Goal: Task Accomplishment & Management: Use online tool/utility

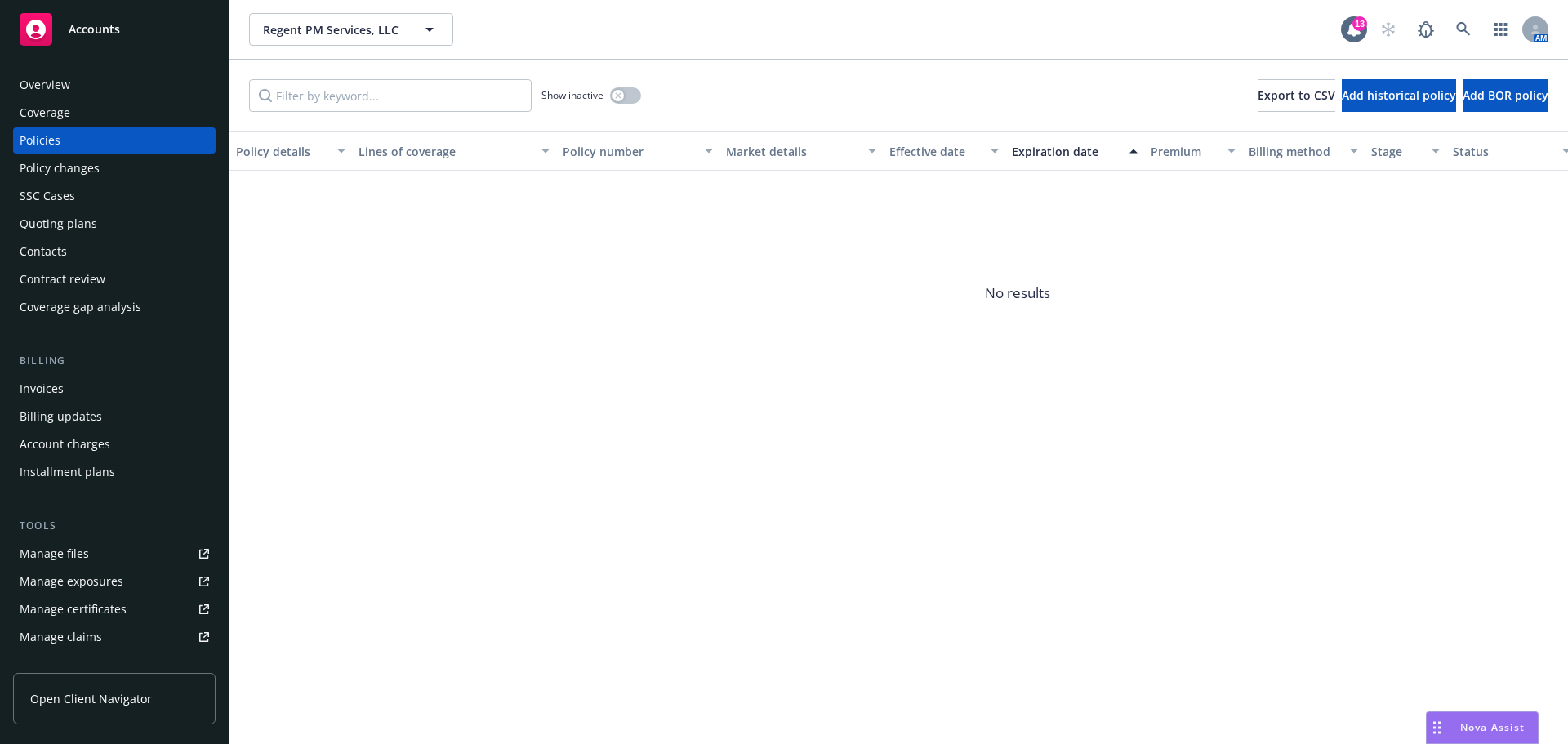
click at [776, 283] on span "No results" at bounding box center [1017, 293] width 1576 height 245
click at [334, 9] on div "Regent PM Services, LLC Regent PM Services, LLC 13 AM" at bounding box center [898, 29] width 1338 height 58
click at [325, 34] on span "Regent PM Services, LLC" at bounding box center [333, 30] width 141 height 17
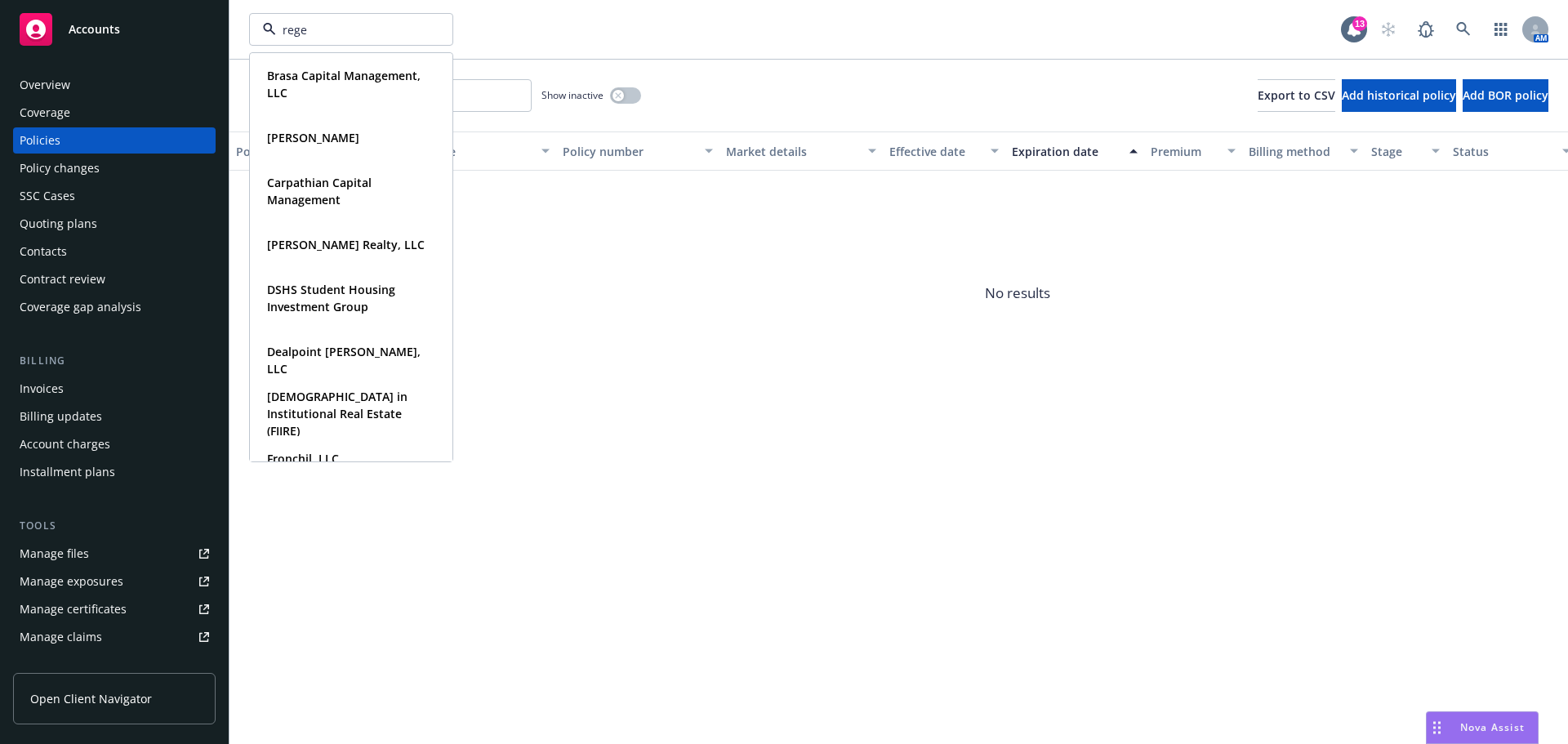
type input "regen"
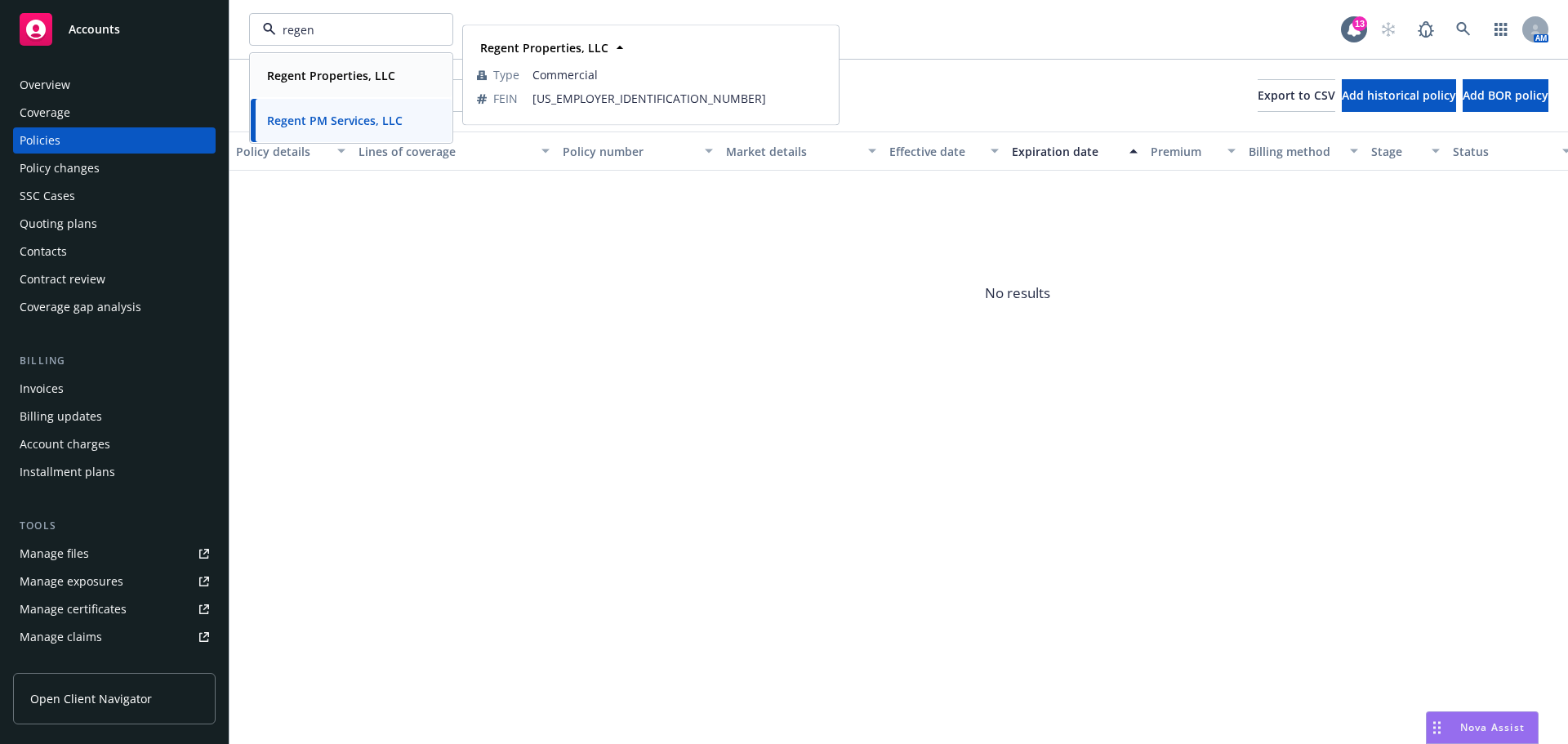
click at [324, 74] on strong "Regent Properties, LLC" at bounding box center [331, 76] width 128 height 15
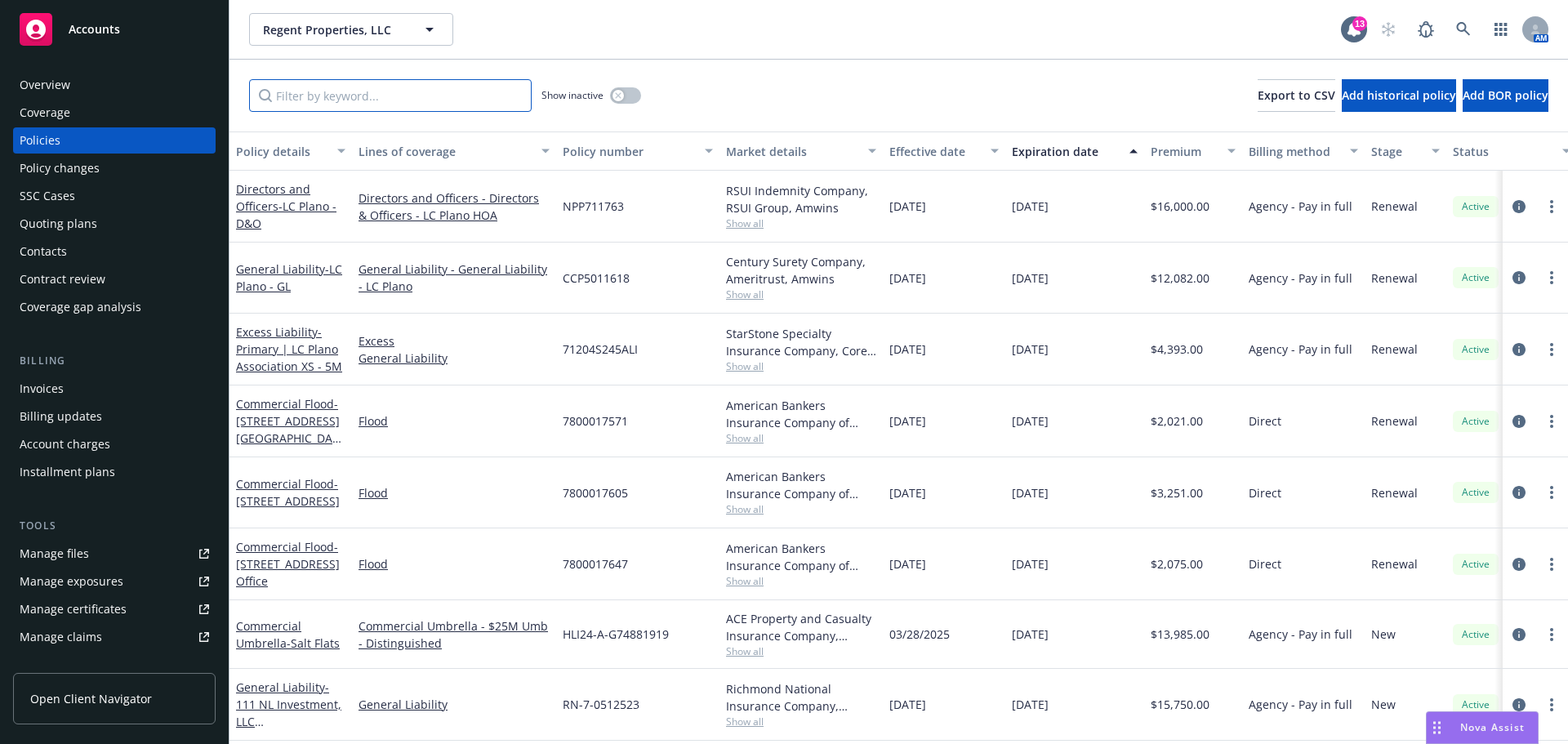
click at [321, 89] on input "Filter by keyword..." at bounding box center [390, 95] width 283 height 33
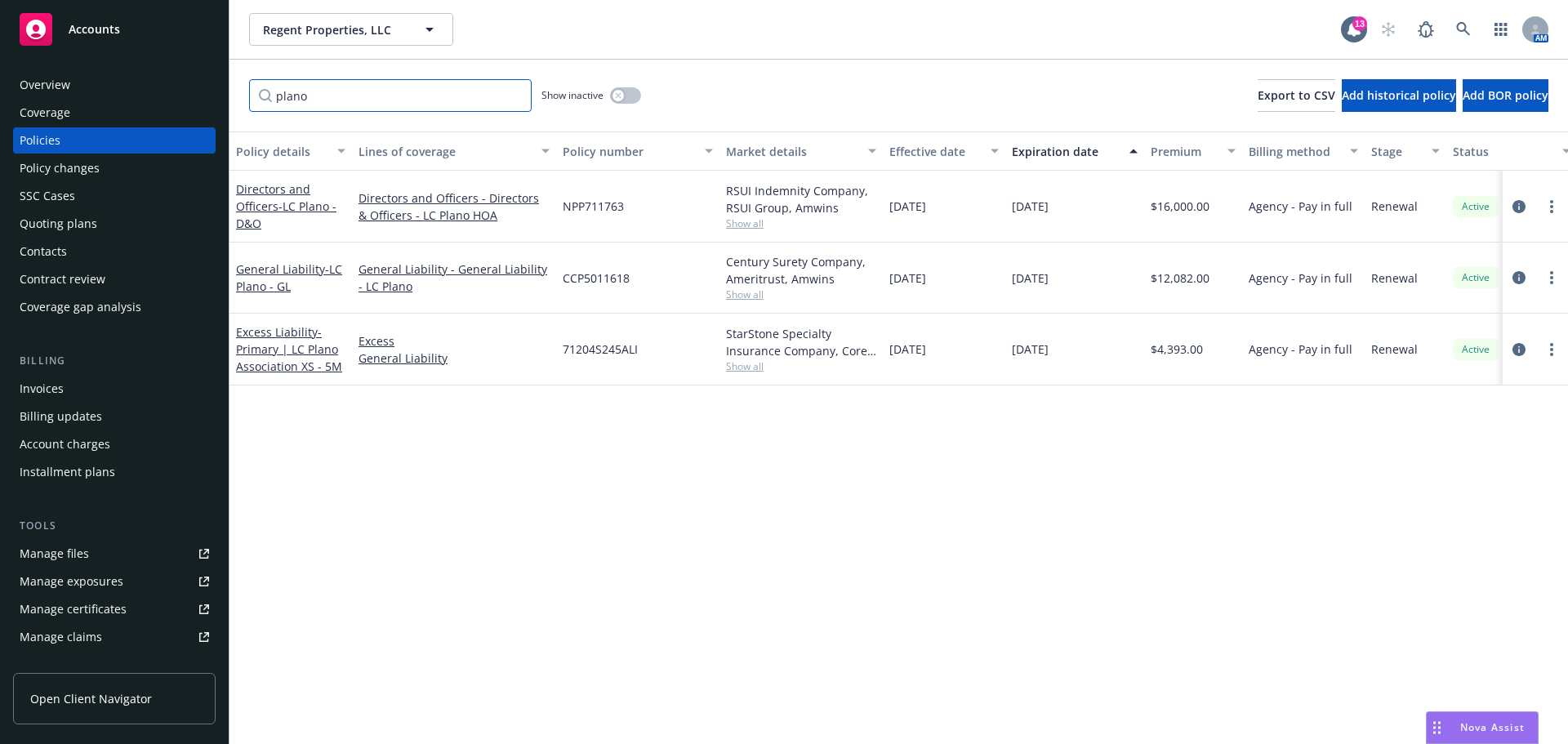
drag, startPoint x: 348, startPoint y: 91, endPoint x: 121, endPoint y: 103, distance: 227.3
click at [121, 103] on div "Accounts Overview Coverage Policies Policy changes SSC Cases Quoting plans Cont…" at bounding box center [784, 372] width 1568 height 744
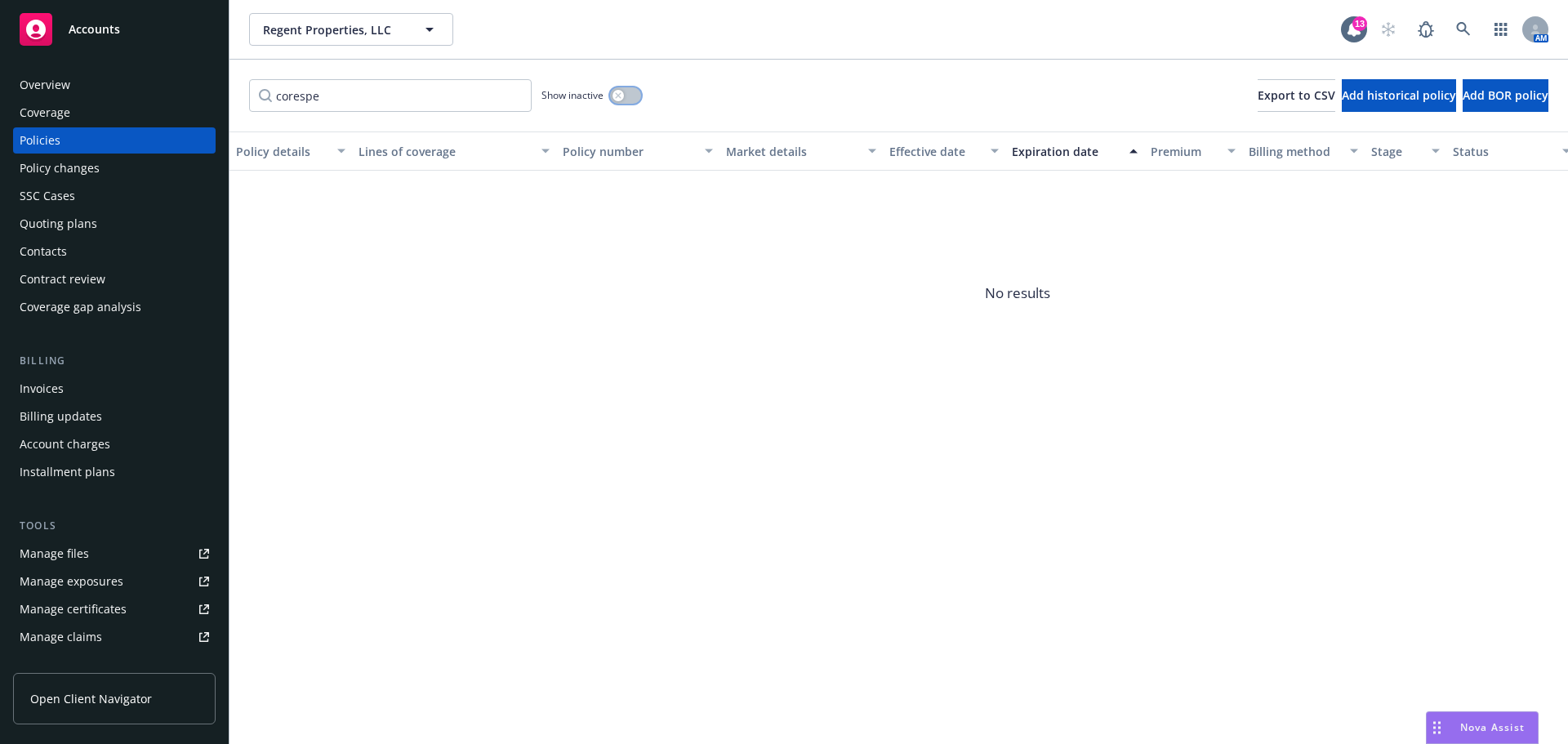
click at [618, 95] on icon "button" at bounding box center [617, 95] width 6 height 6
drag, startPoint x: 207, startPoint y: 81, endPoint x: 188, endPoint y: 86, distance: 19.6
click at [188, 86] on div "Accounts Overview Coverage Policies Policy changes SSC Cases Quoting plans Cont…" at bounding box center [784, 372] width 1568 height 744
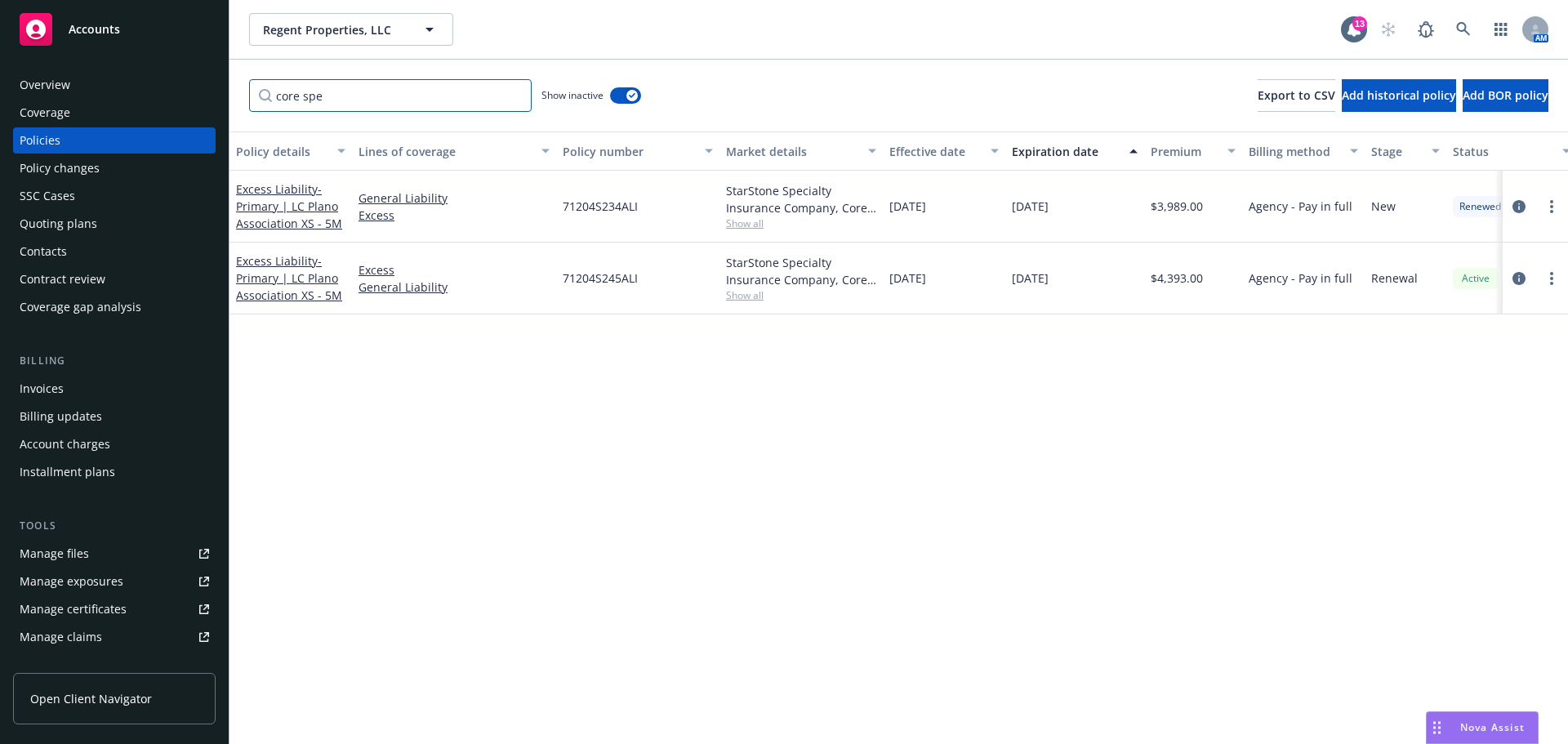
type input "core spe"
click at [620, 92] on button "button" at bounding box center [625, 95] width 31 height 16
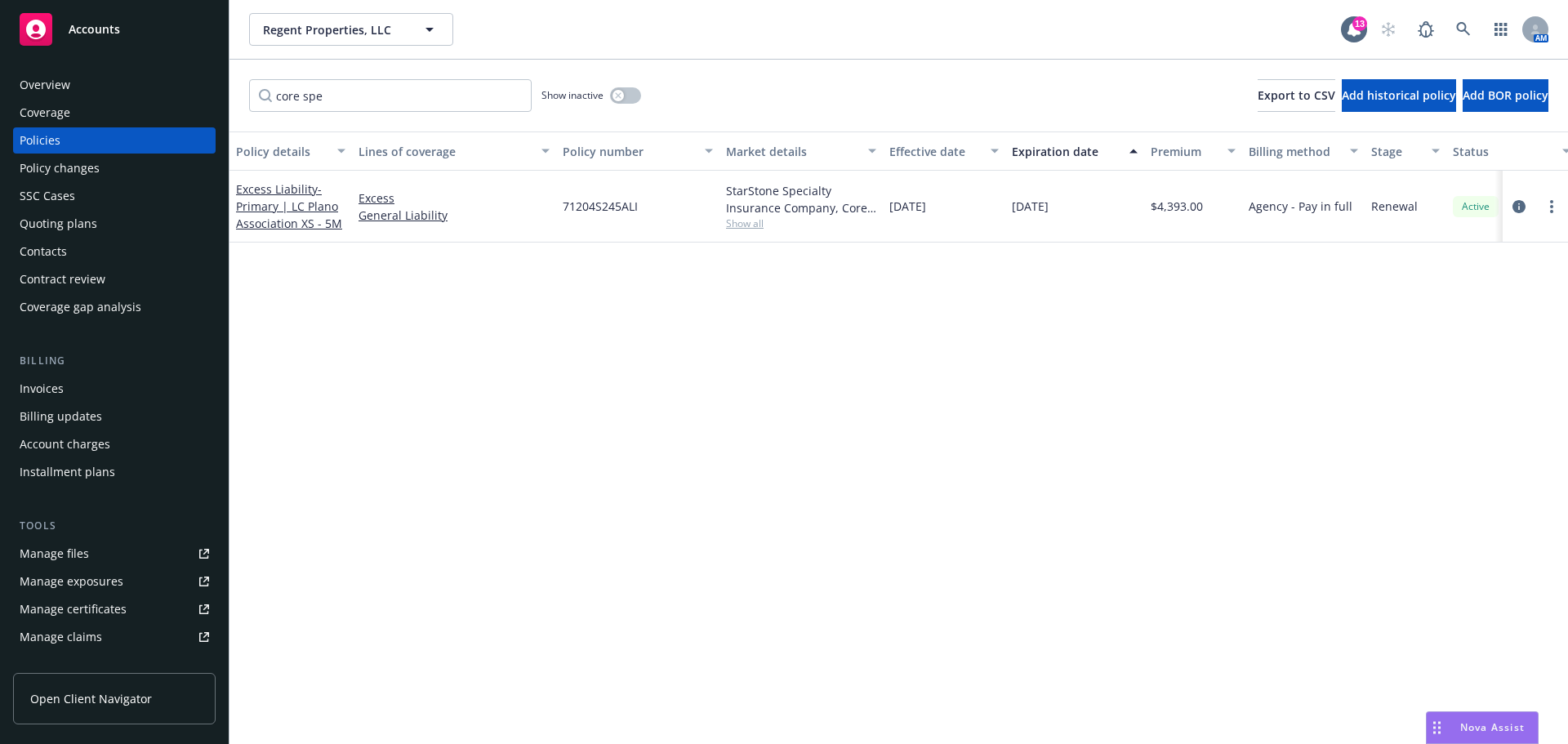
click at [33, 75] on div "Overview" at bounding box center [45, 85] width 51 height 26
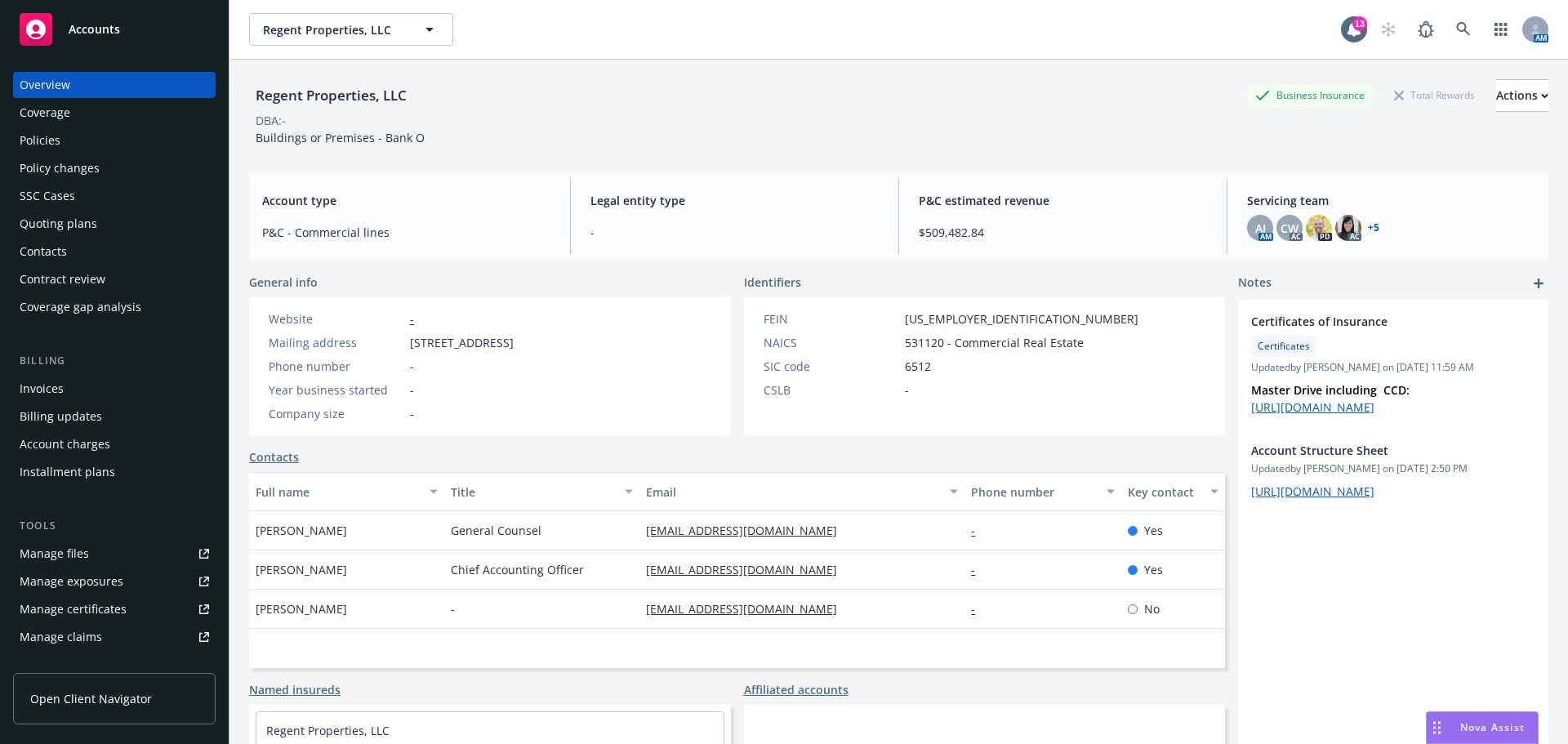
drag, startPoint x: 696, startPoint y: 344, endPoint x: 396, endPoint y: 345, distance: 300.0
click at [396, 345] on div "Website - Mailing address 12100 Wilshire Blvd Ste 1750, Los Angeles, CA, 90025 …" at bounding box center [391, 366] width 284 height 138
copy div "12100 Wilshire Blvd Ste 1750, Los Angeles, CA, 90025"
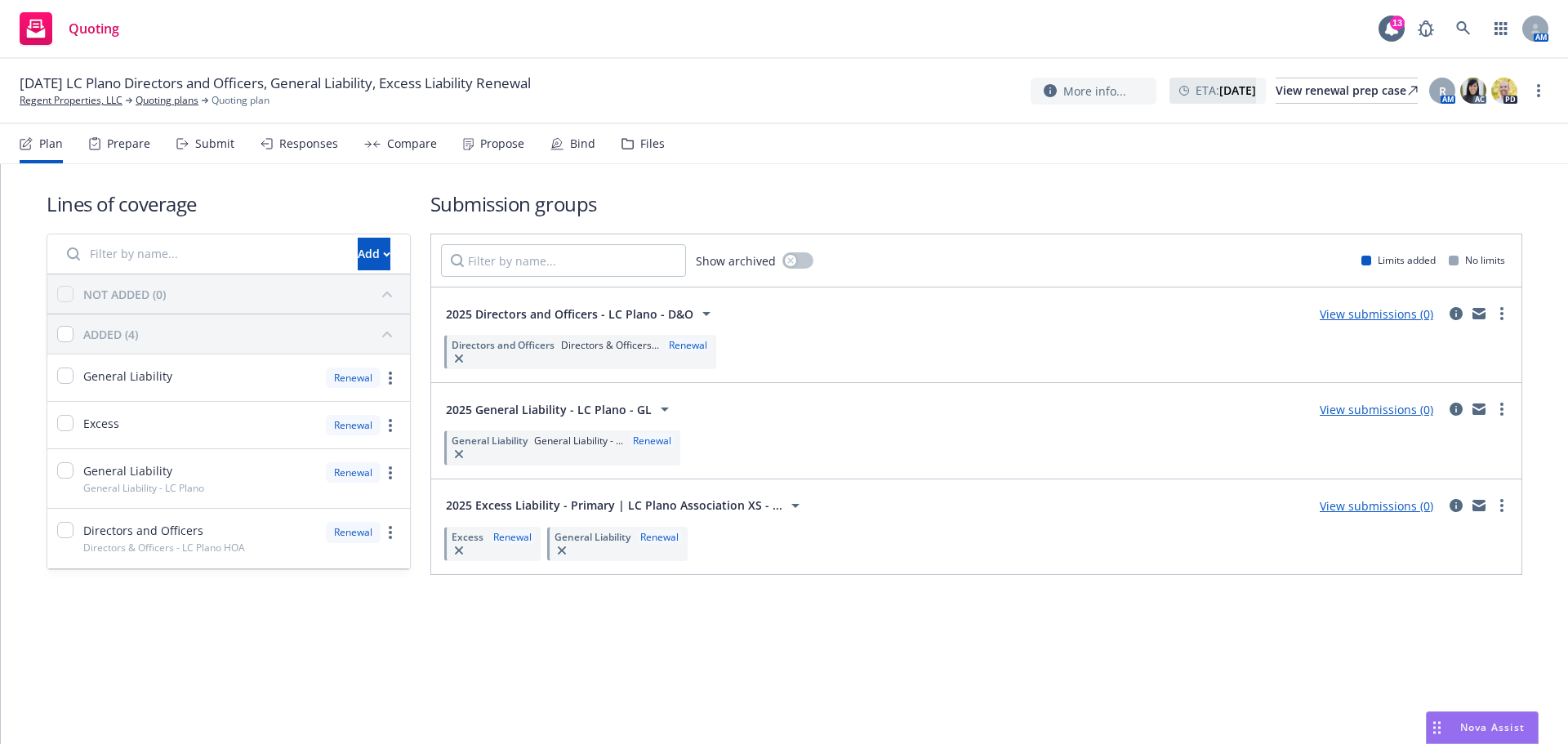
click at [276, 643] on div "Lines of coverage Add NOT ADDED (0) ADDED (4) General Liability Renewal Excess …" at bounding box center [784, 406] width 1567 height 483
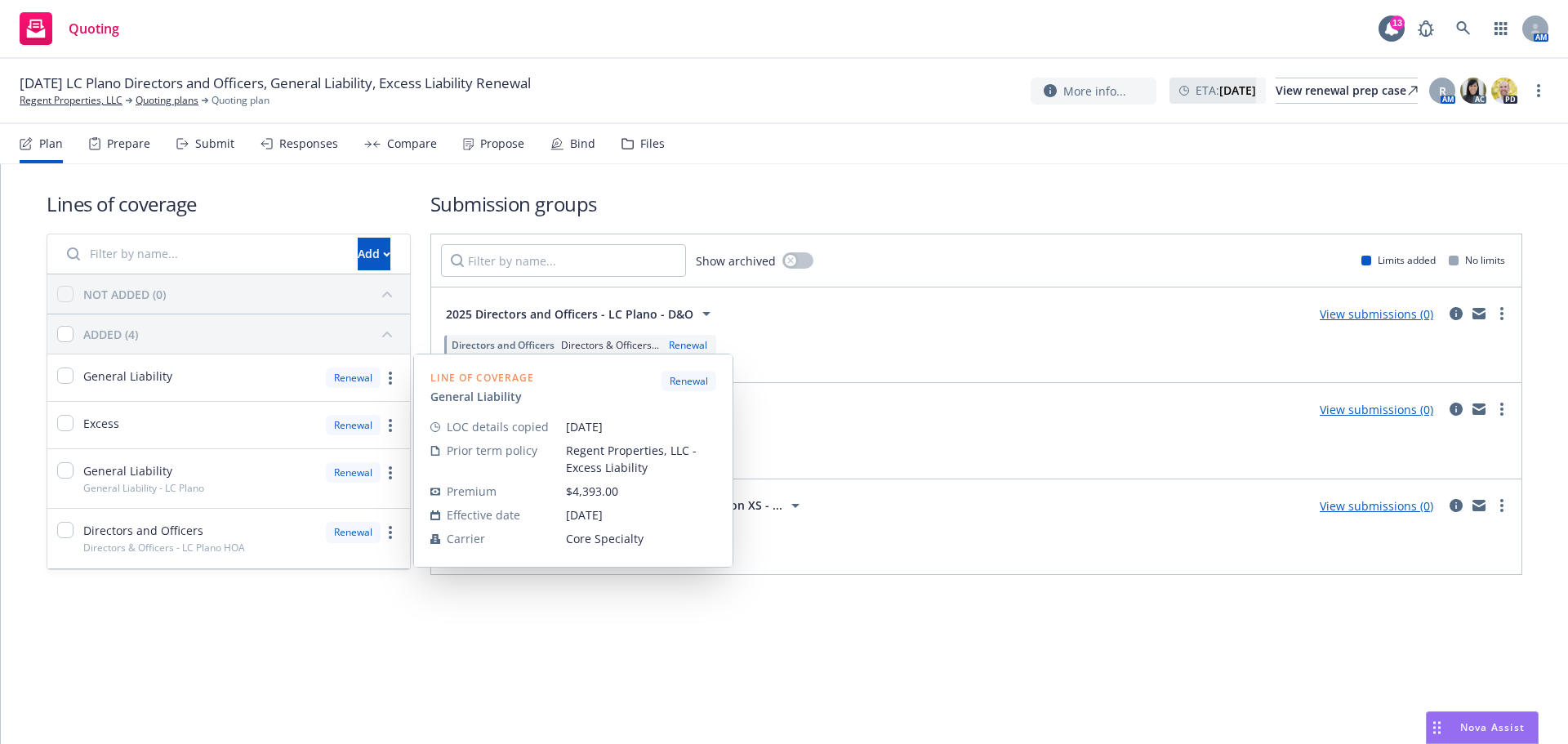
click at [222, 383] on div "General [PERSON_NAME]" at bounding box center [228, 378] width 362 height 46
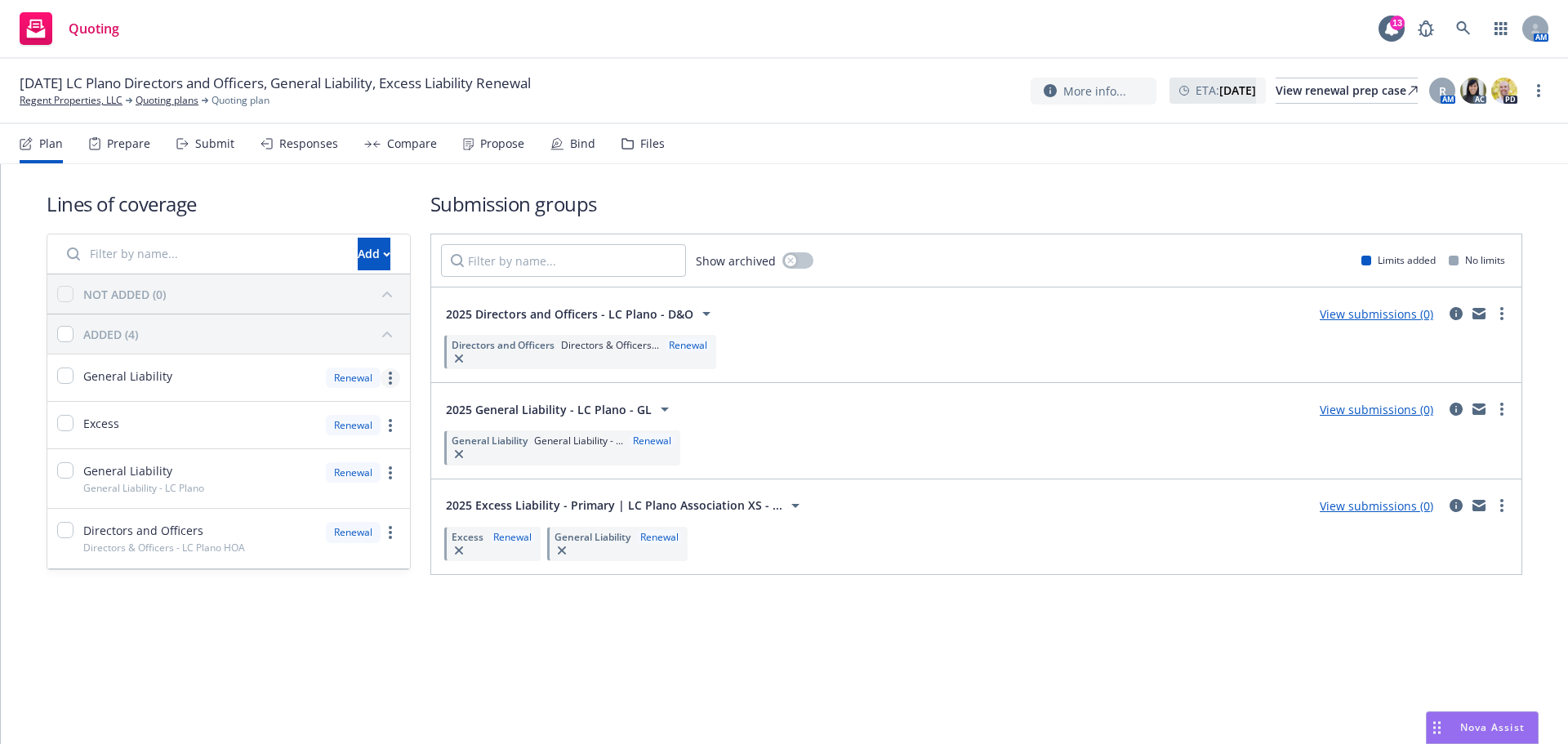
click at [390, 379] on circle "more" at bounding box center [391, 378] width 3 height 3
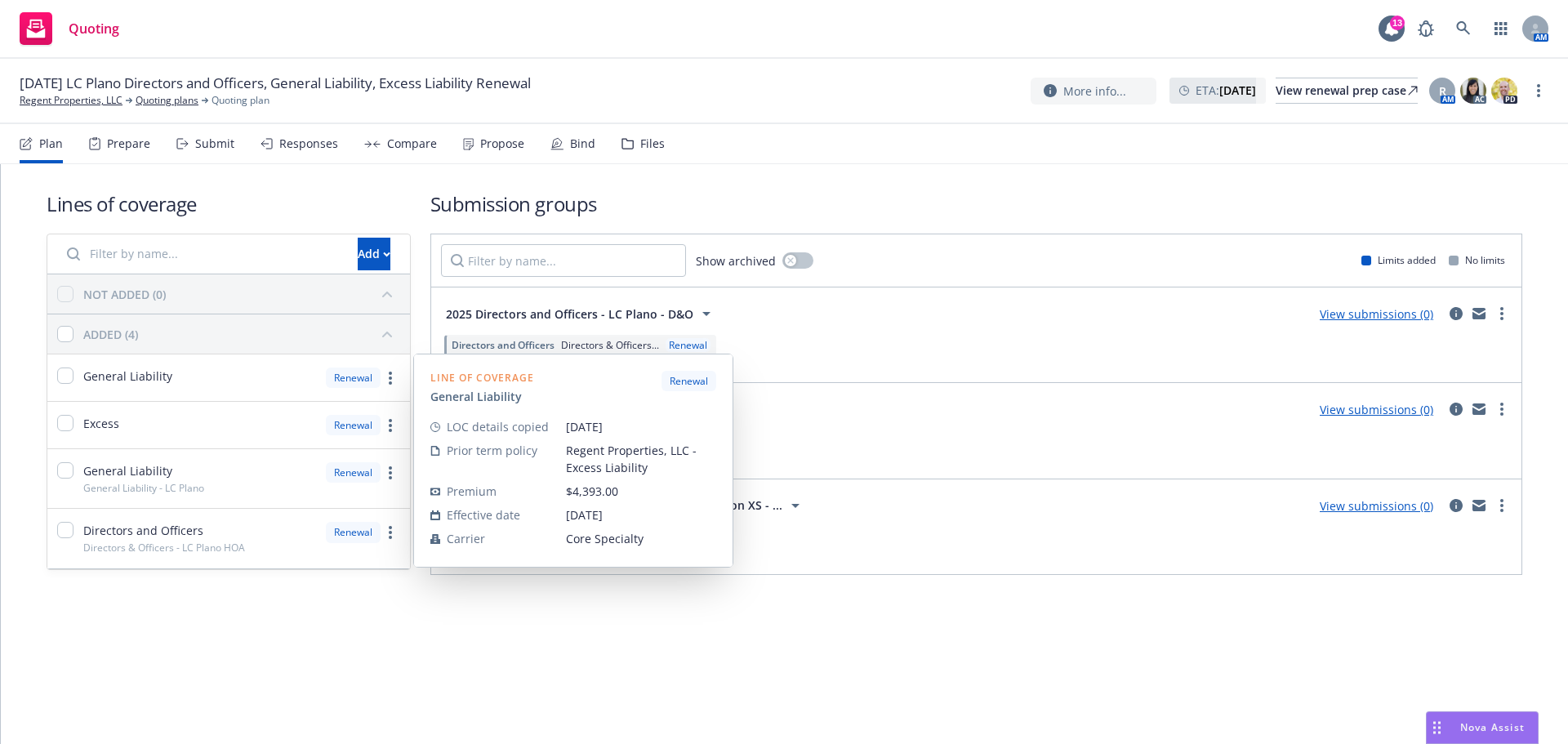
click at [568, 604] on div "Lines of coverage Add NOT ADDED (0) ADDED (4) General Liability Renewal Line of…" at bounding box center [784, 406] width 1567 height 483
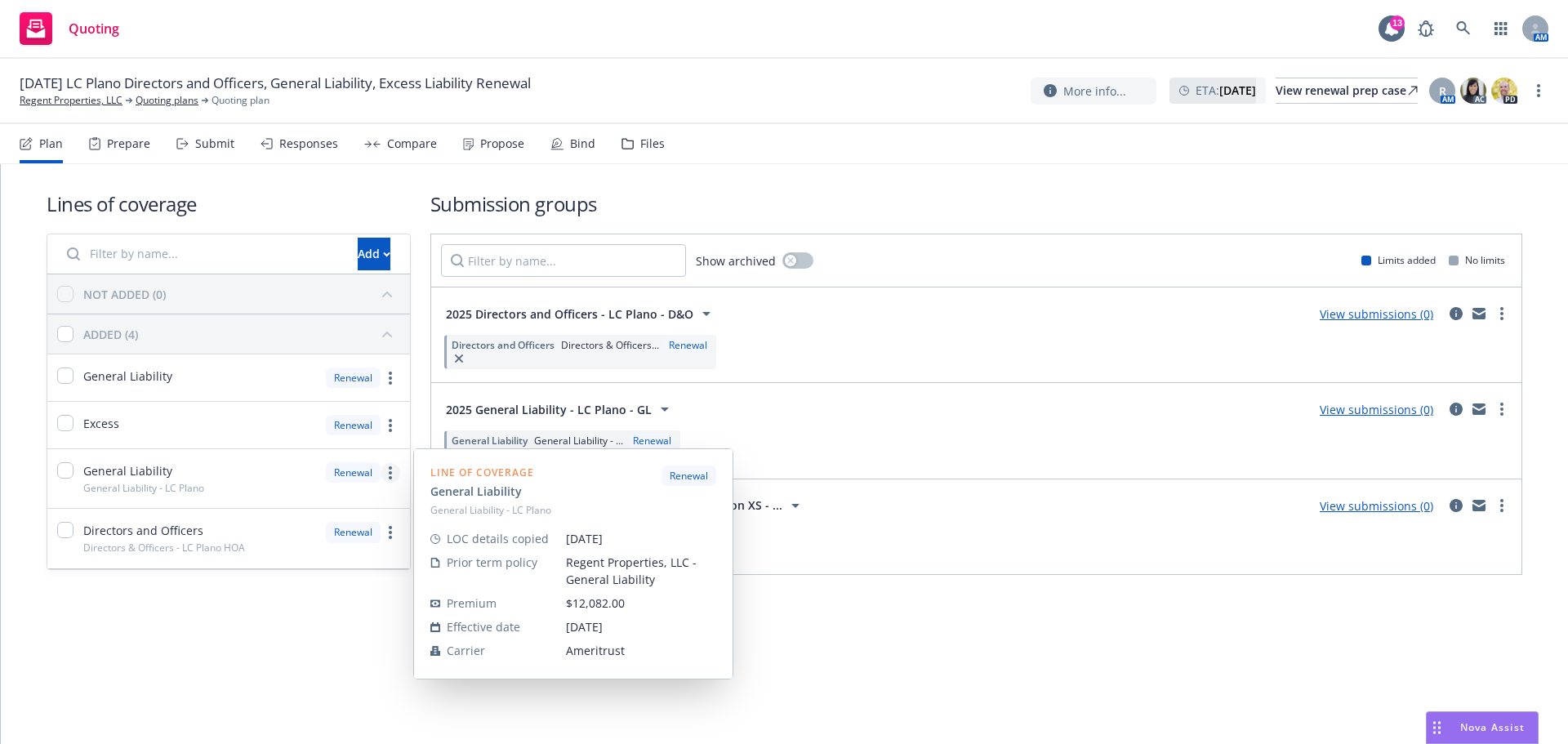
click at [390, 467] on circle "more" at bounding box center [391, 468] width 3 height 3
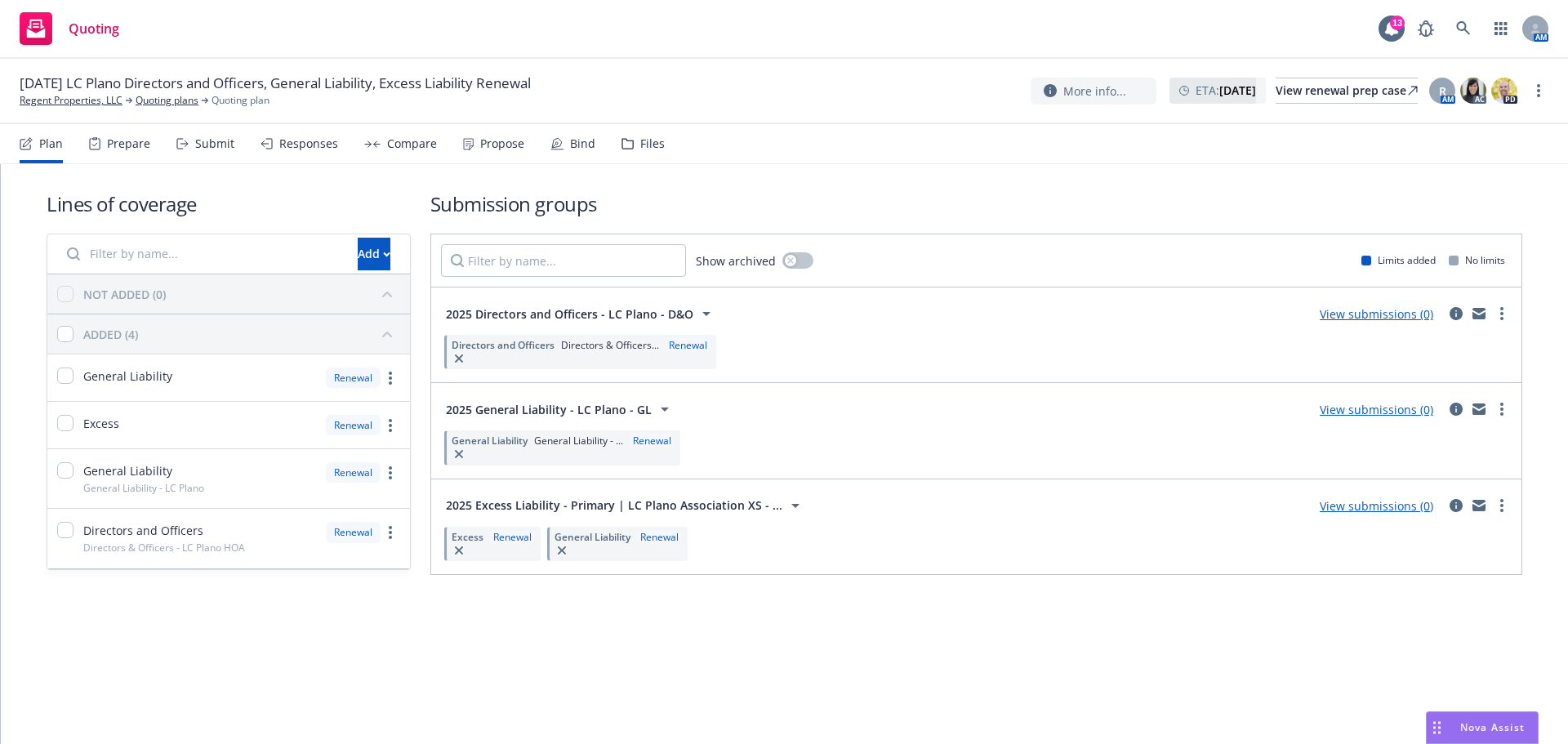
click at [1010, 620] on div "Lines of coverage Add NOT ADDED (0) ADDED (4) General Liability Renewal Excess …" at bounding box center [784, 406] width 1567 height 483
click at [600, 540] on span "General Liability" at bounding box center [593, 537] width 76 height 14
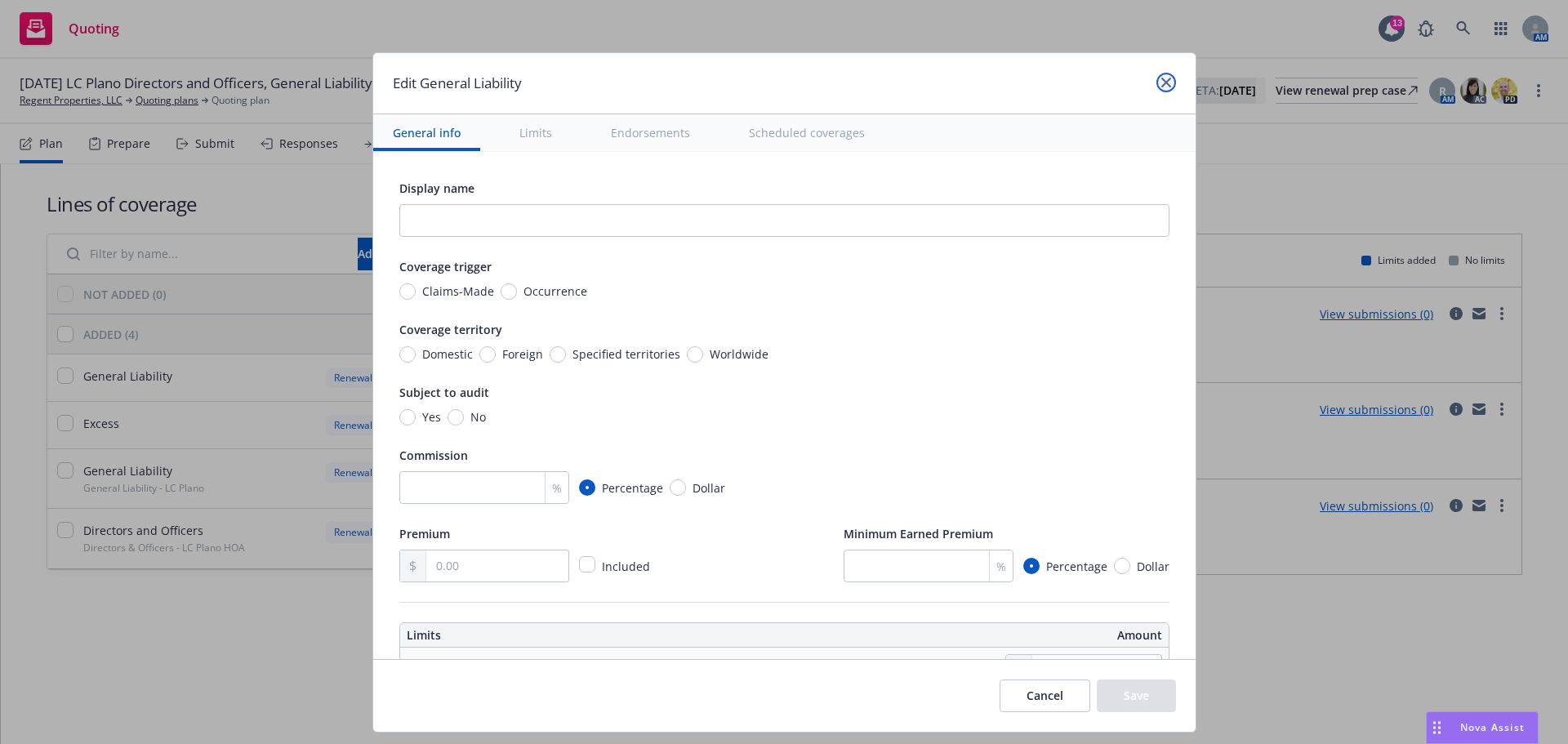
click at [1164, 77] on icon "close" at bounding box center [1165, 82] width 9 height 9
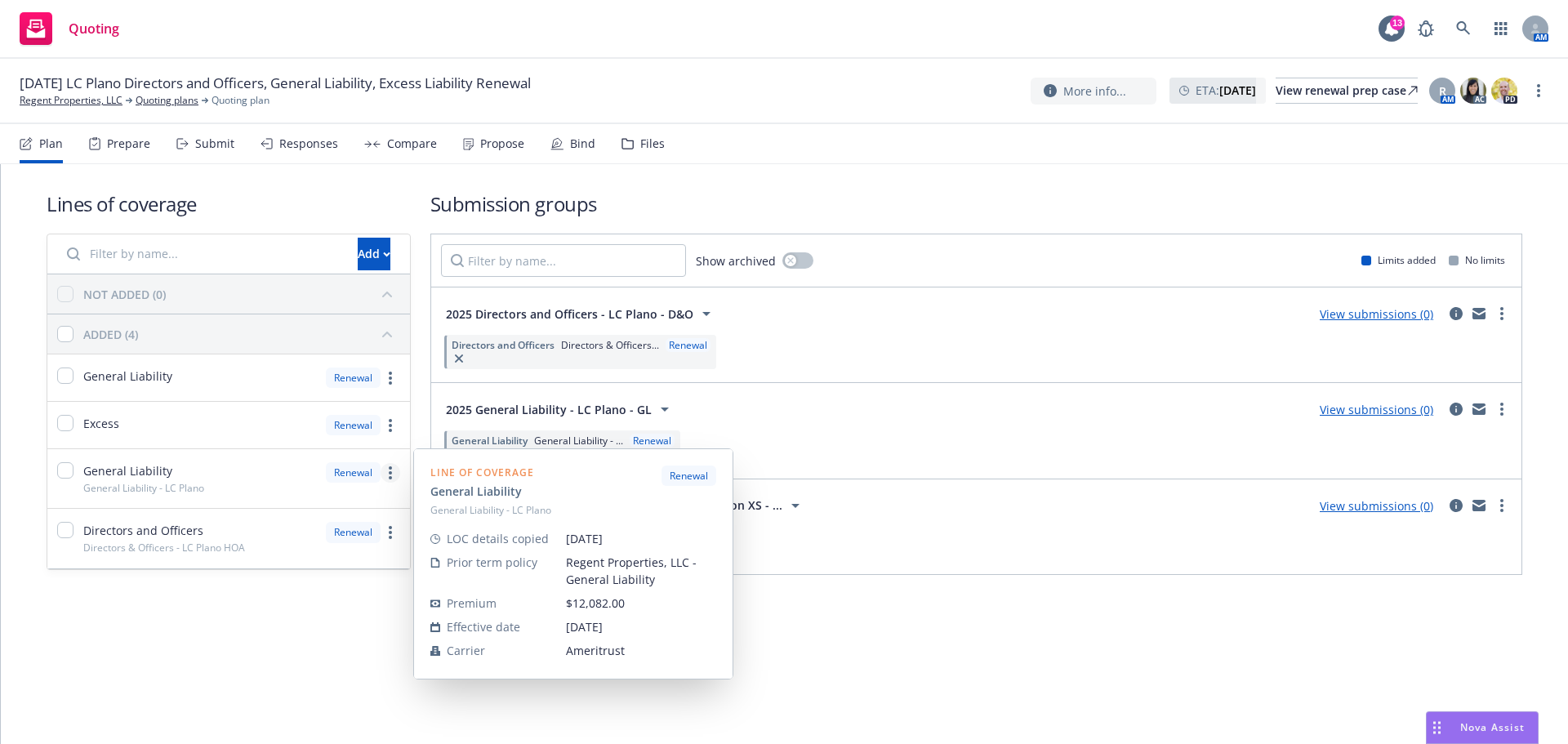
click at [390, 475] on icon "more" at bounding box center [391, 473] width 3 height 13
click at [266, 579] on span "Edit prior term coverage details" at bounding box center [258, 578] width 212 height 15
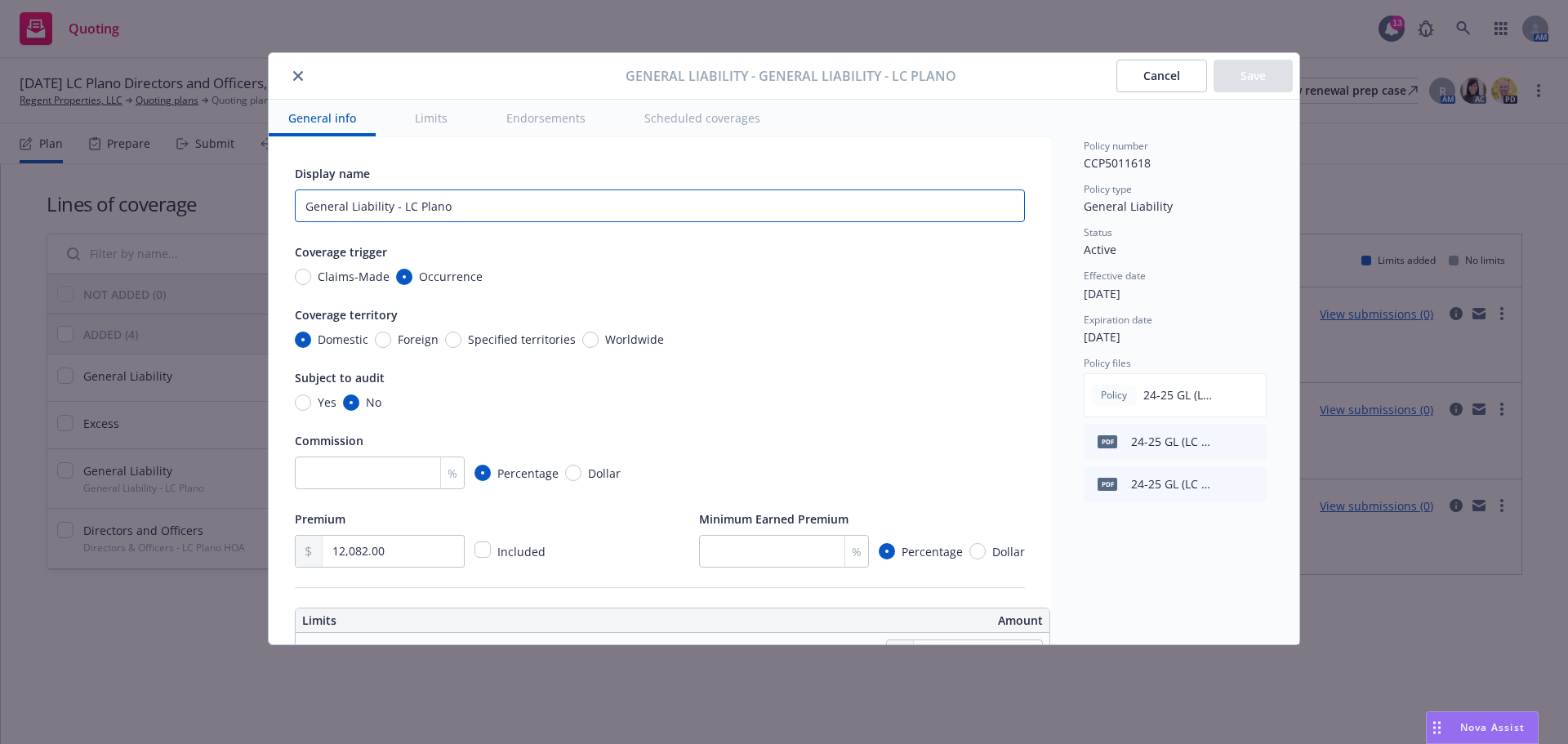
drag, startPoint x: 464, startPoint y: 199, endPoint x: 400, endPoint y: 211, distance: 65.1
click at [400, 211] on input "General Liability - LC Plano" at bounding box center [659, 206] width 730 height 33
paste input "Association; LC Office Association"
type input "General Liability - LC Plano Association; LC Office Association"
click at [763, 73] on span "General Liability - General Liability - LC Plano" at bounding box center [790, 76] width 331 height 20
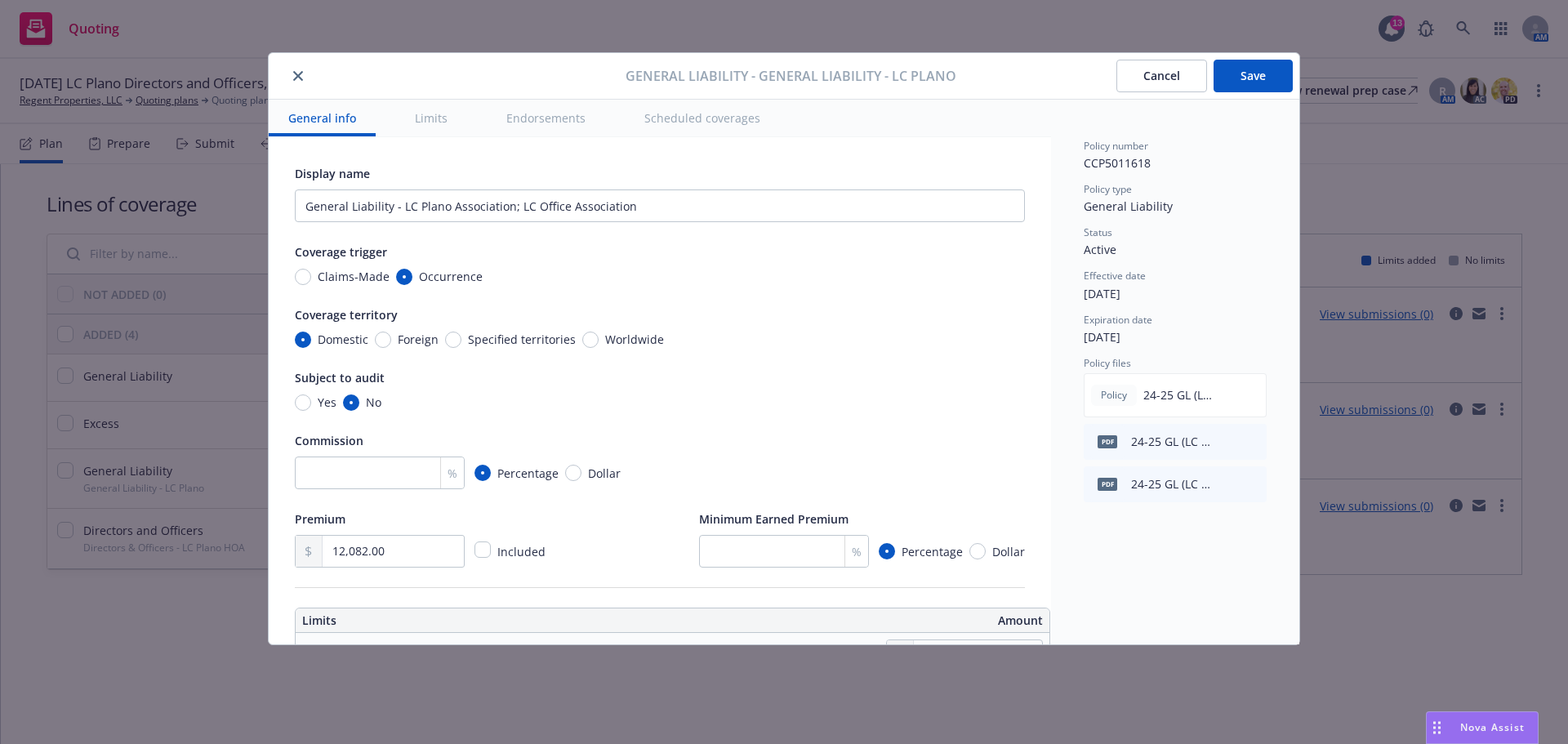
click at [312, 406] on span "Yes" at bounding box center [323, 402] width 25 height 17
click at [311, 406] on input "Yes" at bounding box center [302, 402] width 16 height 16
radio input "true"
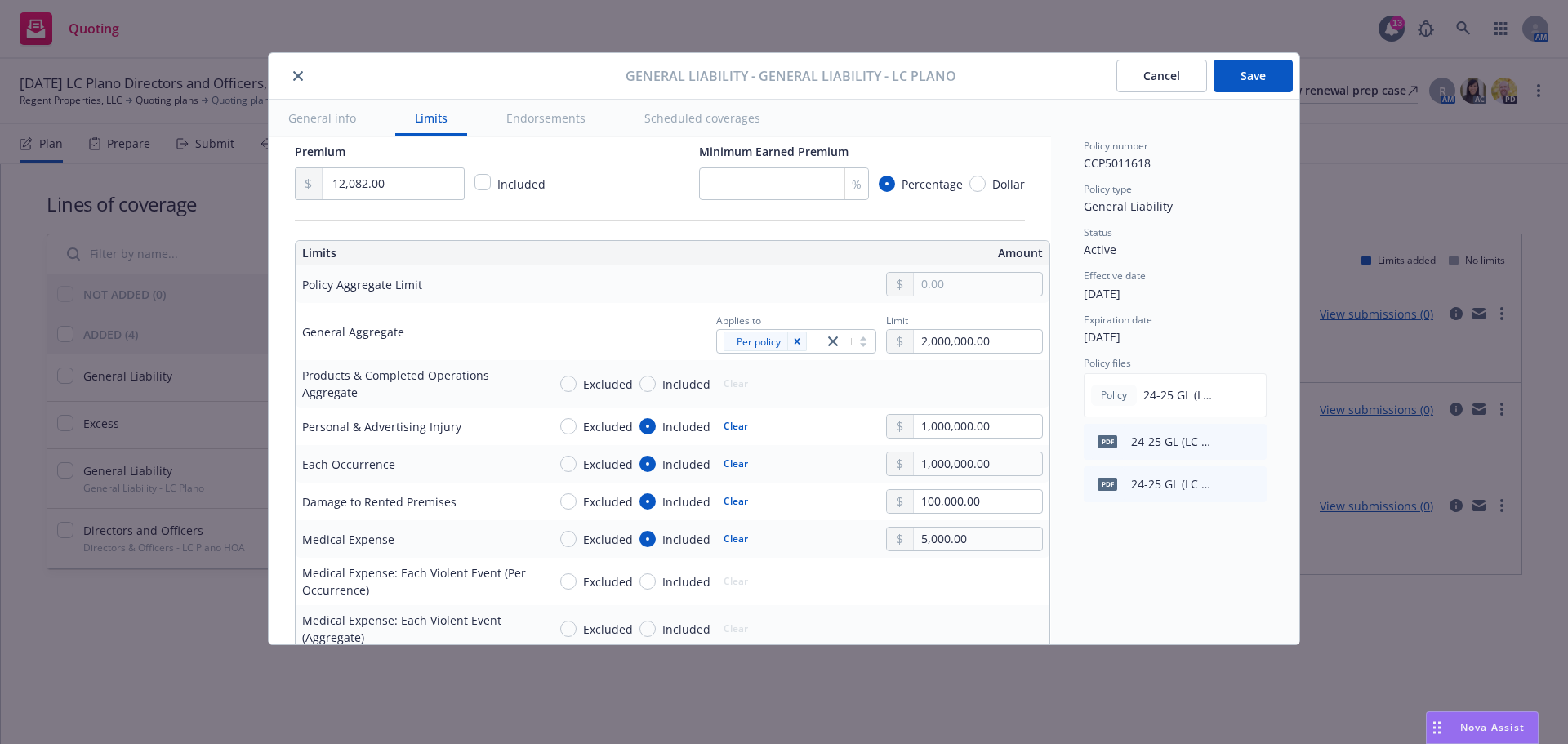
scroll to position [408, 0]
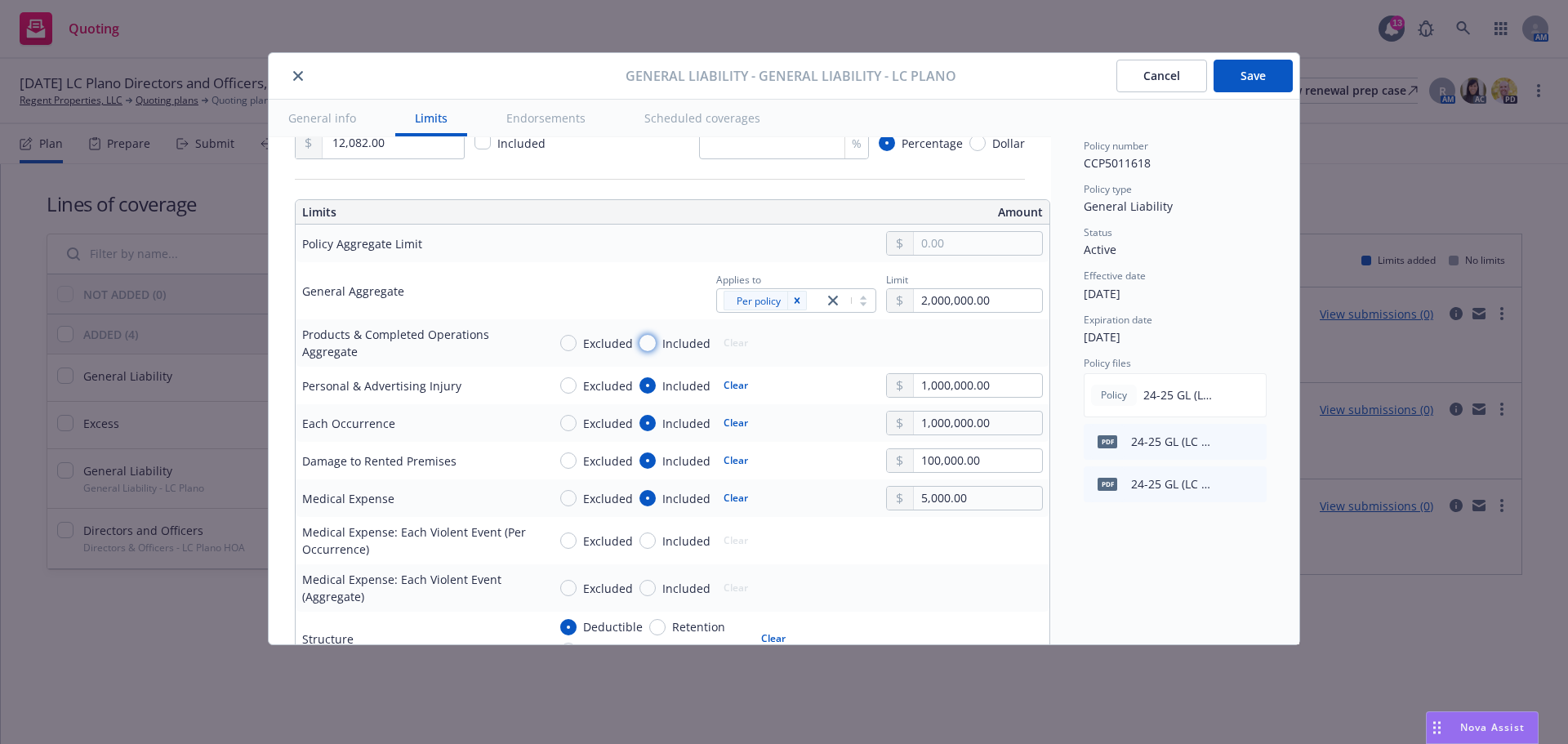
click at [641, 338] on input "Included" at bounding box center [647, 343] width 16 height 16
radio input "true"
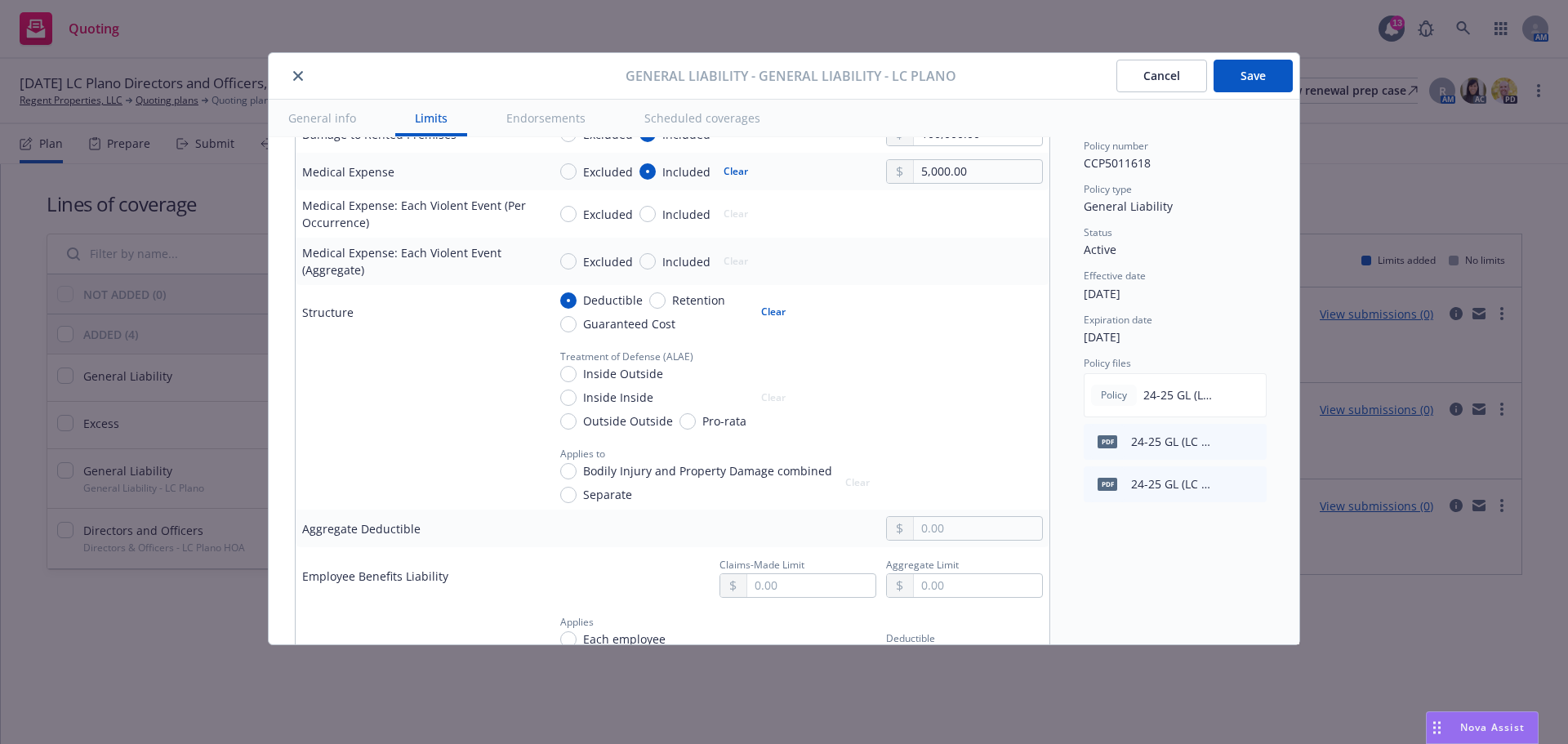
scroll to position [980, 0]
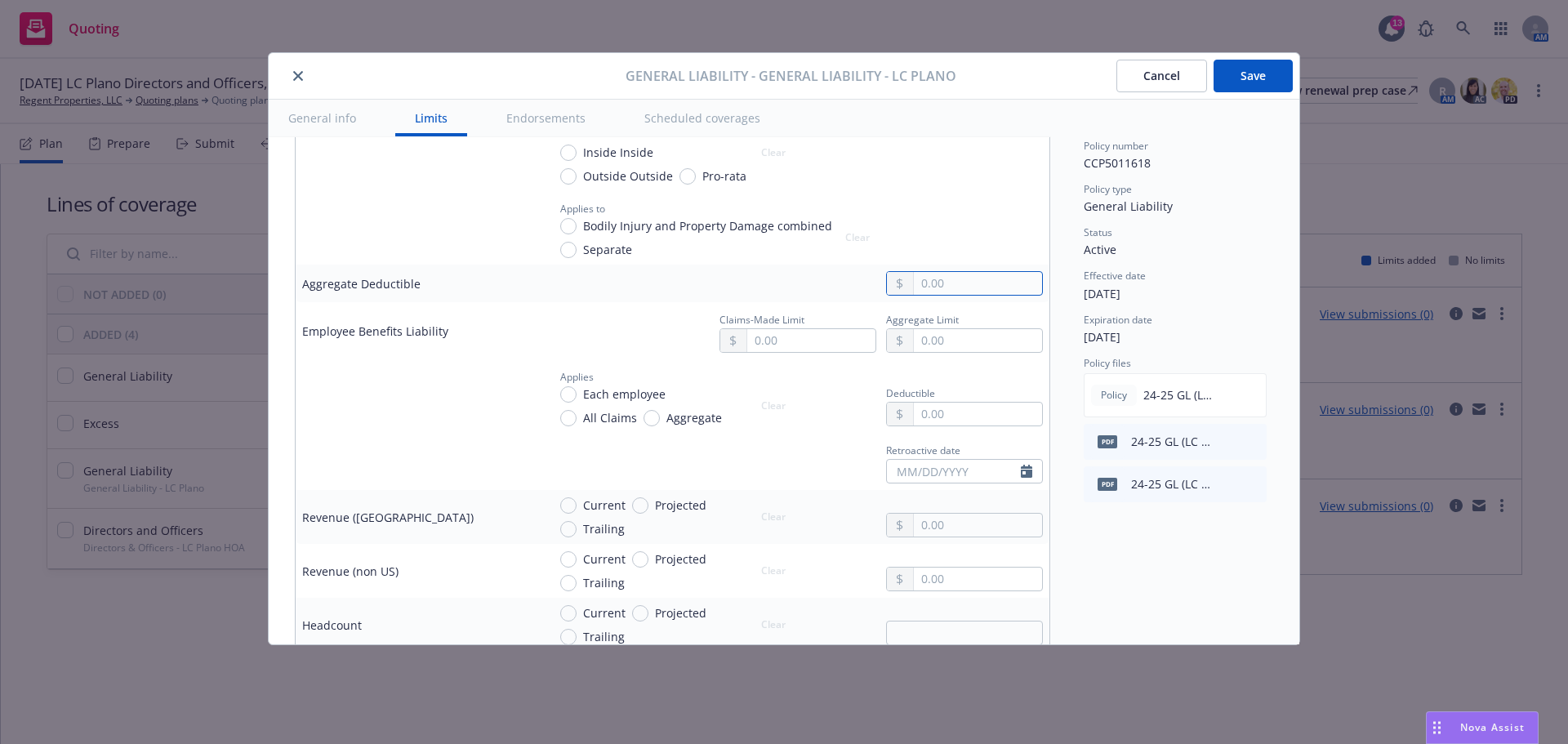
click at [970, 282] on input "text" at bounding box center [977, 284] width 128 height 23
type input "500.00"
click at [1162, 601] on div "Policy number CCP5011618 Policy type General Liability Status Active Effective …" at bounding box center [1175, 372] width 248 height 545
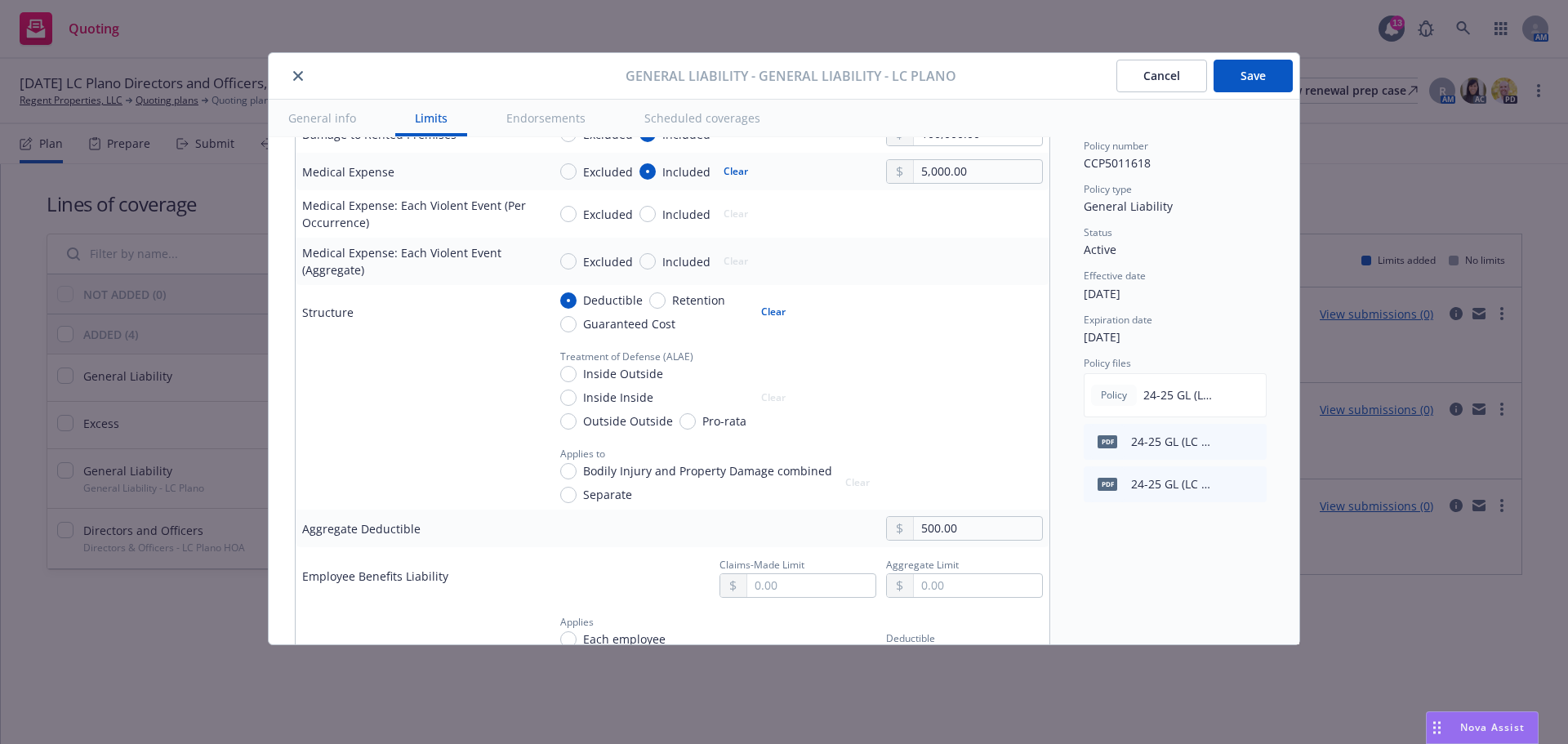
scroll to position [82, 0]
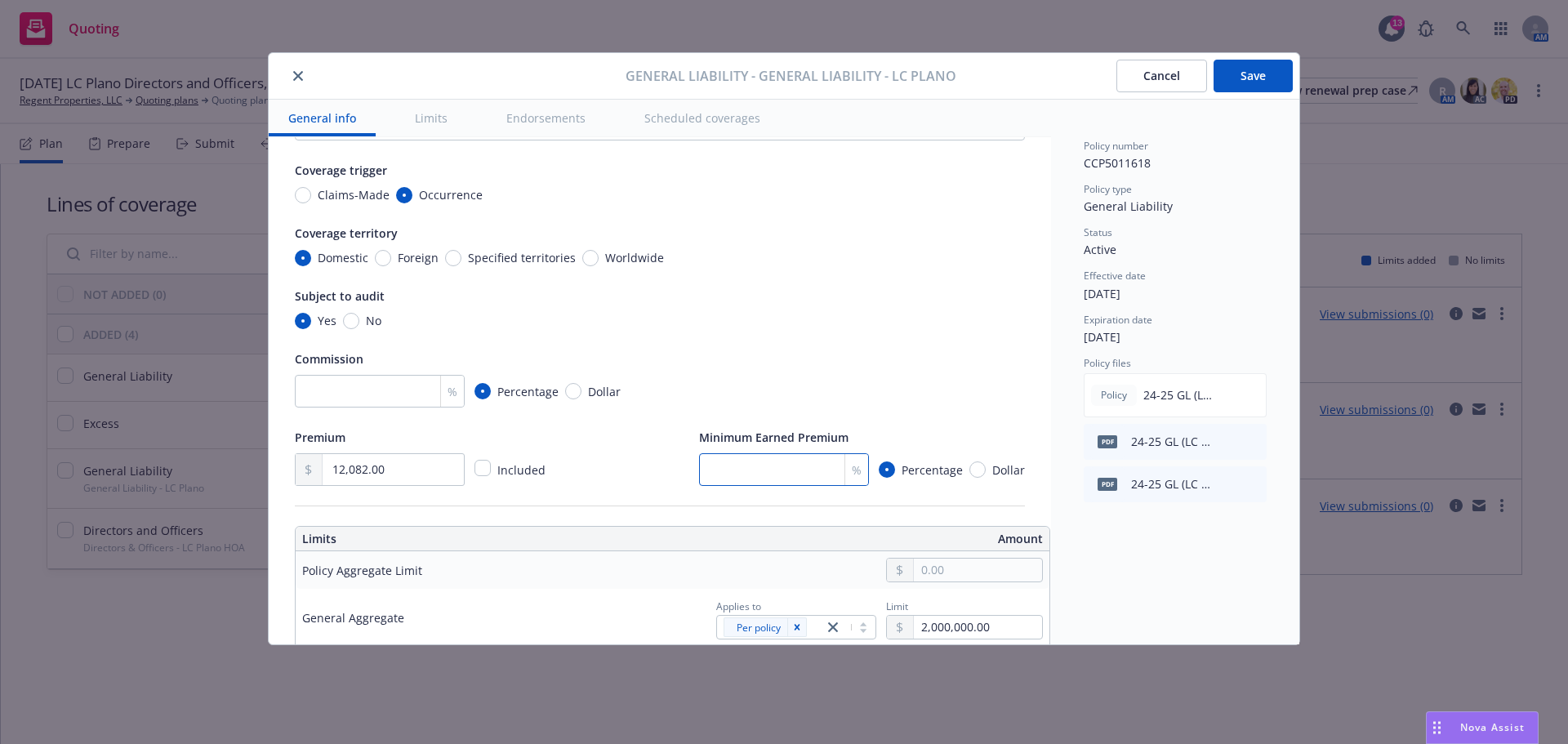
click at [738, 479] on input "number" at bounding box center [784, 470] width 170 height 33
type input "25"
click at [1108, 547] on div "Policy number CCP5011618 Policy type General Liability Status Active Effective …" at bounding box center [1175, 372] width 248 height 545
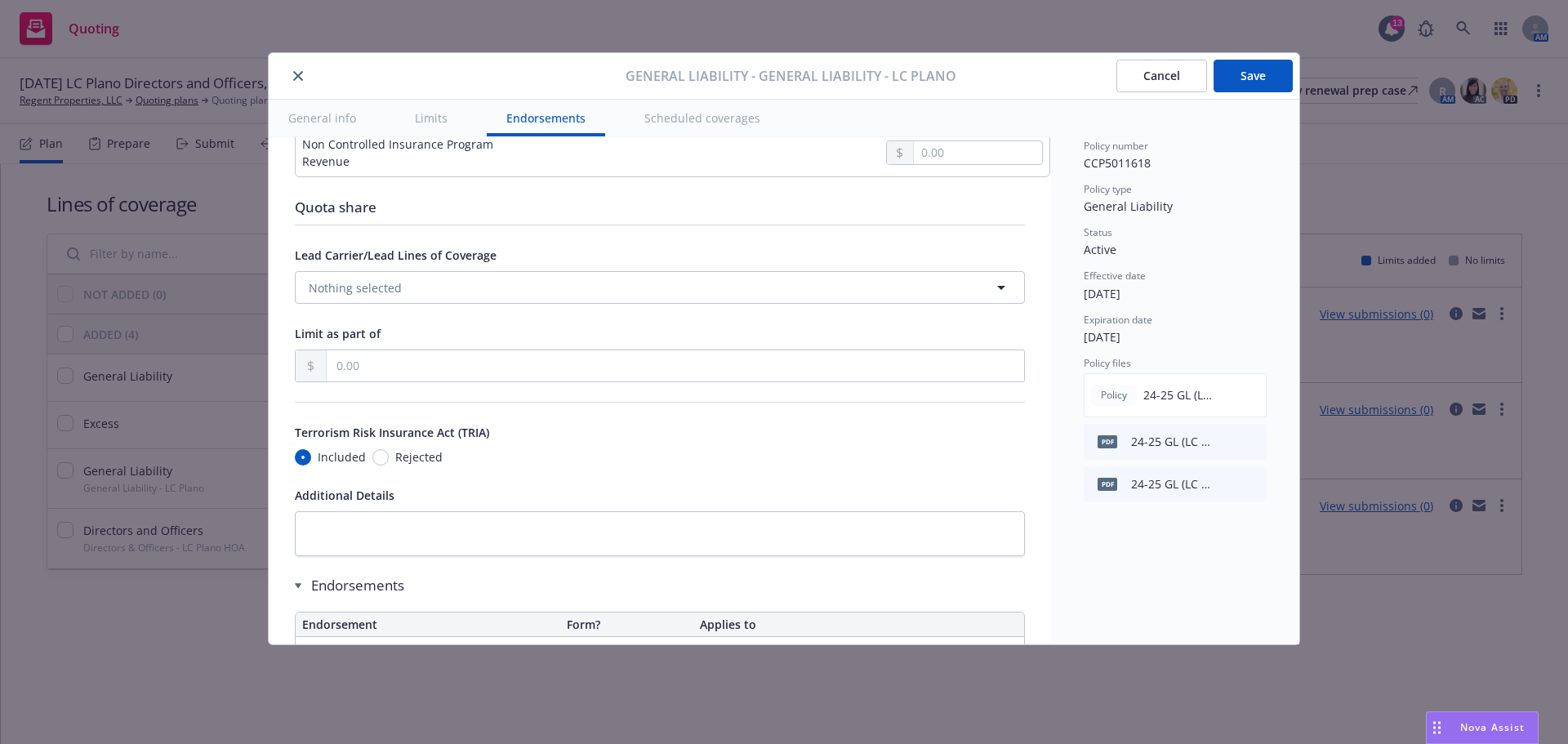
scroll to position [2150, 0]
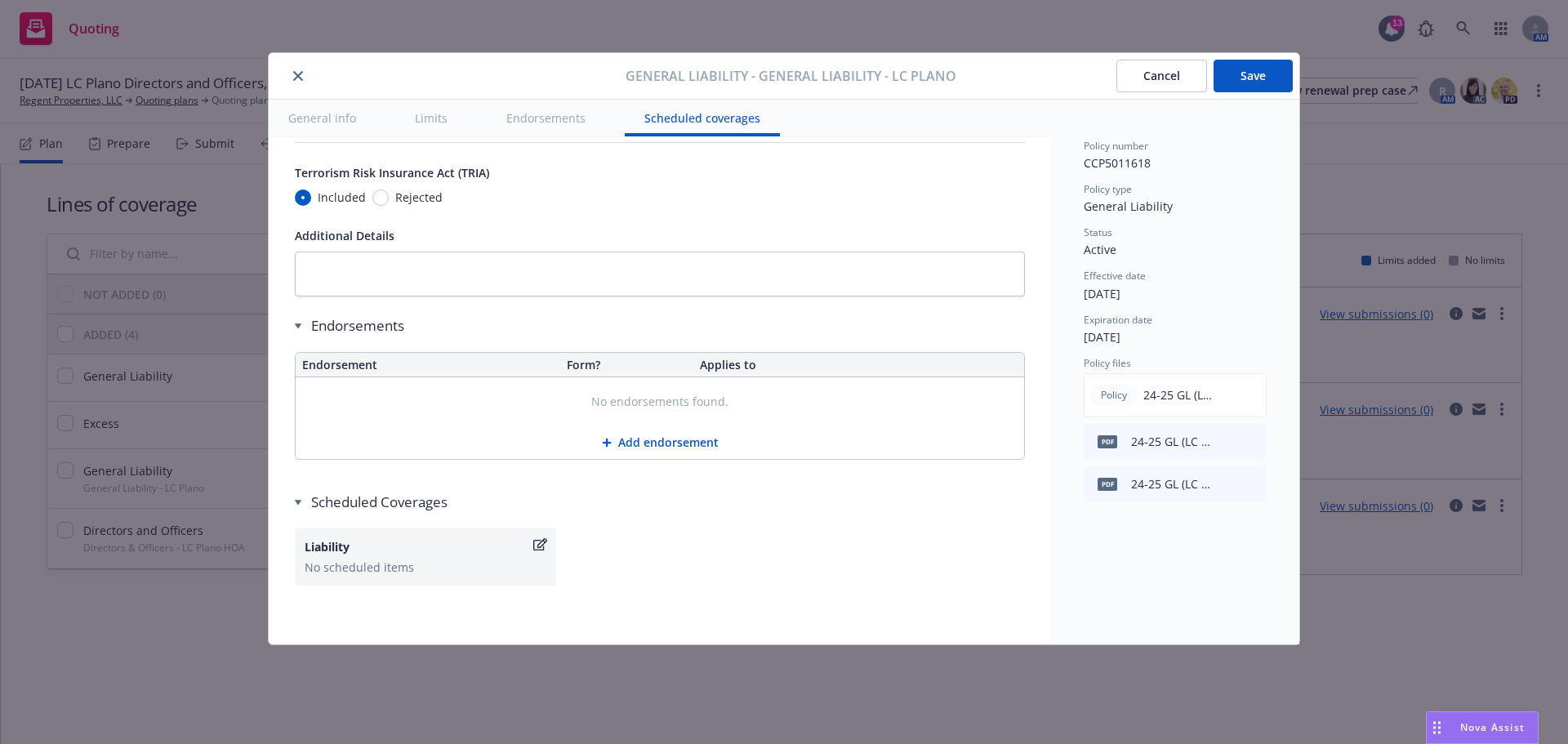
click at [668, 426] on button "Add endorsement" at bounding box center [659, 442] width 728 height 33
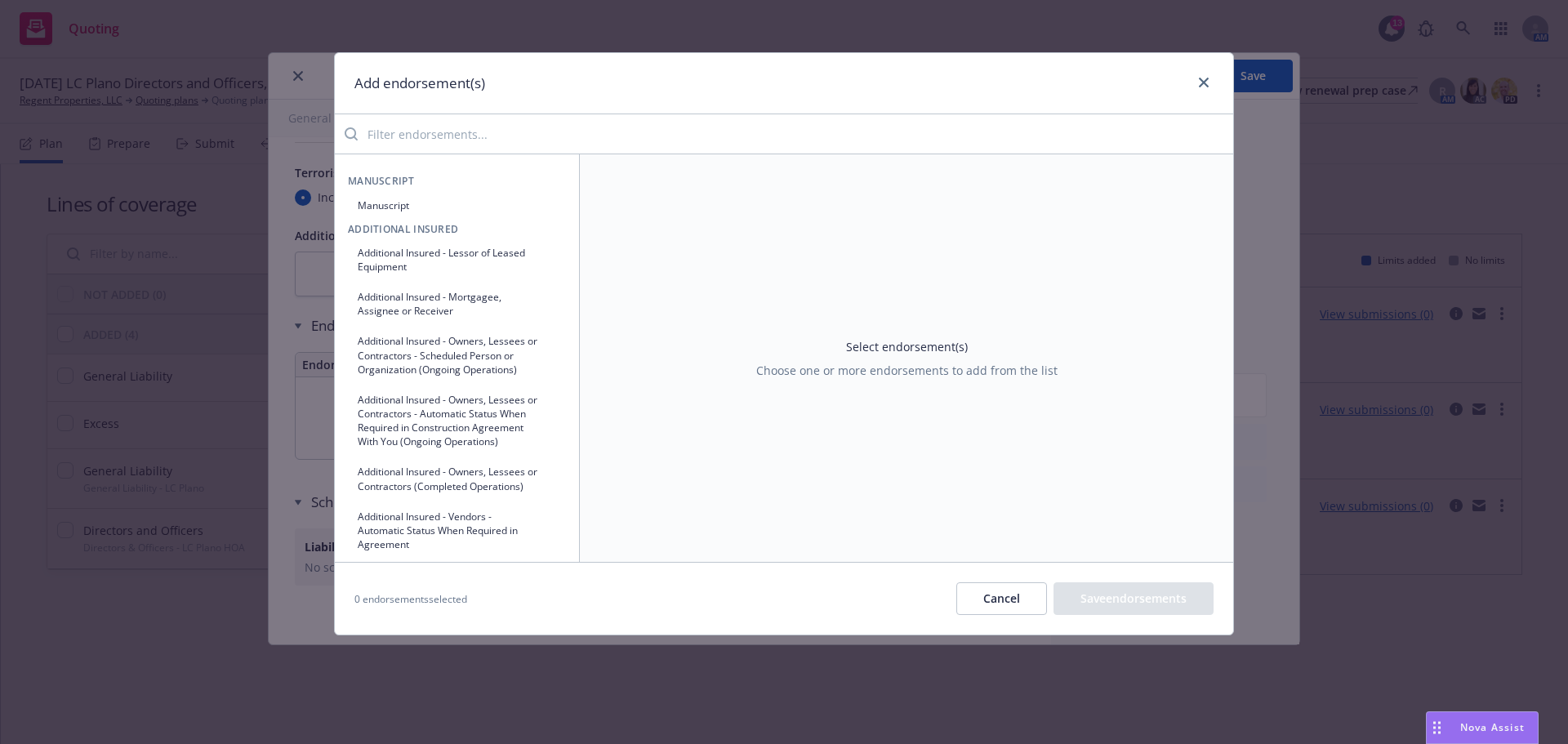
click at [489, 133] on input "search" at bounding box center [794, 134] width 875 height 33
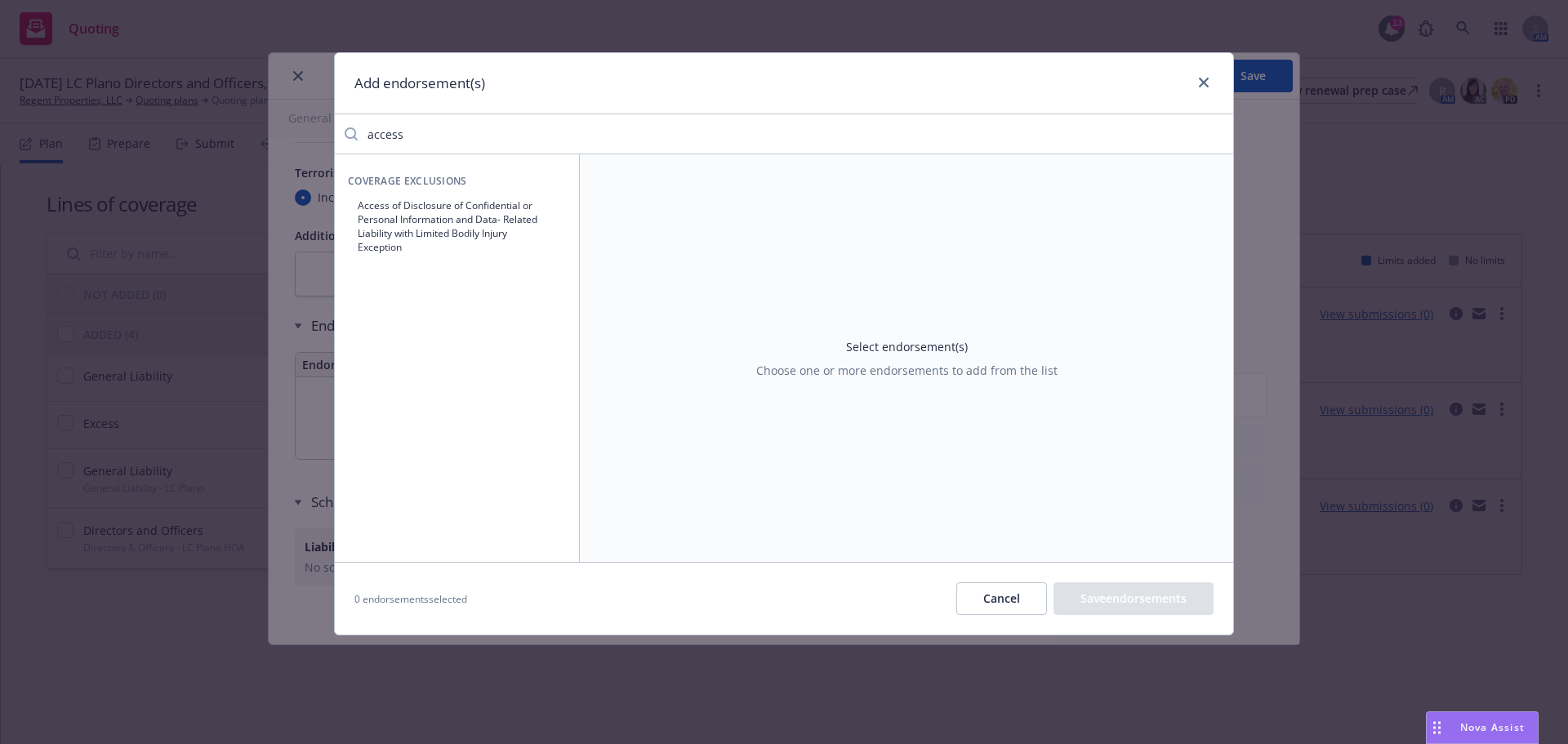
type input "access"
click at [501, 218] on button "Access of Disclosure of Confidential or Personal Information and Data- Related …" at bounding box center [457, 226] width 218 height 70
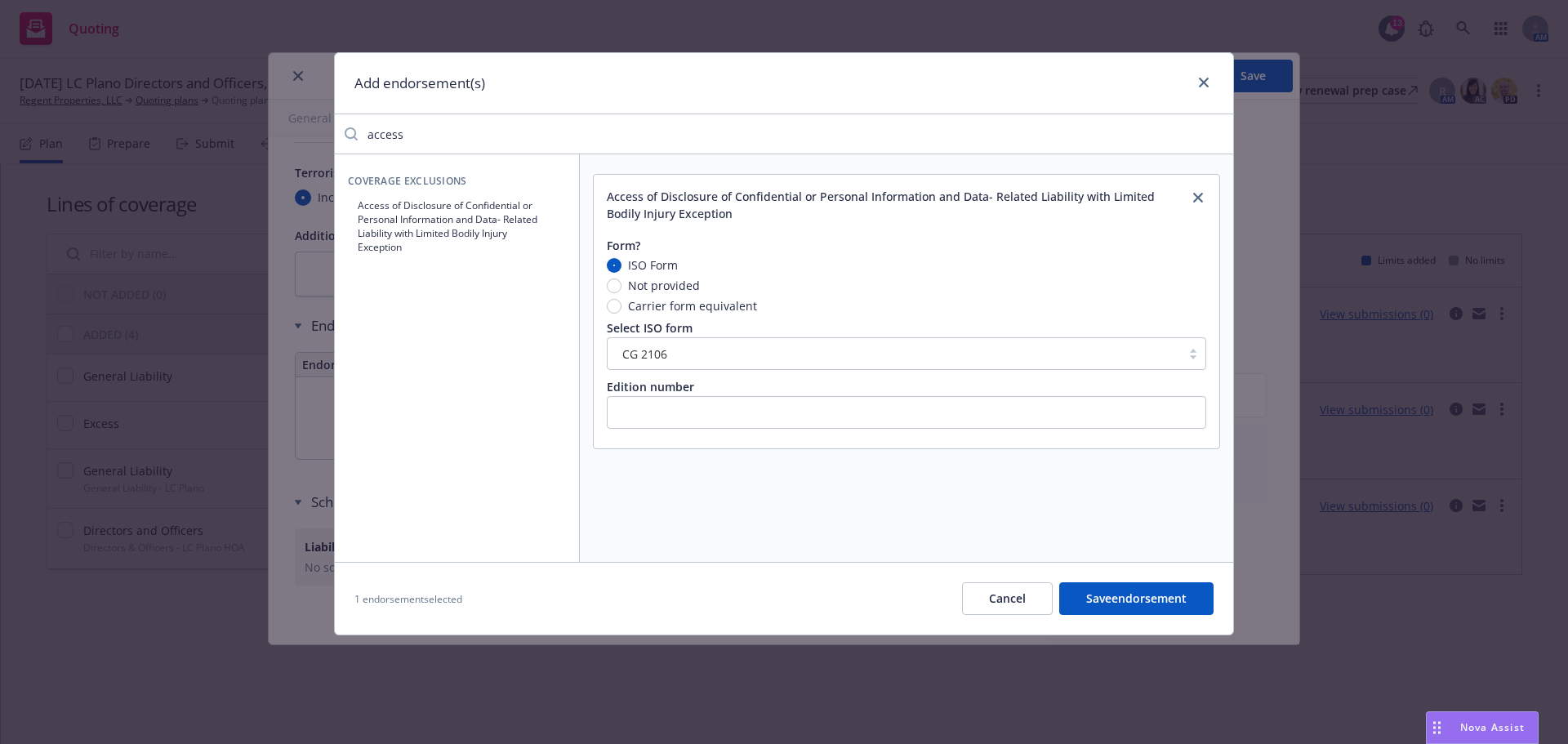
click at [669, 287] on span "Not provided" at bounding box center [664, 285] width 72 height 17
click at [622, 287] on input "Not provided" at bounding box center [613, 285] width 15 height 15
radio input "true"
drag, startPoint x: 437, startPoint y: 137, endPoint x: 354, endPoint y: 131, distance: 83.2
click at [354, 131] on div "access" at bounding box center [784, 134] width 898 height 33
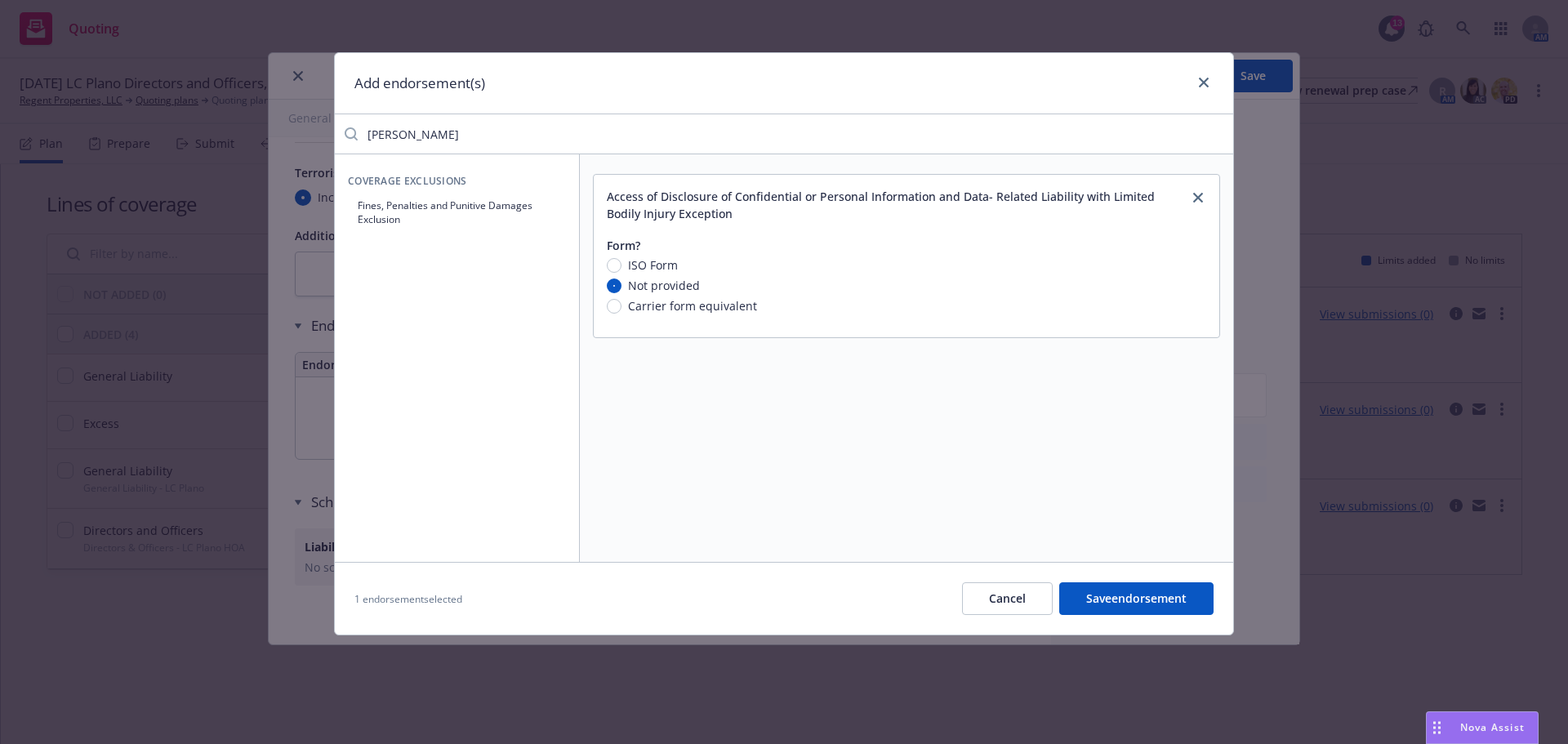
click at [435, 209] on button "Fines, Penalties and Punitive Damages Exclusion" at bounding box center [457, 212] width 218 height 41
drag, startPoint x: 467, startPoint y: 116, endPoint x: 443, endPoint y: 123, distance: 25.0
click at [443, 123] on div "Add endorsement(s) [PERSON_NAME] Coverage Exclusions Fines, Penalties and Punit…" at bounding box center [784, 344] width 900 height 583
drag, startPoint x: 423, startPoint y: 130, endPoint x: 271, endPoint y: 128, distance: 152.0
click at [271, 128] on div "Add endorsement(s) [PERSON_NAME] Coverage Exclusions Fines, Penalties and Punit…" at bounding box center [784, 372] width 1568 height 744
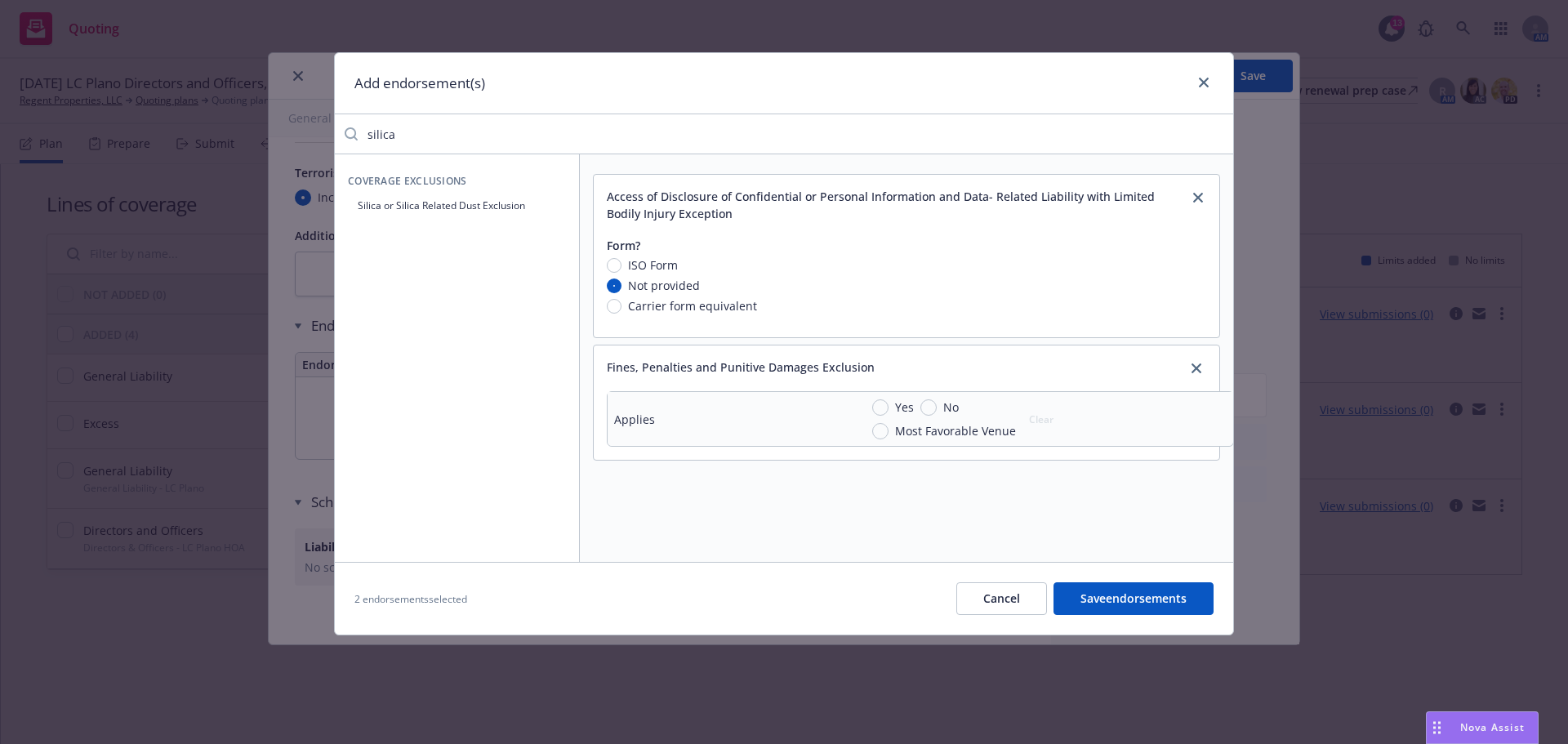
click at [483, 204] on button "Silica or Silica Related Dust Exclusion" at bounding box center [457, 204] width 218 height 27
drag, startPoint x: 385, startPoint y: 138, endPoint x: 308, endPoint y: 134, distance: 77.1
click at [308, 134] on div "Add endorsement(s) silica Coverage Exclusions Silica or Silica Related Dust Exc…" at bounding box center [784, 372] width 1568 height 744
type input "nucle"
click at [436, 216] on button "Nuclear Energy Liability Exclusion Endorsement" at bounding box center [457, 212] width 218 height 41
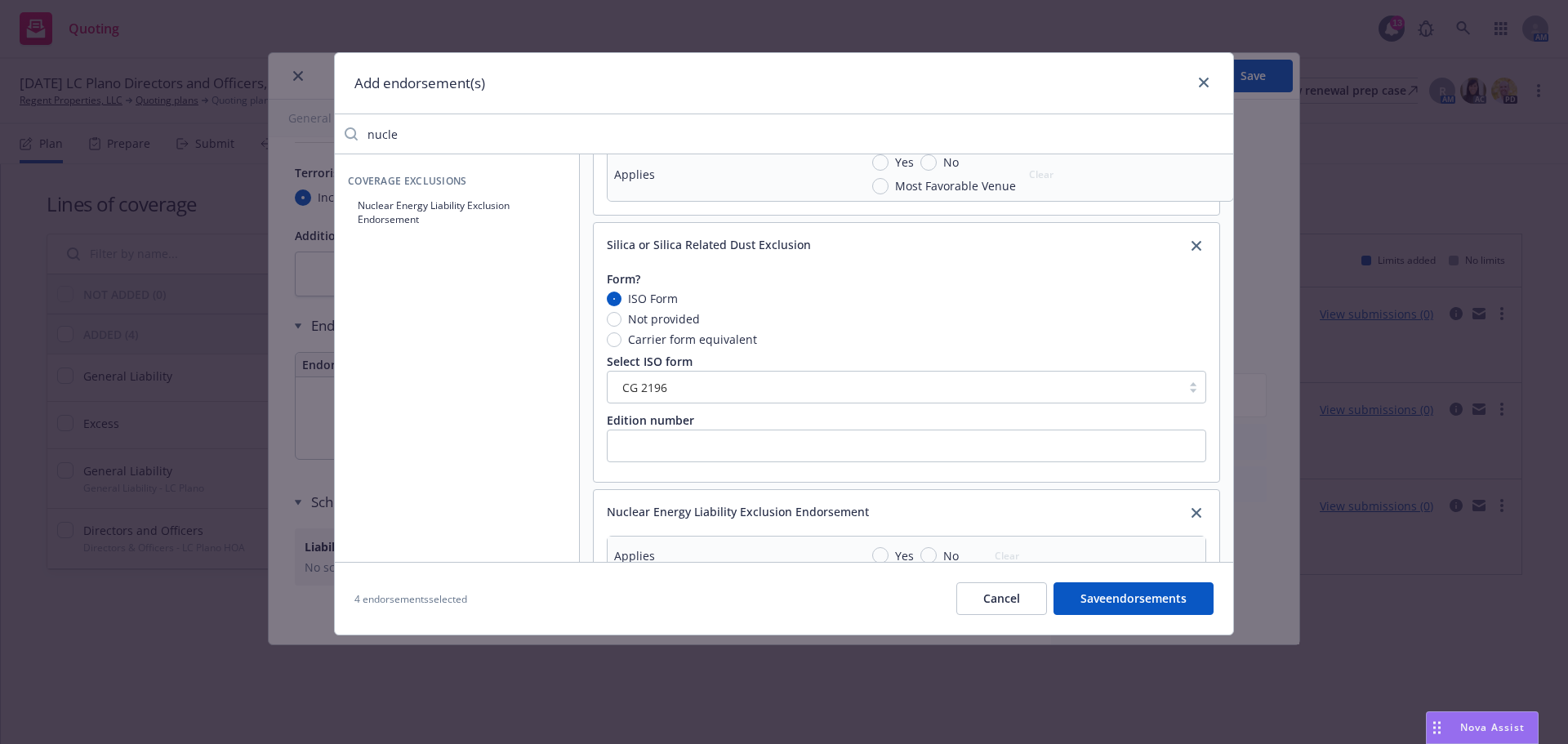
click at [682, 314] on span "Not provided" at bounding box center [664, 319] width 72 height 17
click at [622, 314] on input "Not provided" at bounding box center [613, 319] width 15 height 15
radio input "true"
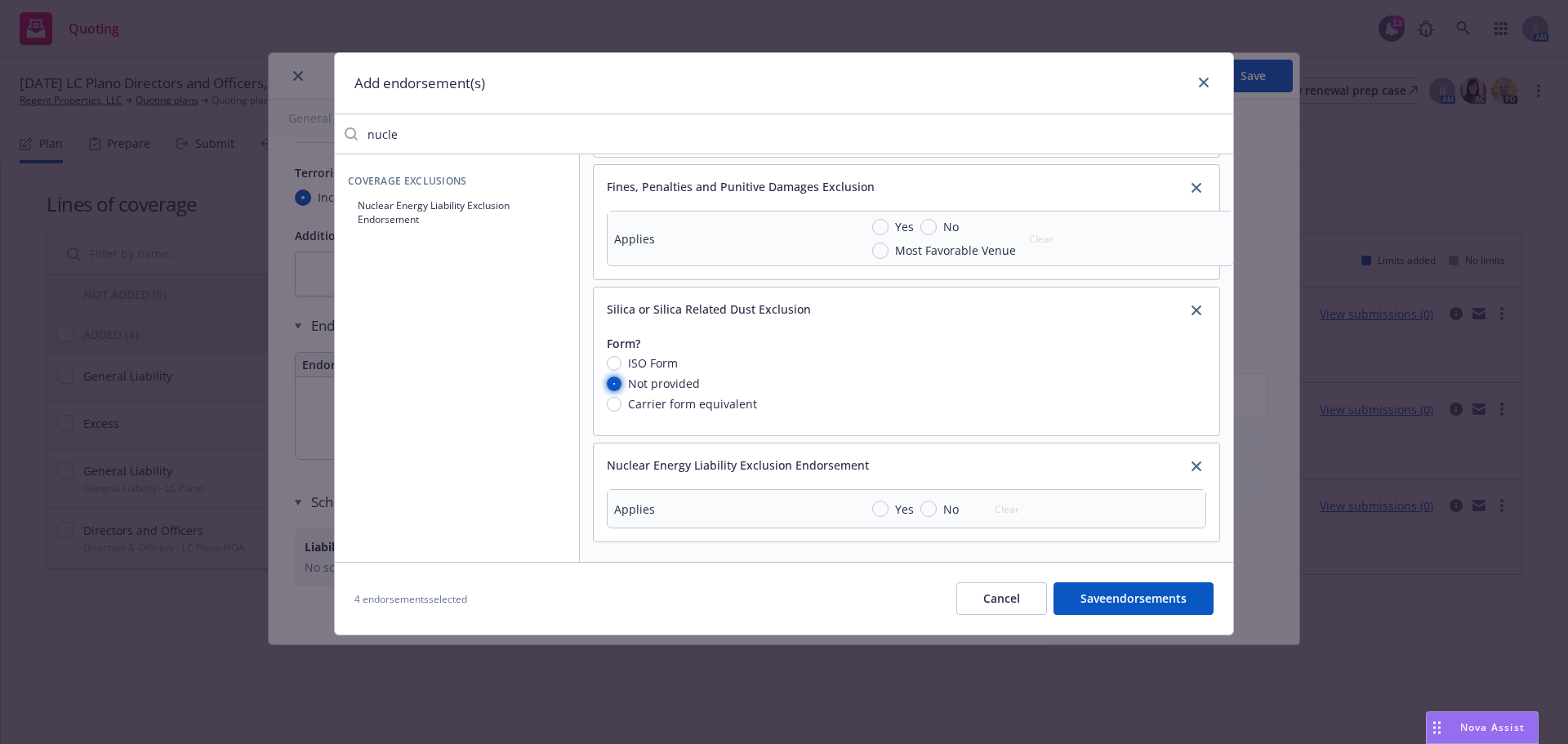
scroll to position [0, 0]
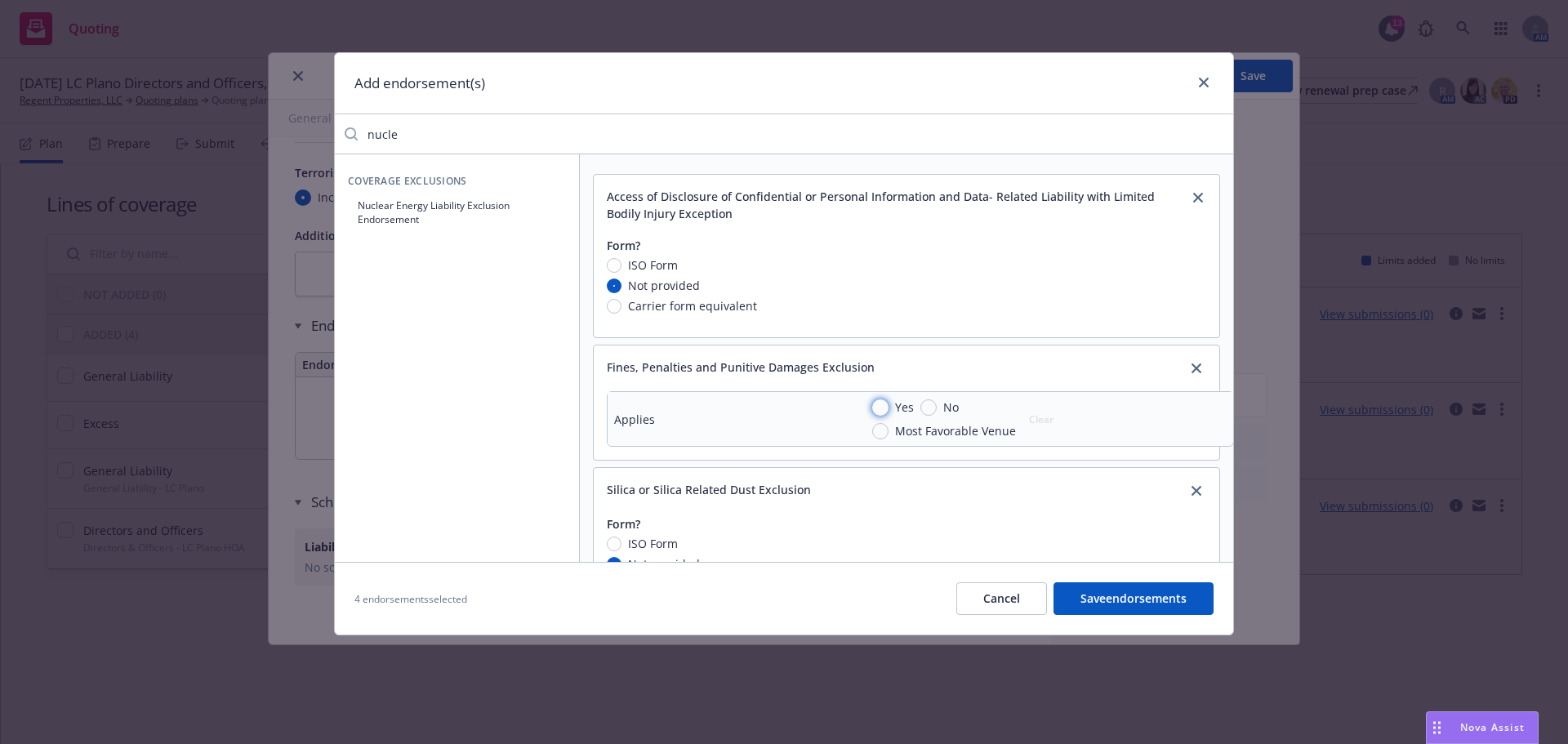
click at [883, 407] on input "Yes" at bounding box center [879, 407] width 16 height 16
radio input "true"
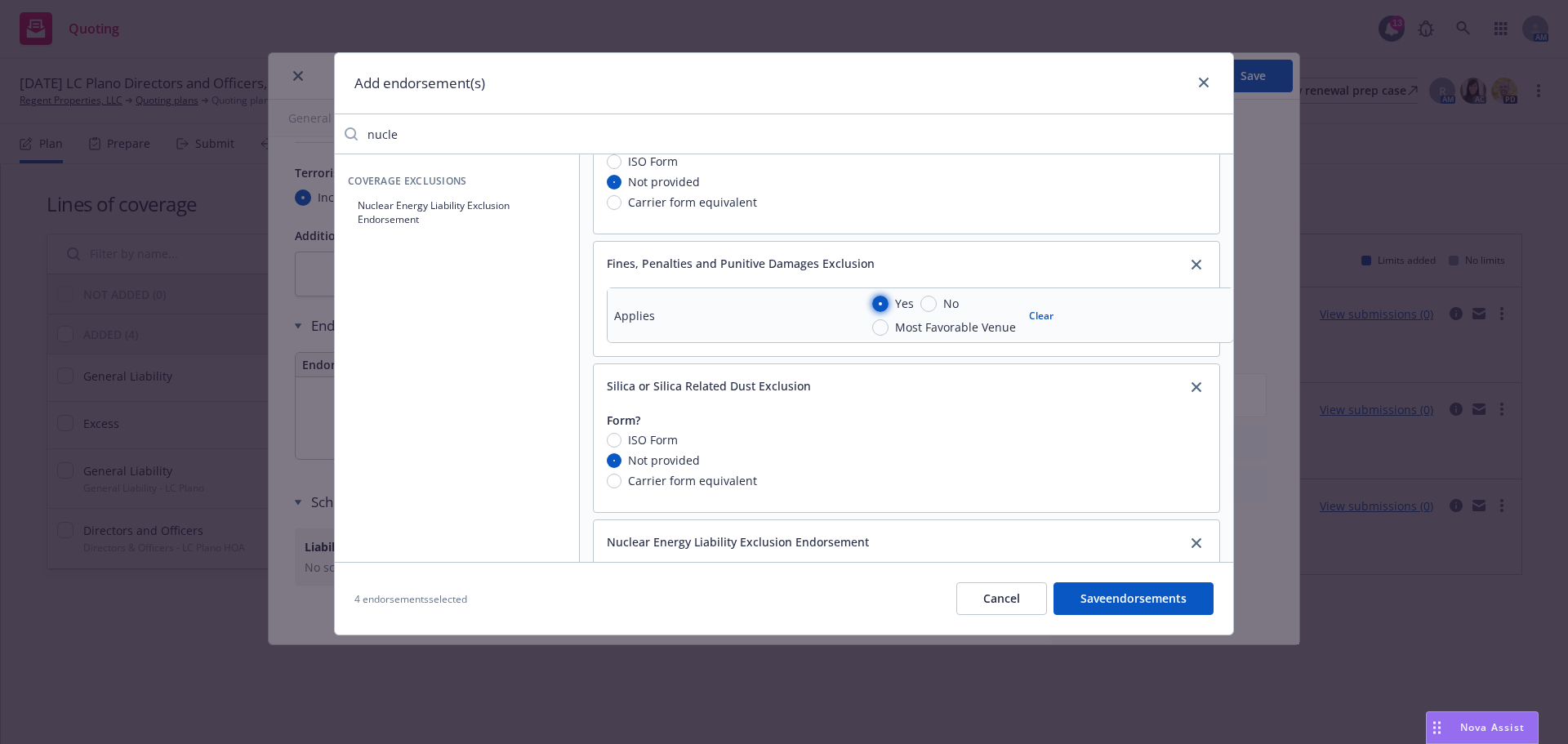
scroll to position [192, 0]
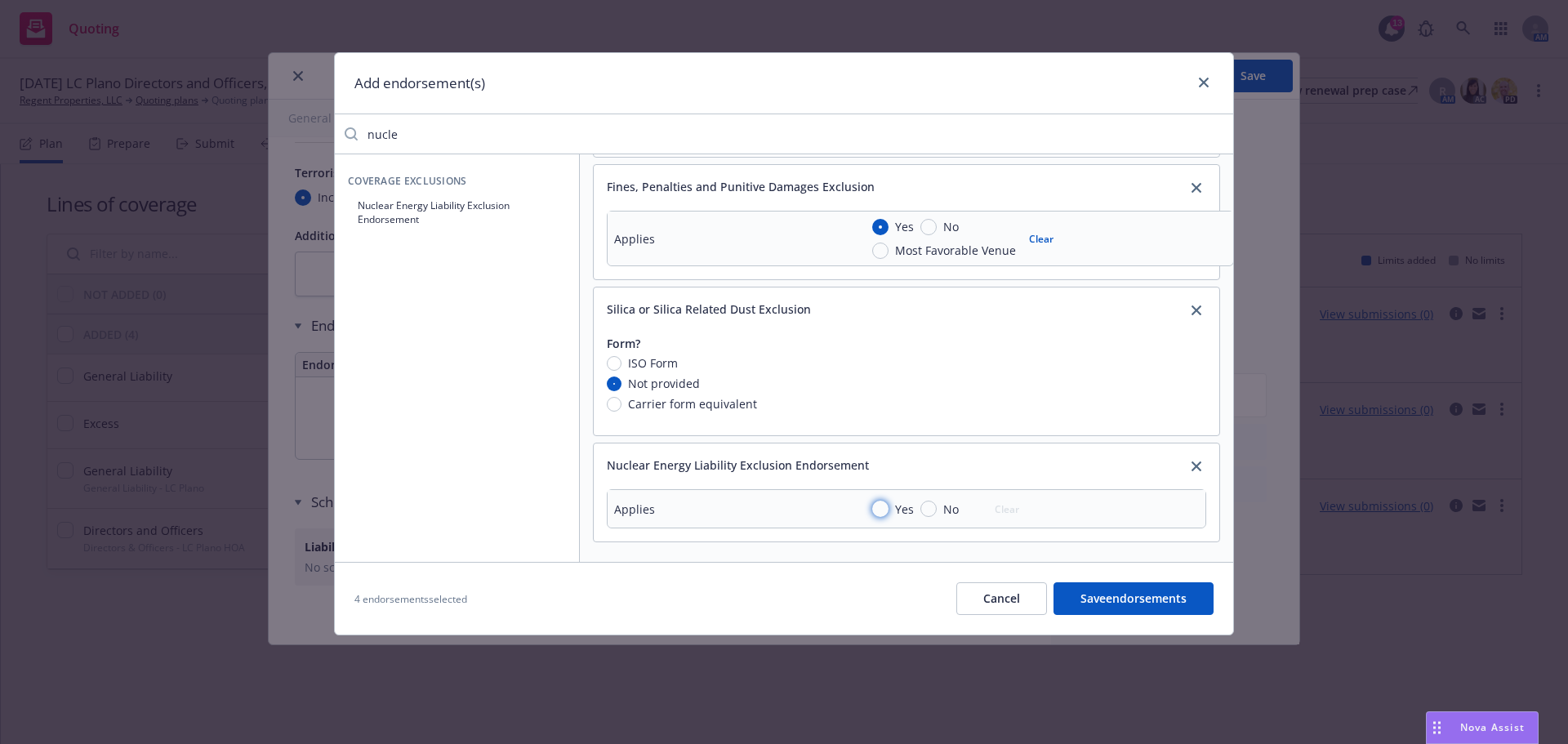
click at [878, 501] on input "Yes" at bounding box center [879, 509] width 16 height 16
radio input "true"
click at [1146, 595] on button "Save endorsements" at bounding box center [1133, 599] width 160 height 33
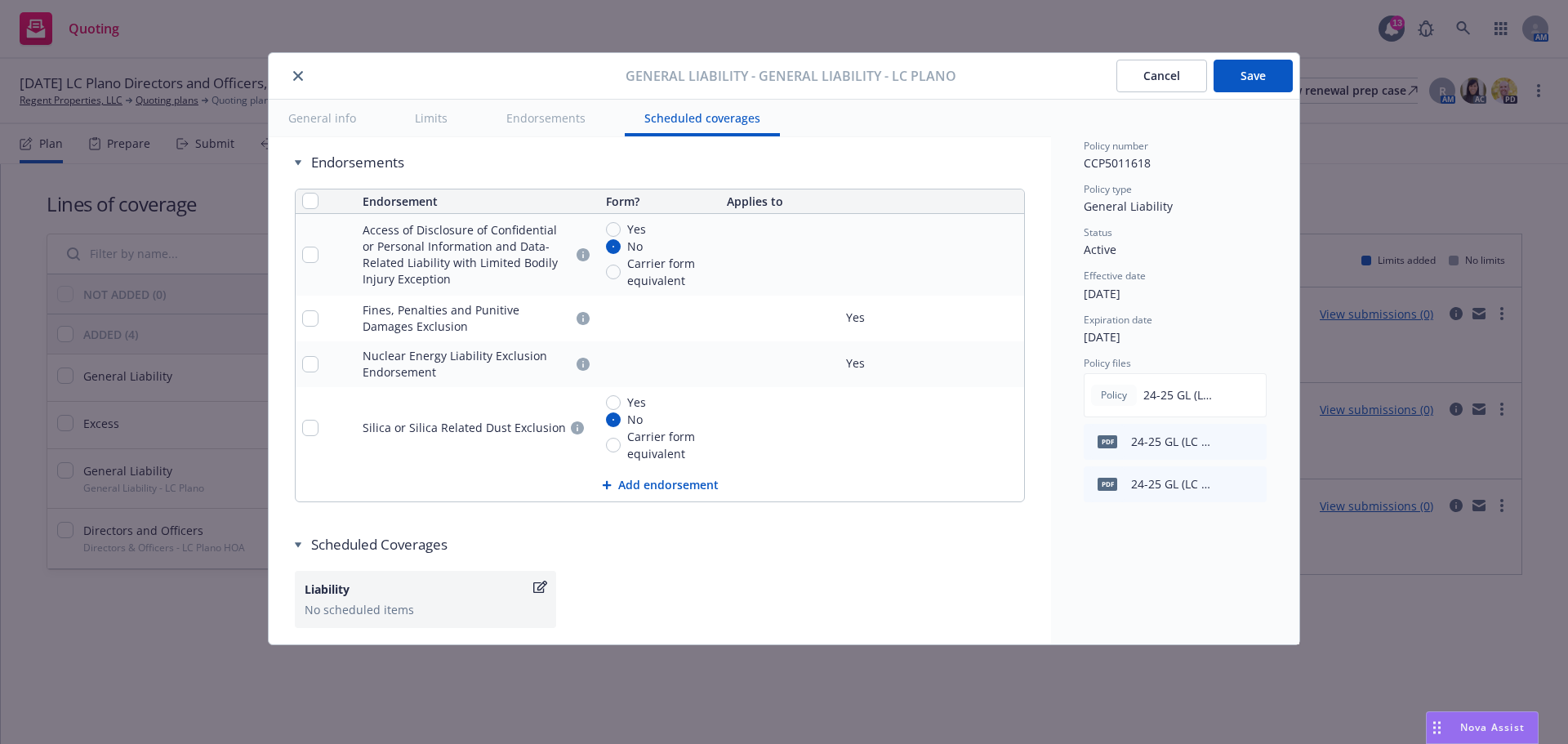
scroll to position [2275, 0]
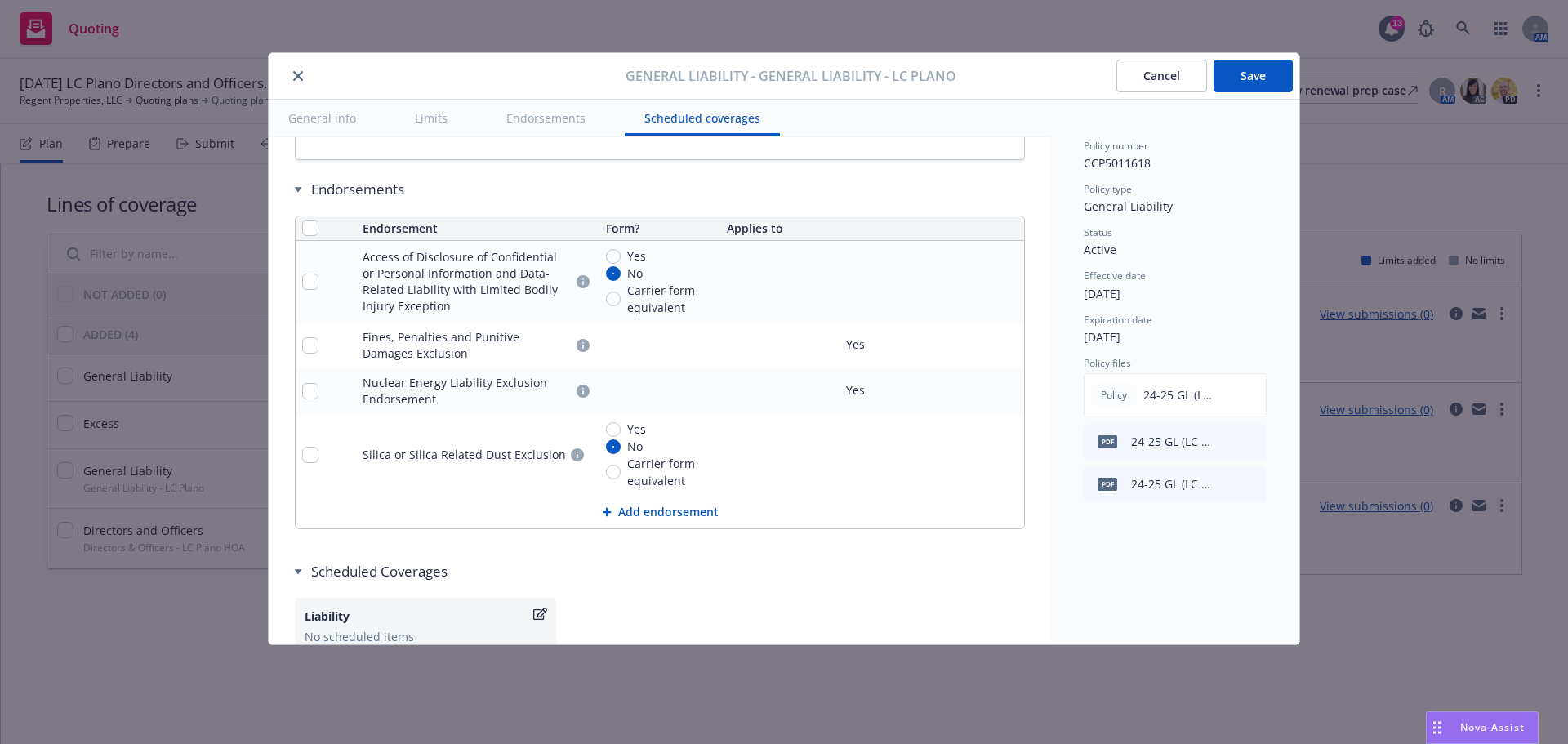
click at [662, 510] on button "Add endorsement" at bounding box center [659, 512] width 728 height 33
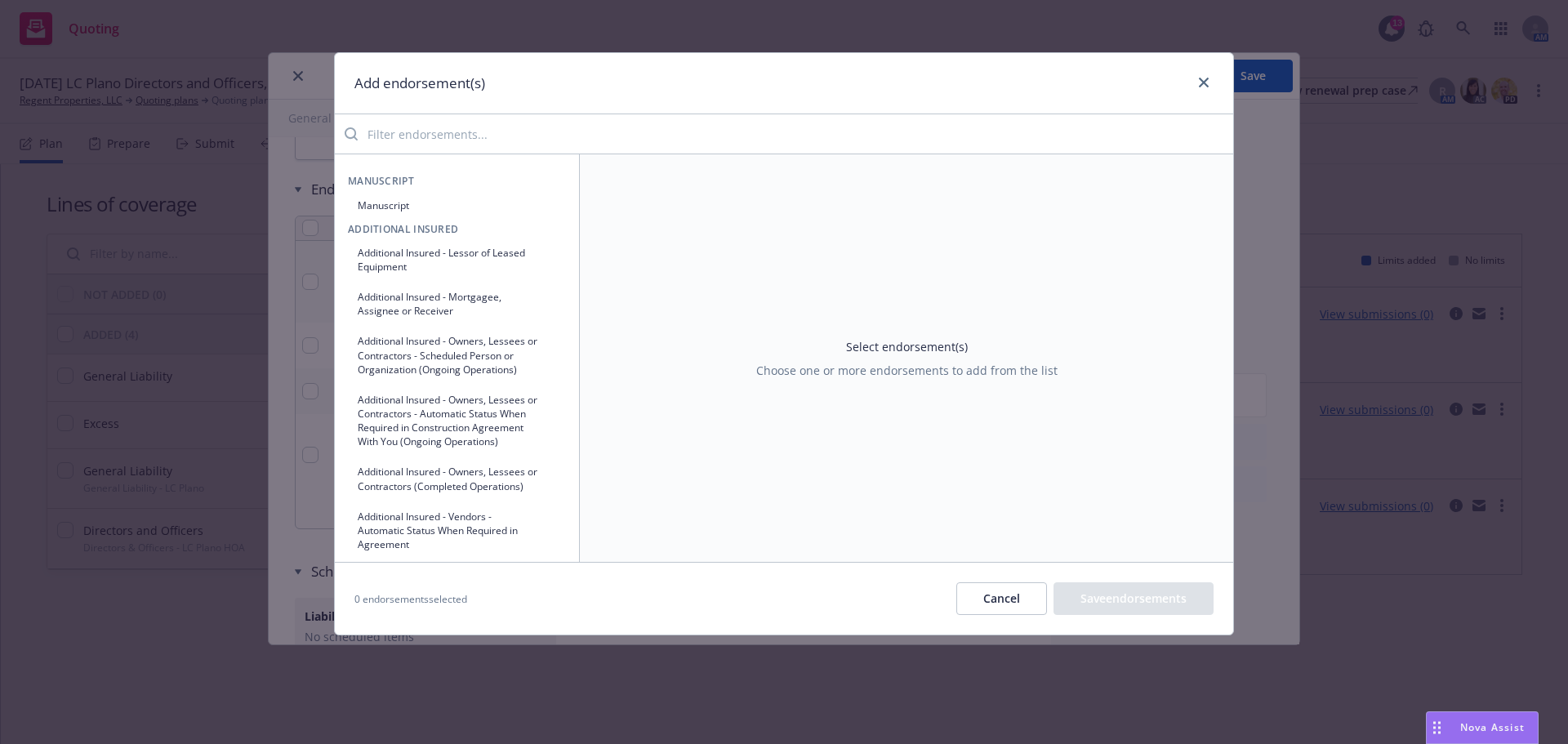
click at [423, 137] on input "search" at bounding box center [794, 134] width 875 height 33
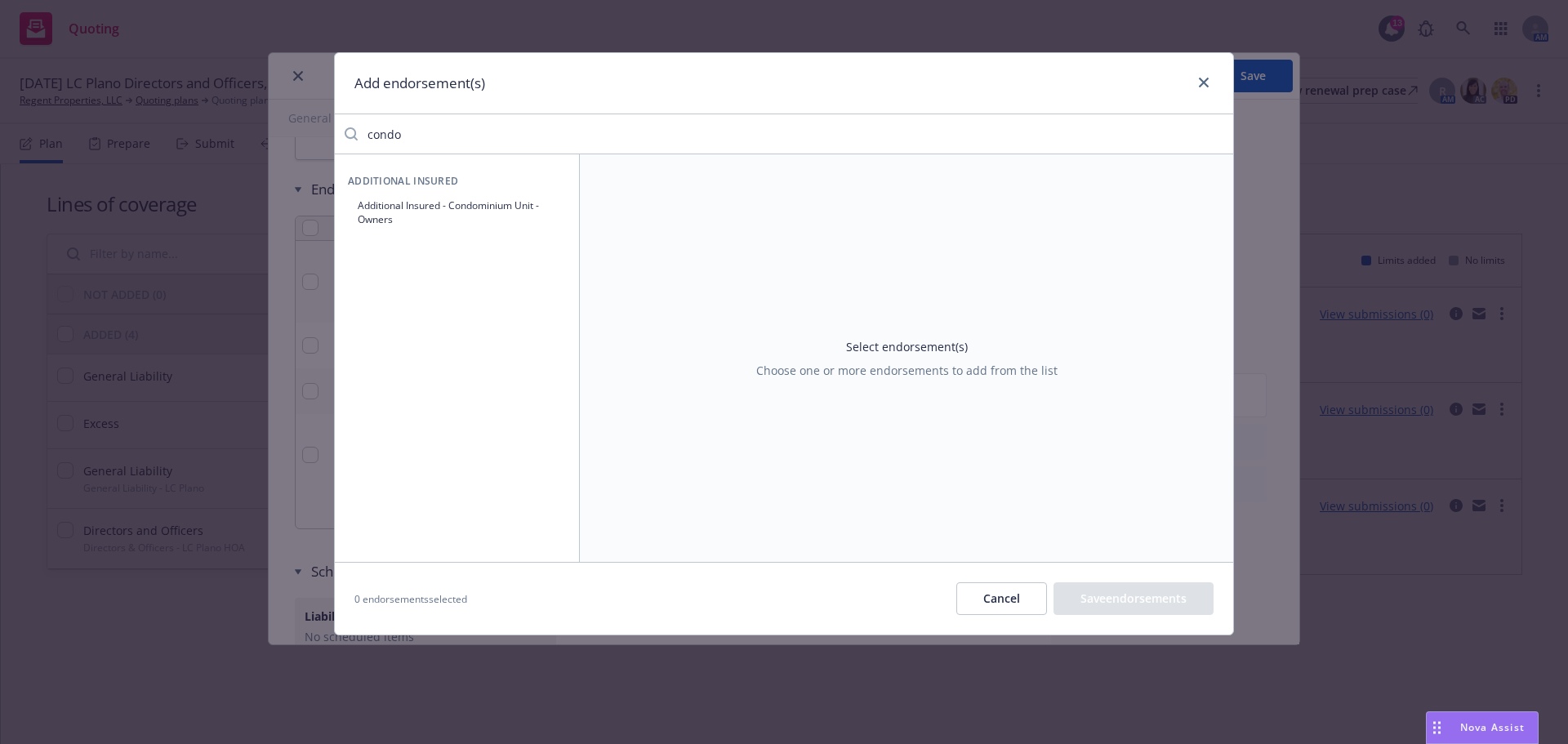
type input "condo"
click at [409, 210] on button "Additional Insured - Condominium Unit - Owners" at bounding box center [457, 212] width 218 height 41
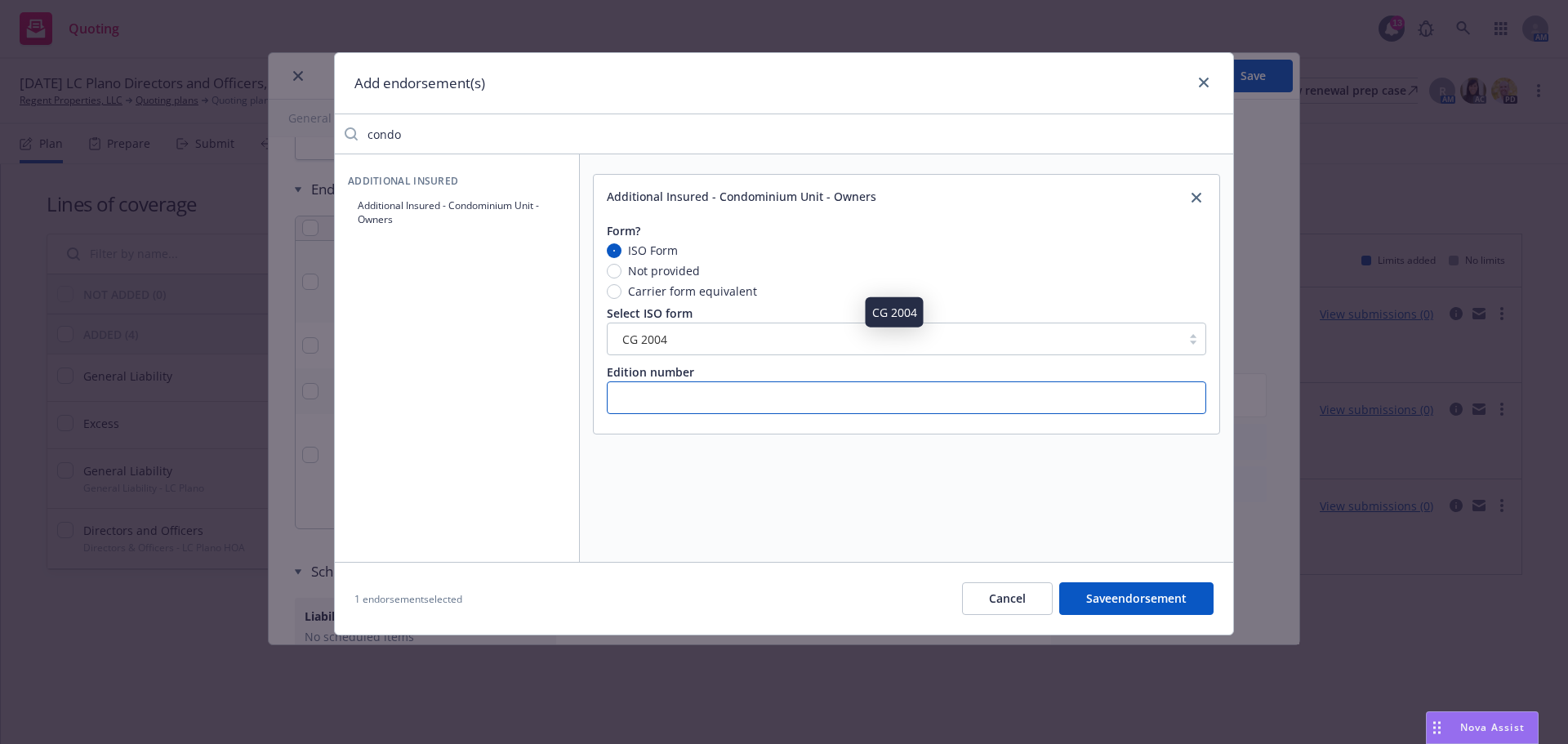
click at [700, 403] on input "text" at bounding box center [906, 398] width 599 height 33
type input "11 85"
drag, startPoint x: 458, startPoint y: 125, endPoint x: 294, endPoint y: 138, distance: 164.5
click at [294, 138] on div "Add endorsement(s) condo Additional Insured Additional Insured - Condominium Un…" at bounding box center [784, 372] width 1568 height 744
type input "waiver of"
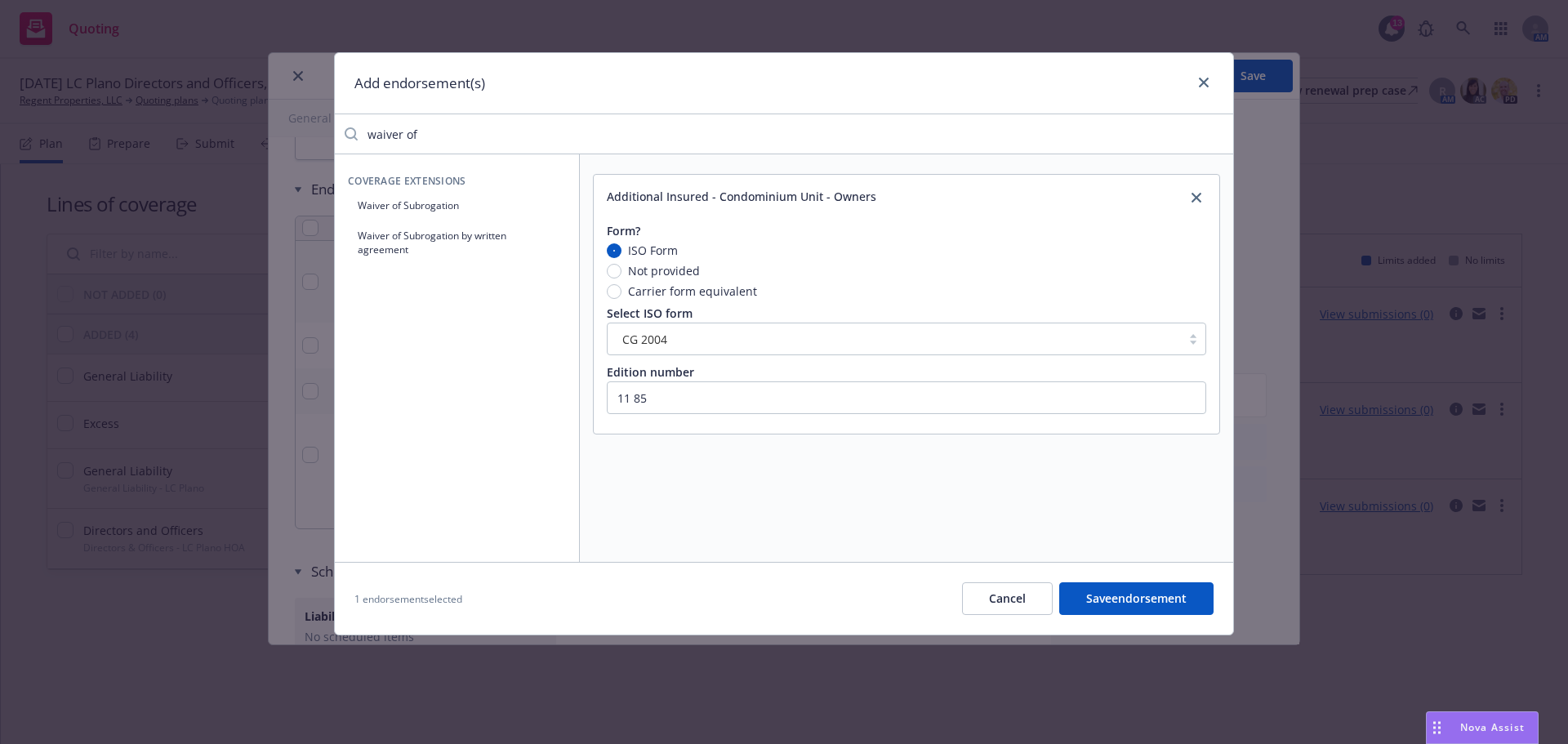
click at [465, 208] on button "Waiver of Subrogation" at bounding box center [457, 204] width 218 height 27
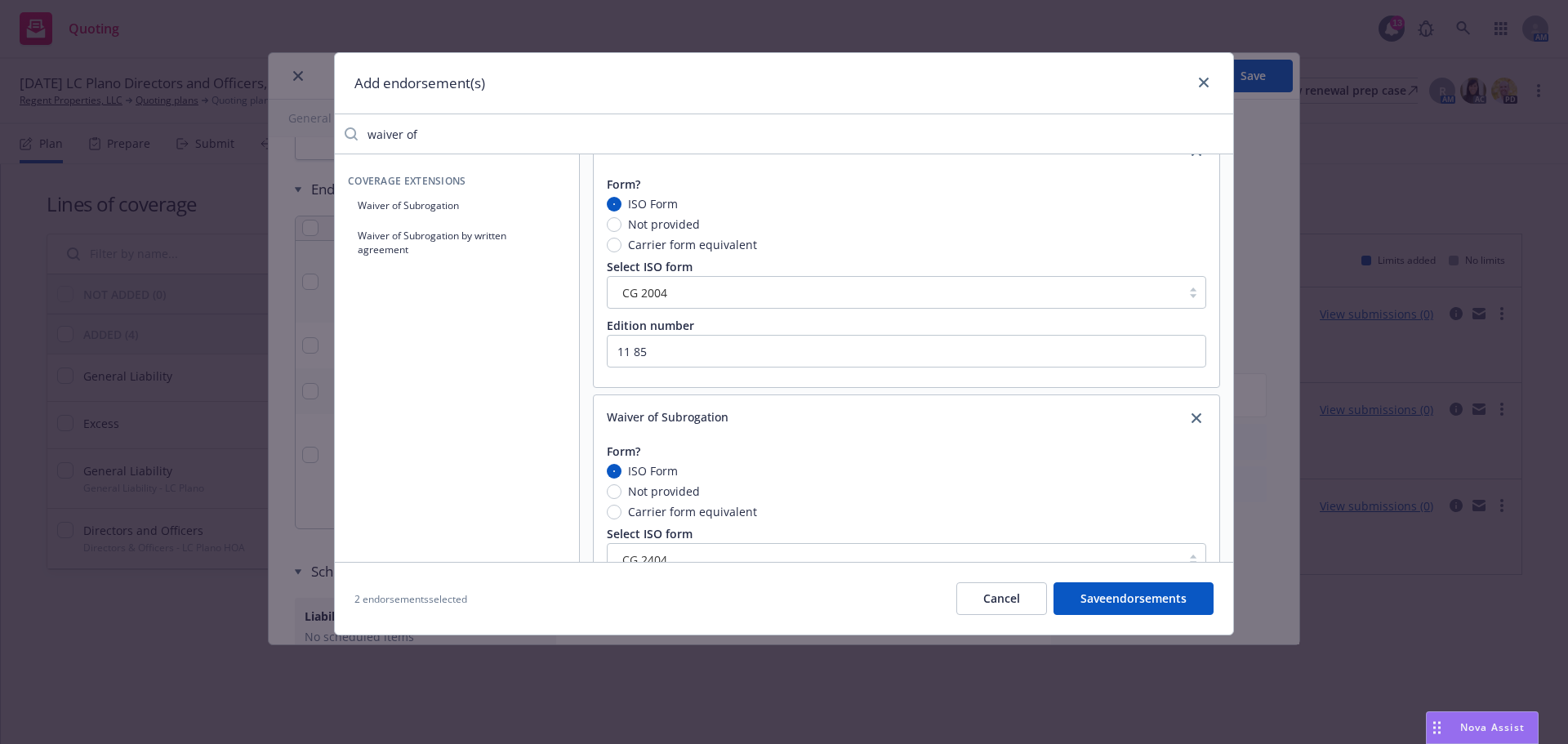
scroll to position [82, 0]
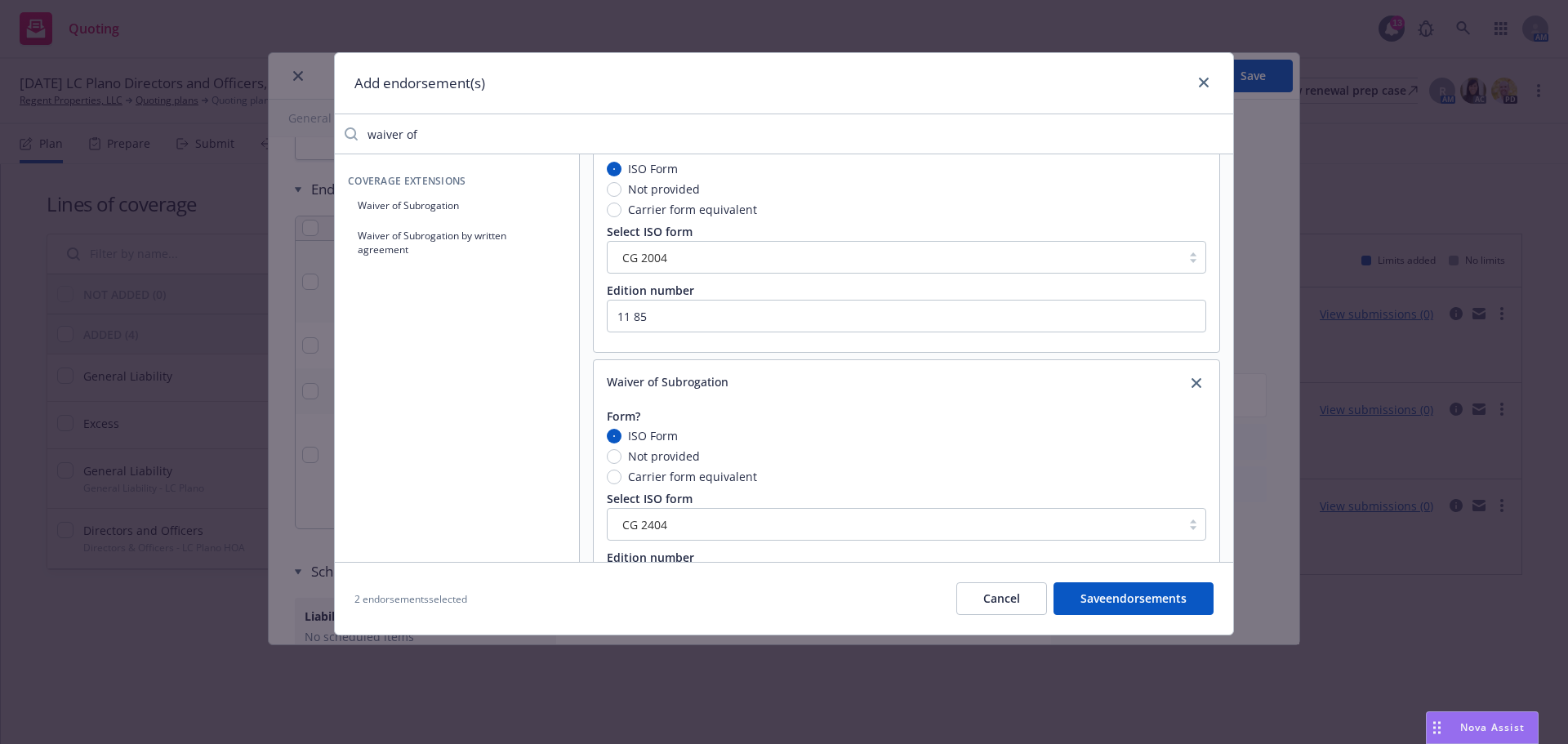
click at [653, 463] on span "Not provided" at bounding box center [664, 456] width 72 height 17
click at [622, 463] on input "Not provided" at bounding box center [613, 456] width 15 height 15
radio input "true"
click at [643, 439] on span "ISO Form" at bounding box center [653, 436] width 50 height 17
click at [622, 439] on input "ISO Form" at bounding box center [613, 436] width 15 height 15
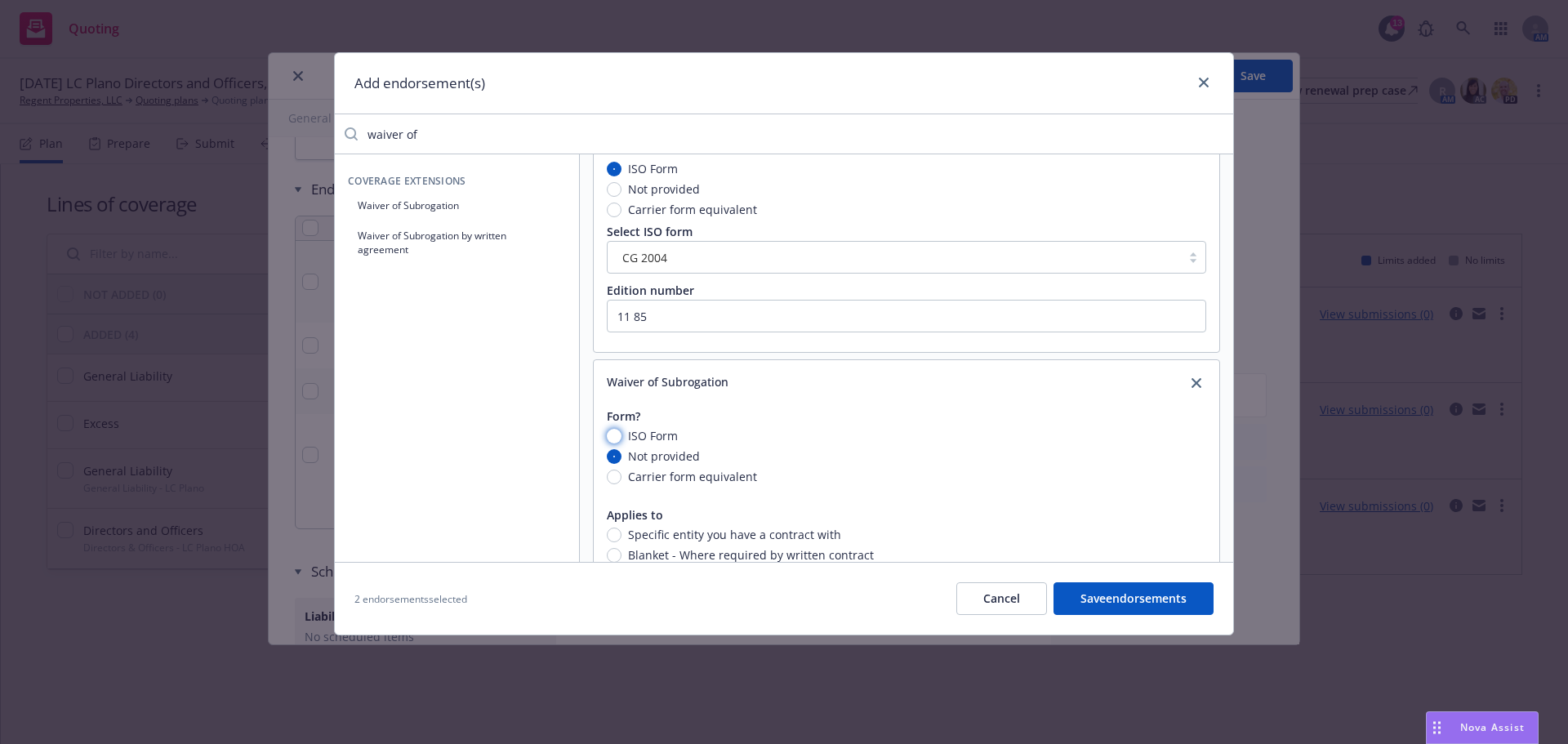
radio input "true"
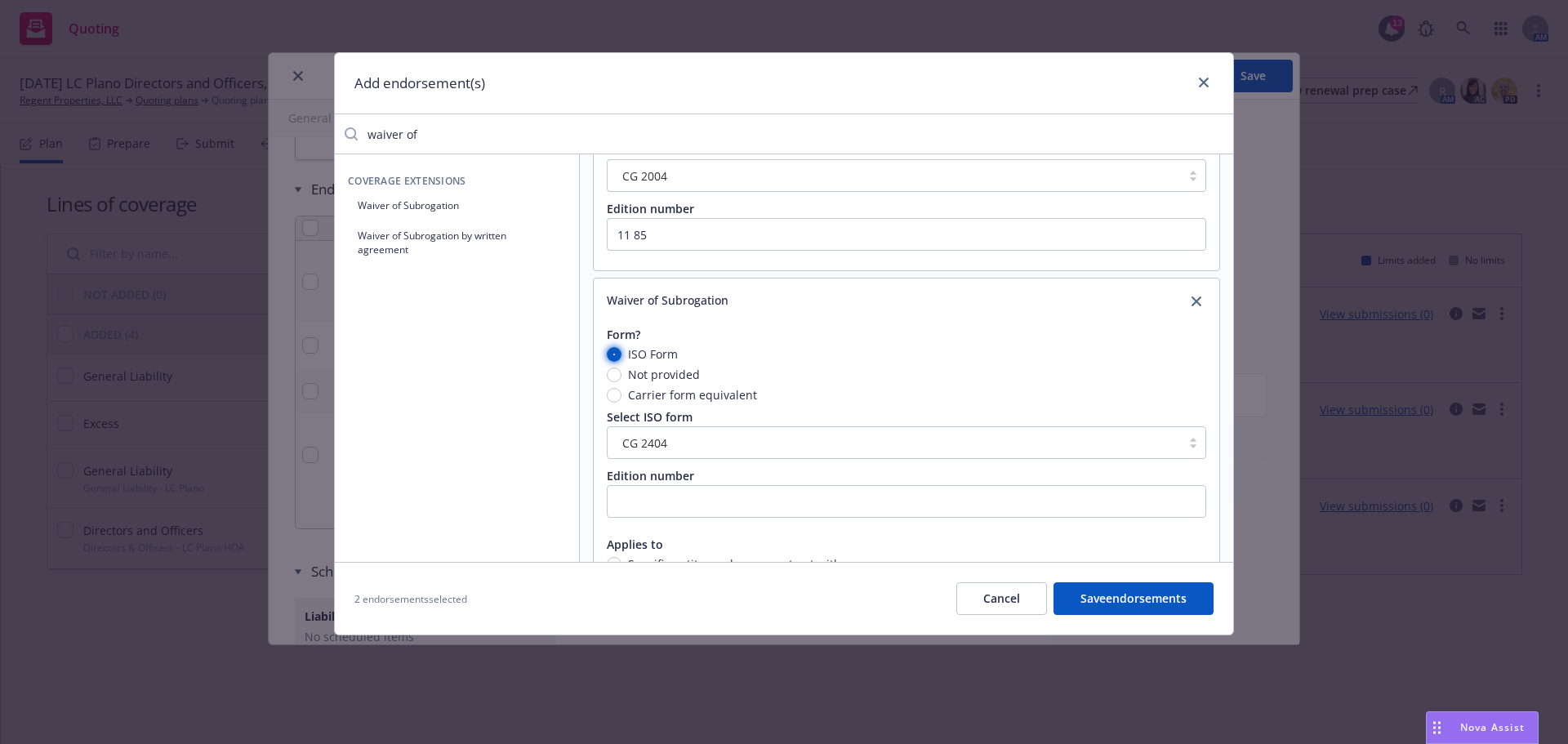
scroll to position [231, 0]
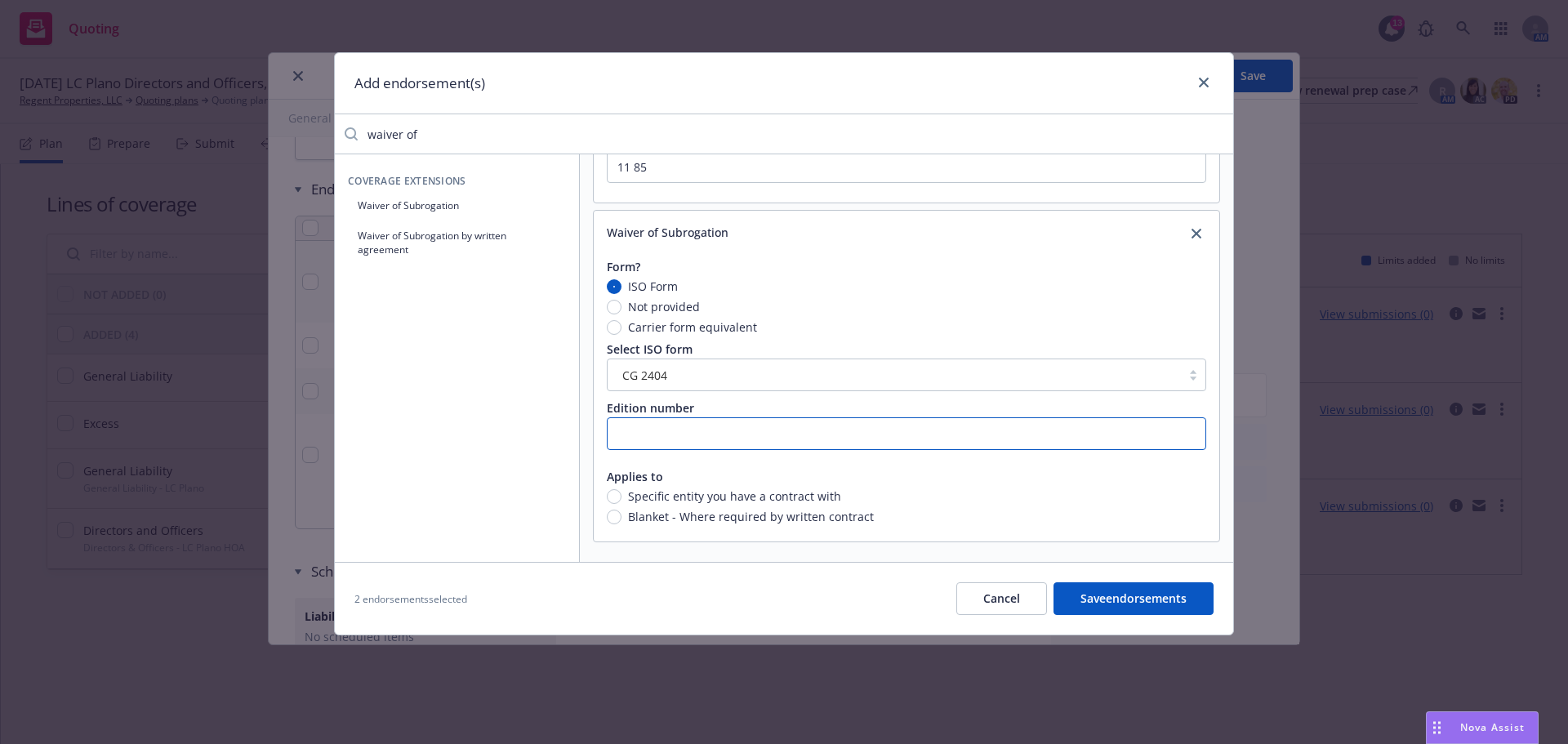
click at [713, 441] on input "text" at bounding box center [906, 434] width 599 height 33
type input "05 09"
click at [1152, 597] on button "Save endorsements" at bounding box center [1133, 599] width 160 height 33
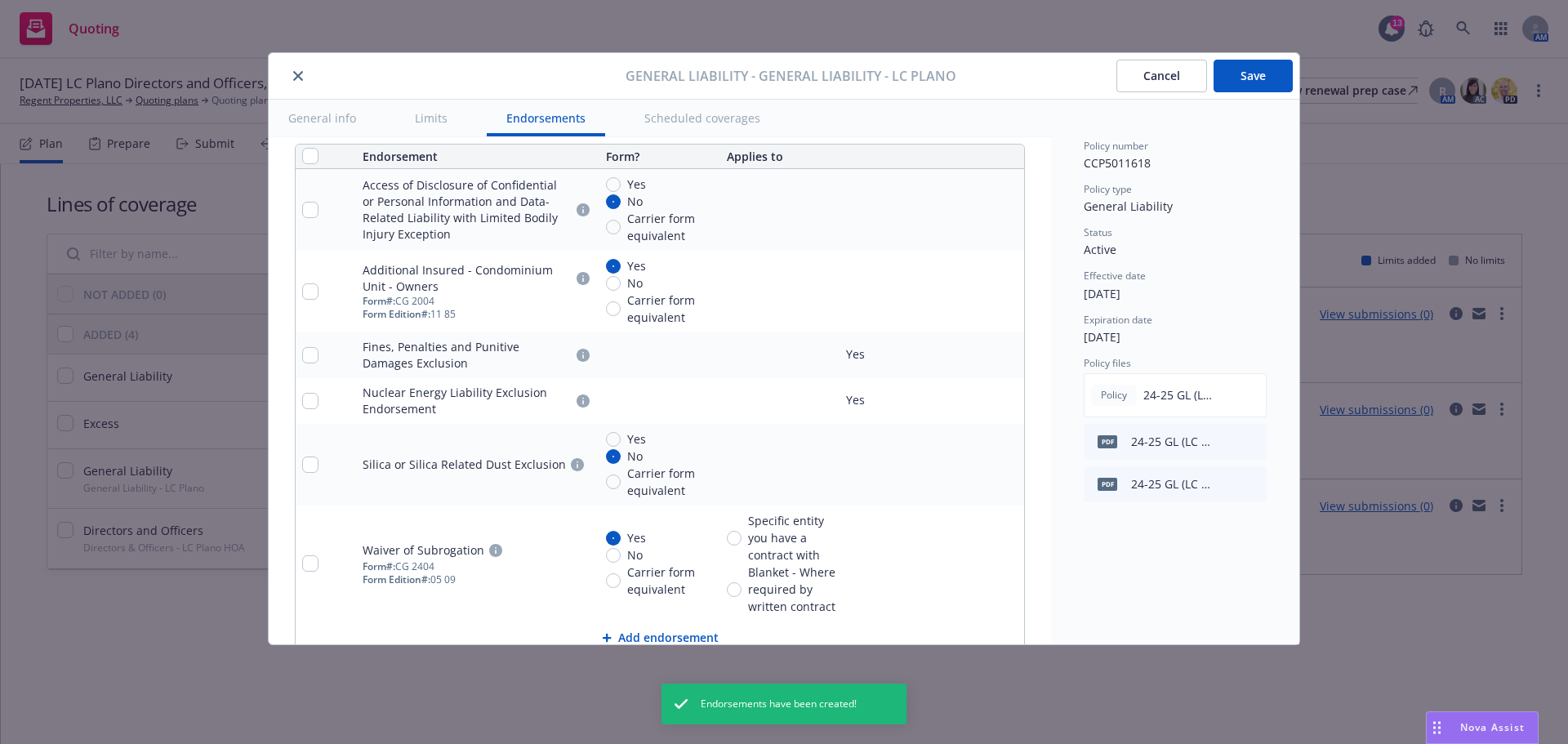
scroll to position [2309, 0]
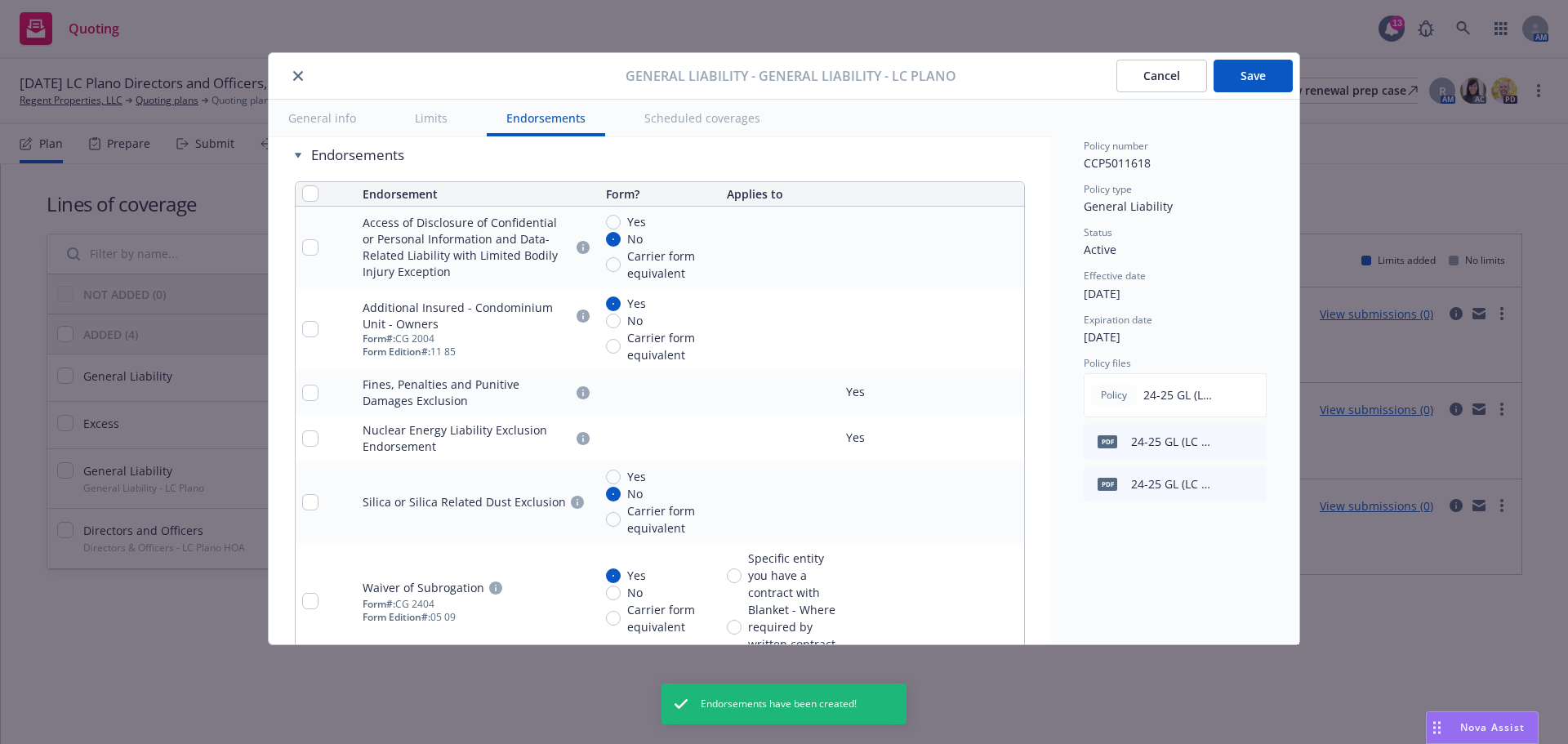
click at [1251, 79] on button "Save" at bounding box center [1253, 76] width 79 height 33
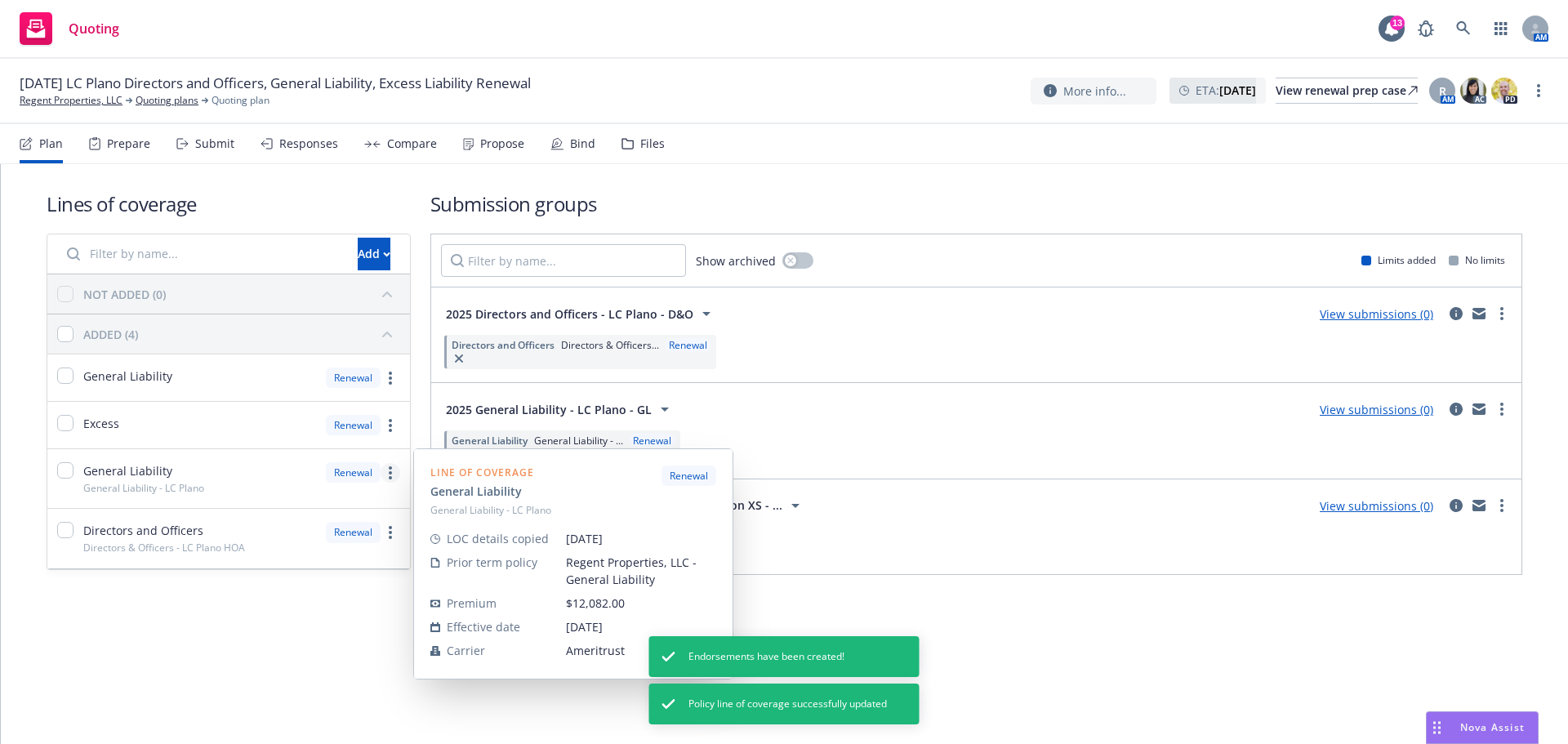
click at [390, 472] on circle "more" at bounding box center [391, 473] width 3 height 3
click at [337, 552] on span "Copy coverage details from prior term" at bounding box center [276, 546] width 247 height 15
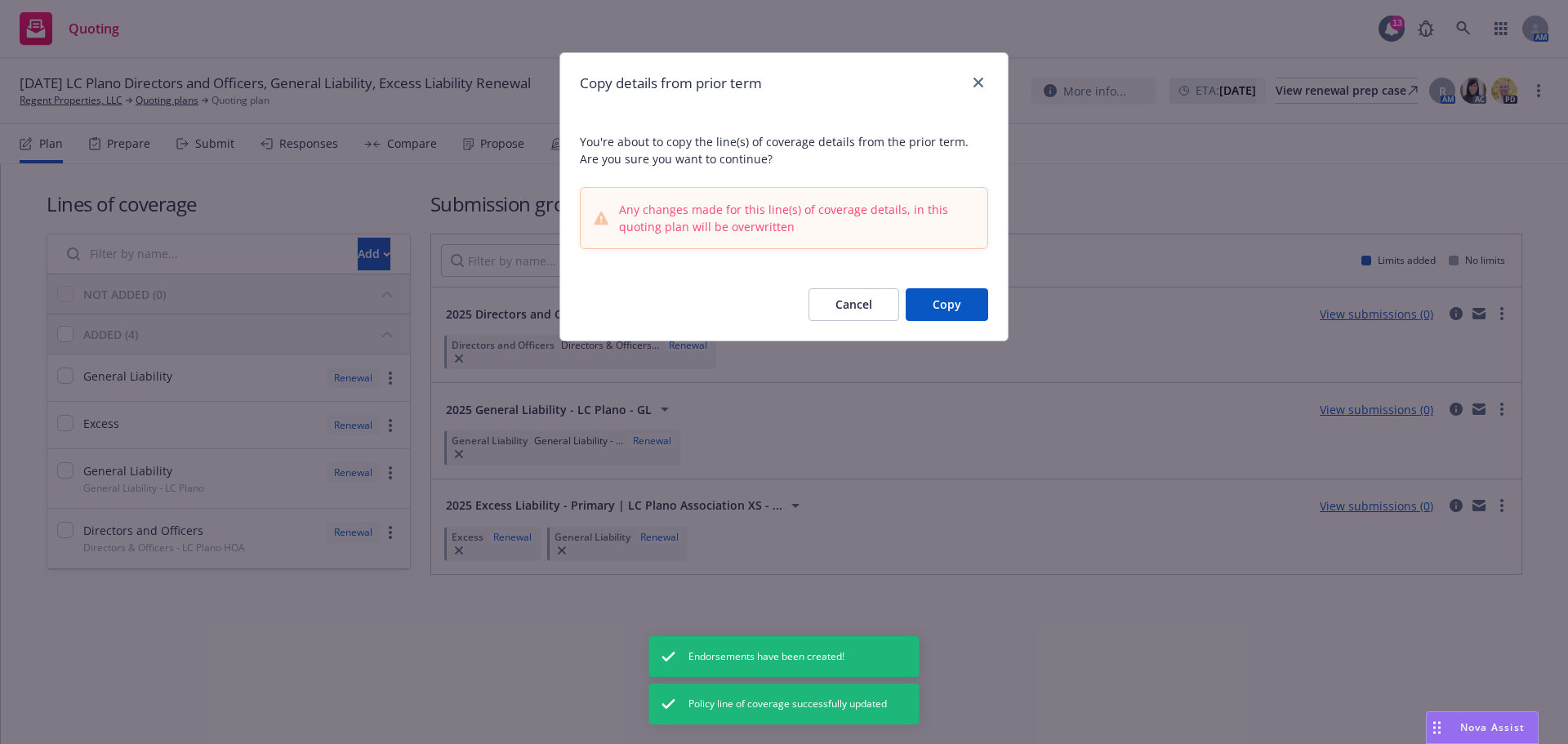
click at [941, 307] on button "Copy" at bounding box center [946, 305] width 82 height 33
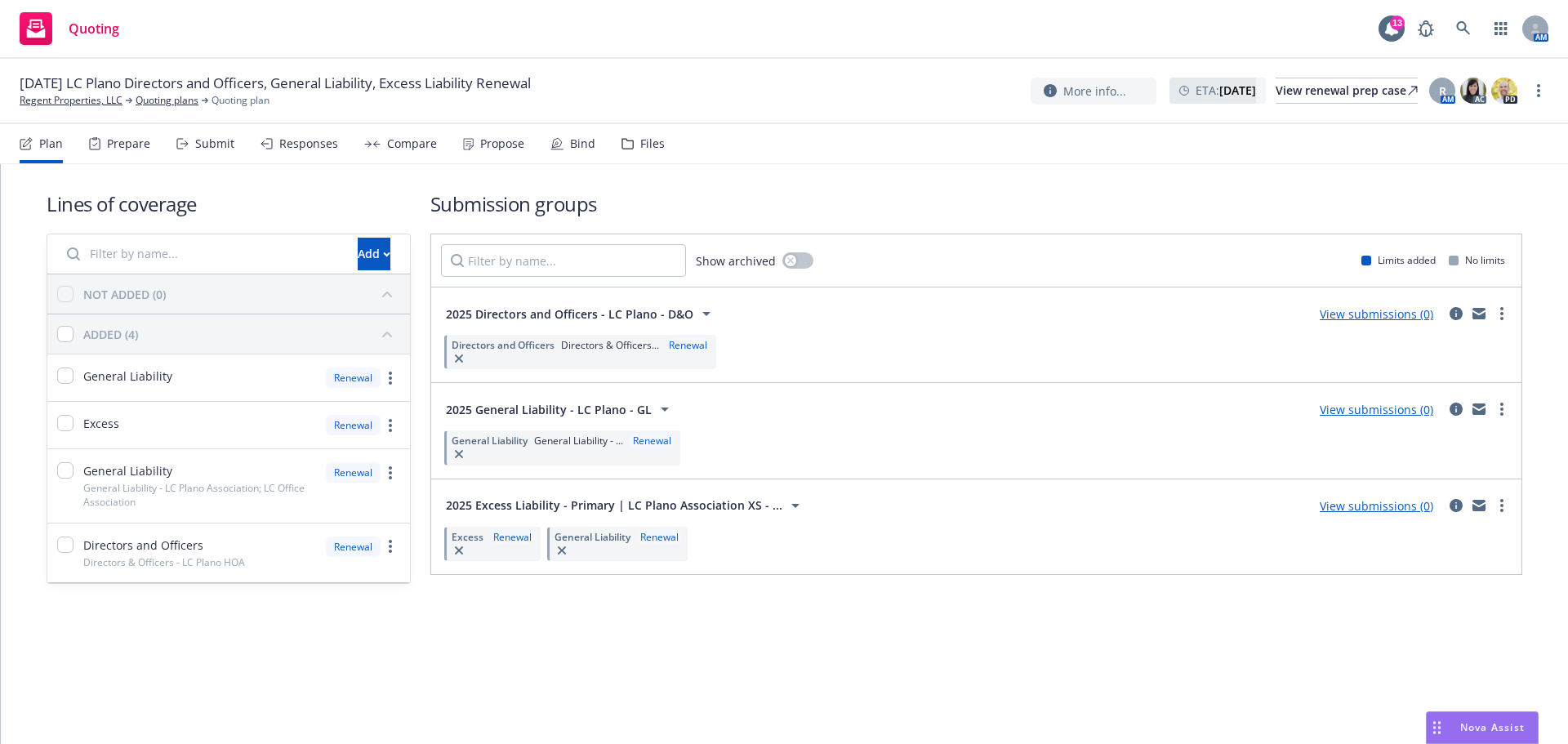
click at [606, 552] on div "General [PERSON_NAME]" at bounding box center [617, 544] width 141 height 34
click at [599, 534] on span "General Liability" at bounding box center [593, 537] width 76 height 14
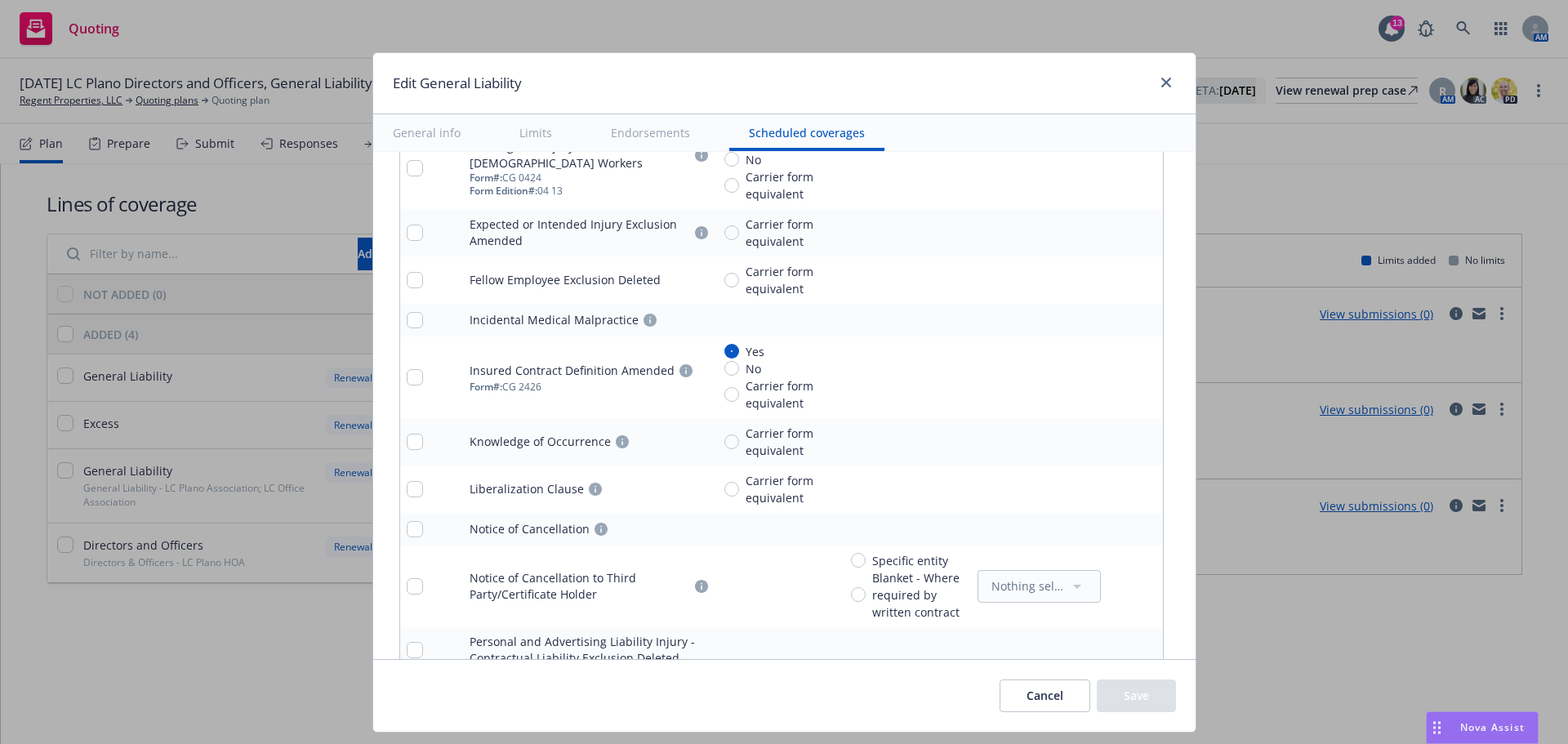
scroll to position [3379, 0]
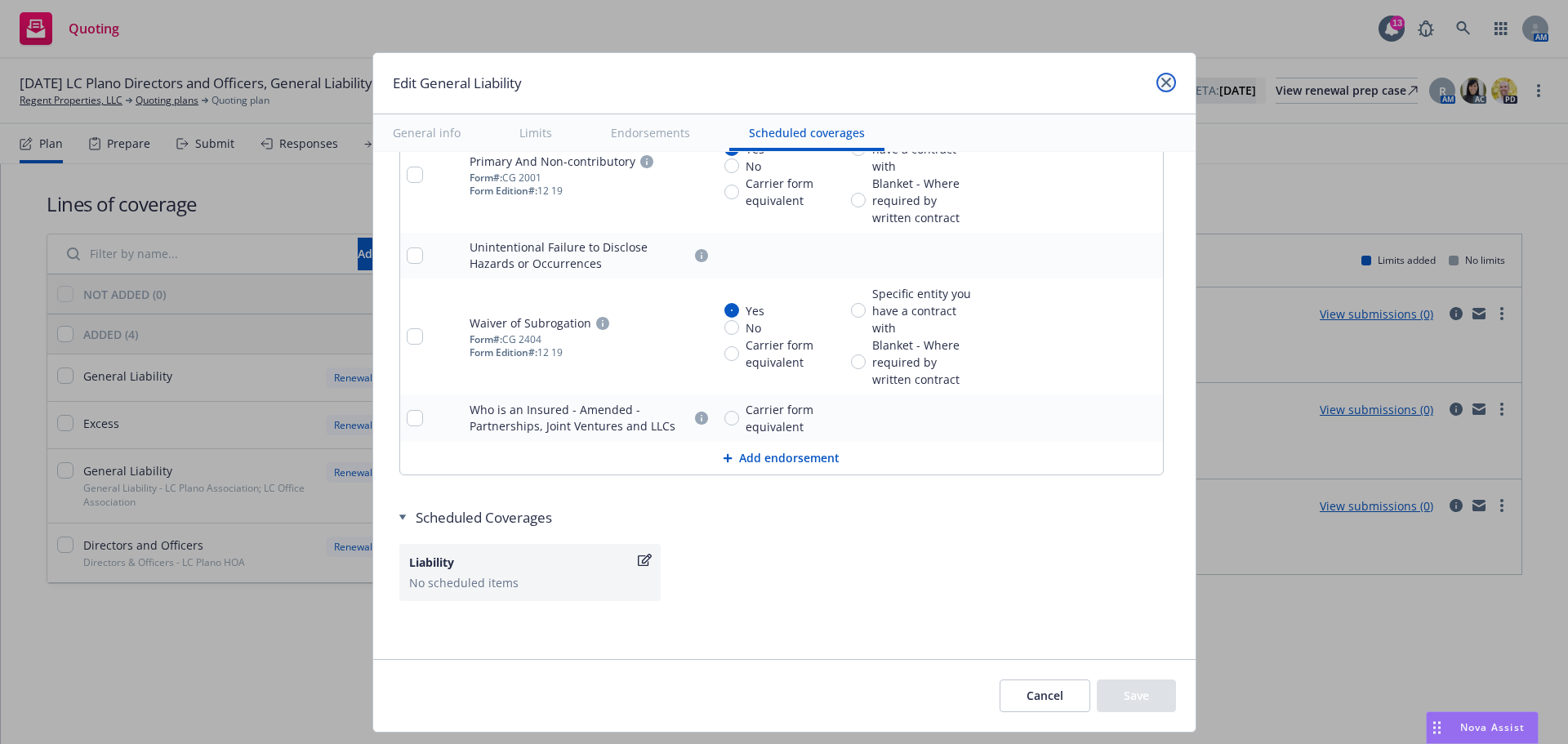
click at [1165, 79] on icon "close" at bounding box center [1165, 82] width 9 height 9
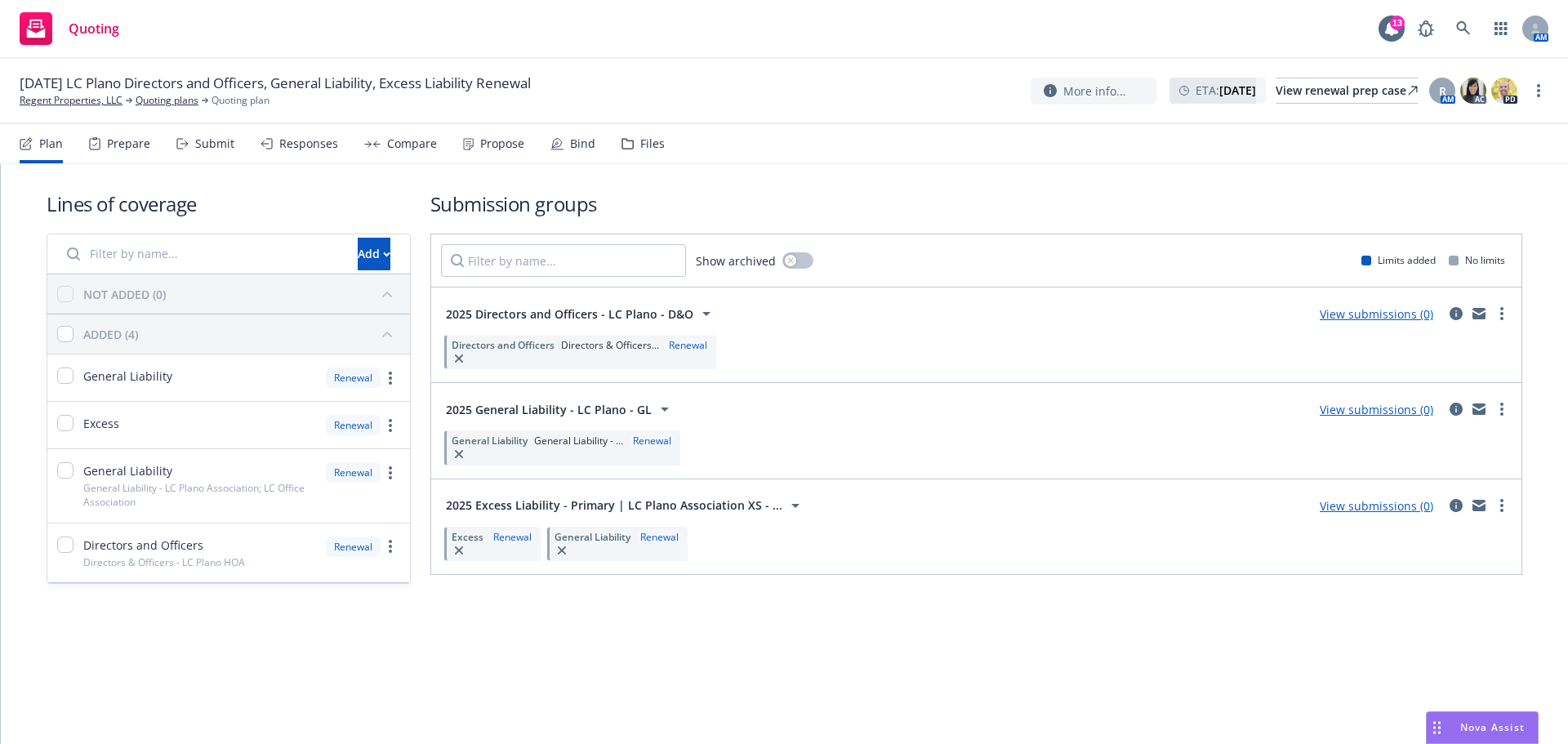
click at [538, 454] on div "General Liability General Liability - ... Renewal" at bounding box center [562, 448] width 236 height 34
click at [588, 443] on span "General Liability - ..." at bounding box center [579, 441] width 89 height 14
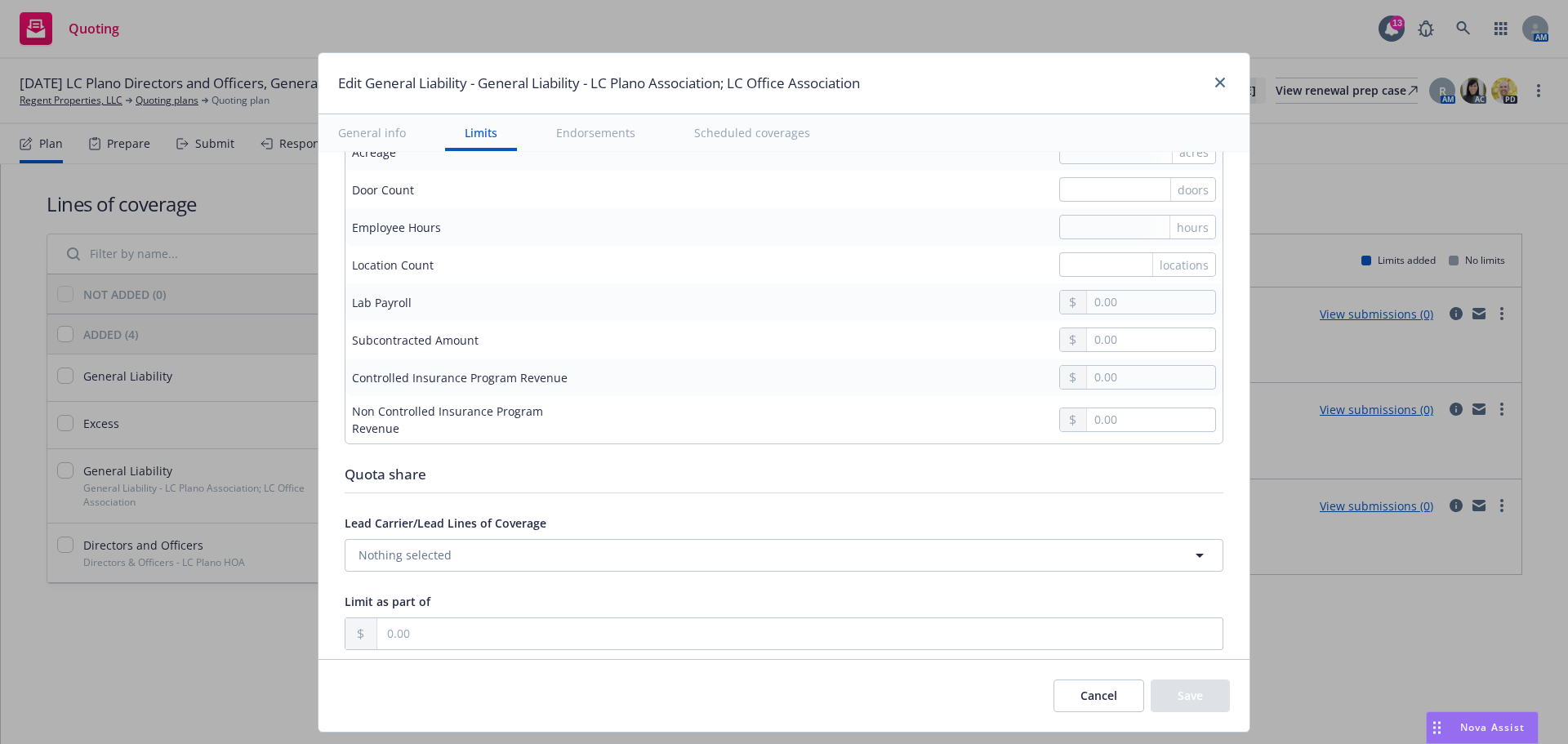
scroll to position [1704, 0]
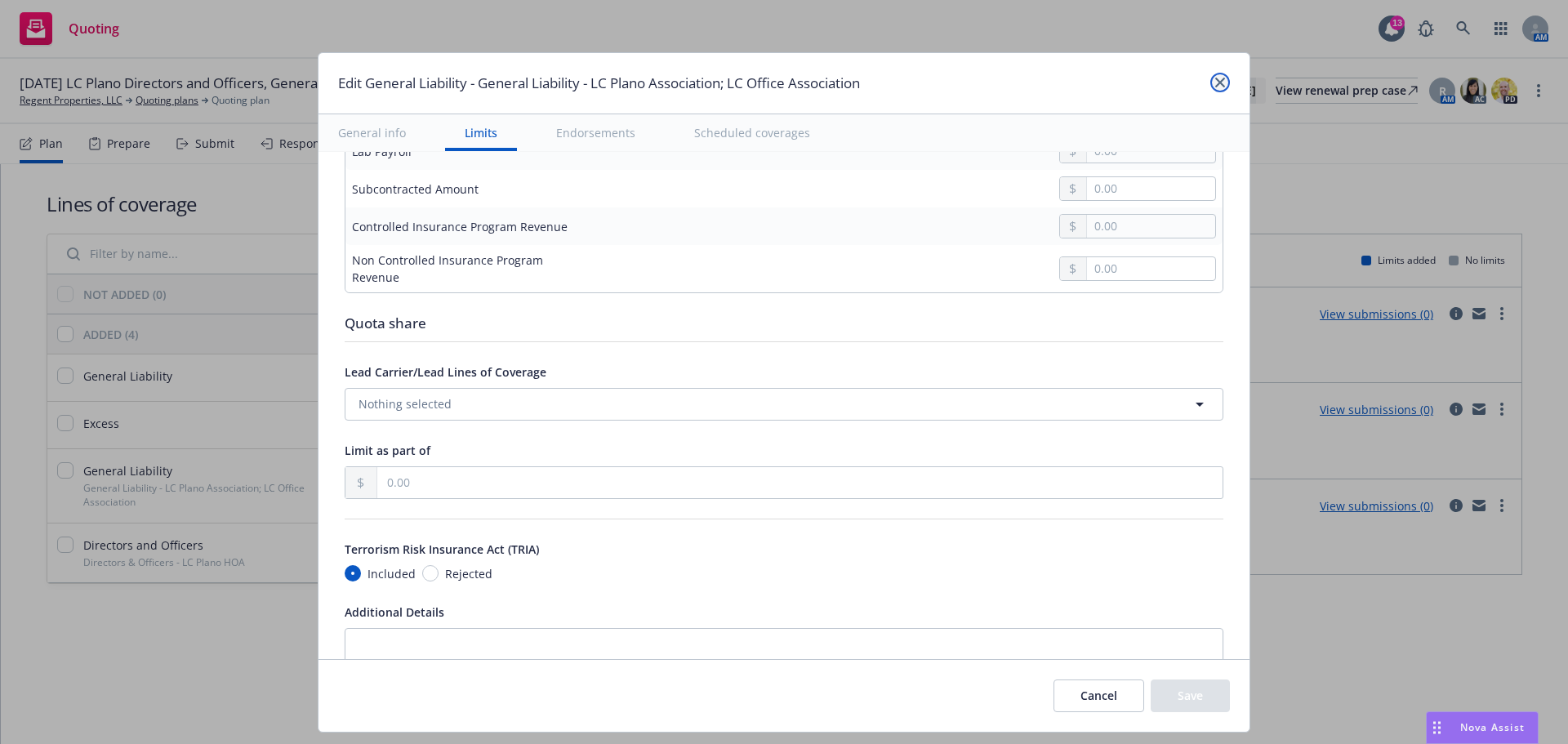
click at [1215, 83] on icon "close" at bounding box center [1219, 82] width 9 height 9
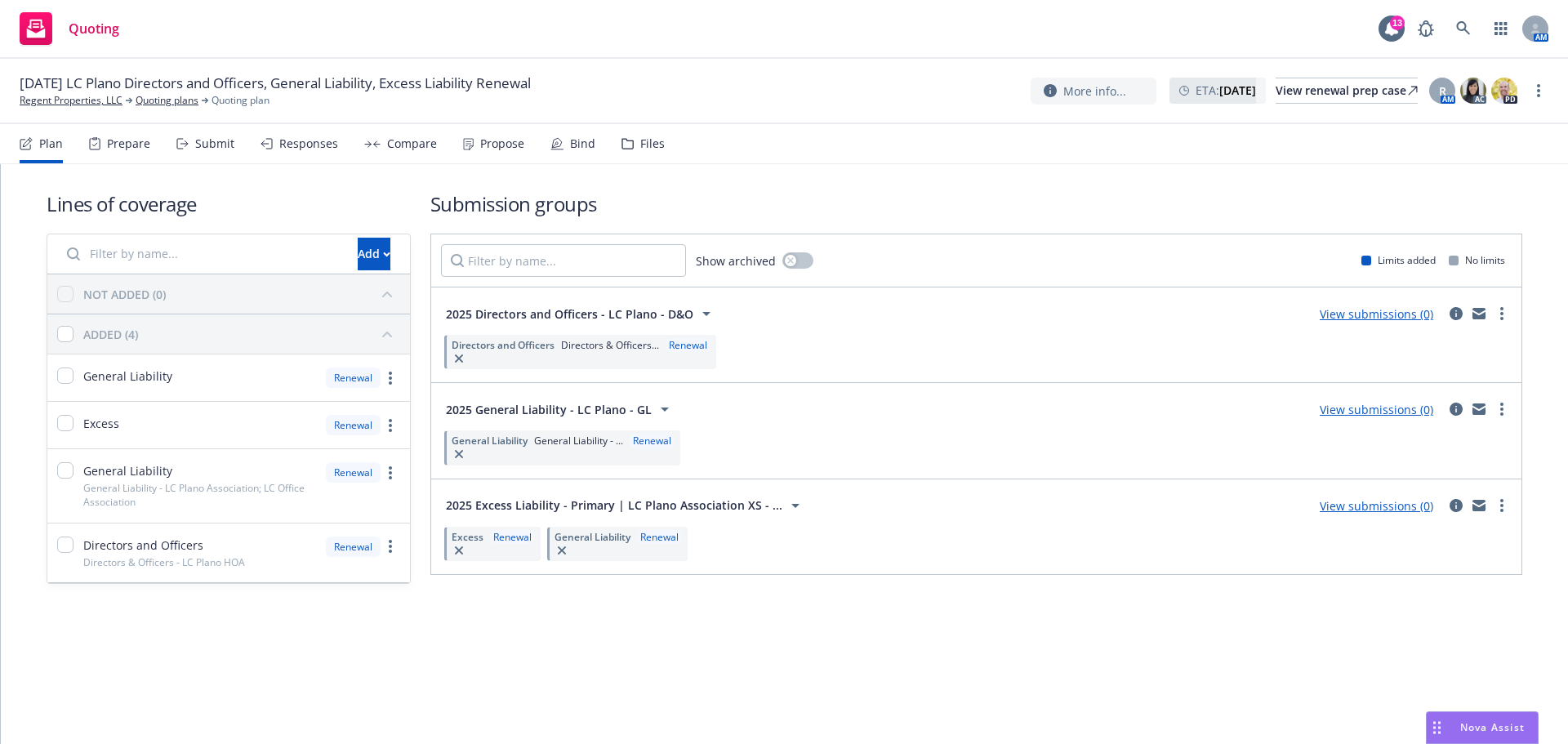
click at [357, 618] on div "Lines of coverage Add NOT ADDED (0) ADDED (4) General Liability Renewal Excess …" at bounding box center [784, 410] width 1567 height 491
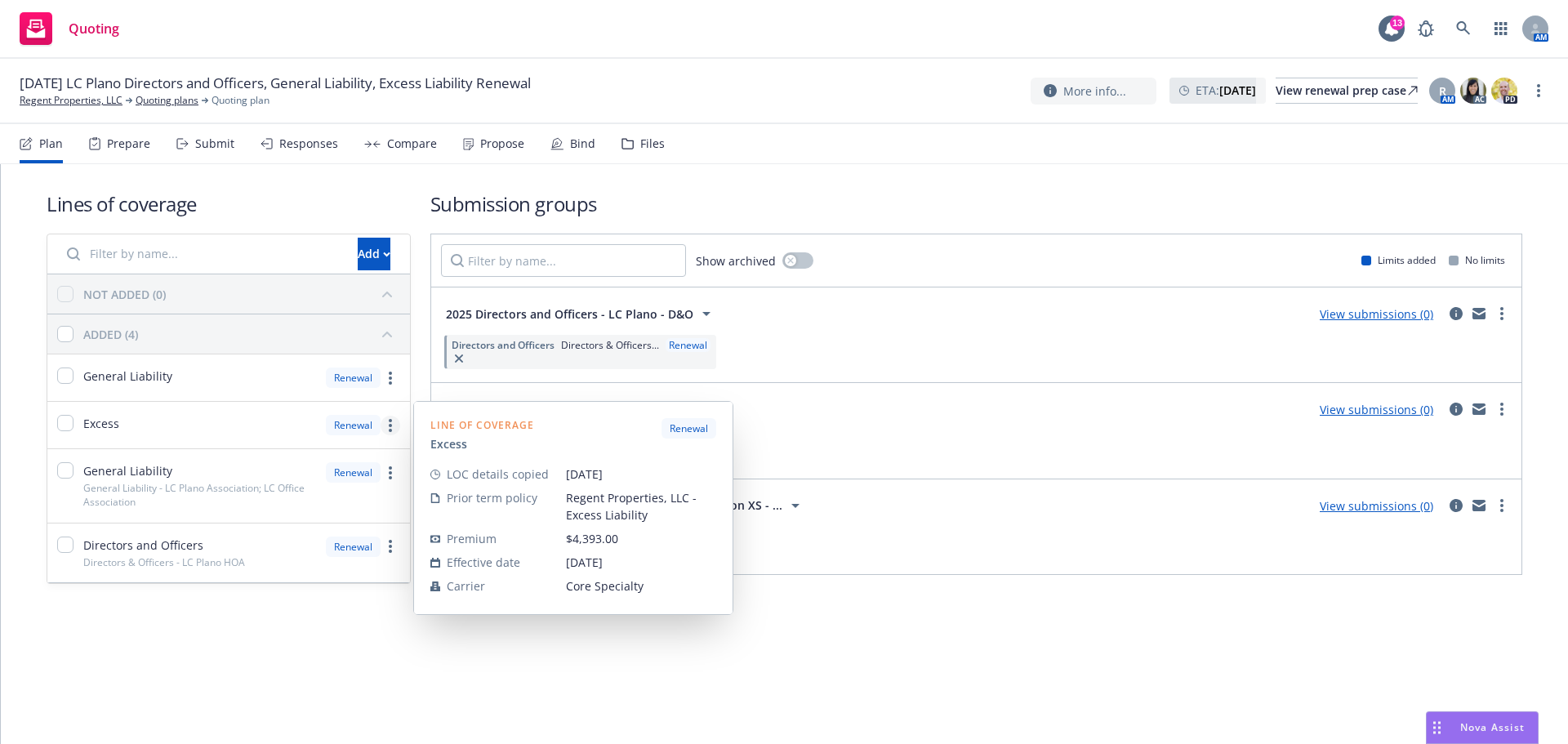
click at [391, 429] on icon "more" at bounding box center [391, 425] width 3 height 13
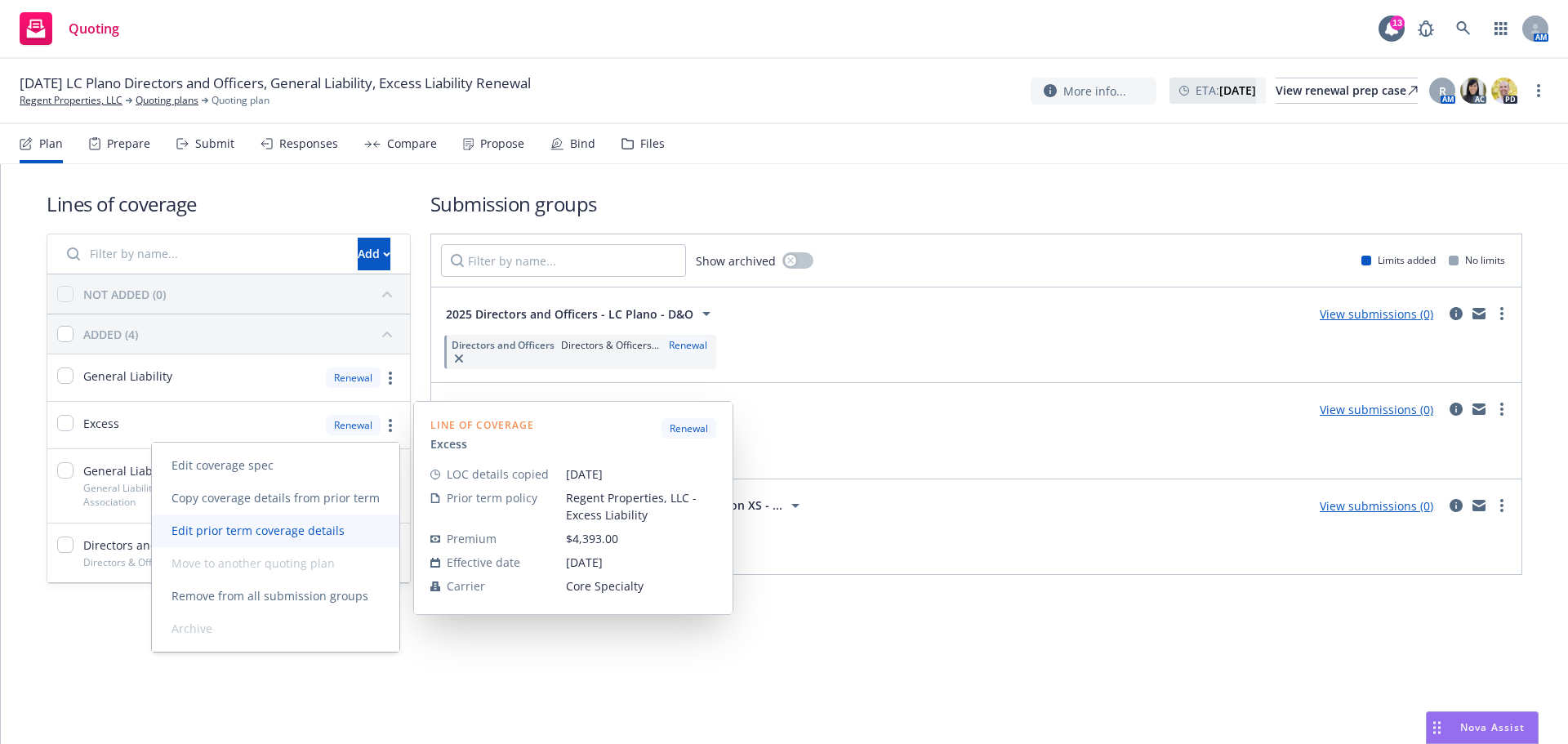
click at [314, 523] on span "Edit prior term coverage details" at bounding box center [258, 531] width 212 height 15
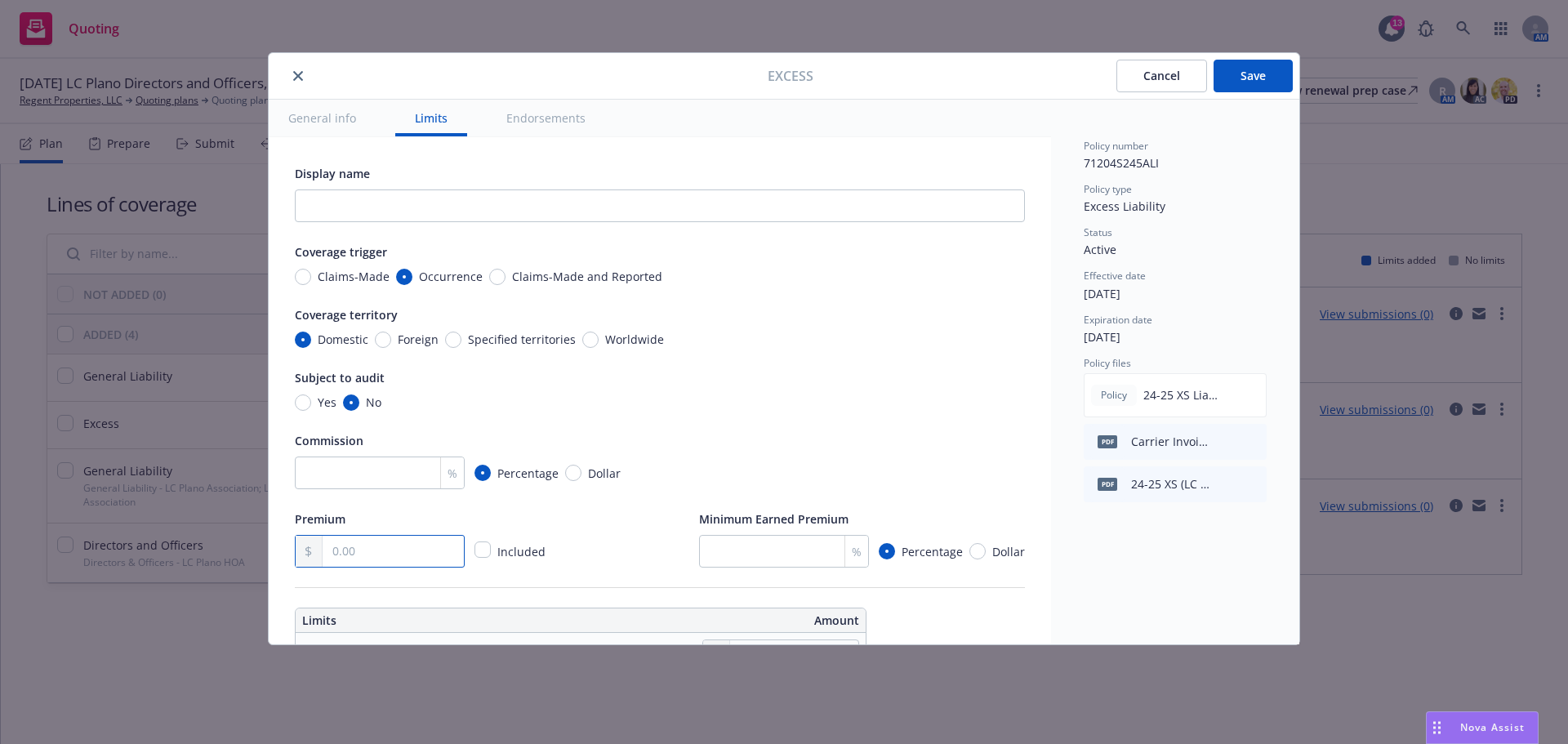
click at [379, 551] on input "text" at bounding box center [393, 552] width 141 height 31
type input "4,393.00"
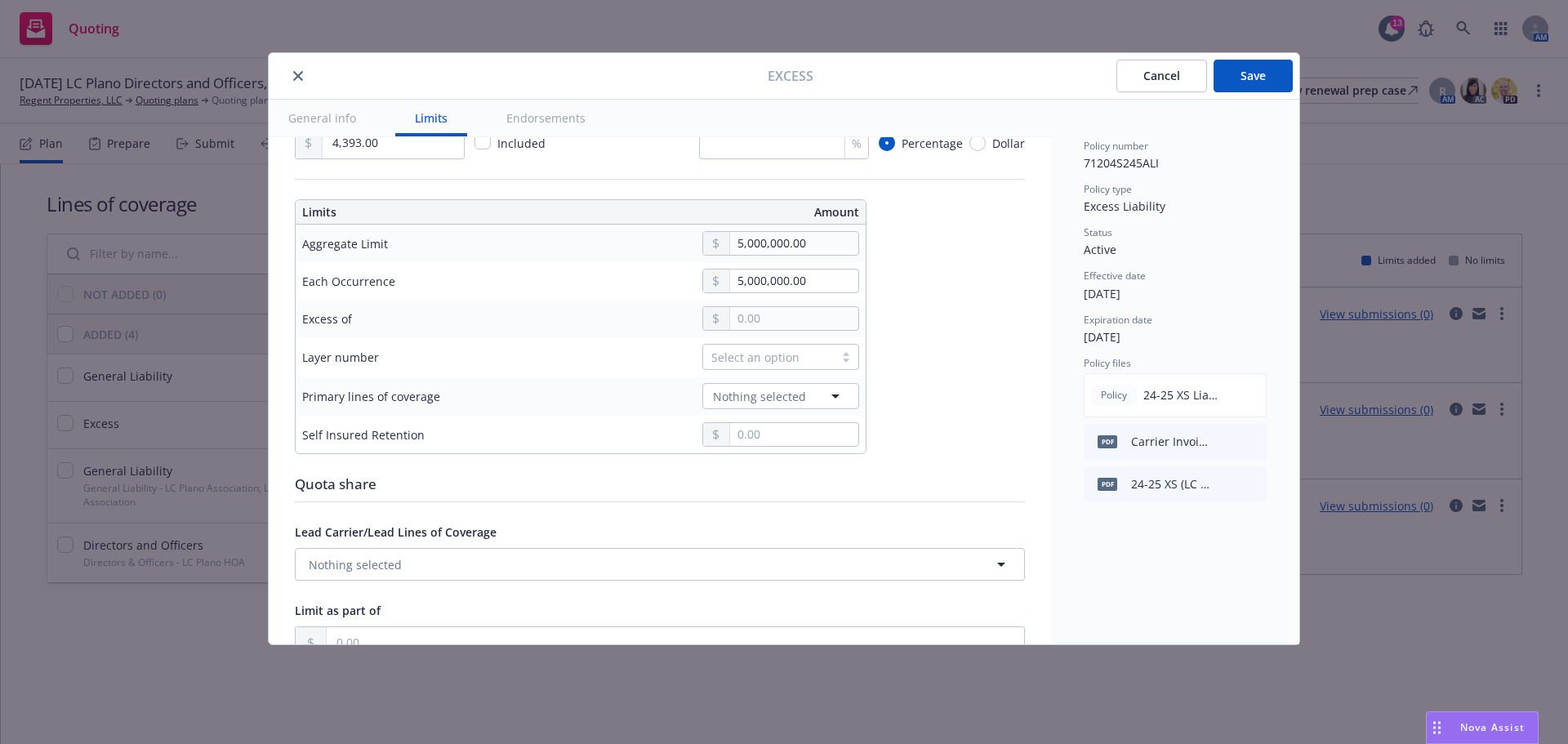
scroll to position [806, 0]
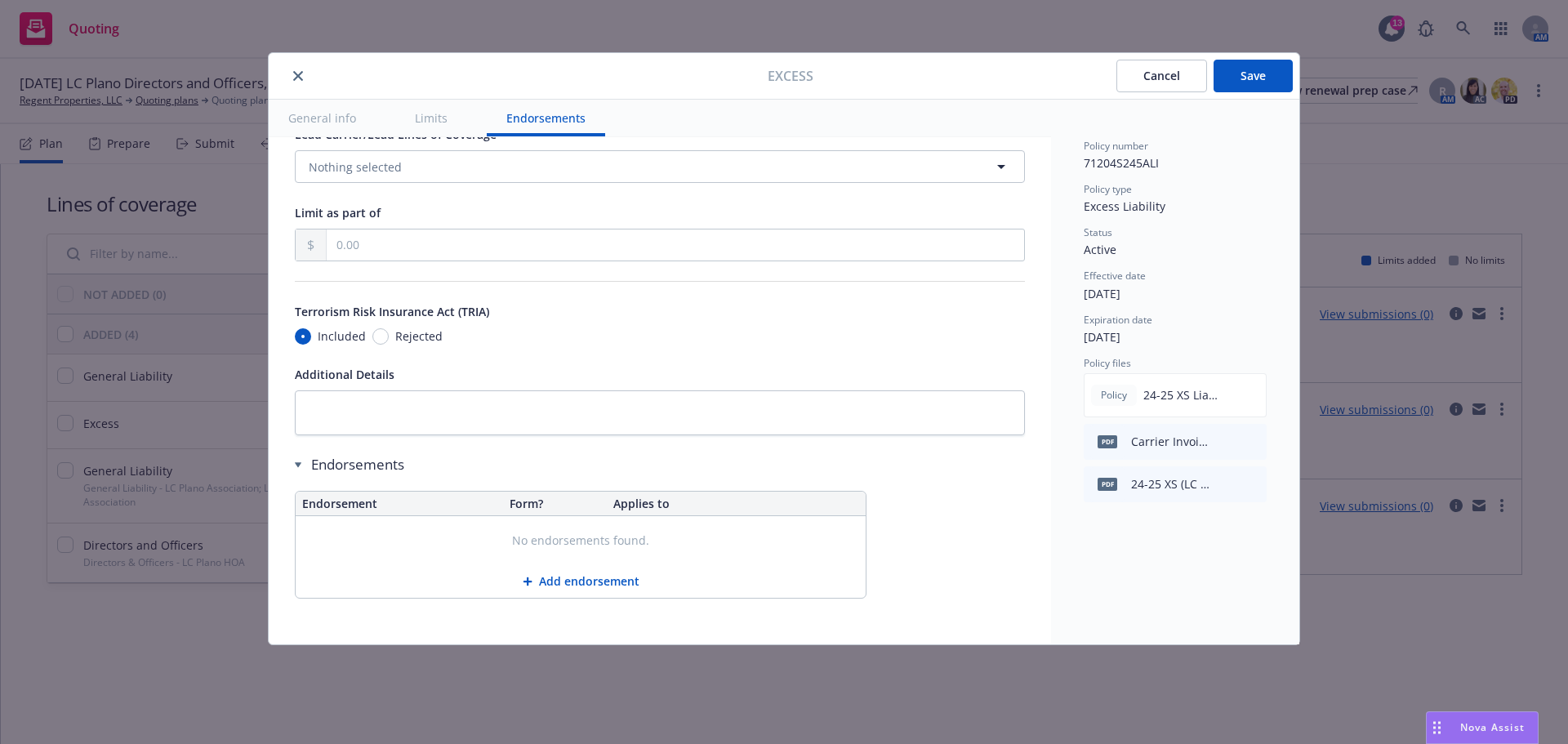
click at [590, 570] on button "Add endorsement" at bounding box center [580, 582] width 570 height 33
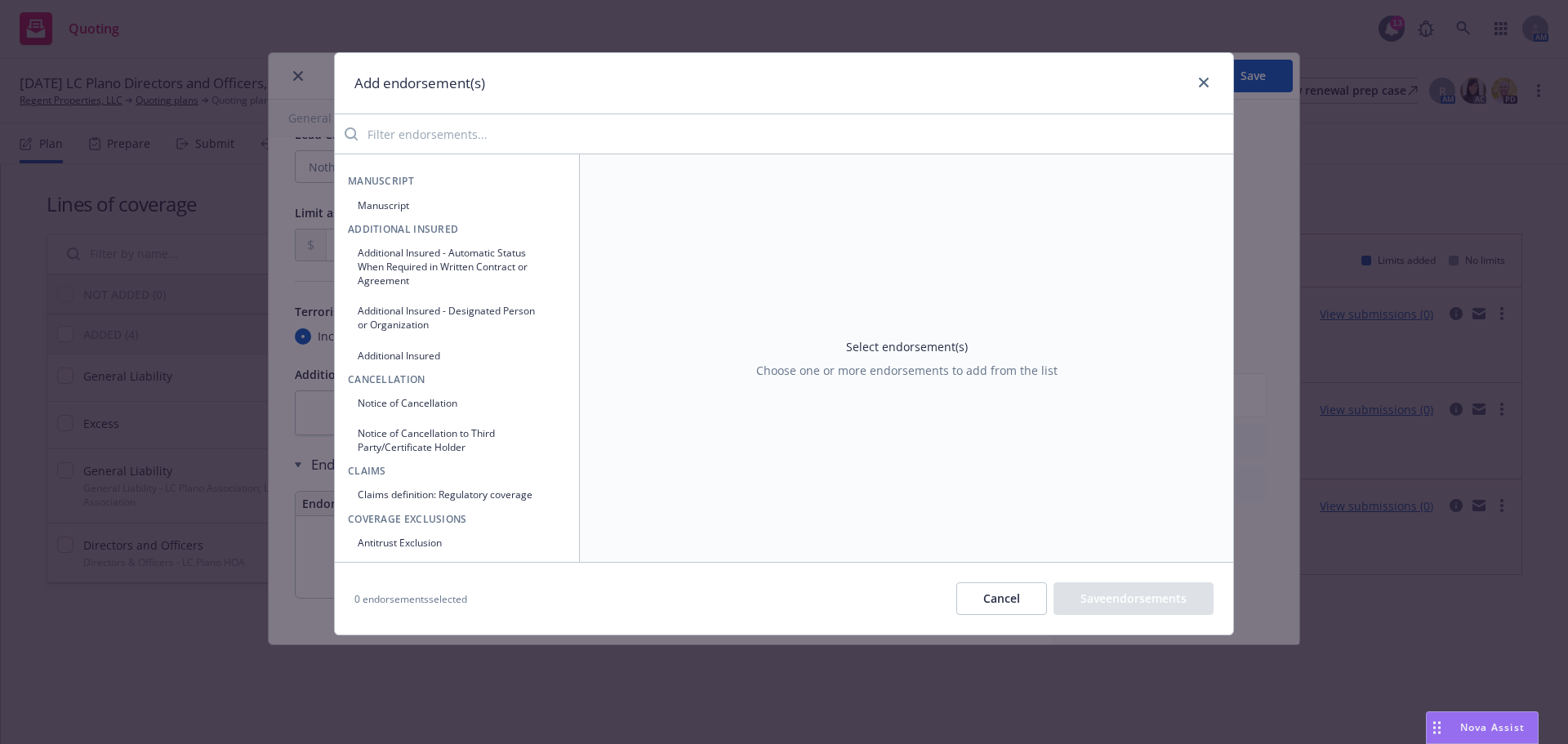
click at [529, 143] on input "search" at bounding box center [794, 134] width 875 height 33
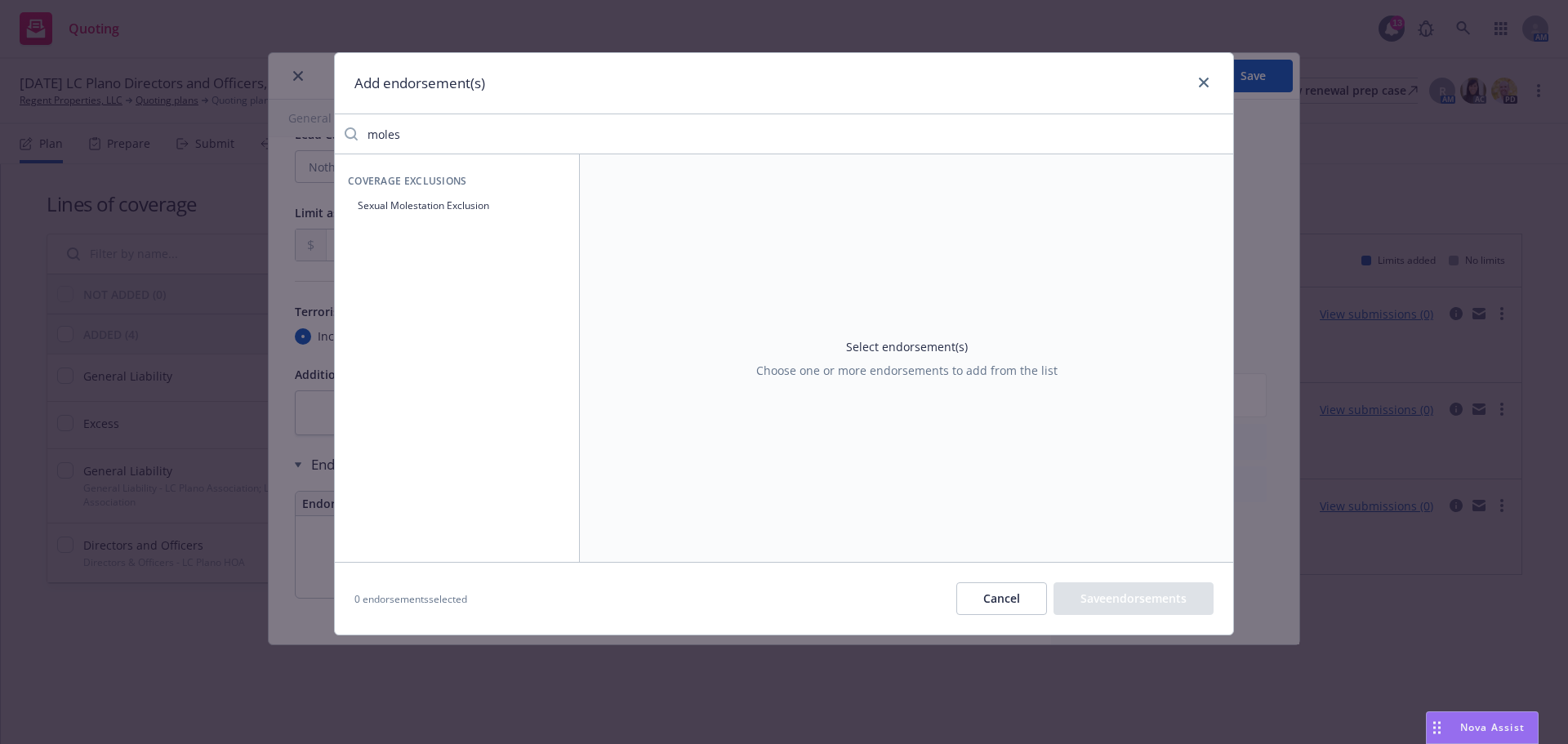
type input "moles"
click at [519, 213] on button "Sexual Molestation Exclusion" at bounding box center [457, 204] width 218 height 27
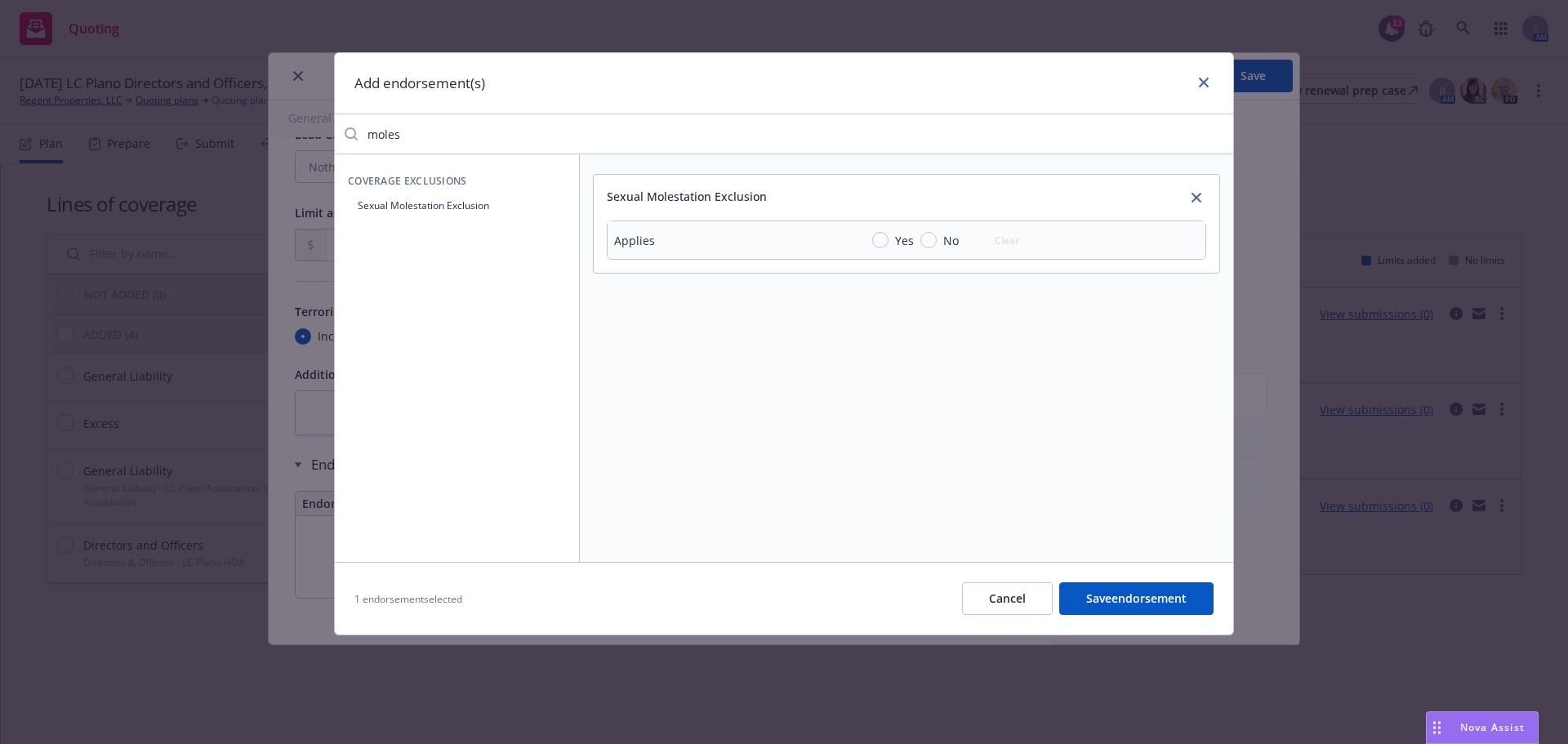
drag, startPoint x: 425, startPoint y: 135, endPoint x: 336, endPoint y: 127, distance: 89.4
click at [336, 127] on div "moles" at bounding box center [784, 134] width 898 height 33
click at [874, 238] on input "Yes" at bounding box center [879, 240] width 16 height 16
radio input "true"
click at [460, 131] on input "moles" at bounding box center [794, 134] width 875 height 33
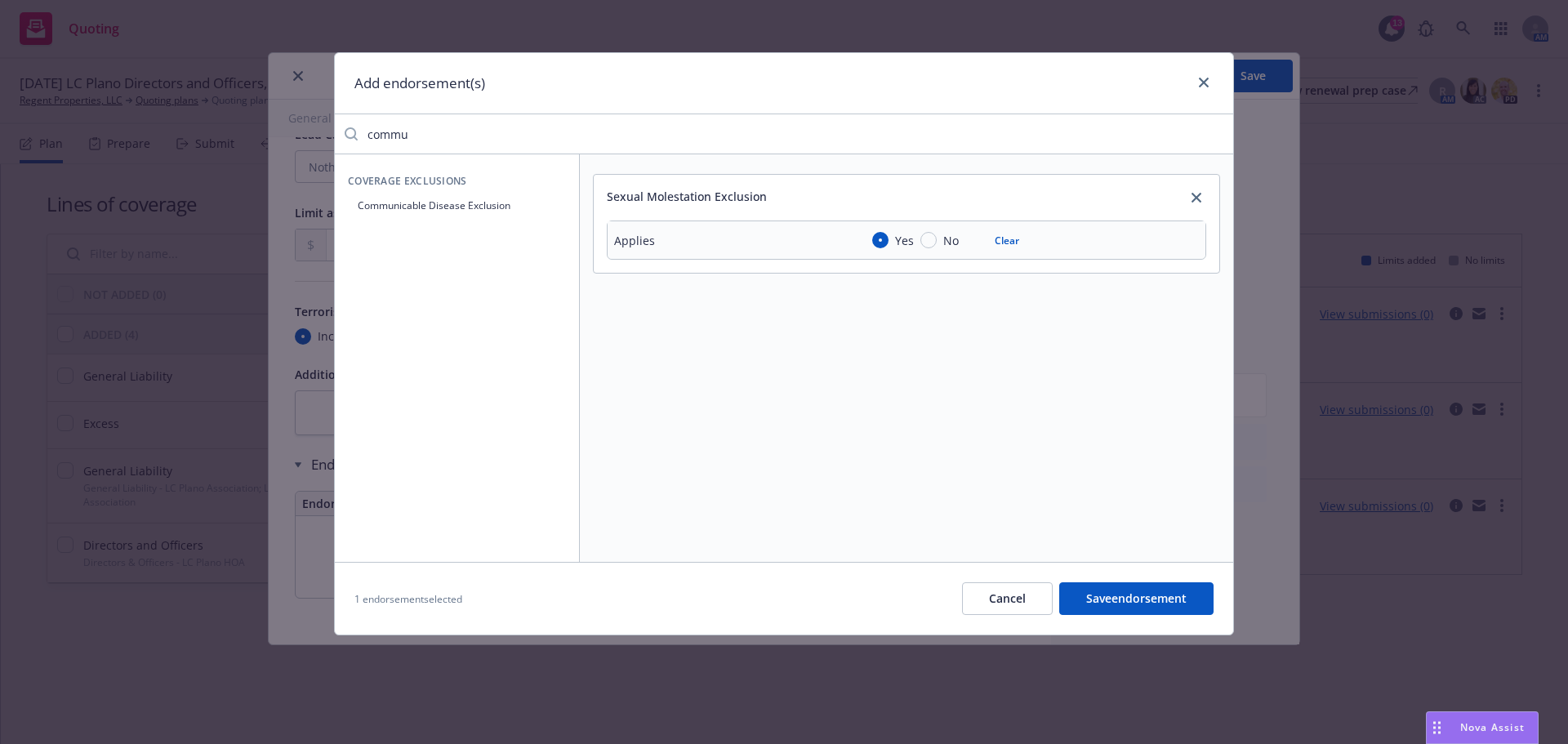
click at [496, 209] on button "Communicable Disease Exclusion" at bounding box center [457, 204] width 218 height 27
click at [424, 133] on input "commu" at bounding box center [794, 134] width 875 height 33
type input "liab"
click at [875, 338] on div "Yes" at bounding box center [892, 347] width 41 height 17
click at [875, 338] on input "Yes" at bounding box center [879, 346] width 16 height 16
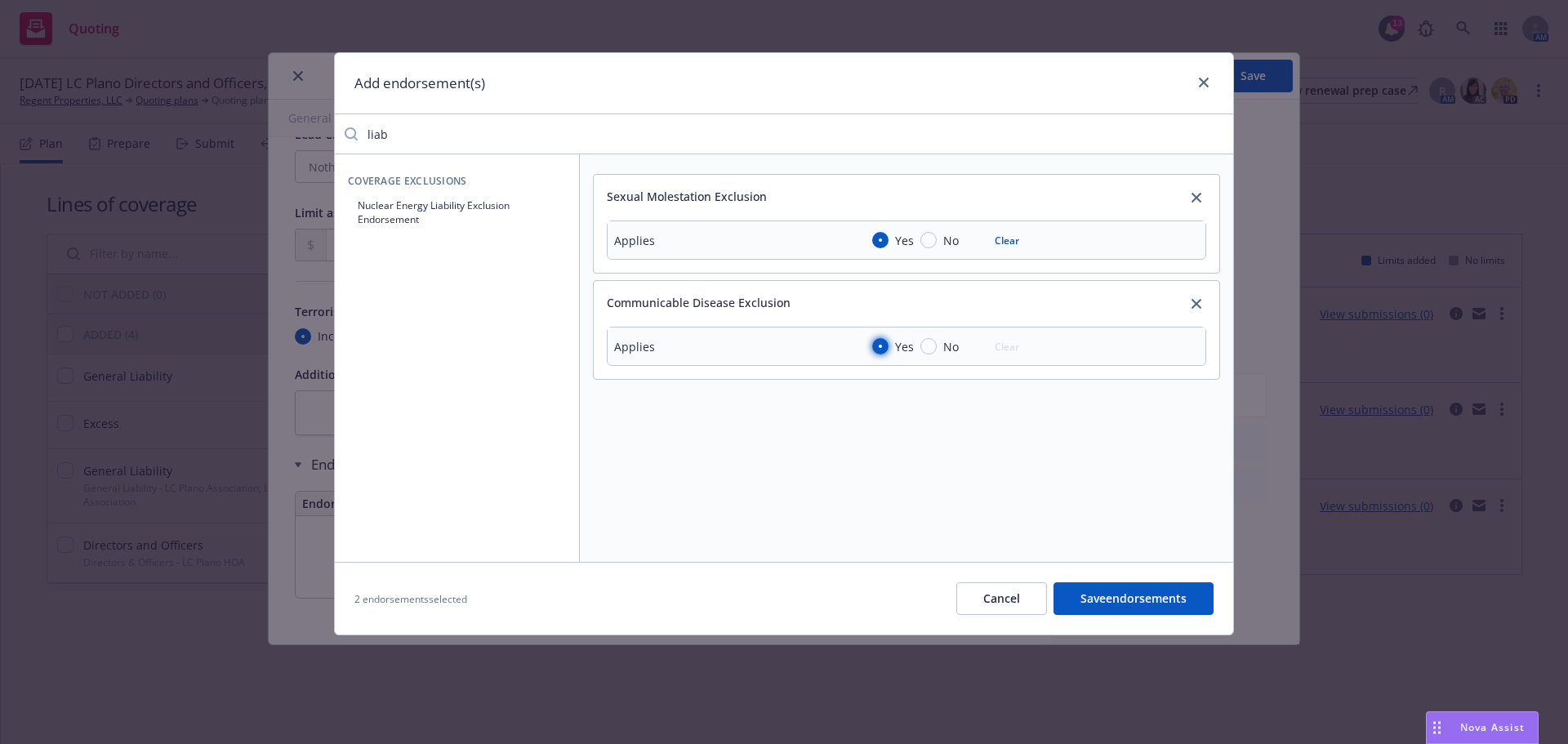
radio input "true"
click at [450, 141] on input "liab" at bounding box center [794, 134] width 875 height 33
type input "man"
click at [411, 293] on button "Manuscript" at bounding box center [457, 296] width 218 height 27
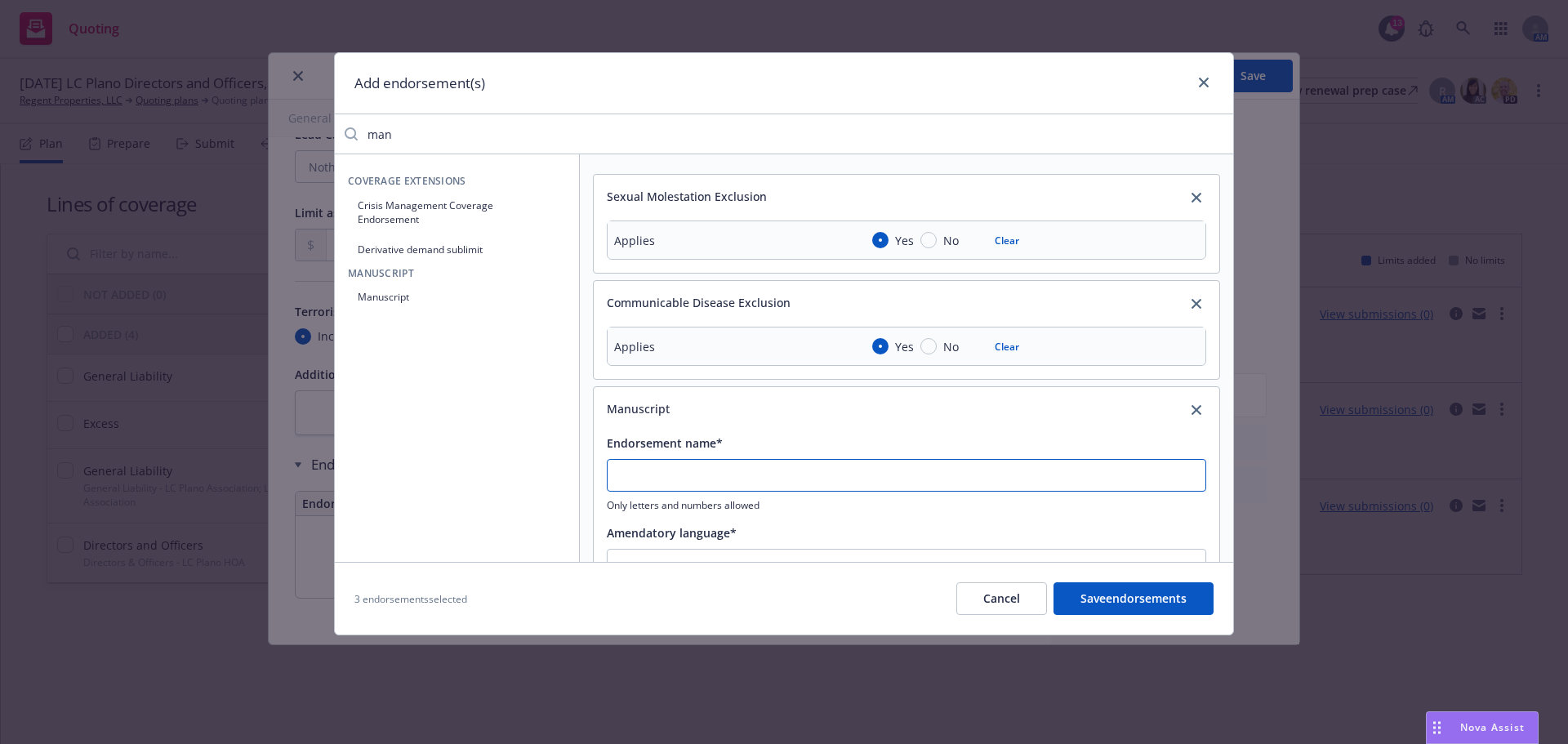
click at [699, 479] on input "Endorsement name*" at bounding box center [906, 475] width 599 height 33
type input "D"
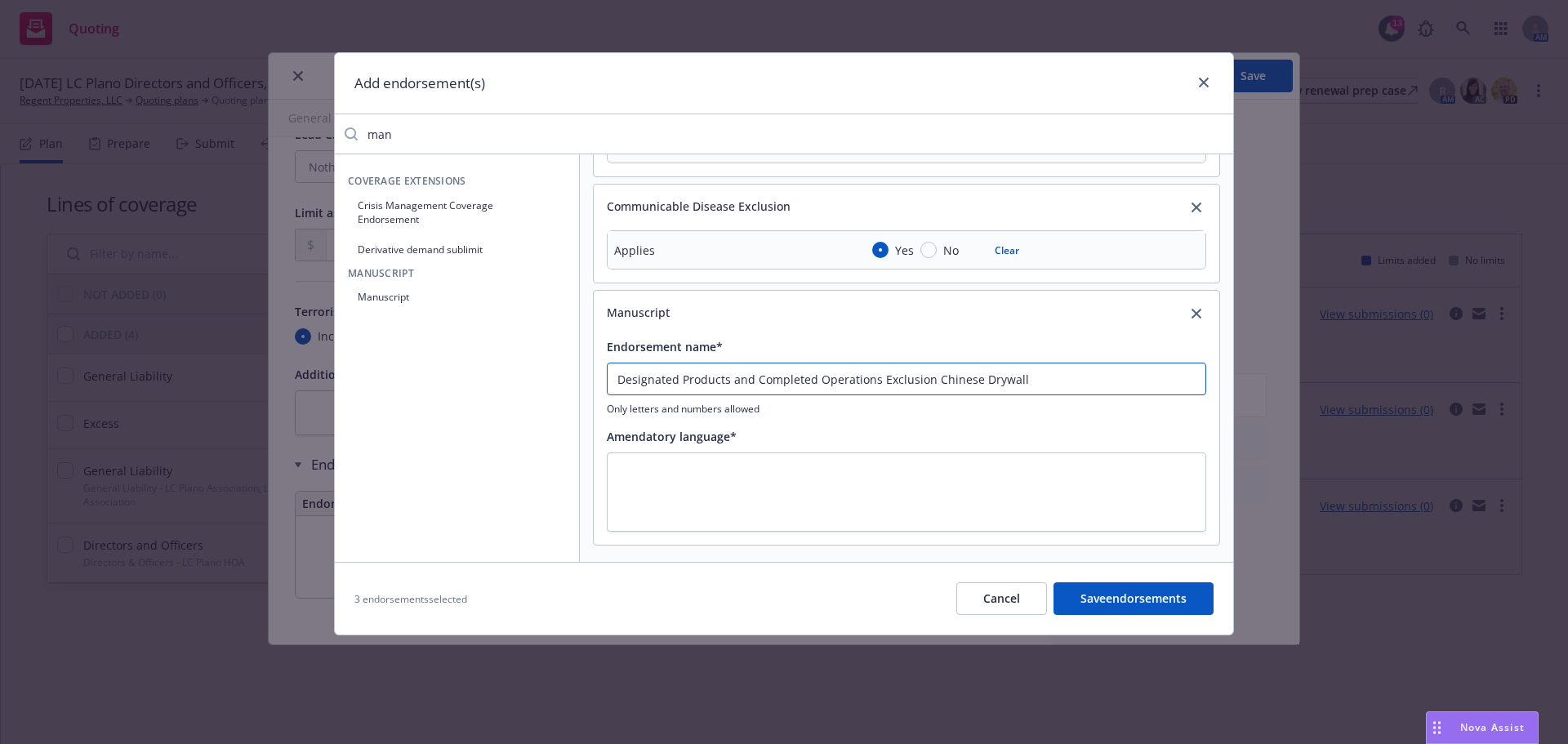
scroll to position [99, 0]
drag, startPoint x: 1066, startPoint y: 381, endPoint x: 932, endPoint y: 384, distance: 134.0
click at [932, 384] on input "Designated Products and Completed Operations Exclusion Chinese Drywall" at bounding box center [906, 376] width 599 height 33
type input "Designated Products and Completed Operations Exclusion Chinese Drywall"
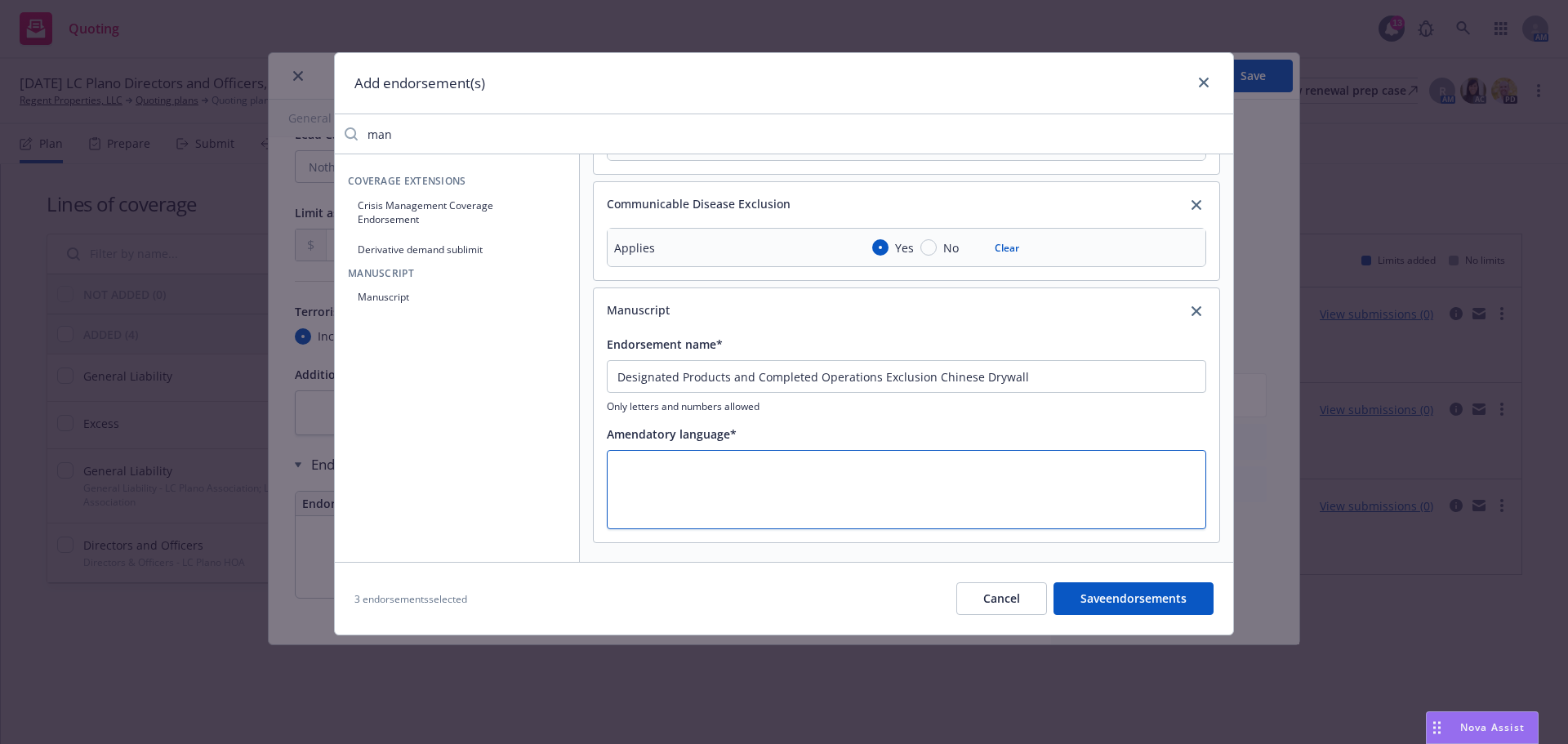
click at [842, 477] on textarea at bounding box center [906, 490] width 599 height 79
paste textarea "Chinese Drywall"
type textarea "x"
type textarea "Chinese Drywall"
click at [1133, 589] on button "Save endorsements" at bounding box center [1133, 599] width 160 height 33
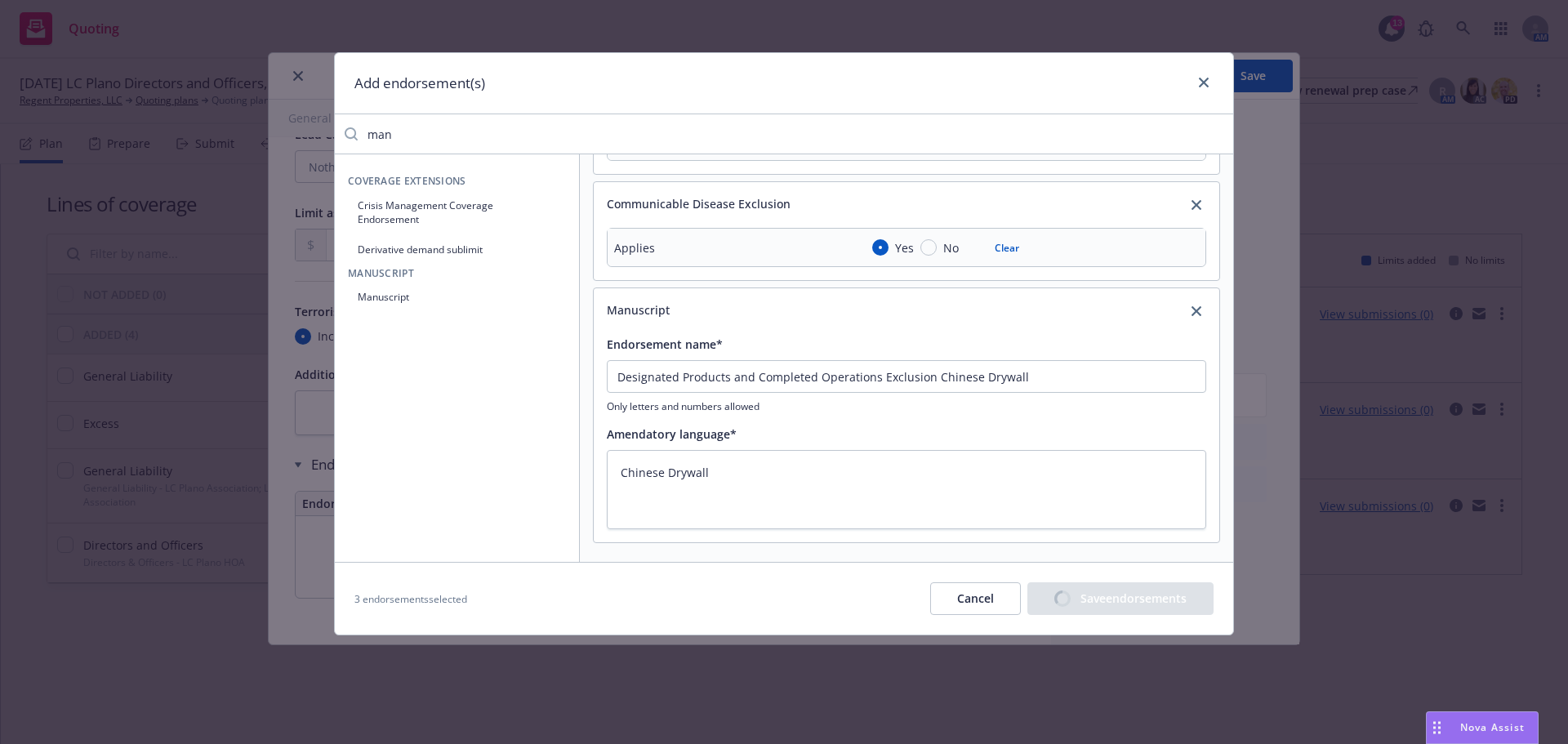
type textarea "x"
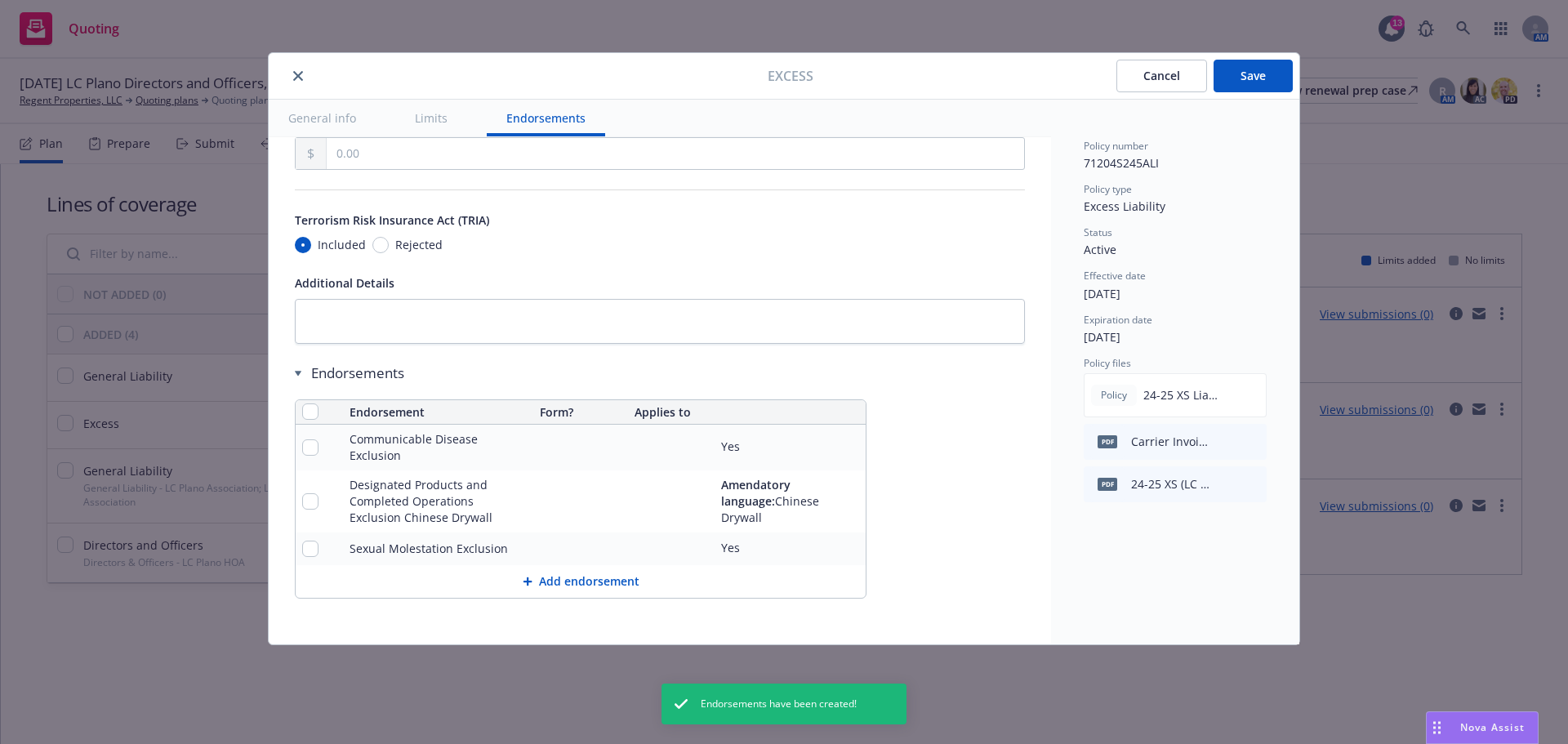
scroll to position [914, 0]
click at [579, 573] on button "Add endorsement" at bounding box center [580, 582] width 570 height 33
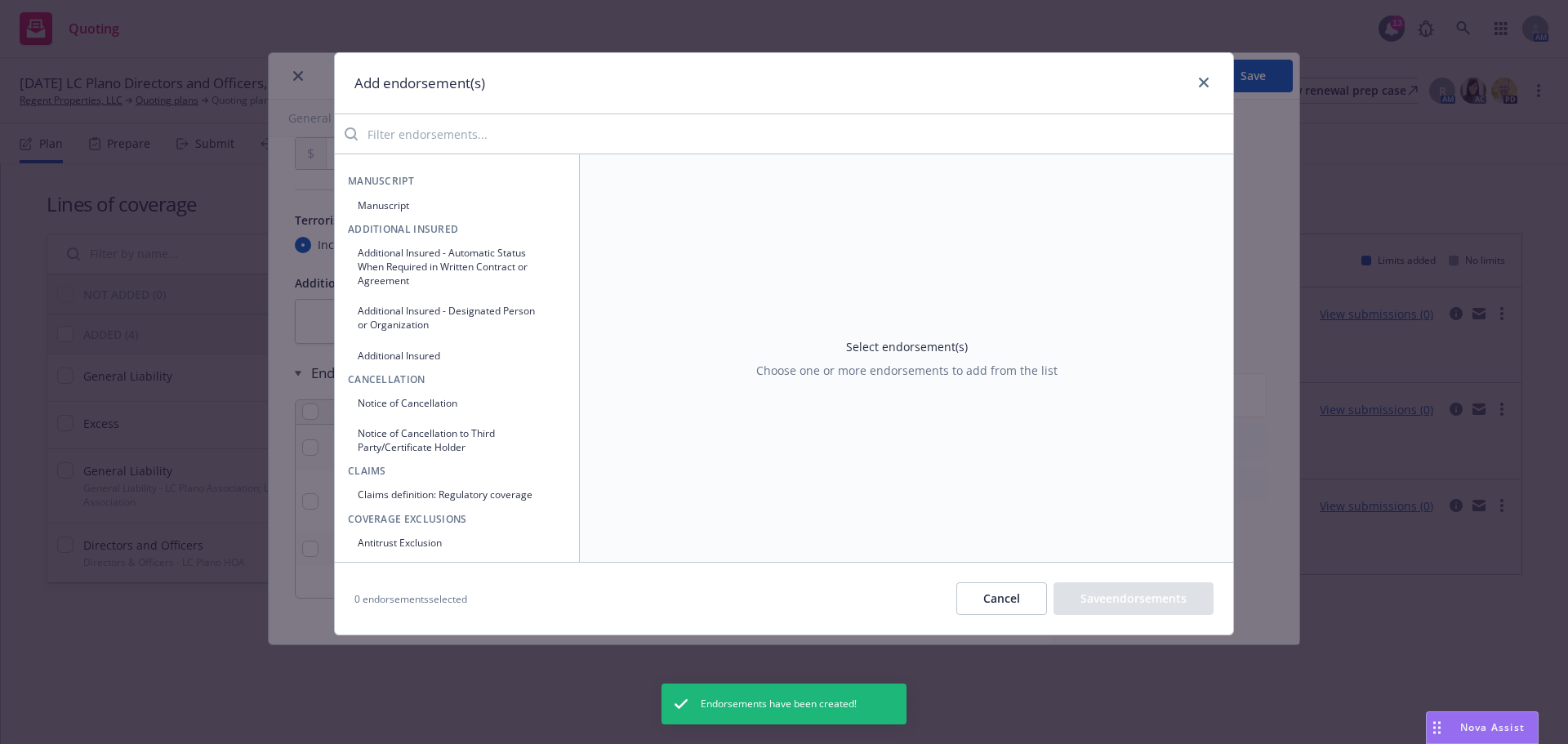
click at [544, 126] on input "search" at bounding box center [794, 134] width 875 height 33
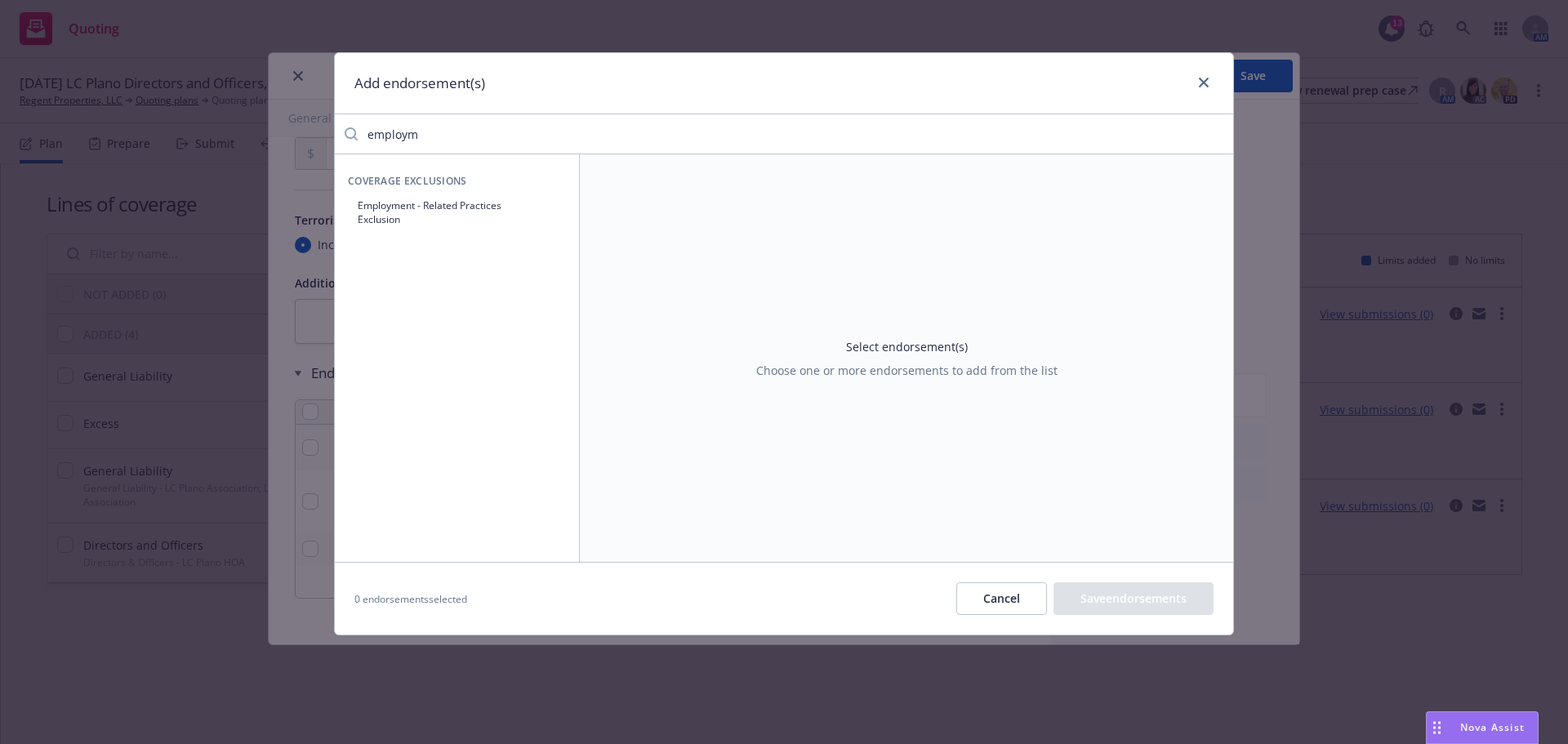
type input "employm"
click at [422, 223] on button "Employment - Related Practices Exclusion" at bounding box center [457, 212] width 218 height 41
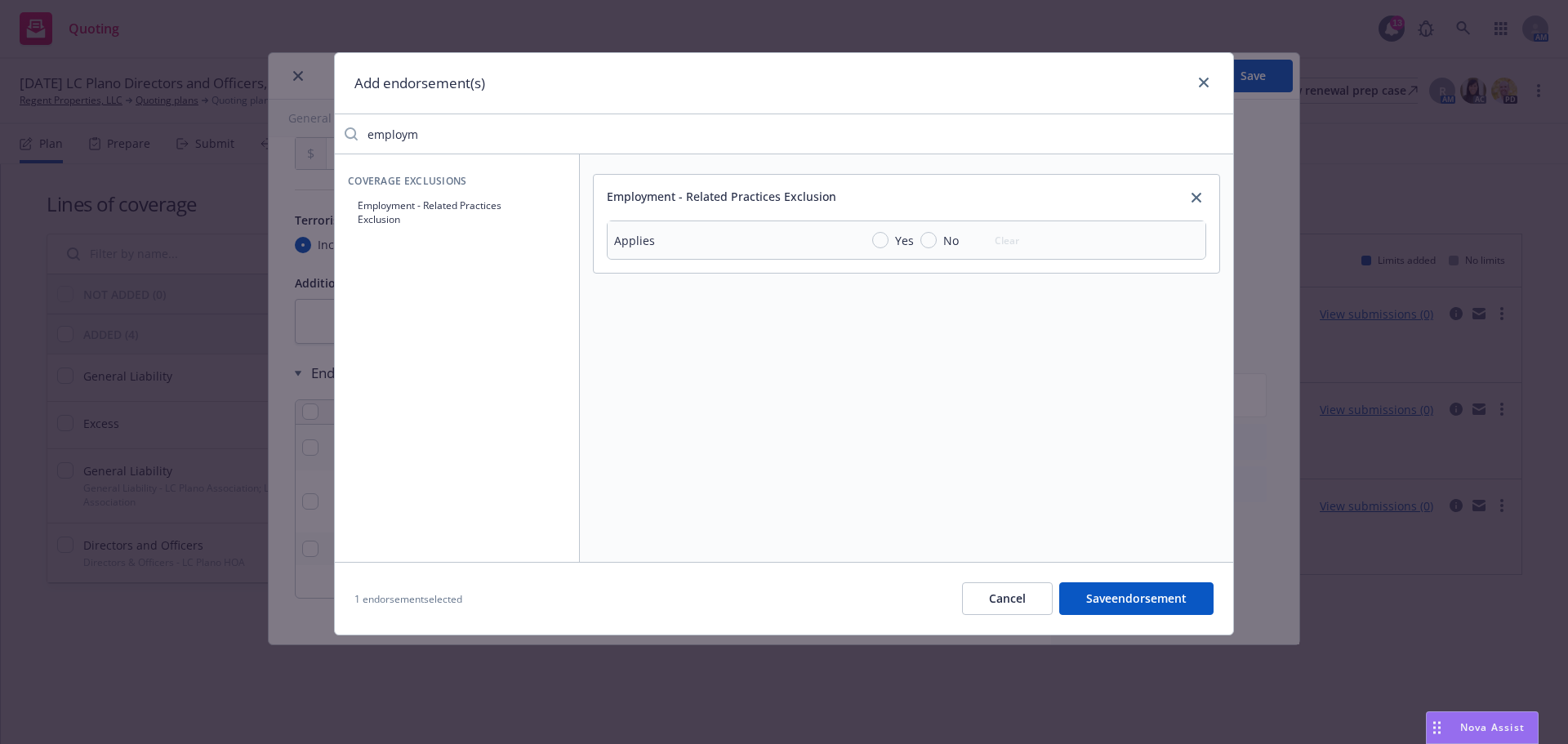
drag, startPoint x: 473, startPoint y: 137, endPoint x: 291, endPoint y: 125, distance: 182.4
click at [290, 125] on div "Add endorsement(s) employm Coverage Exclusions Employment - Related Practices E…" at bounding box center [784, 372] width 1568 height 744
click at [884, 243] on input "Yes" at bounding box center [879, 240] width 16 height 16
radio input "true"
click at [573, 126] on input "employm" at bounding box center [794, 134] width 875 height 33
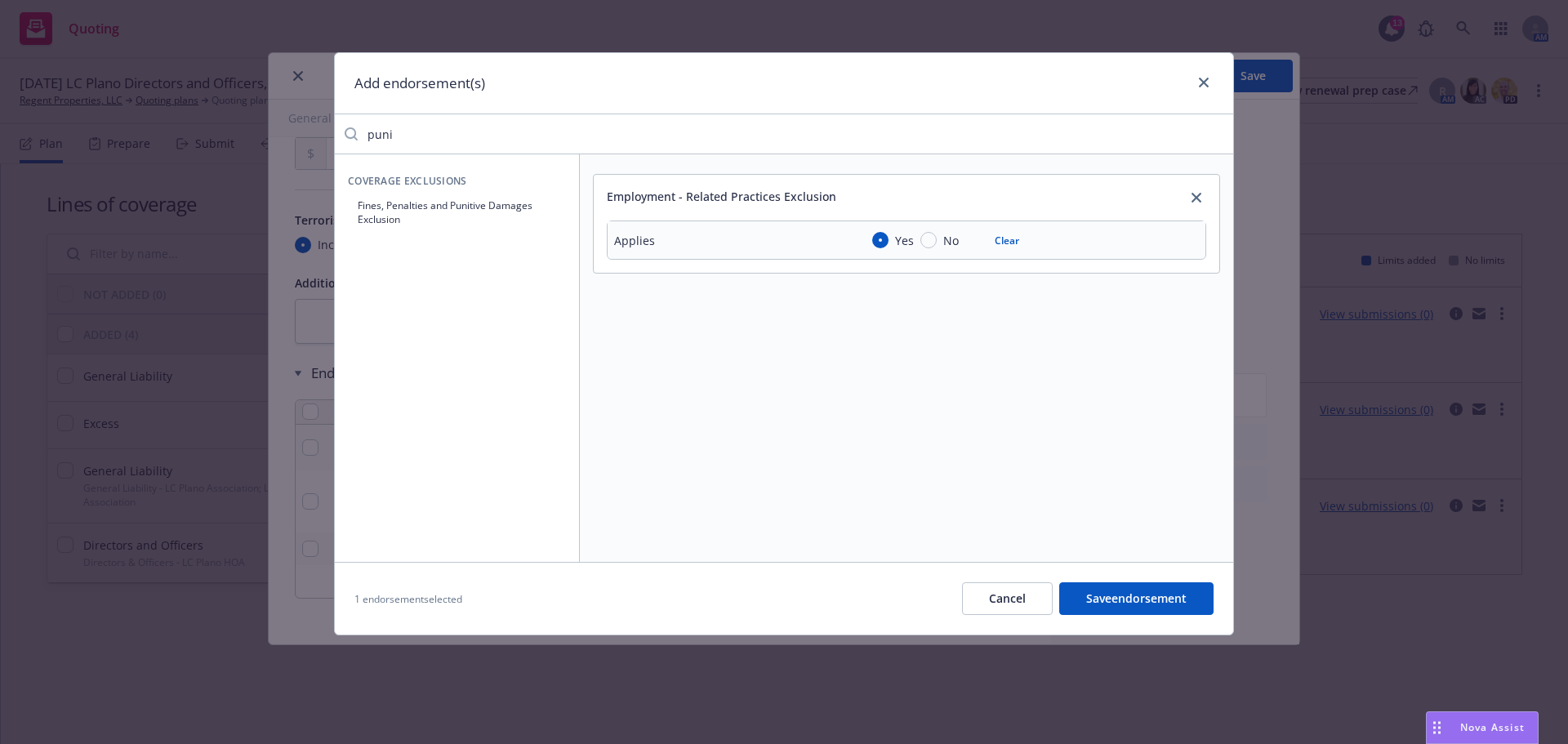
type input "puni"
click at [475, 214] on button "Fines, Penalties and Punitive Damages Exclusion" at bounding box center [457, 212] width 218 height 41
click at [880, 339] on input "Yes" at bounding box center [879, 343] width 16 height 16
radio input "true"
click at [426, 135] on input "puni" at bounding box center [794, 134] width 875 height 33
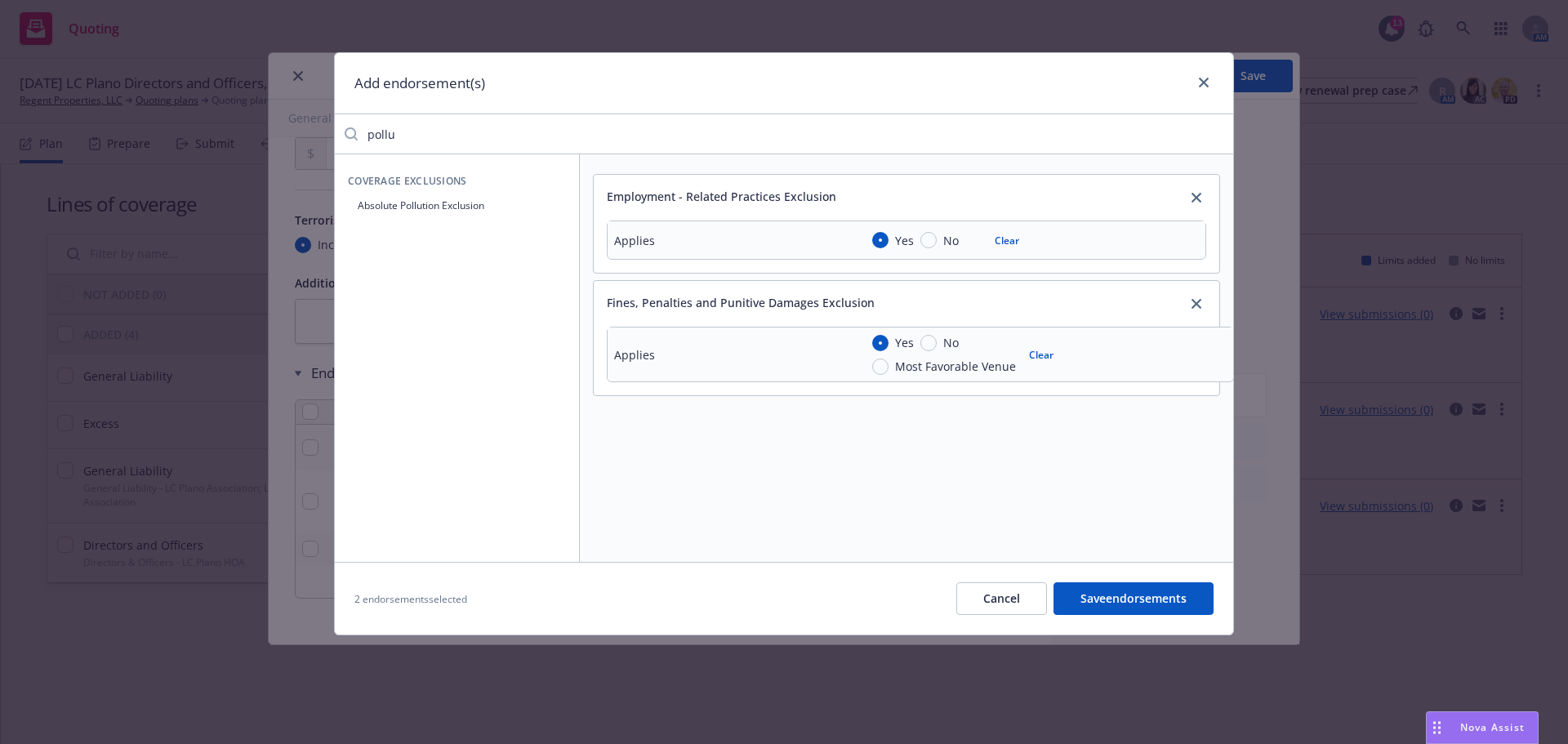
type input "pollu"
click at [438, 200] on button "Absolute Pollution Exclusion" at bounding box center [457, 204] width 218 height 27
click at [876, 466] on input "Yes" at bounding box center [879, 468] width 16 height 16
radio input "true"
drag, startPoint x: 410, startPoint y: 133, endPoint x: 284, endPoint y: 128, distance: 126.1
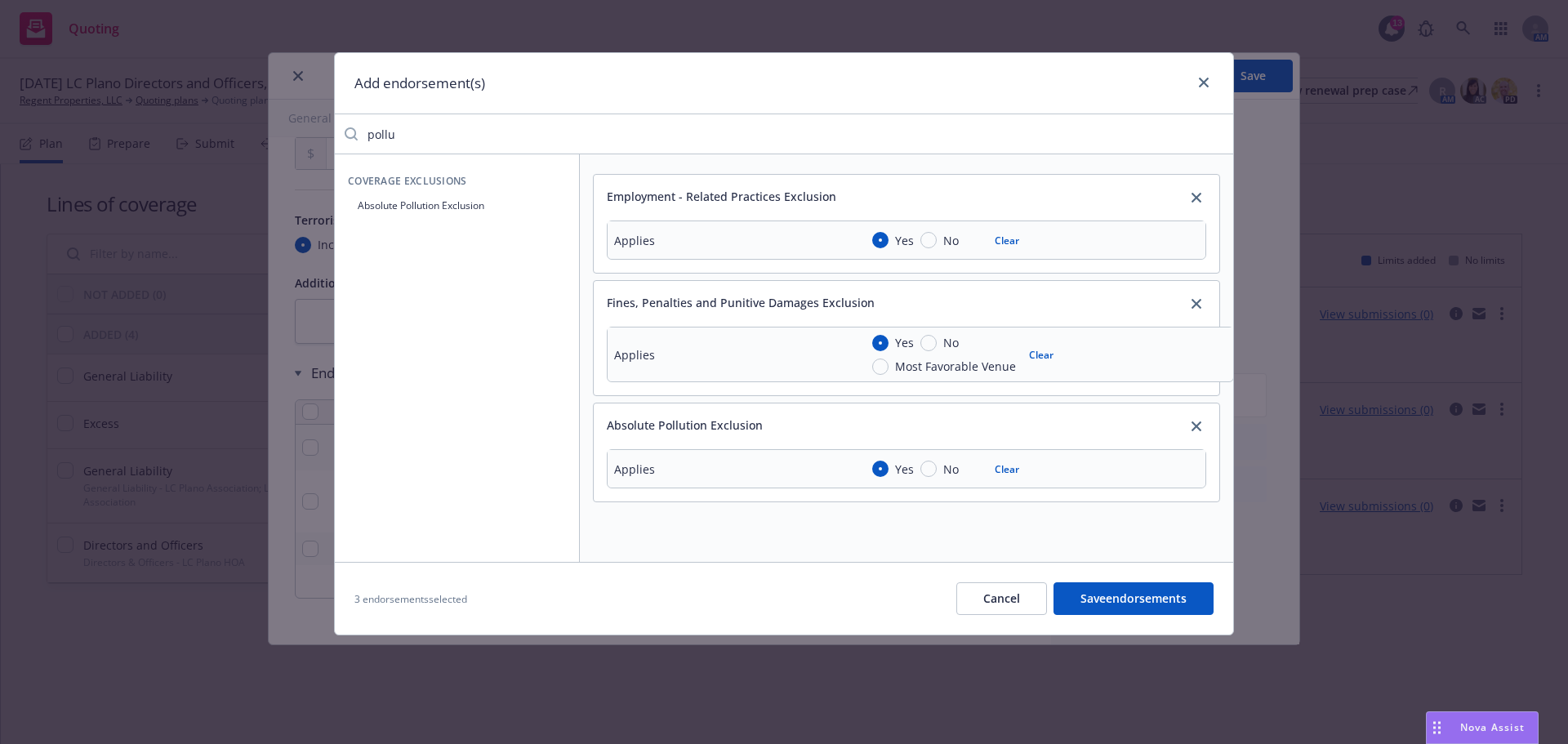
click at [284, 128] on div "Add endorsement(s) pollu Coverage Exclusions Absolute Pollution Exclusion Emplo…" at bounding box center [784, 372] width 1568 height 744
type input "exter"
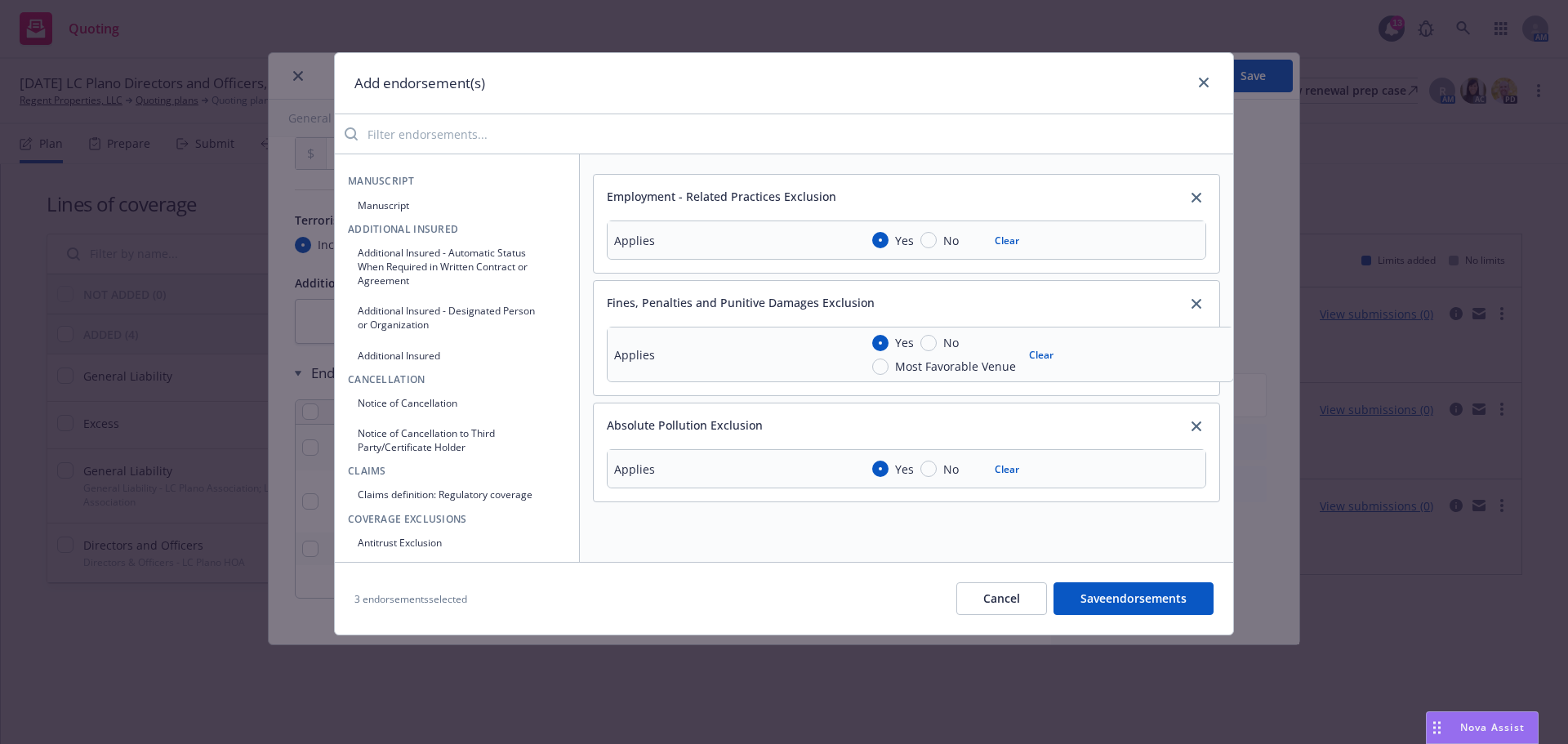
click at [421, 195] on button "Manuscript" at bounding box center [457, 204] width 218 height 27
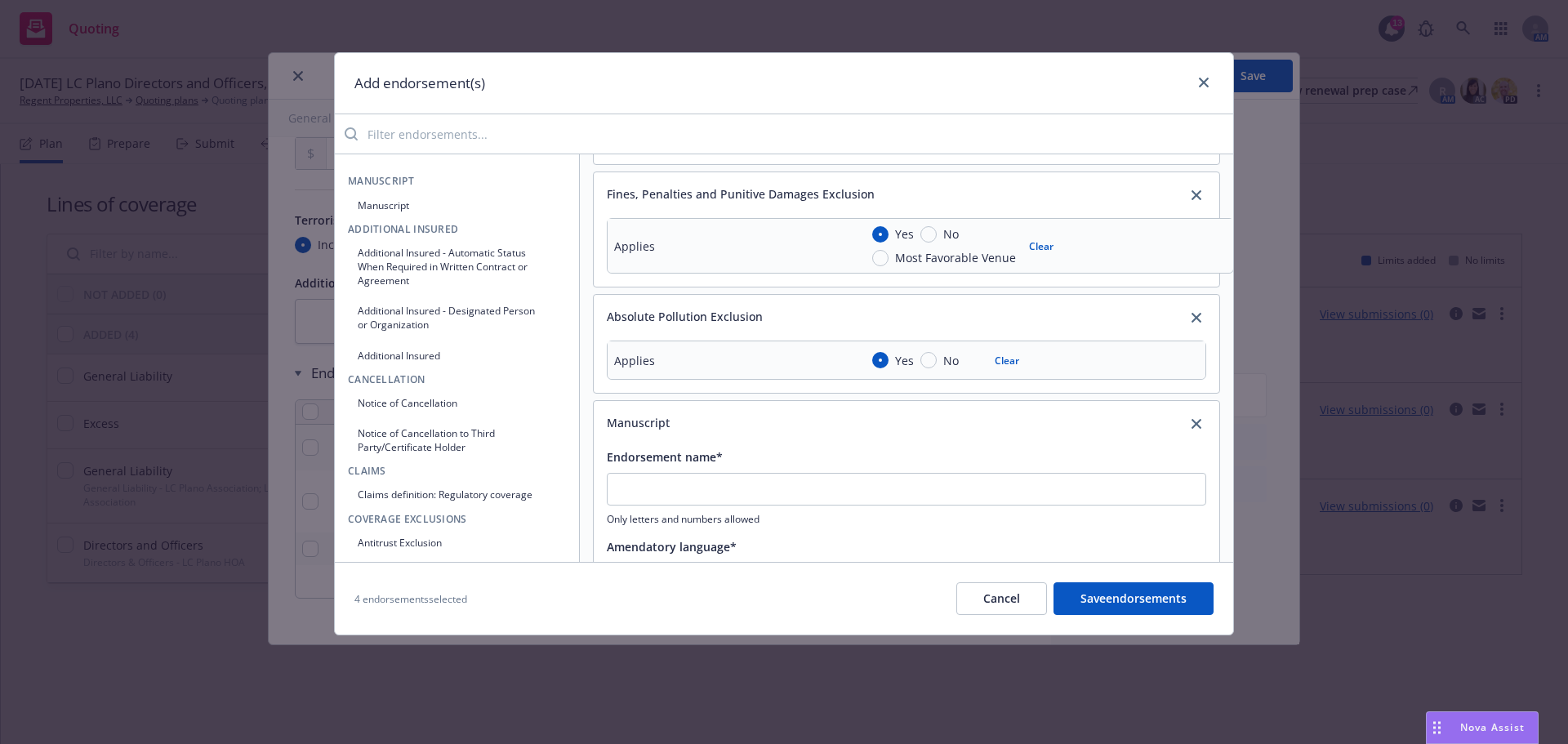
scroll to position [234, 0]
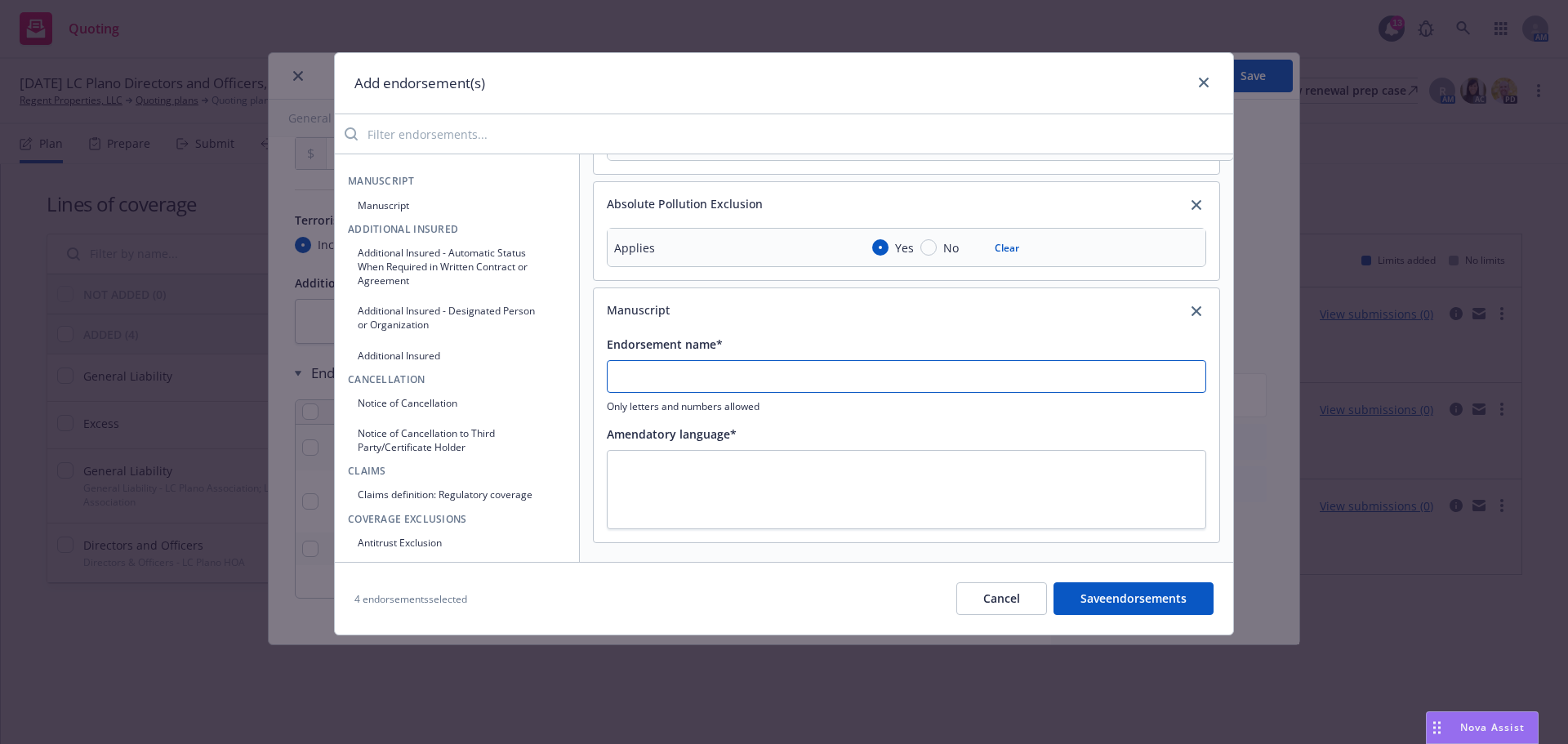
click at [722, 360] on input "Endorsement name*" at bounding box center [906, 376] width 599 height 33
type input "Exterior Insulation Finish Exclusion"
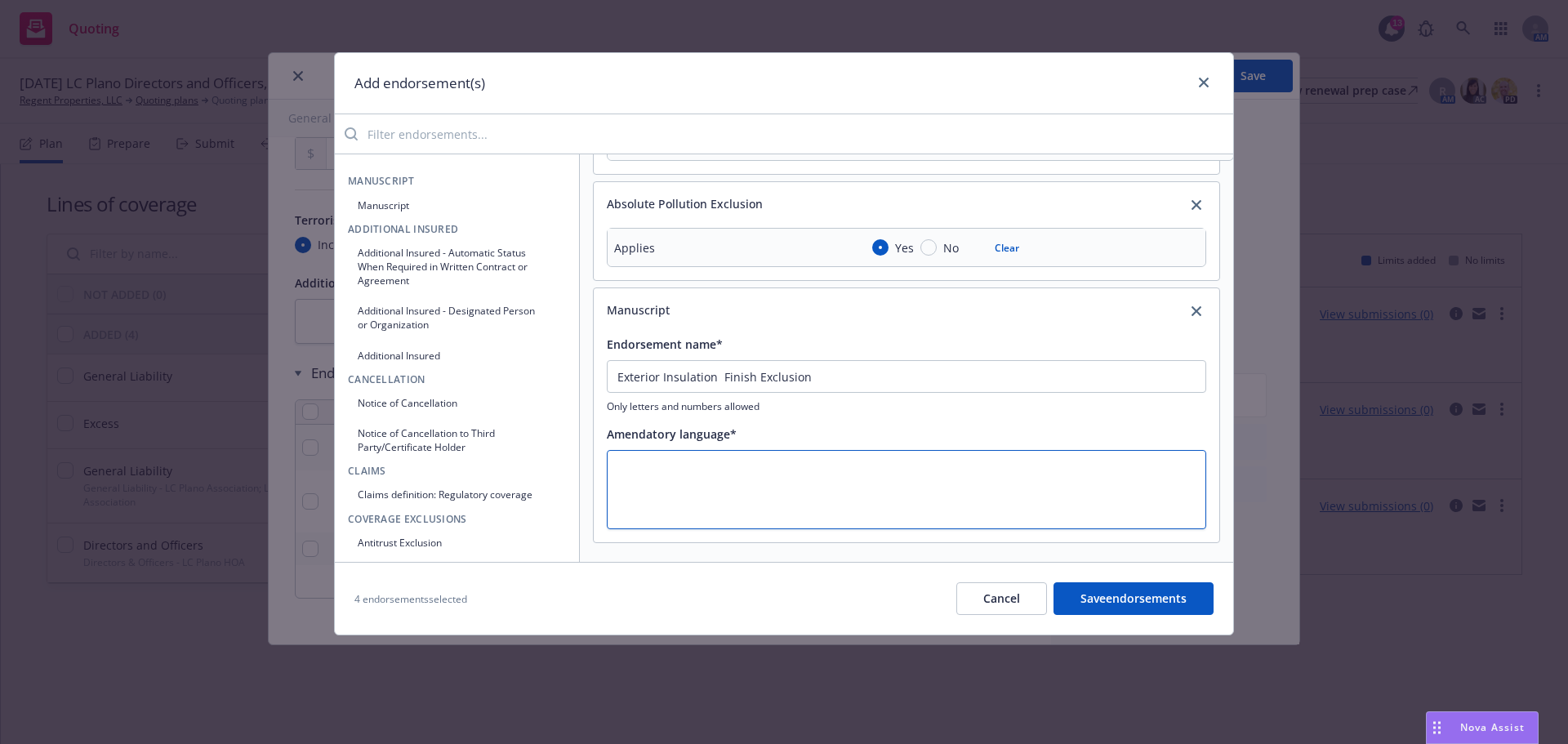
click at [775, 499] on textarea at bounding box center [906, 490] width 599 height 79
paste textarea "Exterior Insulation Finish Exclusion"
type textarea "x"
type textarea "Exterior Insulation Finish Exclusion"
click at [1140, 609] on button "Save endorsements" at bounding box center [1133, 599] width 160 height 33
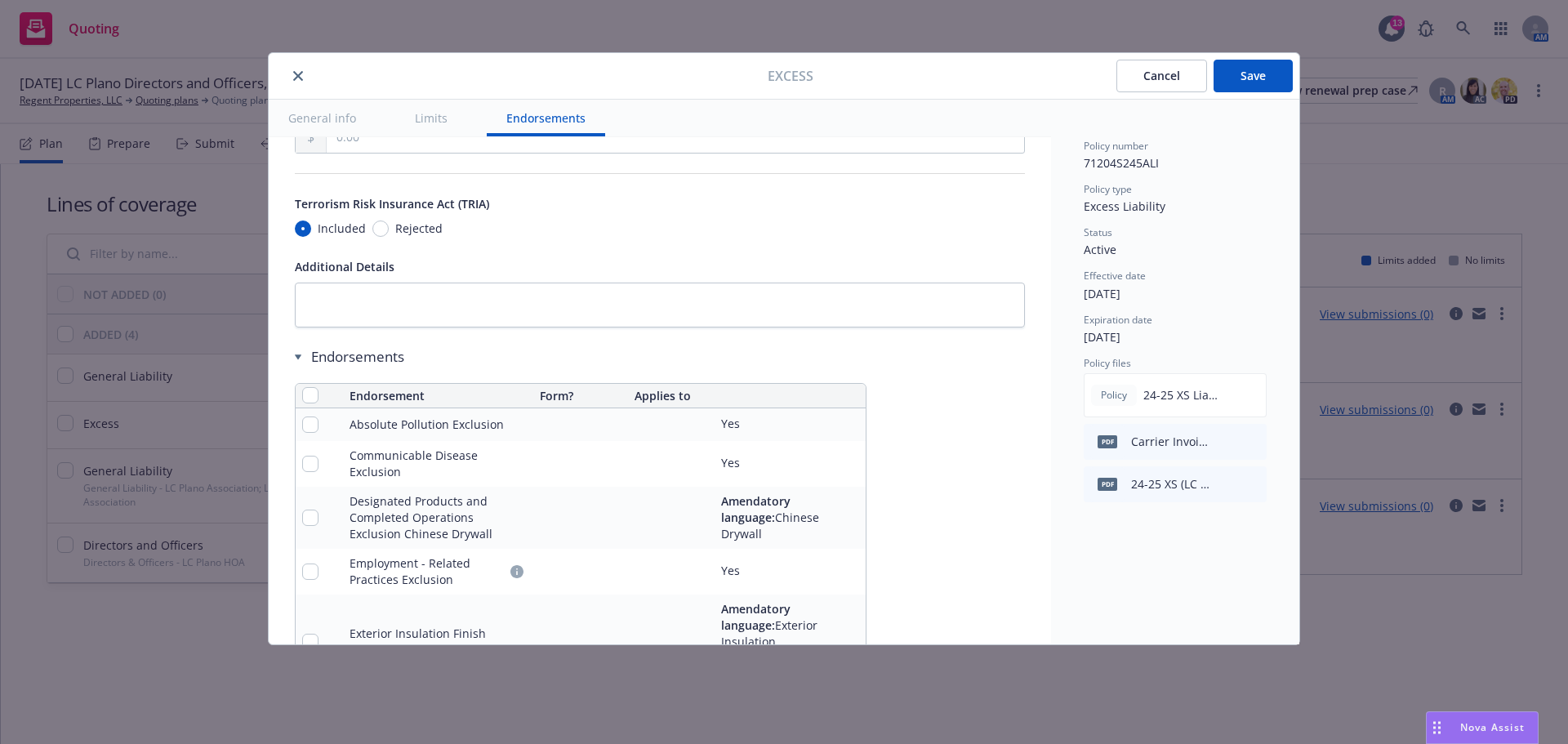
click at [1253, 63] on button "Save" at bounding box center [1253, 76] width 79 height 33
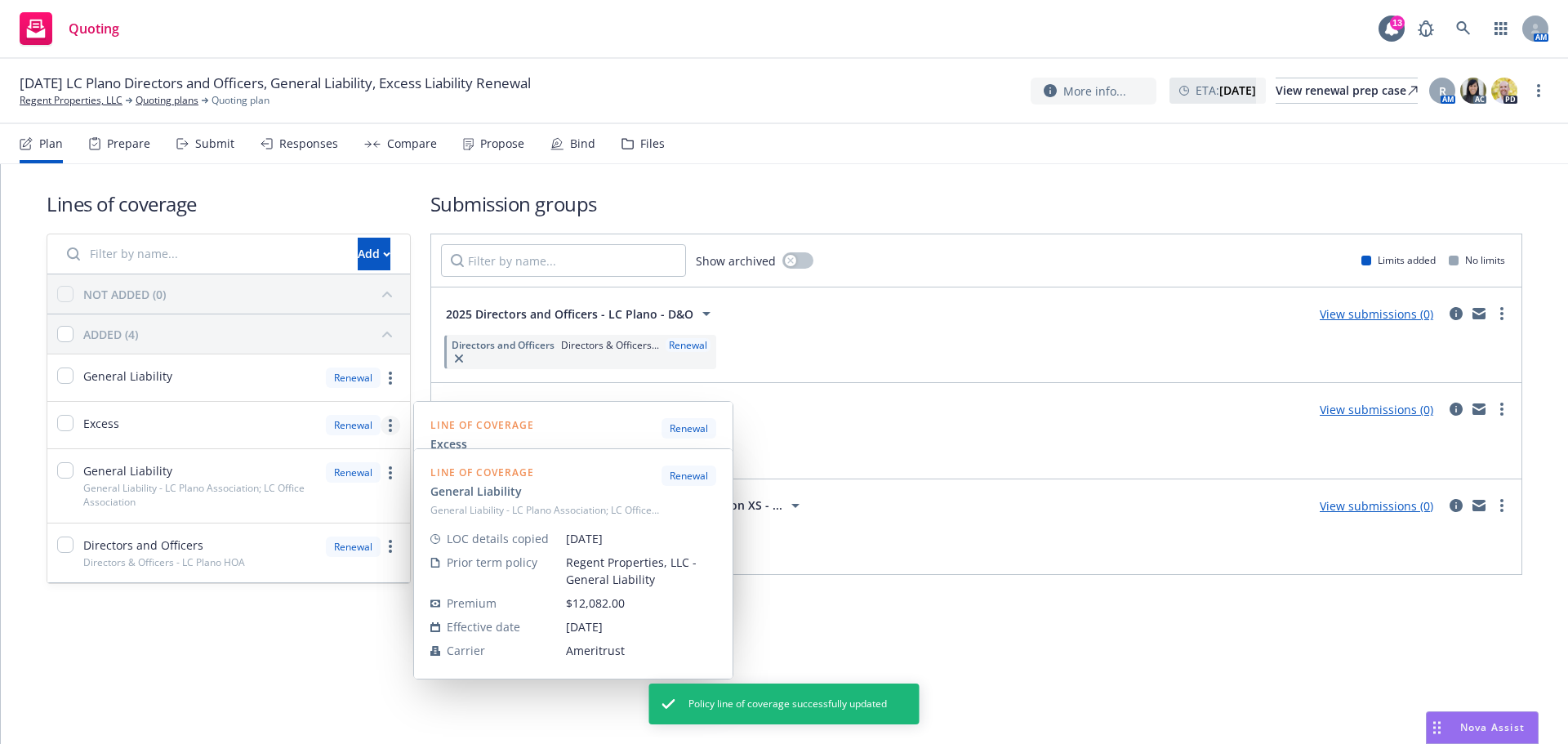
click at [386, 432] on link "more" at bounding box center [390, 425] width 20 height 20
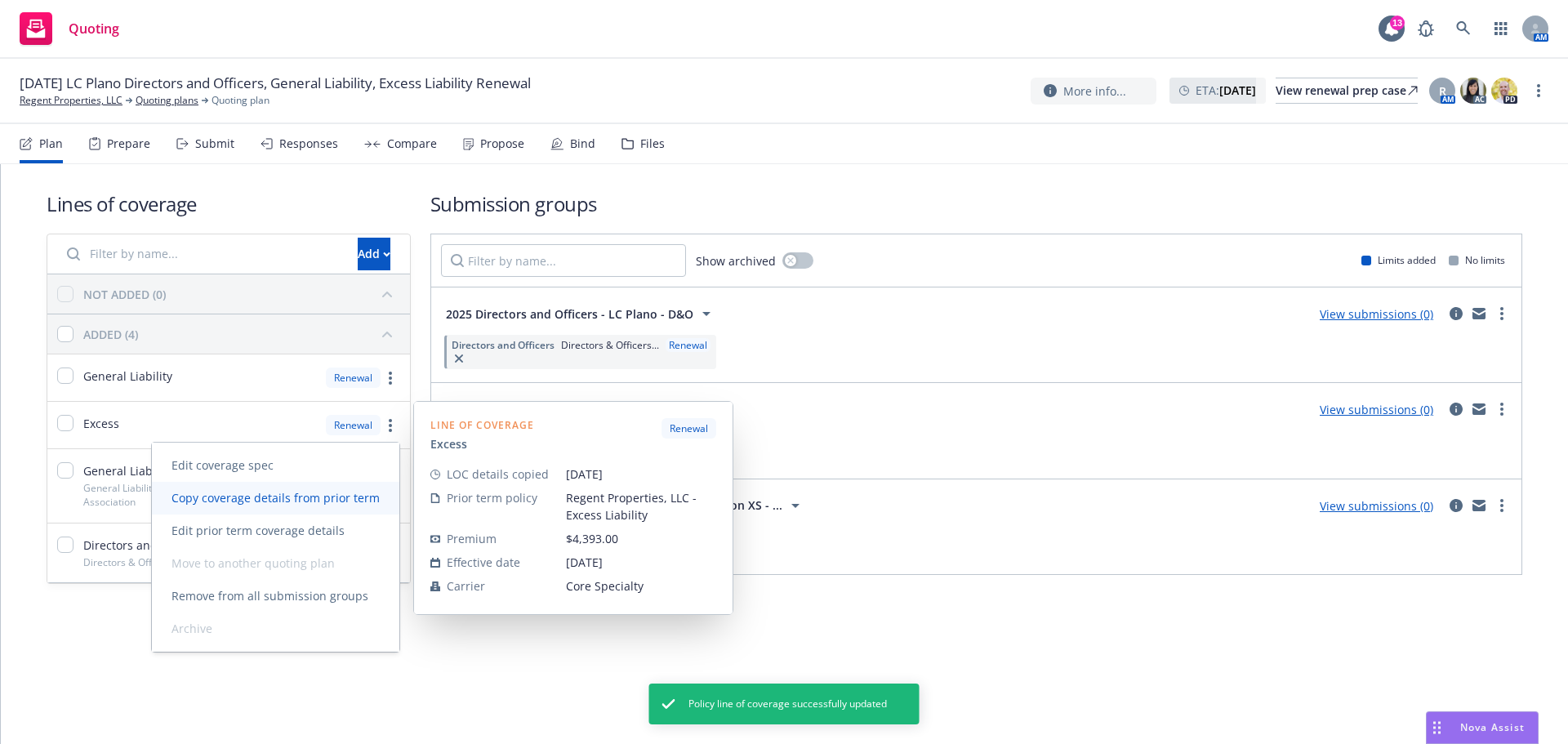
click at [277, 507] on link "Copy coverage details from prior term" at bounding box center [276, 498] width 247 height 33
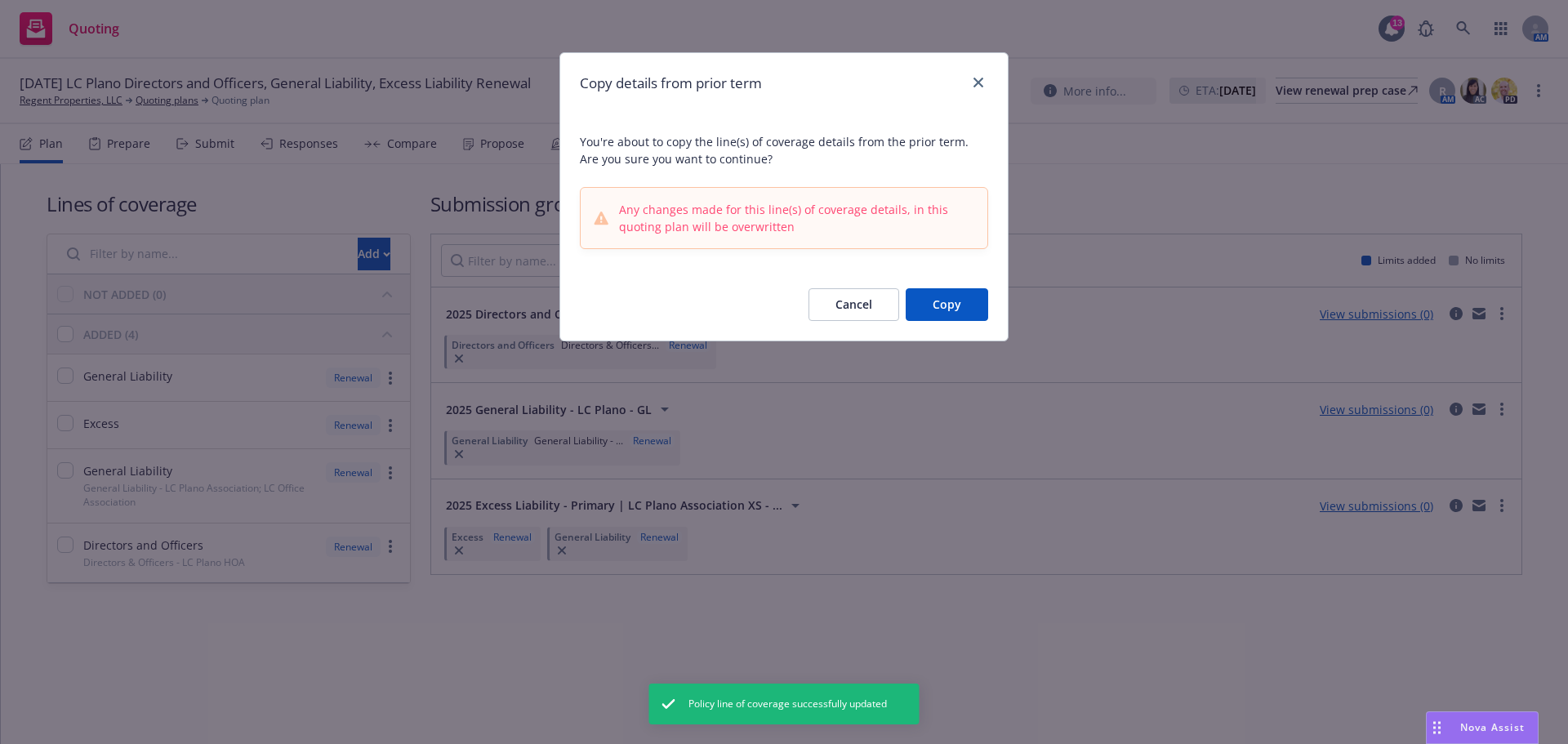
click at [957, 308] on button "Copy" at bounding box center [946, 305] width 82 height 33
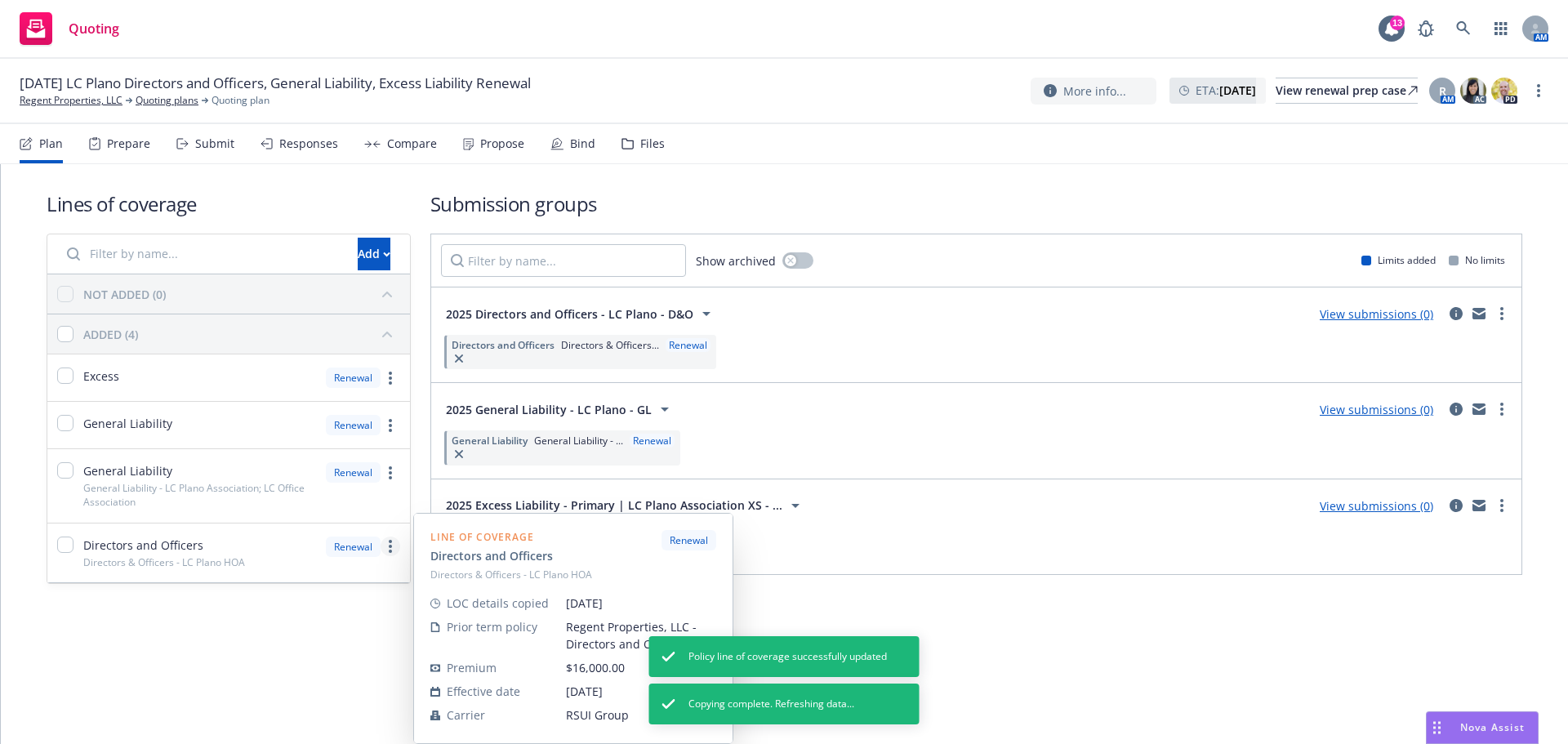
click at [391, 550] on icon "more" at bounding box center [391, 546] width 3 height 13
click at [305, 418] on span "Edit prior term coverage details" at bounding box center [270, 420] width 212 height 15
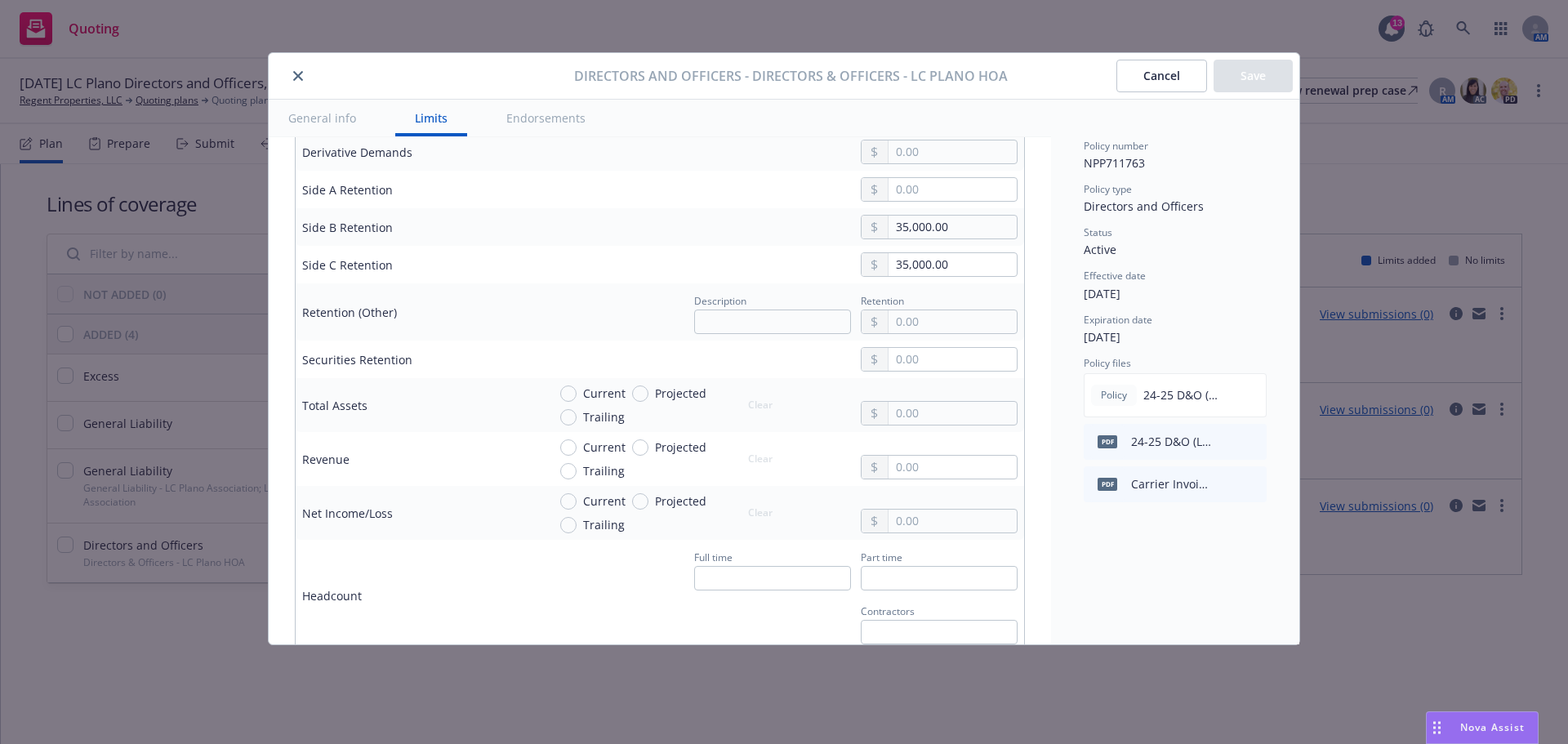
scroll to position [163, 0]
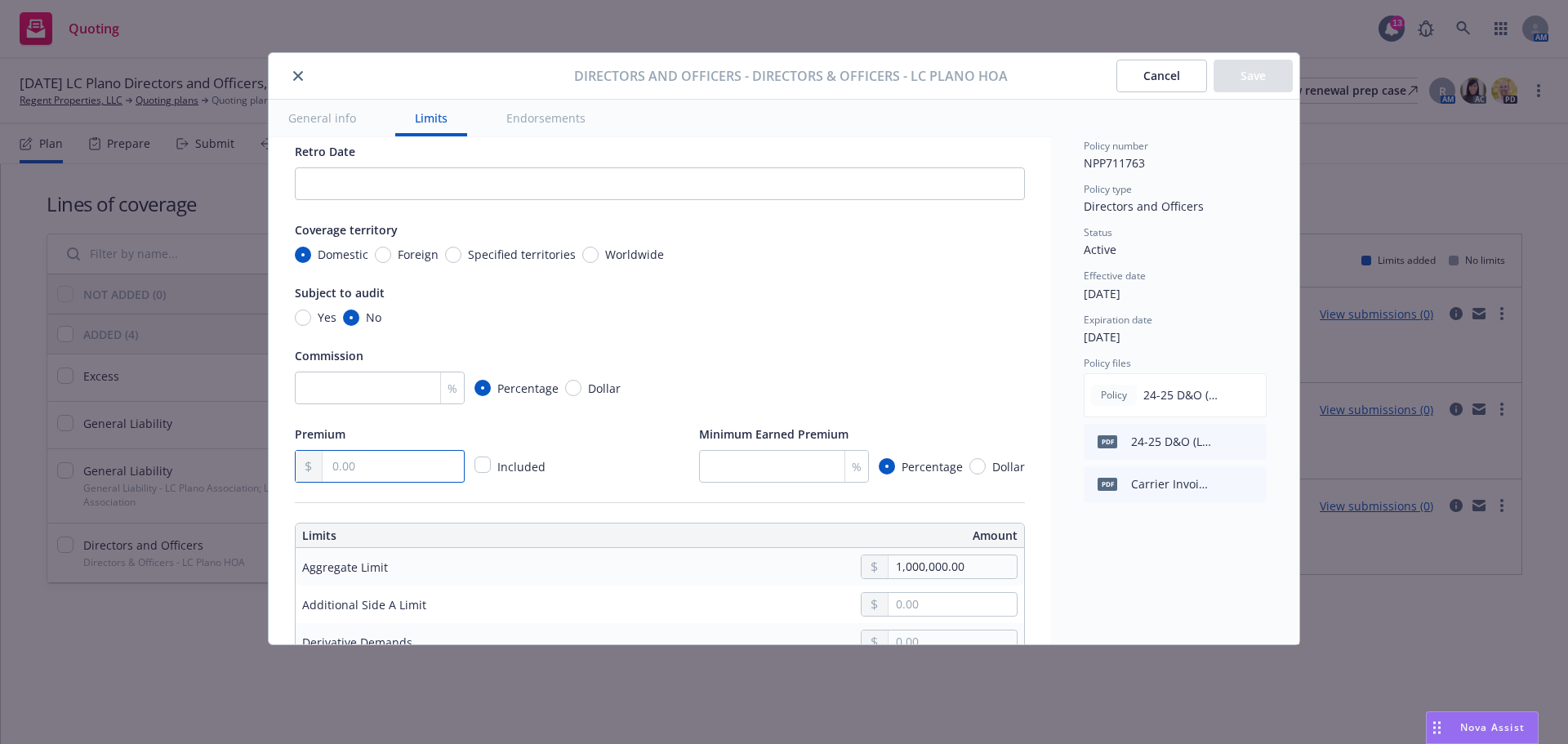
click at [363, 471] on input "text" at bounding box center [393, 467] width 141 height 31
type textarea "x"
type input "1.00"
type textarea "x"
type input "16.00"
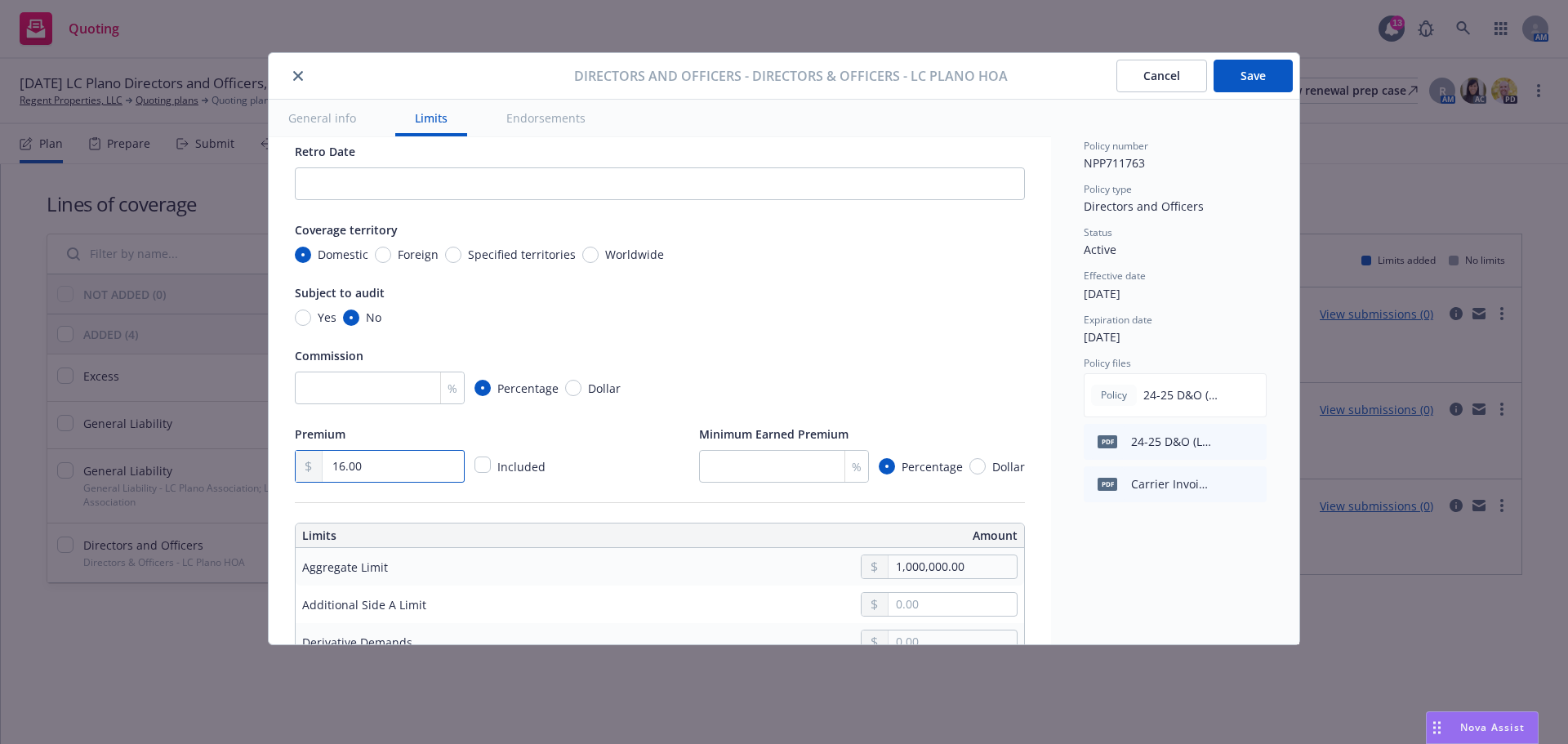
type textarea "x"
type input "160.00"
type textarea "x"
type input "1,600.00"
type textarea "x"
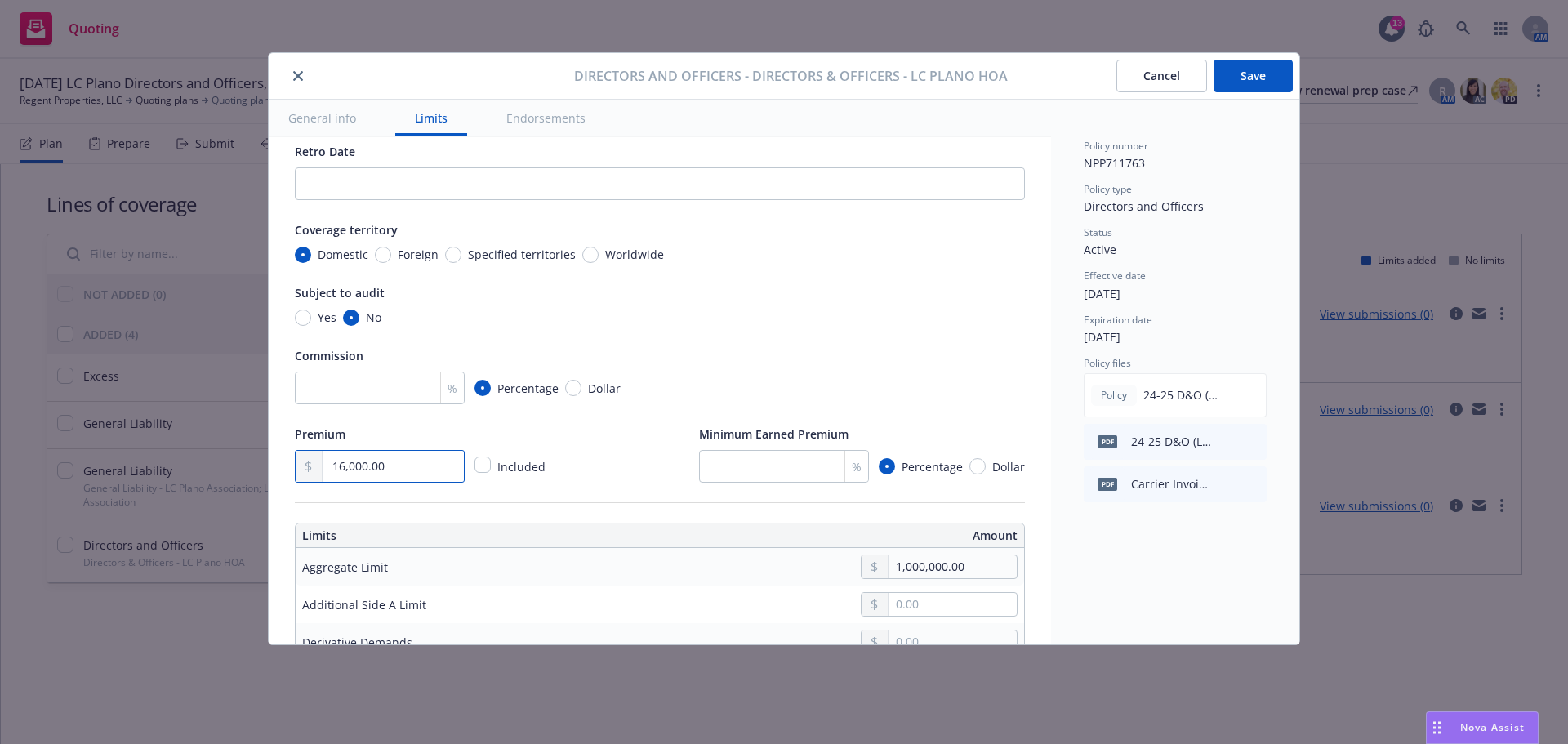
type input "16,000.00"
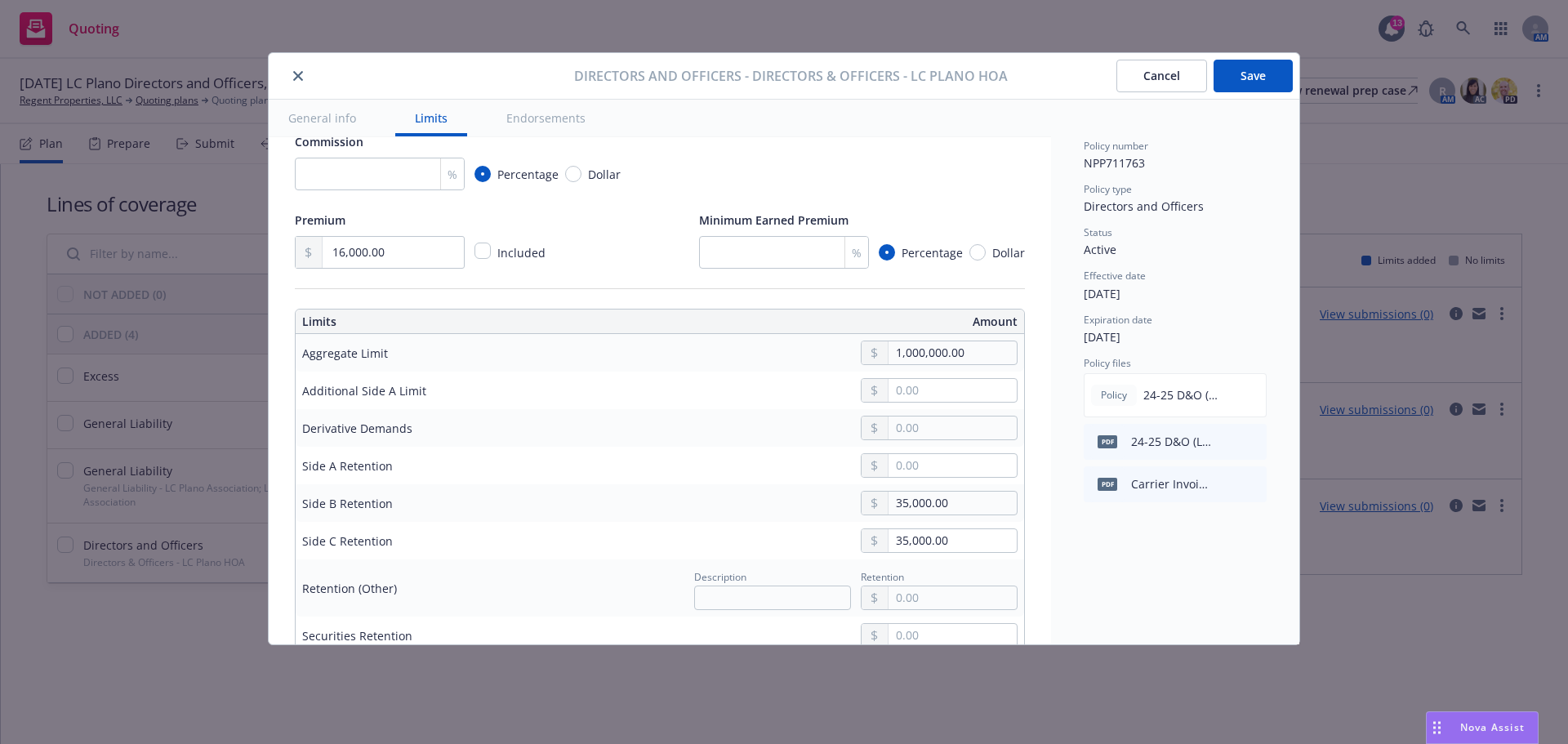
scroll to position [408, 0]
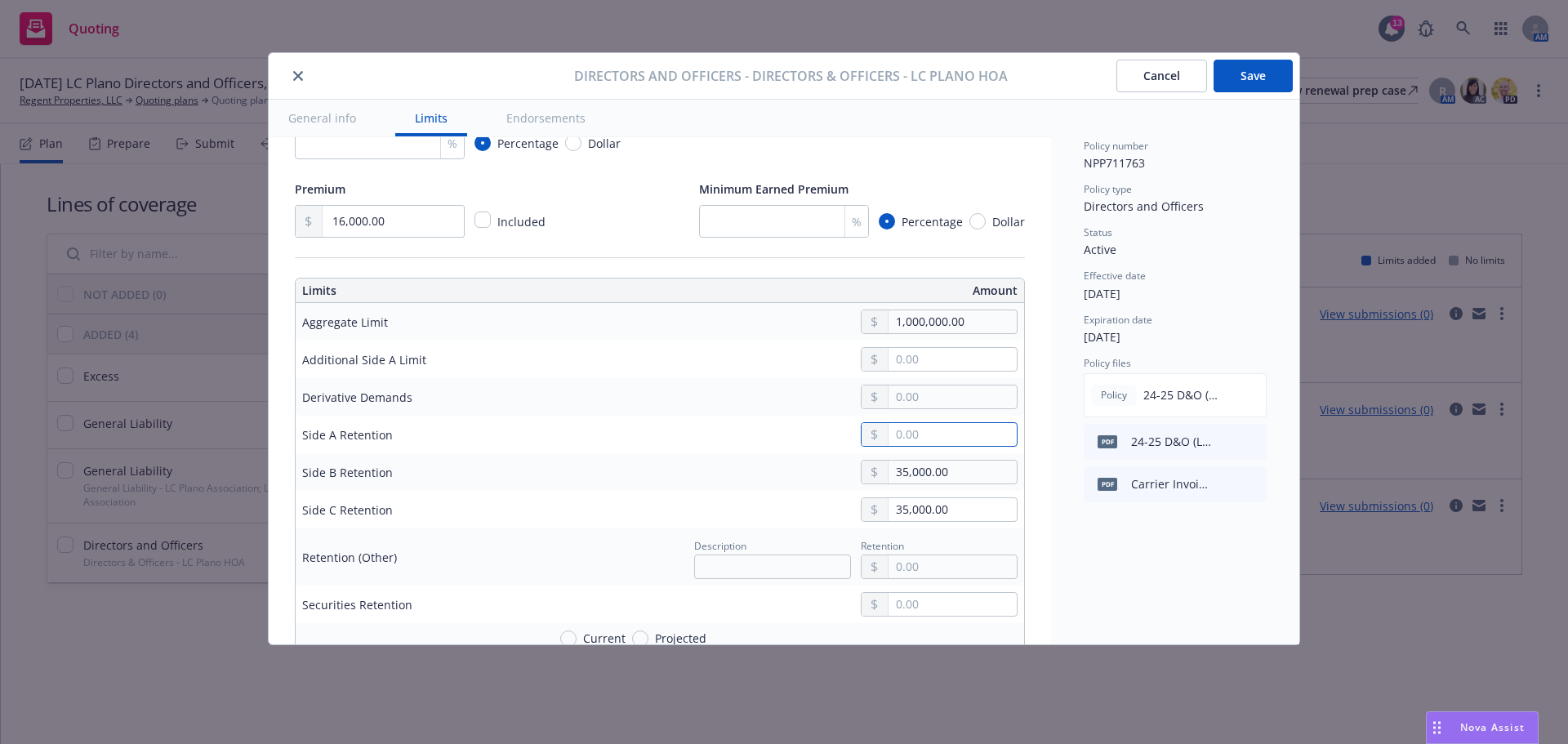
click at [972, 443] on input "text" at bounding box center [951, 435] width 128 height 23
click at [958, 442] on input "text" at bounding box center [951, 435] width 128 height 23
type textarea "x"
type input "0.00"
click at [1100, 558] on div "Policy number NPP711763 Policy type Directors and Officers Status Active Effect…" at bounding box center [1175, 372] width 248 height 545
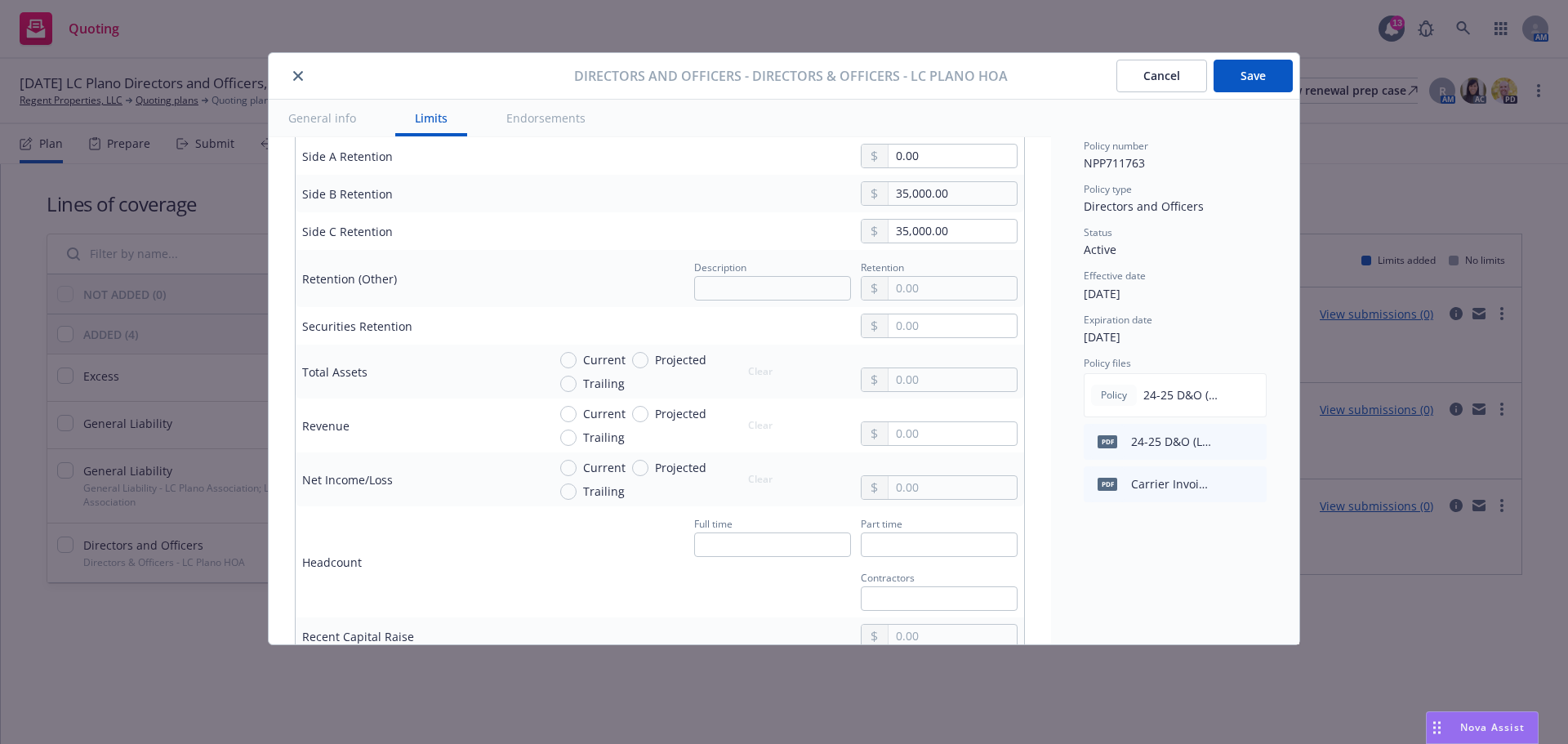
scroll to position [654, 0]
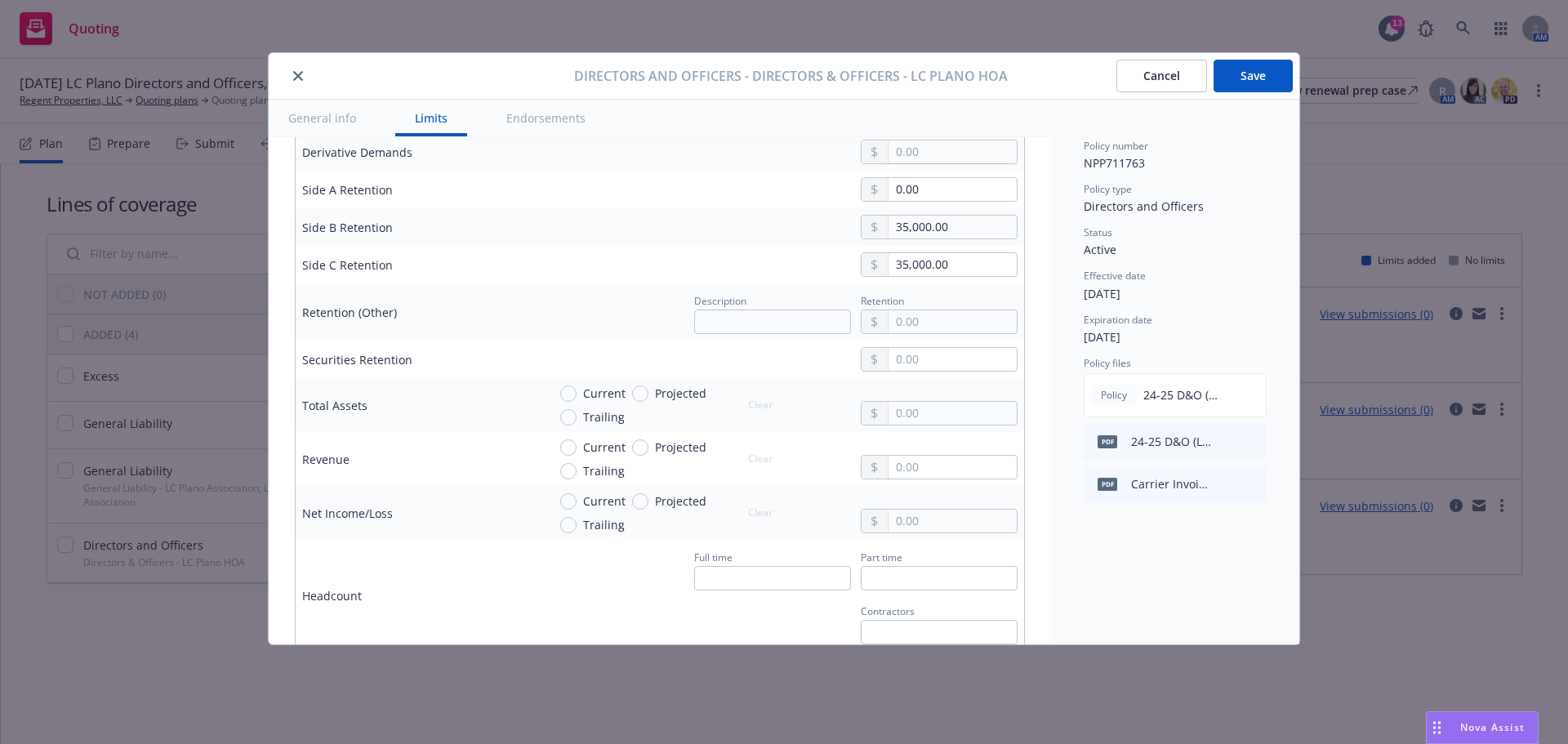
click at [277, 284] on div "Display name Directors & Officers - LC Plano HOA Coverage trigger Claims-Made C…" at bounding box center [659, 443] width 782 height 1919
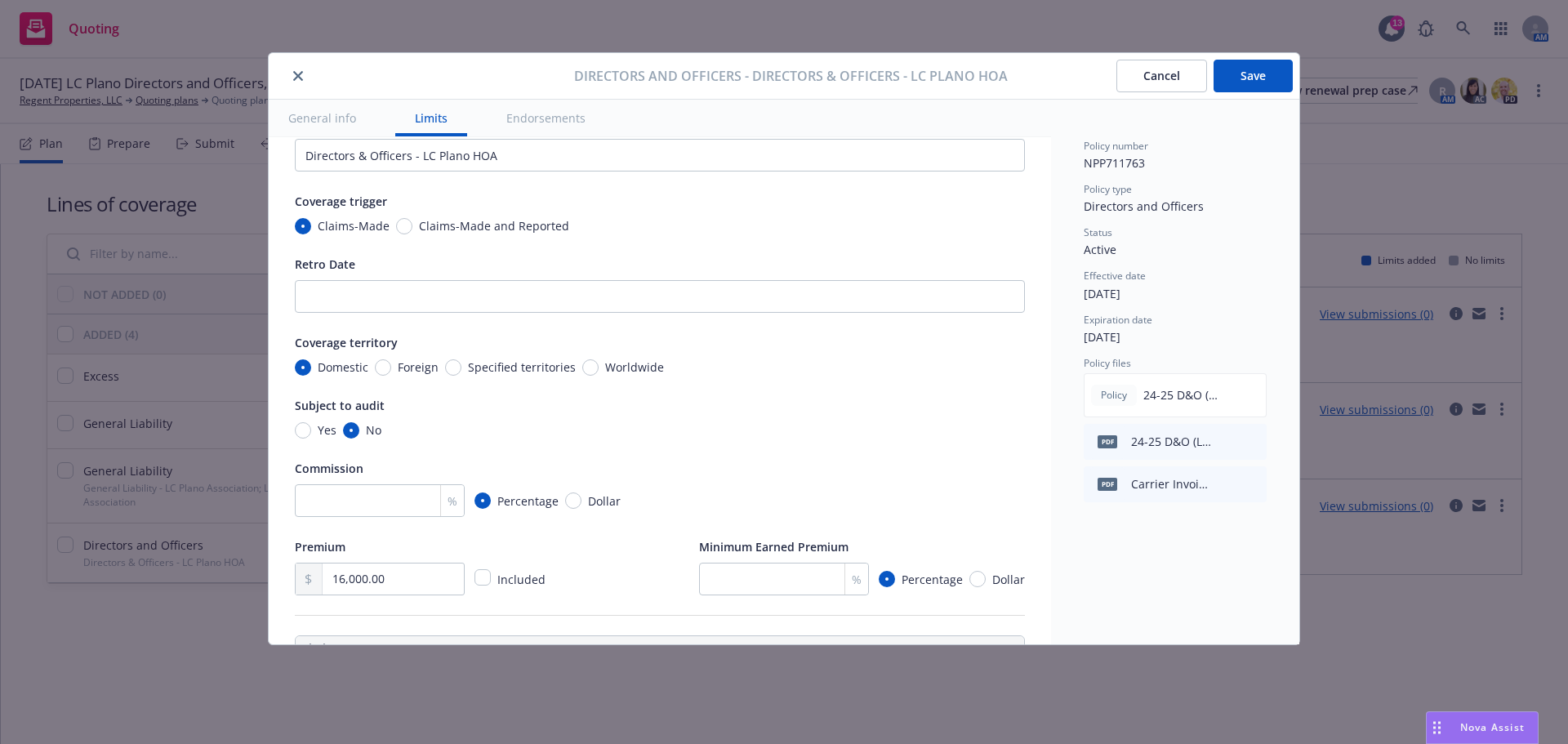
scroll to position [0, 0]
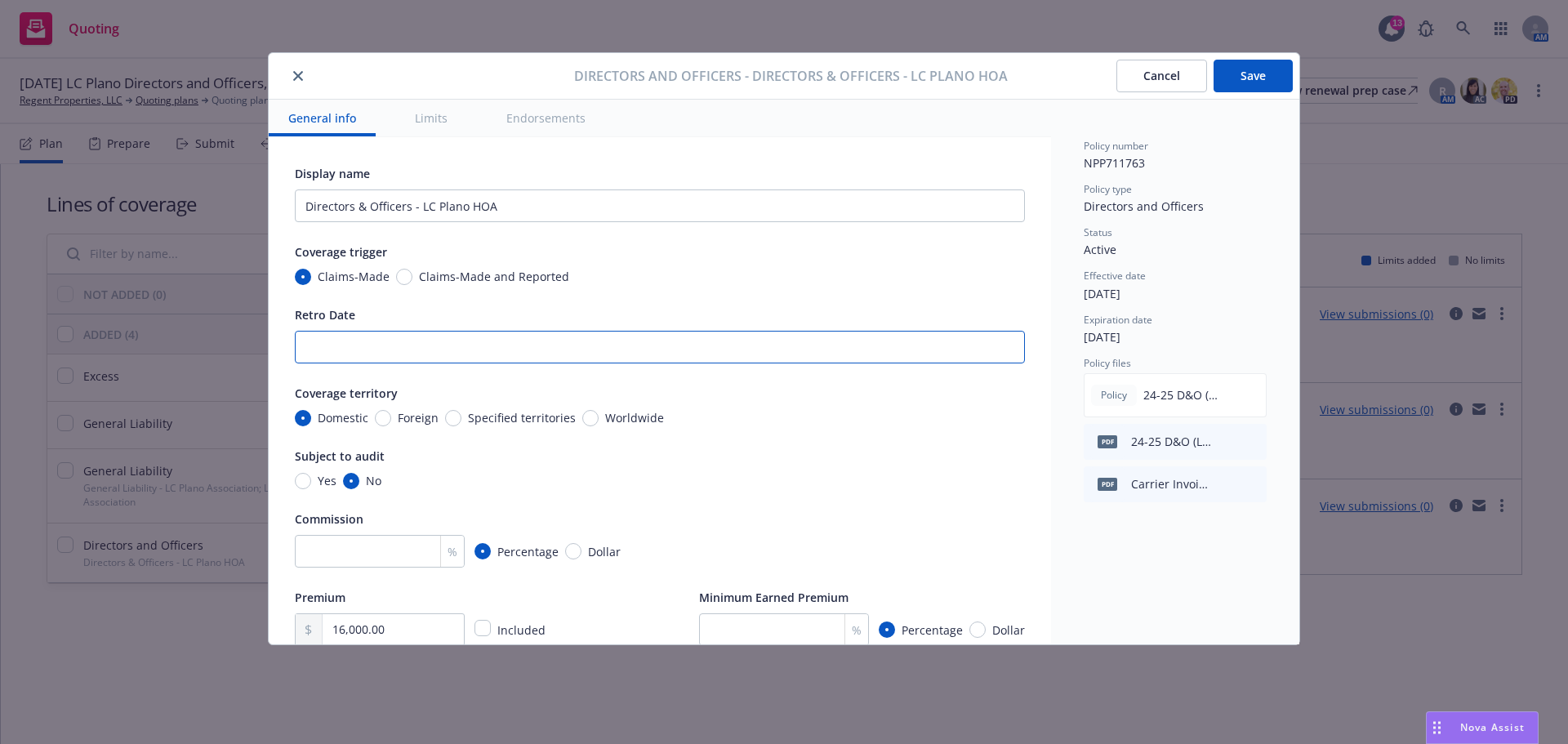
click at [356, 348] on input "Retro Date" at bounding box center [659, 347] width 730 height 33
type textarea "x"
type input "09"
type textarea "x"
type input "09/"
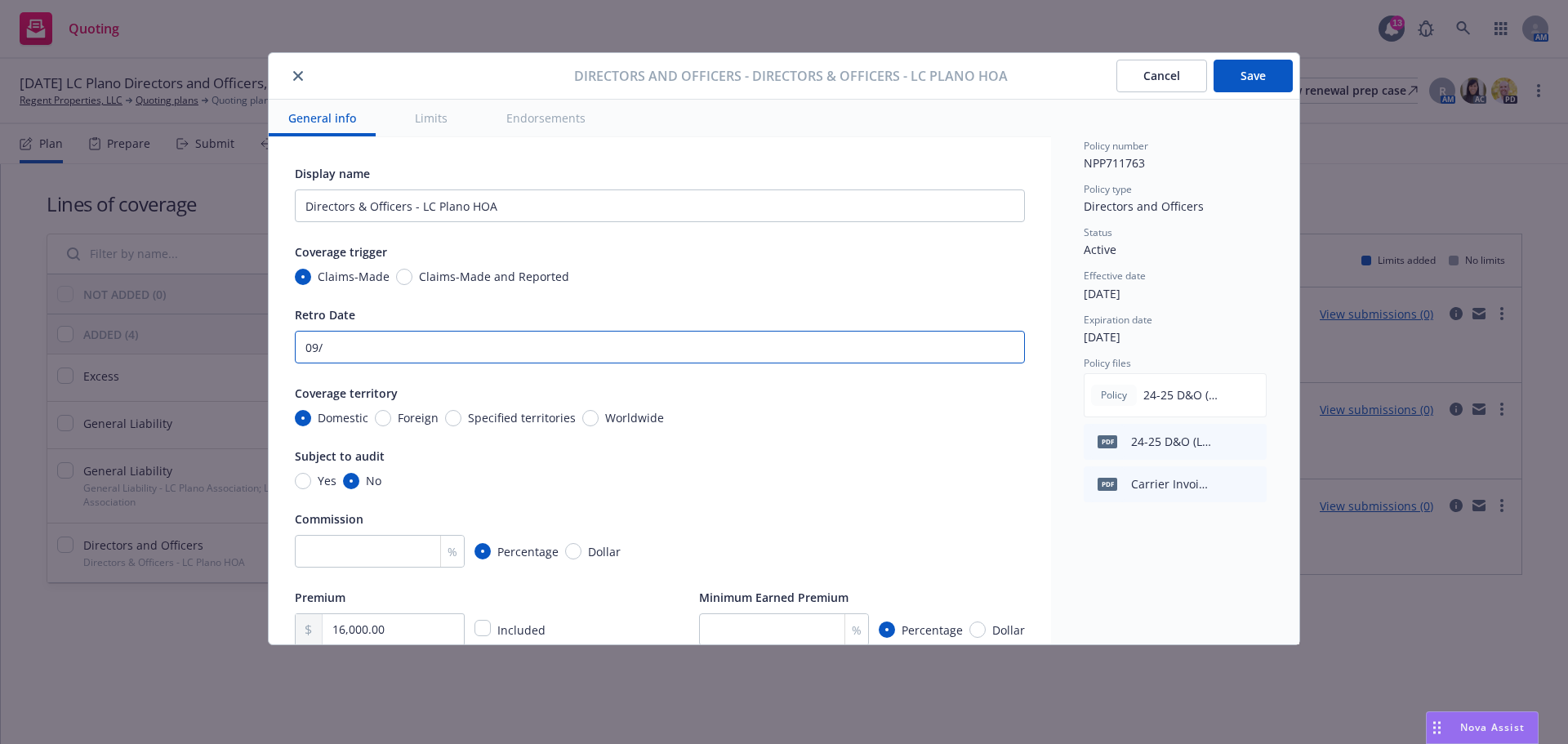
type textarea "x"
type input "09/0"
type textarea "x"
type input "09/03"
type textarea "x"
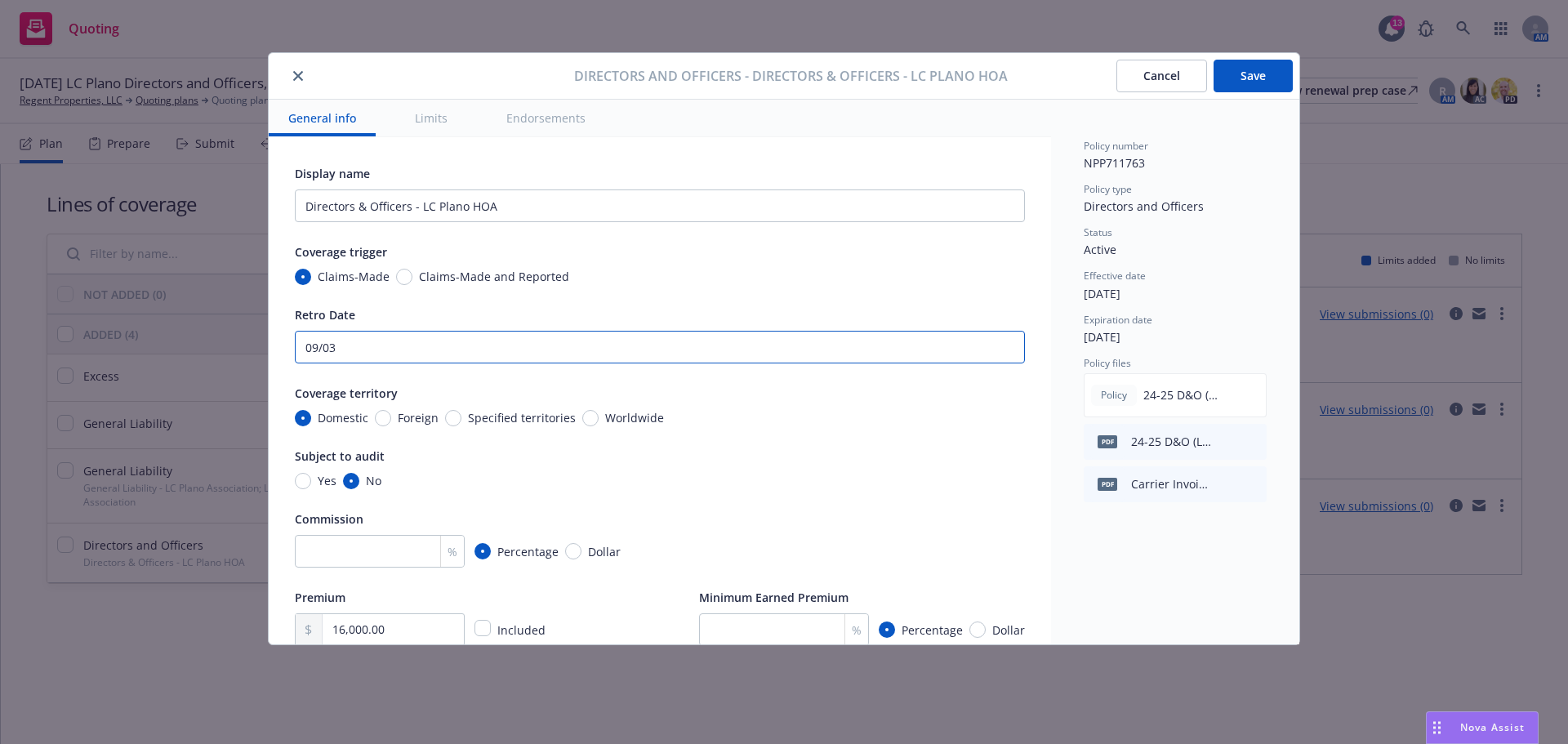
type input "09/03/"
type textarea "x"
type input "09/03/2"
type textarea "x"
type input "09/03/201"
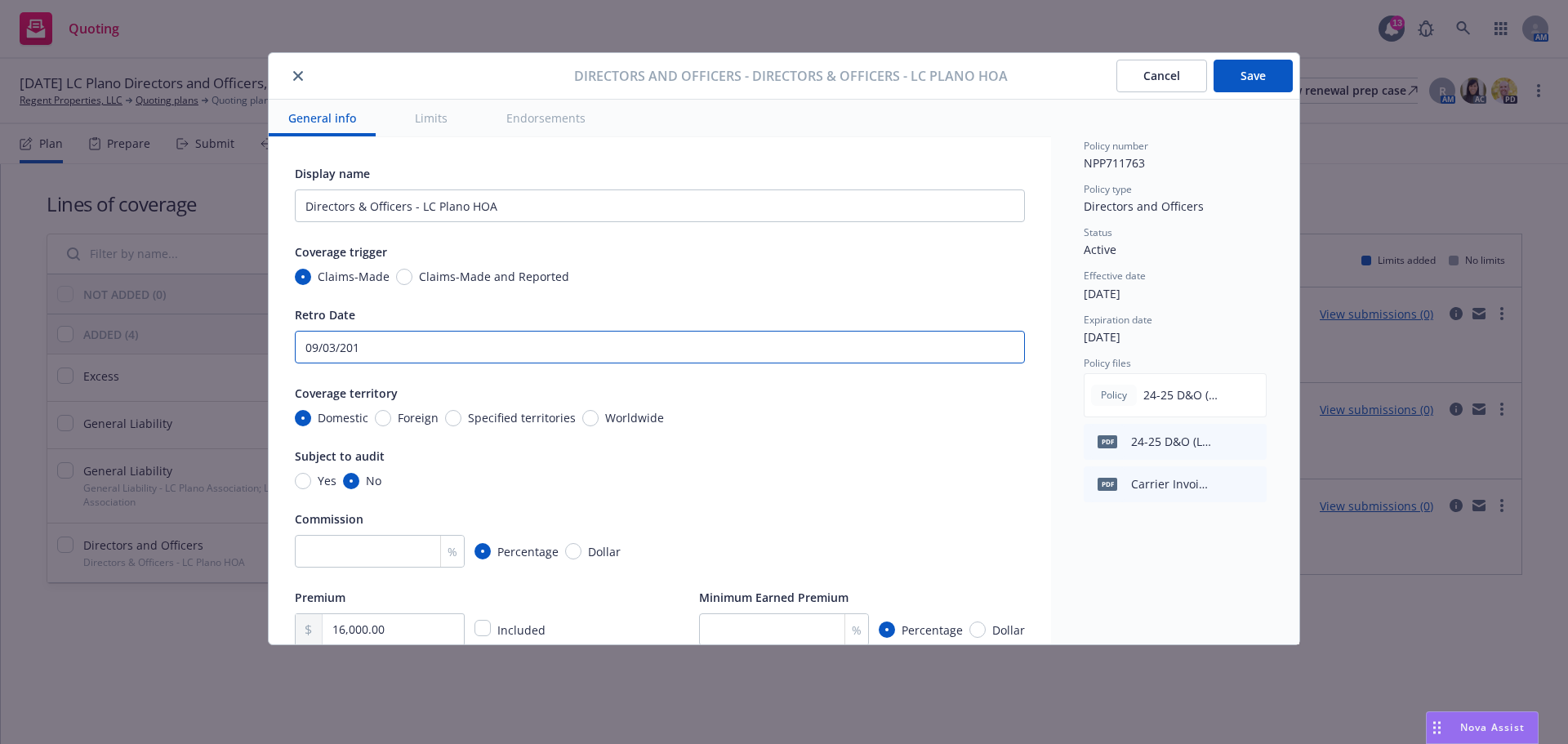
type textarea "x"
type input "[DATE]"
type textarea "x"
type input "[DATE]"
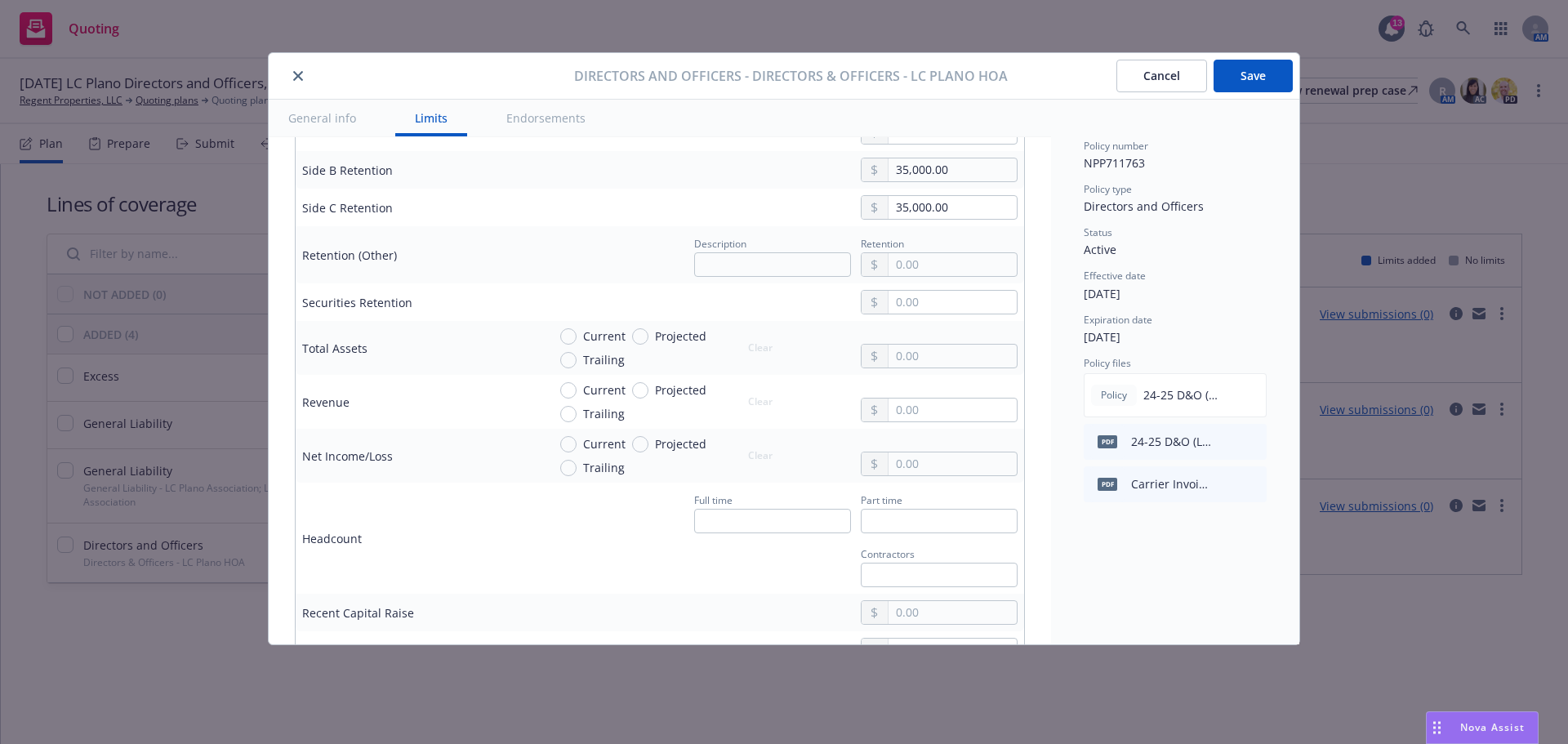
scroll to position [654, 0]
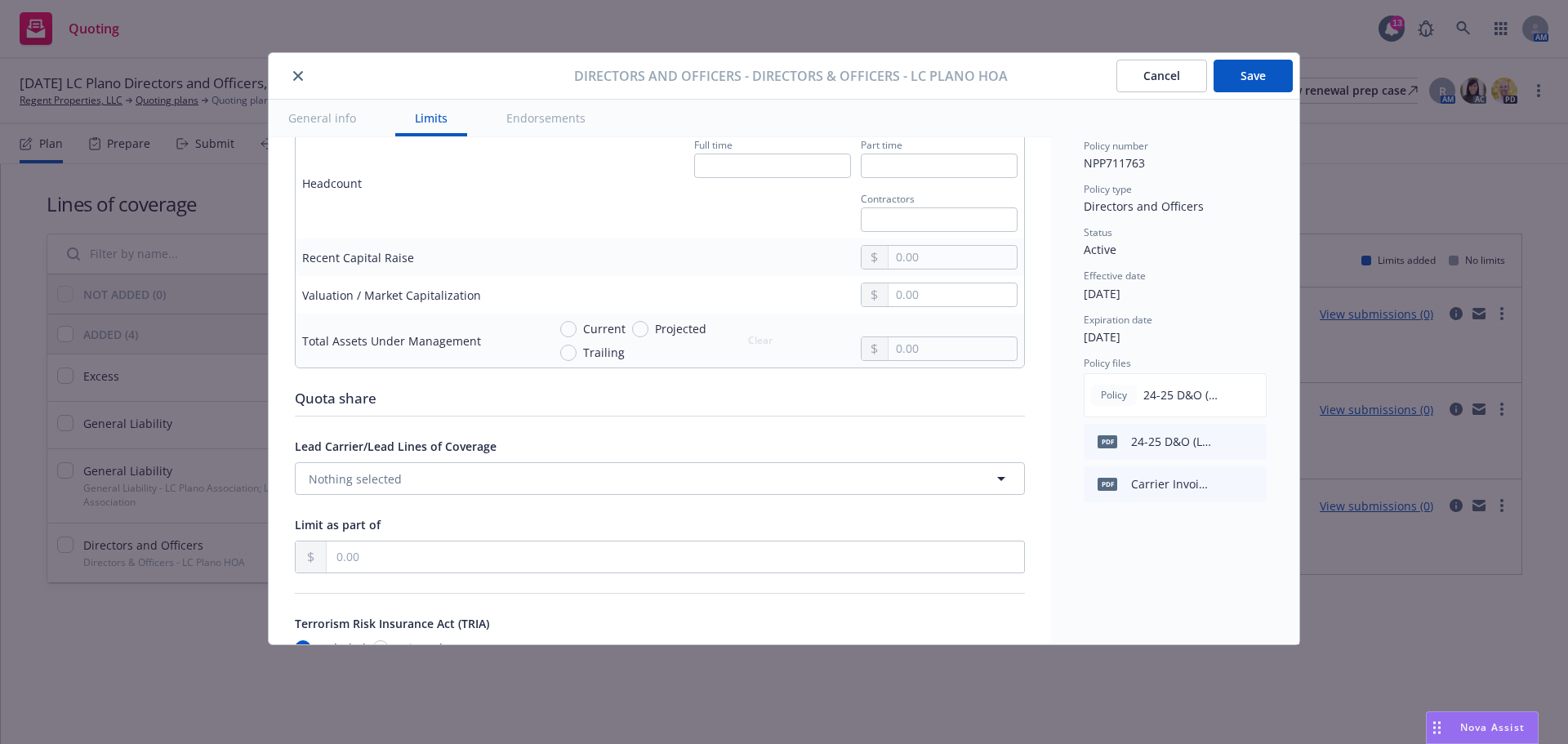
type textarea "x"
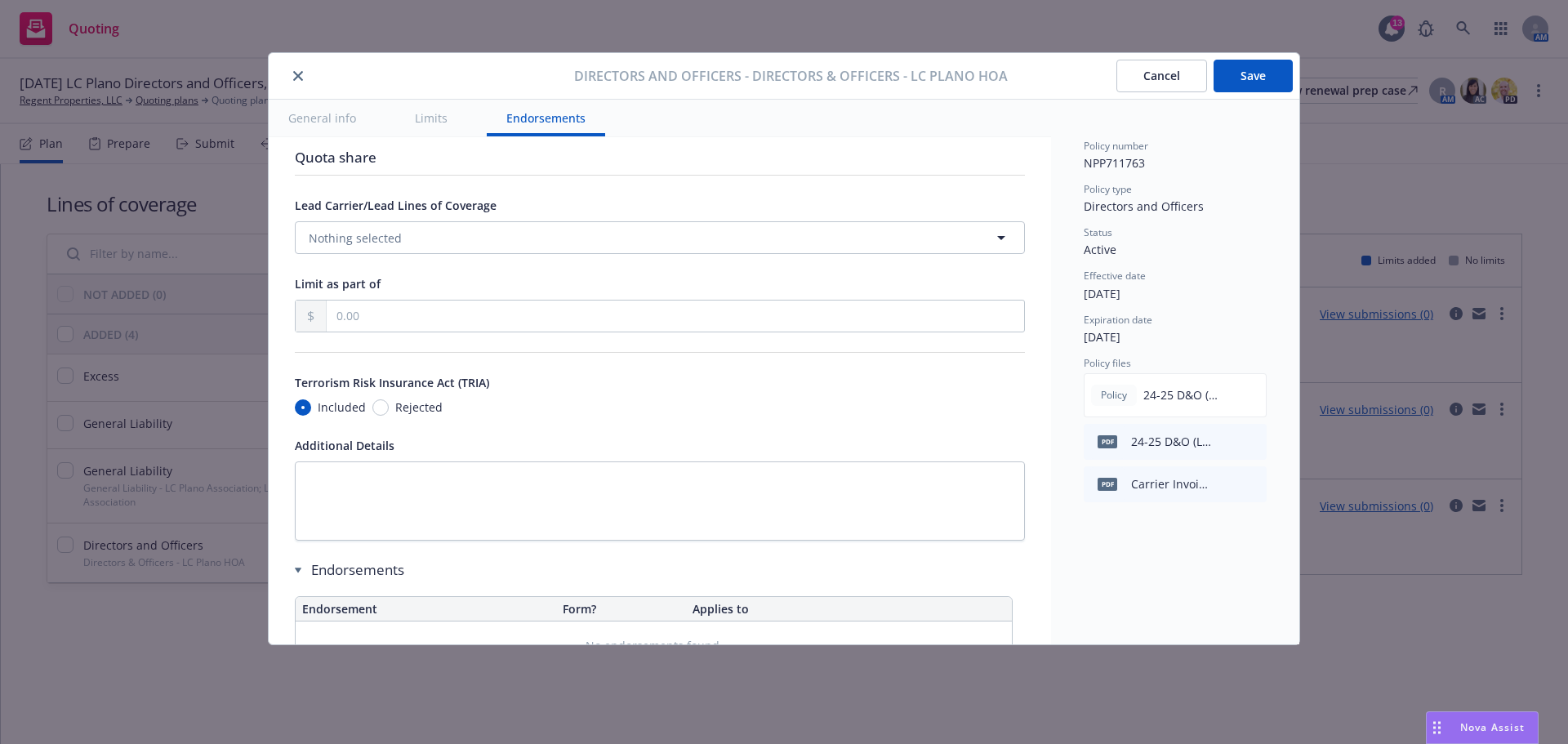
scroll to position [1412, 0]
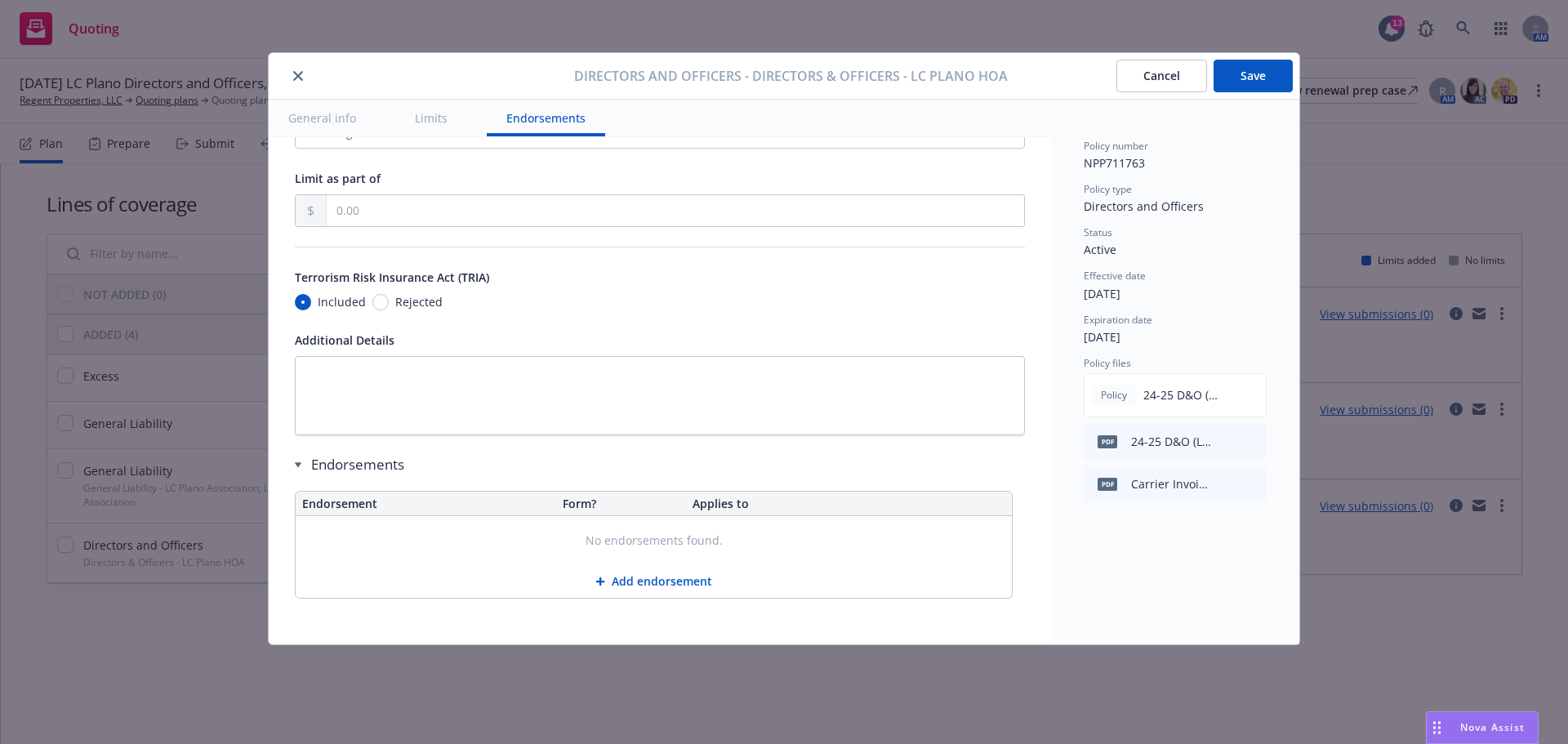
click at [648, 578] on button "Add endorsement" at bounding box center [653, 582] width 716 height 33
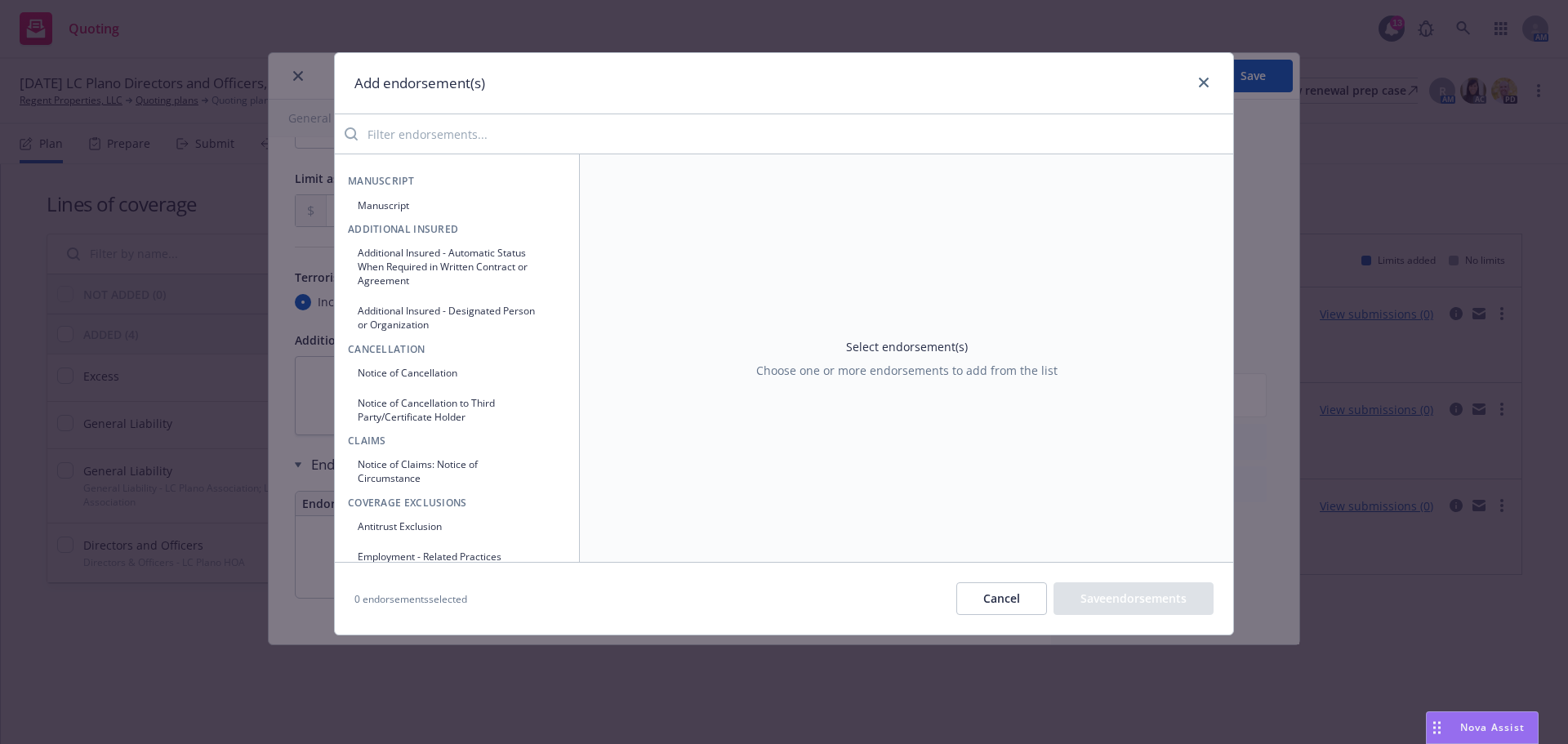
click at [516, 124] on input "search" at bounding box center [794, 134] width 875 height 33
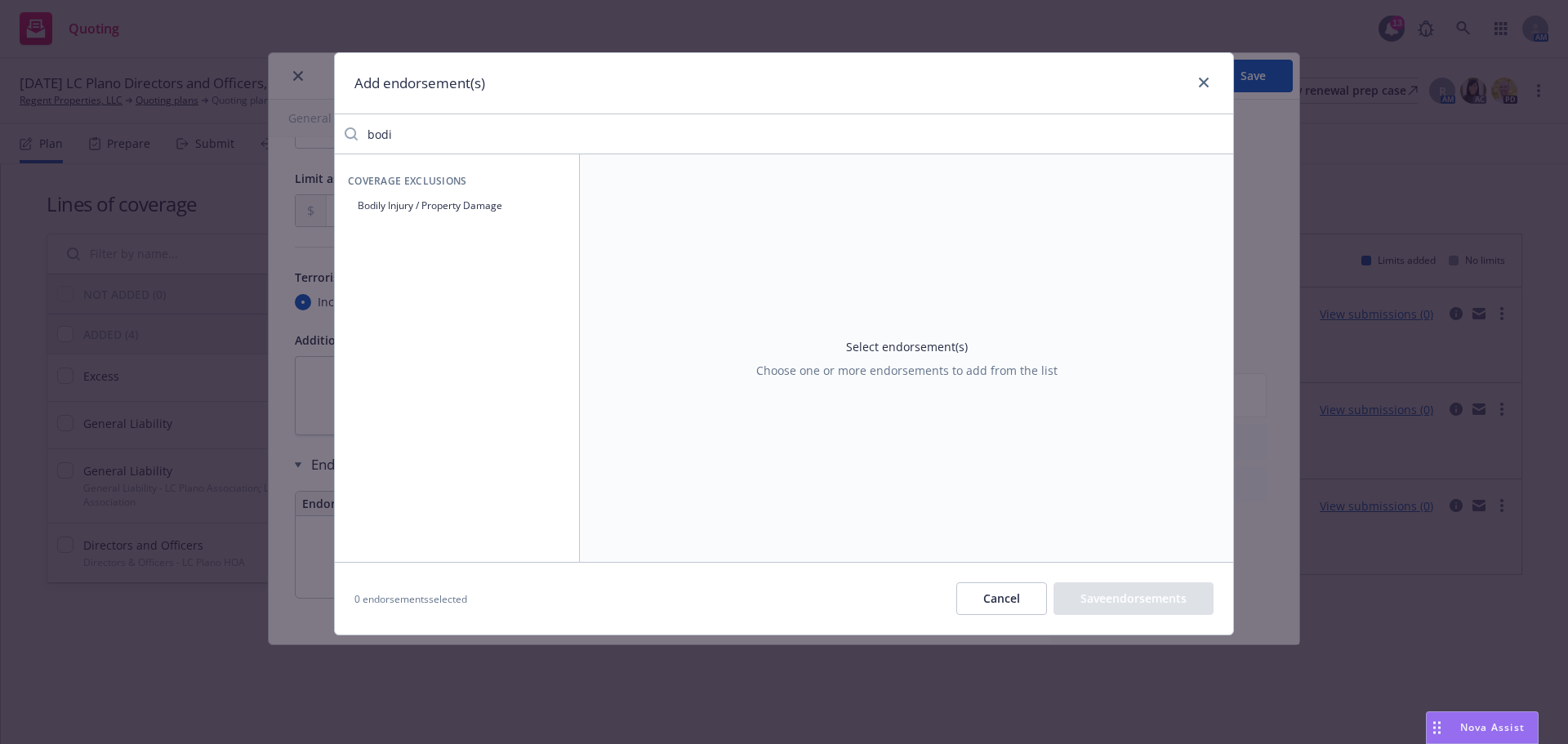
type input "bodi"
click at [483, 208] on button "Bodily Injury / Property Damage" at bounding box center [457, 204] width 218 height 27
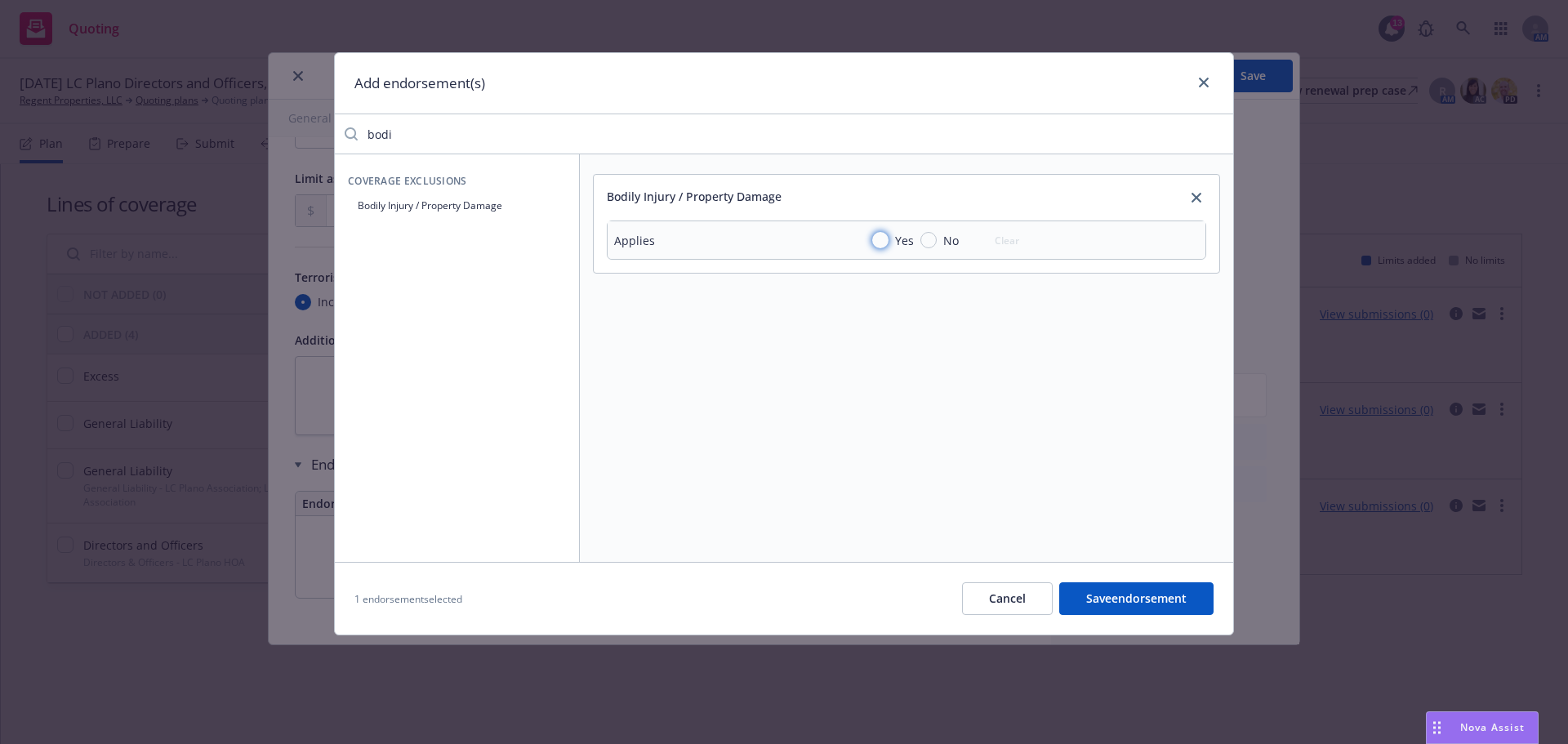
click at [883, 237] on input "Yes" at bounding box center [879, 240] width 16 height 16
radio input "true"
click at [412, 124] on input "bodi" at bounding box center [794, 134] width 875 height 33
drag, startPoint x: 427, startPoint y: 140, endPoint x: 286, endPoint y: 131, distance: 141.3
click at [286, 131] on div "Add endorsement(s) bank Bodily Injury / Property Damage Applies Yes No Clear De…" at bounding box center [784, 372] width 1568 height 744
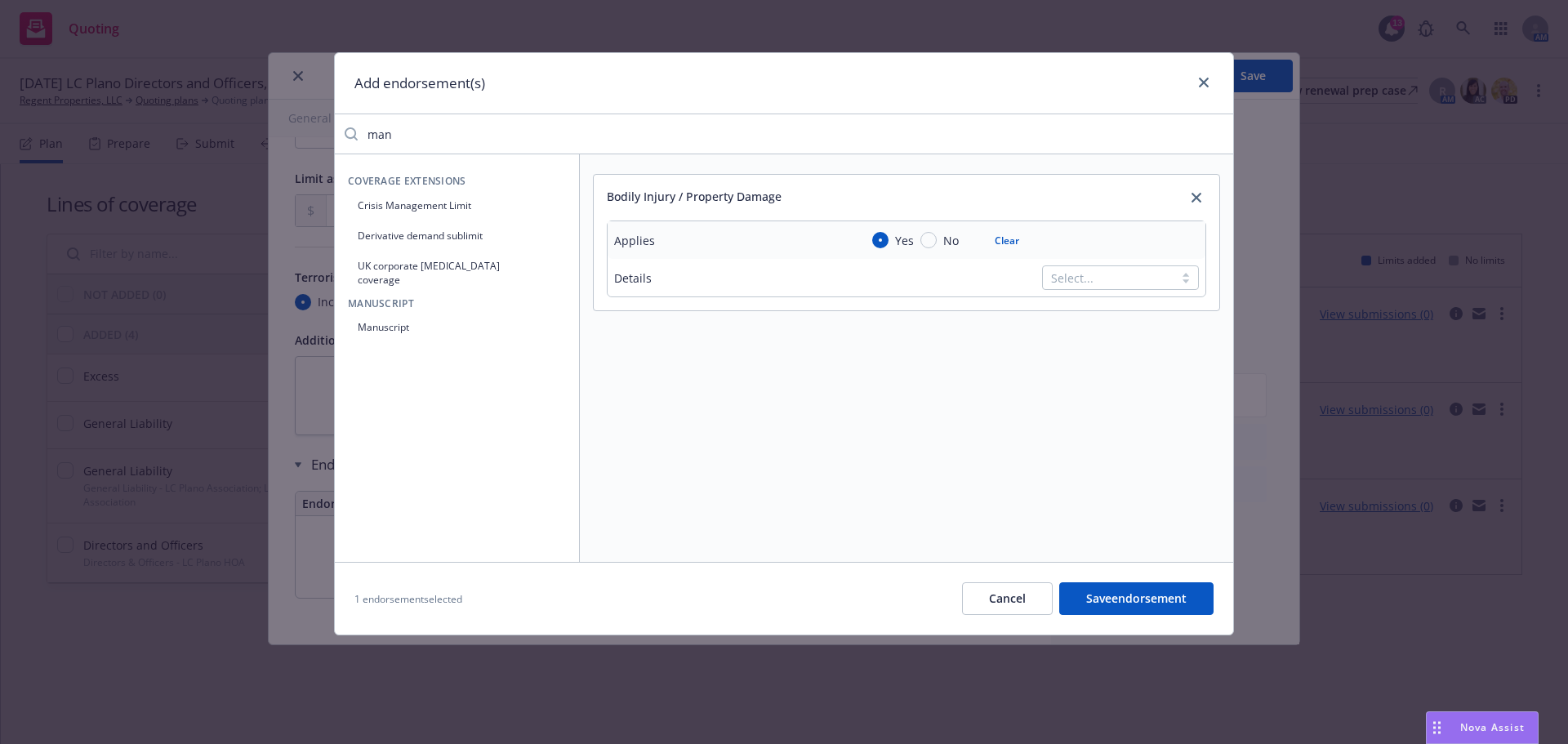
type input "man"
click at [405, 320] on button "Manuscript" at bounding box center [457, 326] width 218 height 27
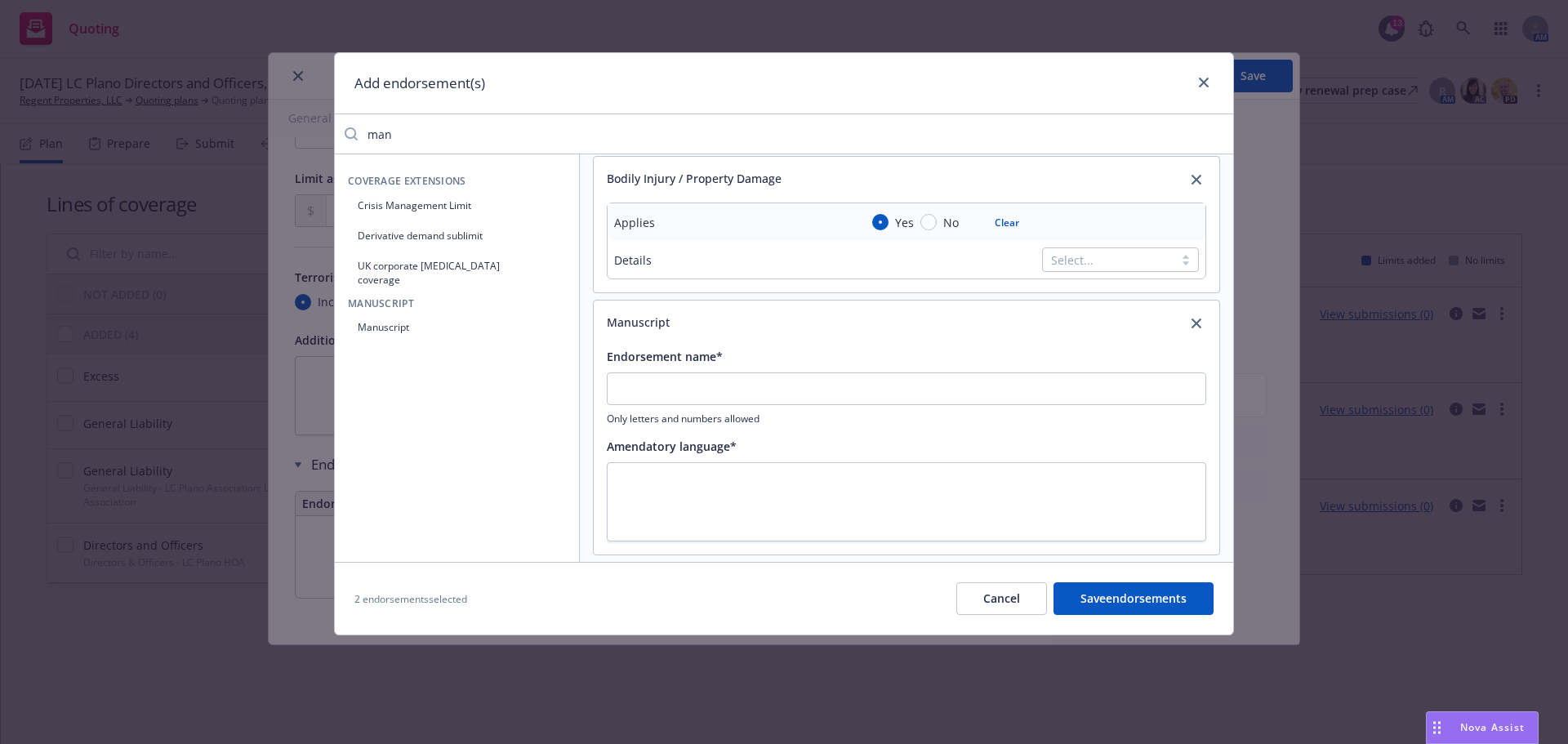
scroll to position [30, 0]
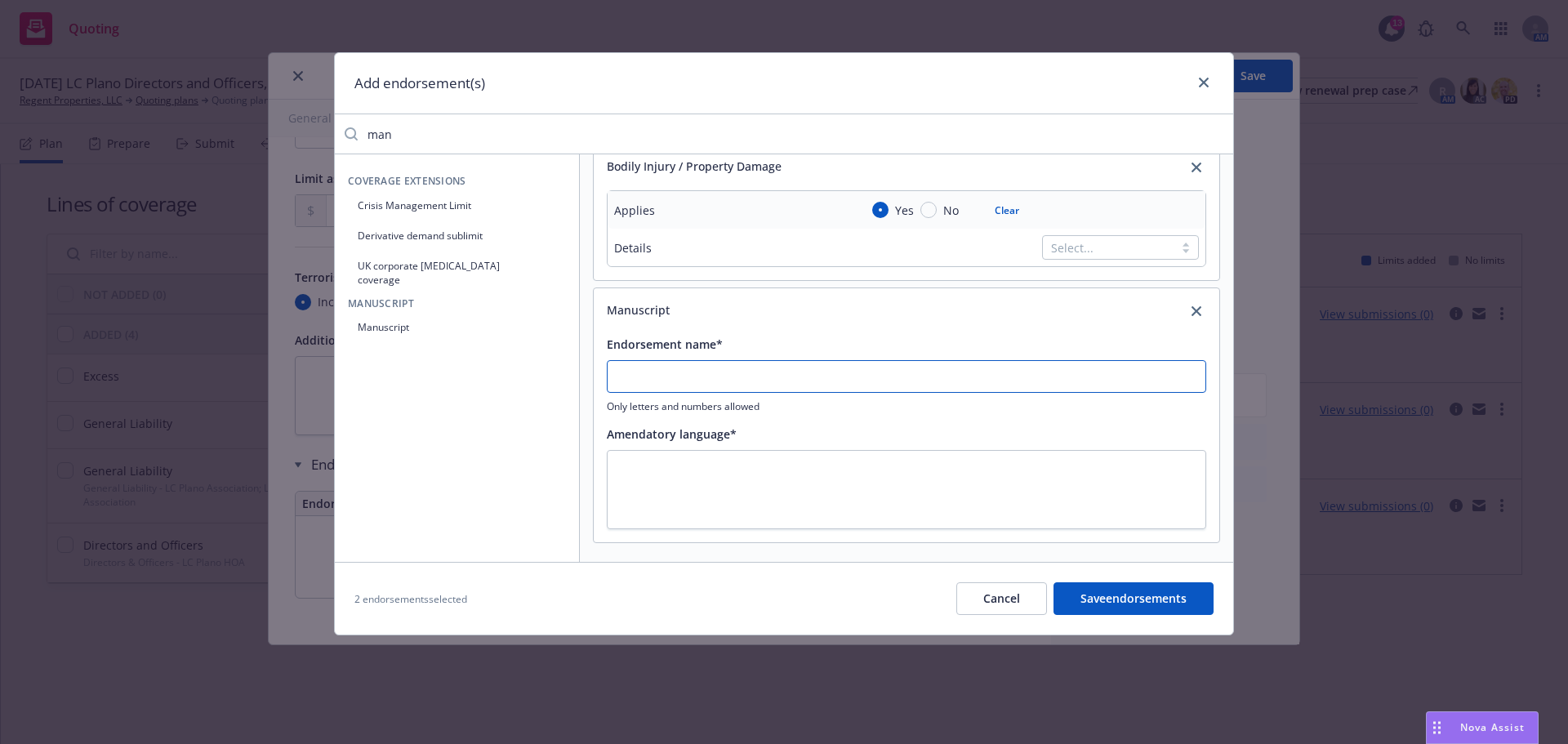
click at [690, 374] on input "Endorsement name*" at bounding box center [906, 376] width 599 height 33
type input "Exclusion Builder Developer"
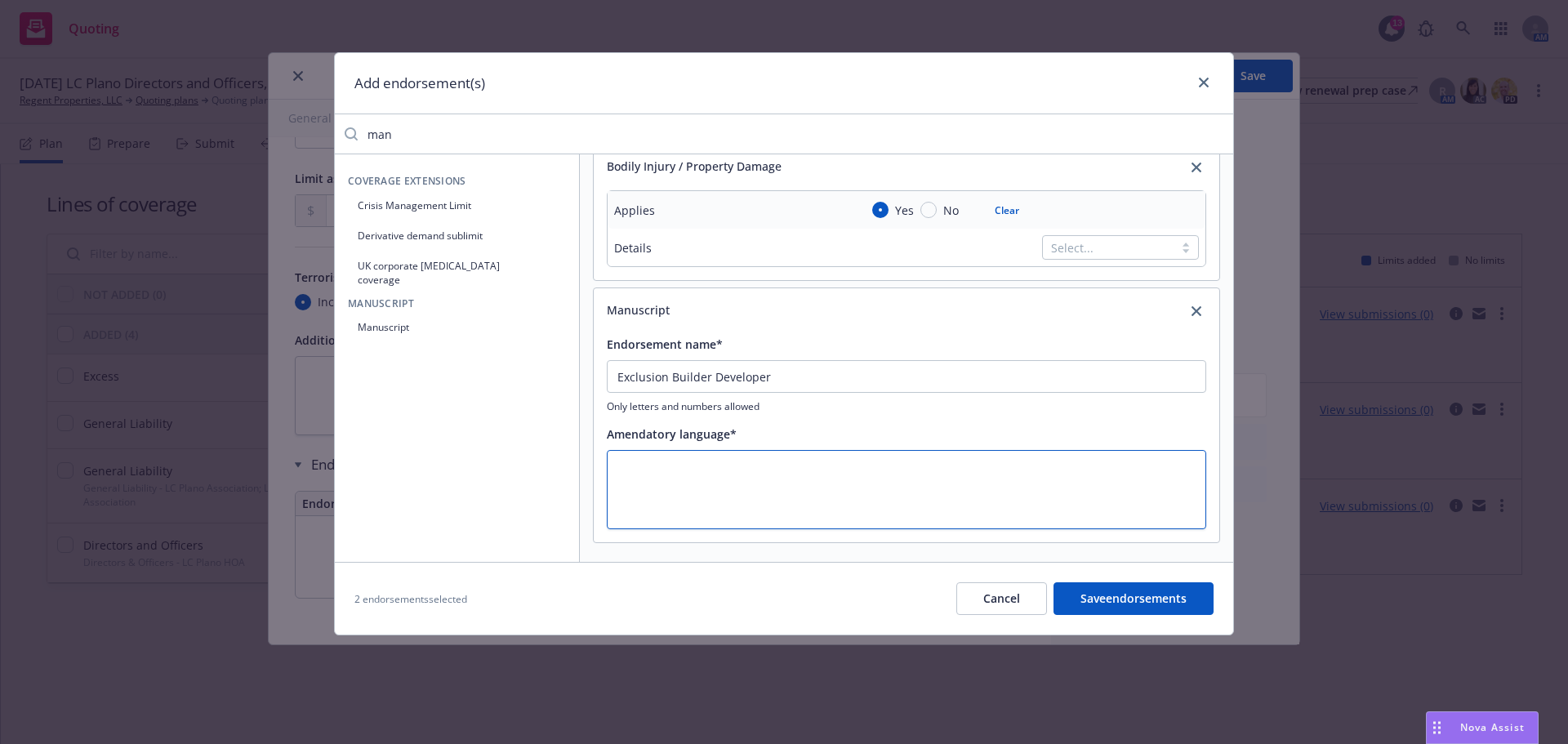
click at [707, 490] on textarea at bounding box center [906, 490] width 599 height 79
paste textarea "Exclusion Builder Developer"
type textarea "x"
type textarea "Exclusion Builder Developer"
click at [494, 317] on button "Manuscript" at bounding box center [457, 326] width 218 height 27
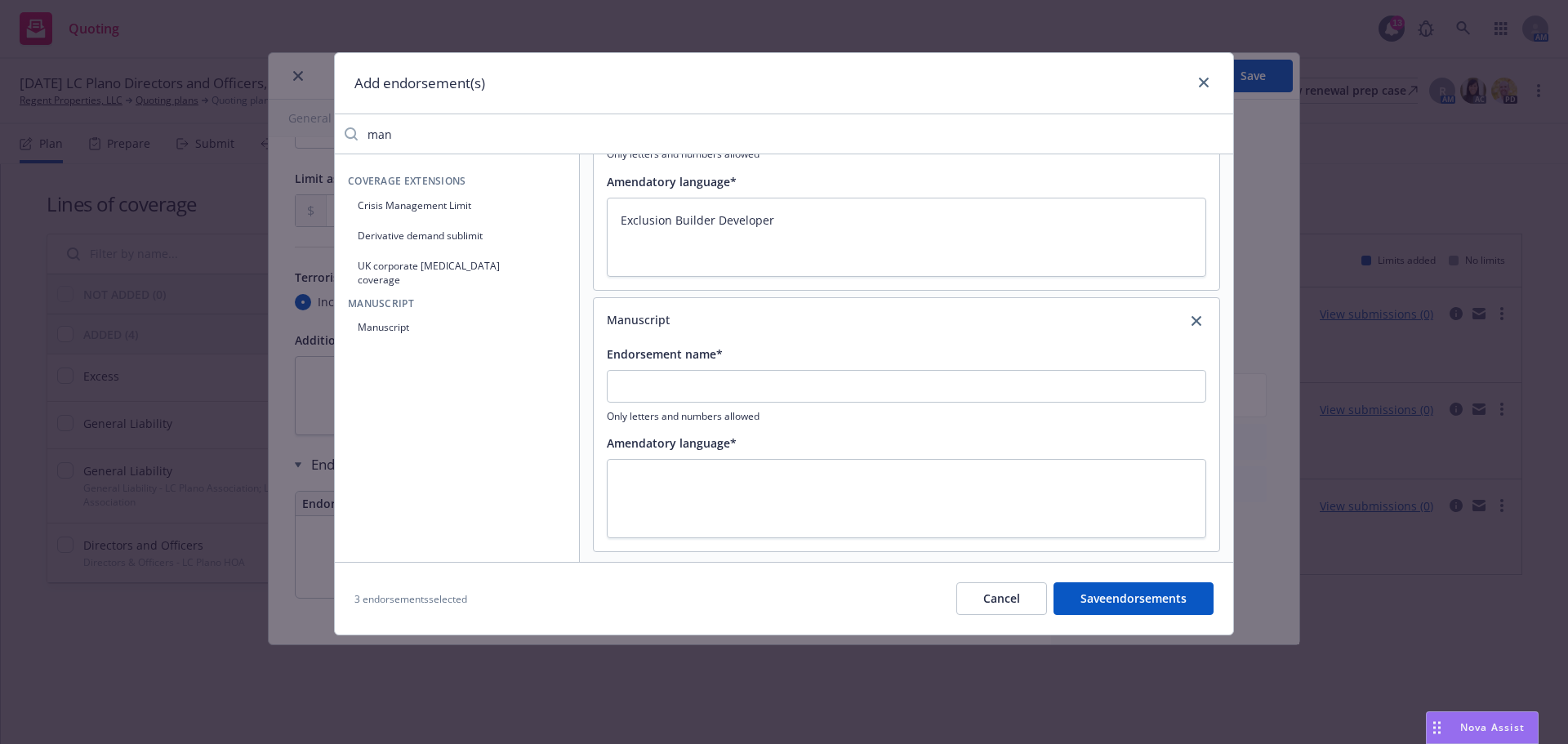
scroll to position [291, 0]
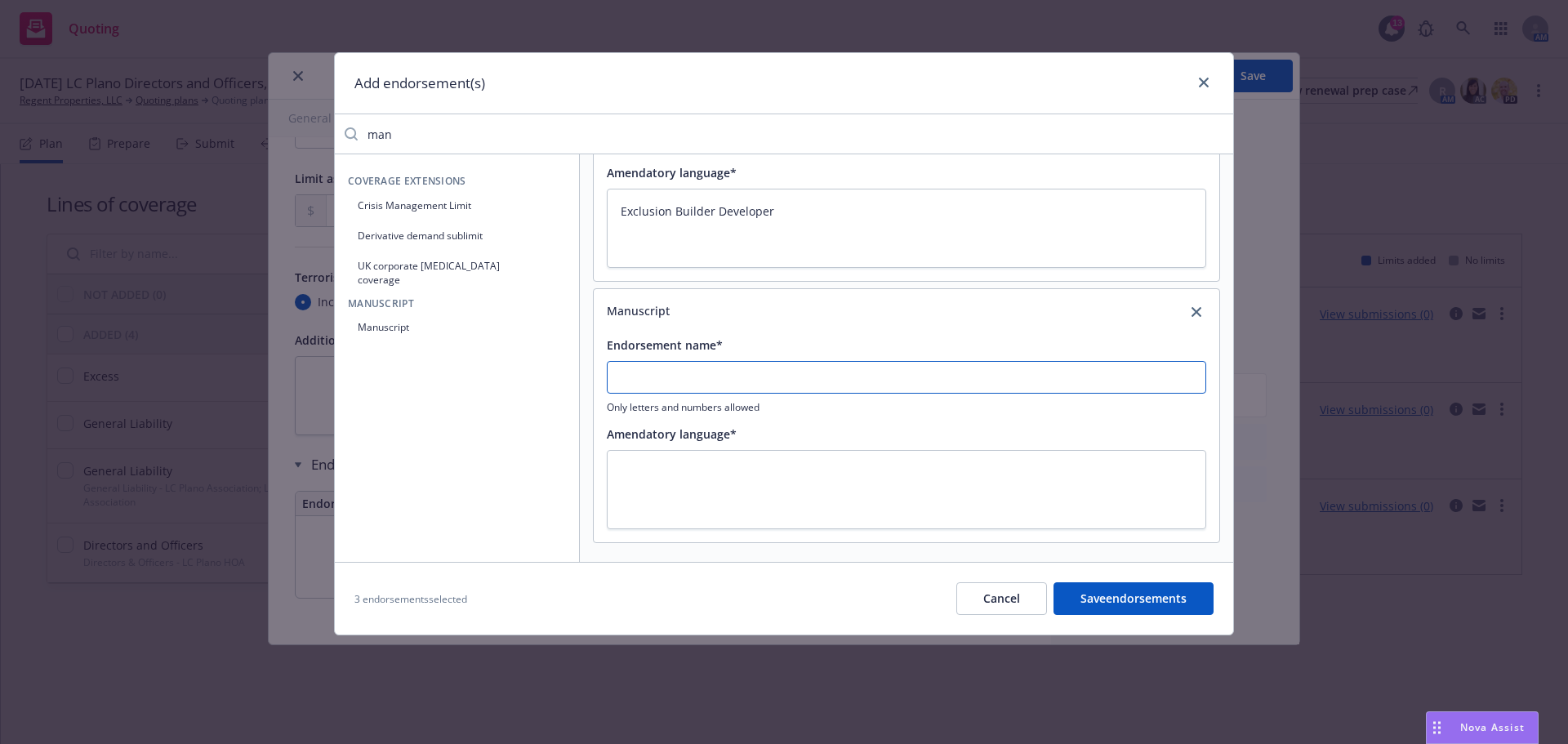
click at [687, 131] on input "Endorsement name*" at bounding box center [906, 115] width 599 height 33
type textarea "x"
type input "E"
type textarea "x"
type input "Ex"
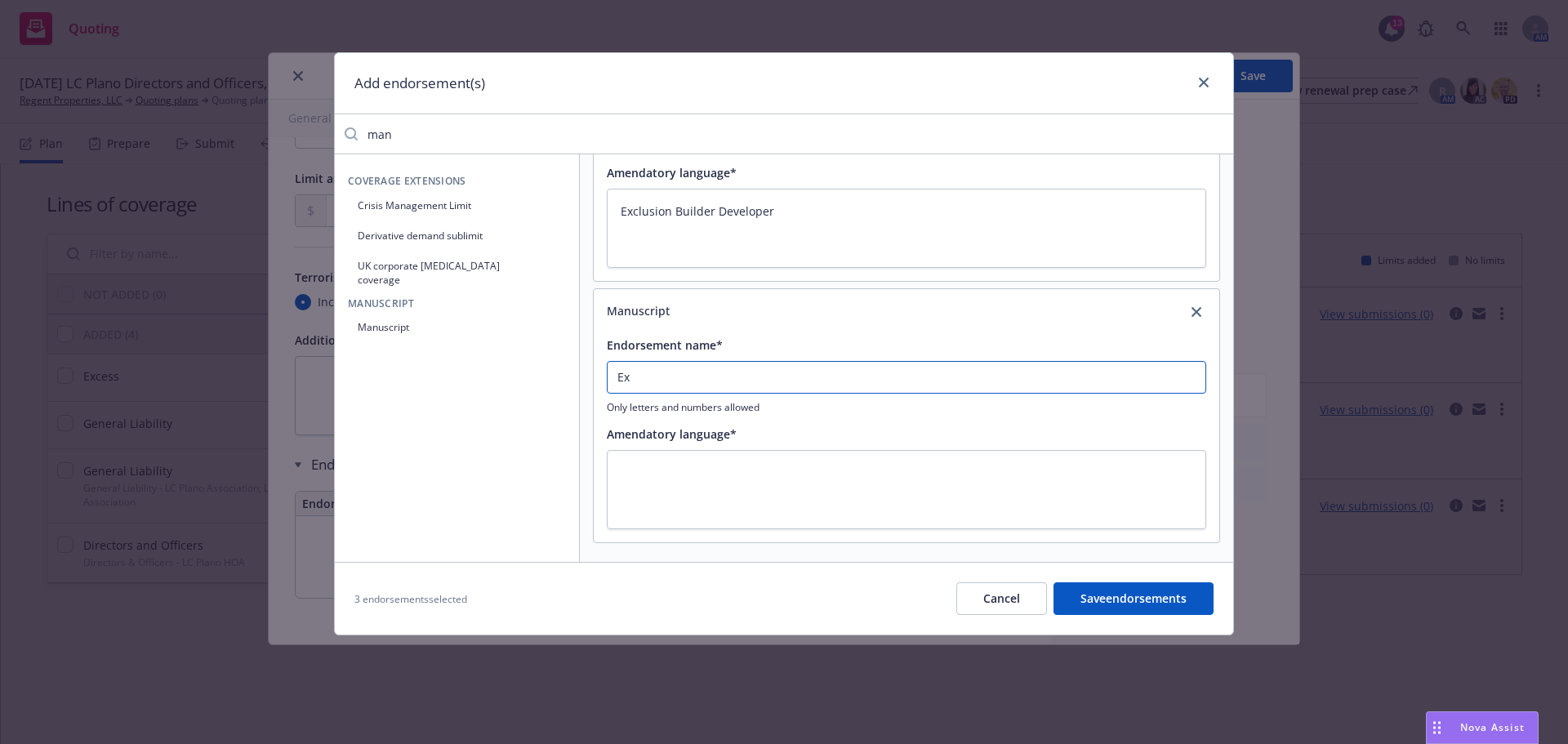
type textarea "x"
type input "Exc"
type textarea "x"
type input "Excl"
type textarea "x"
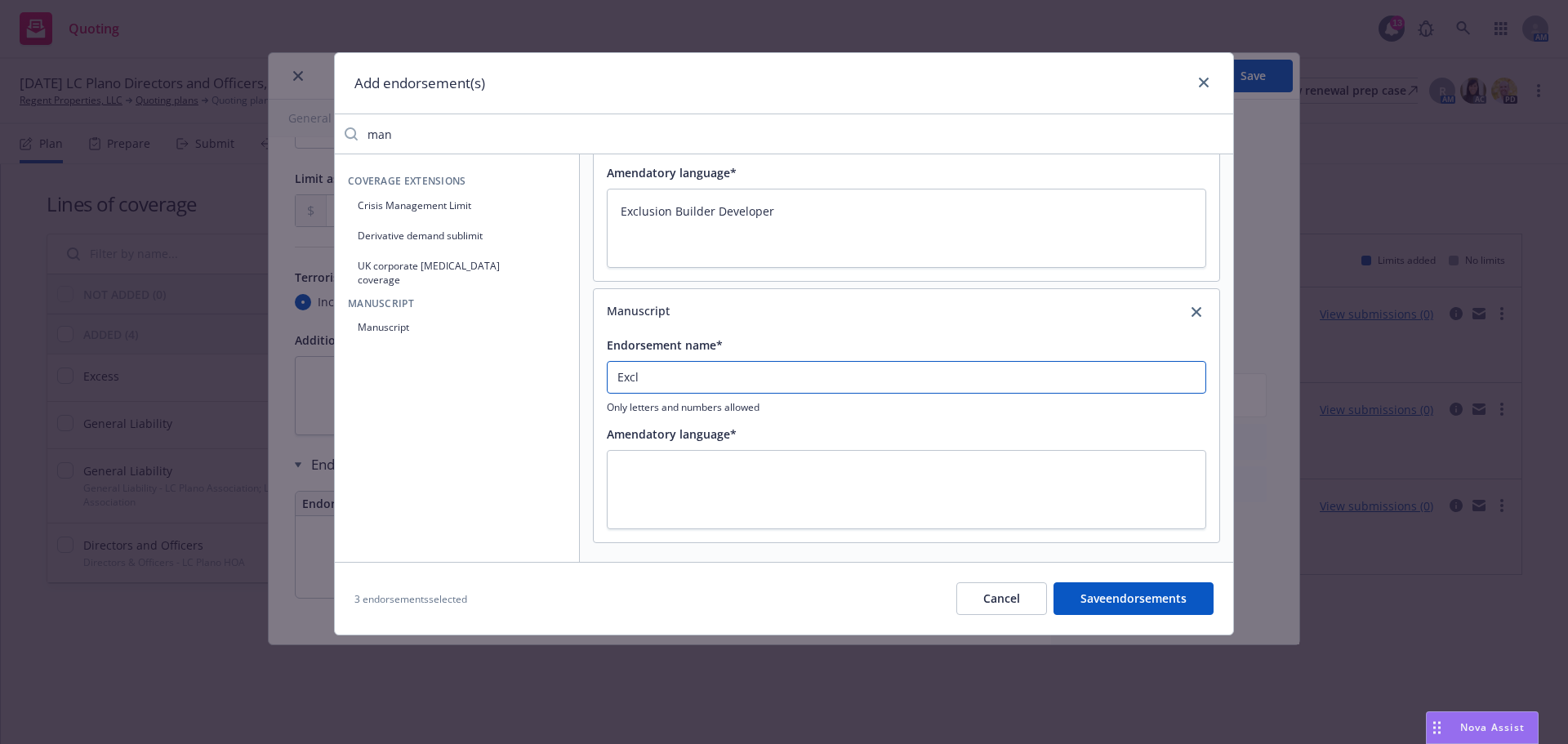
type input "Exclu"
type textarea "x"
type input "Exclus"
type textarea "x"
type input "Exclusi"
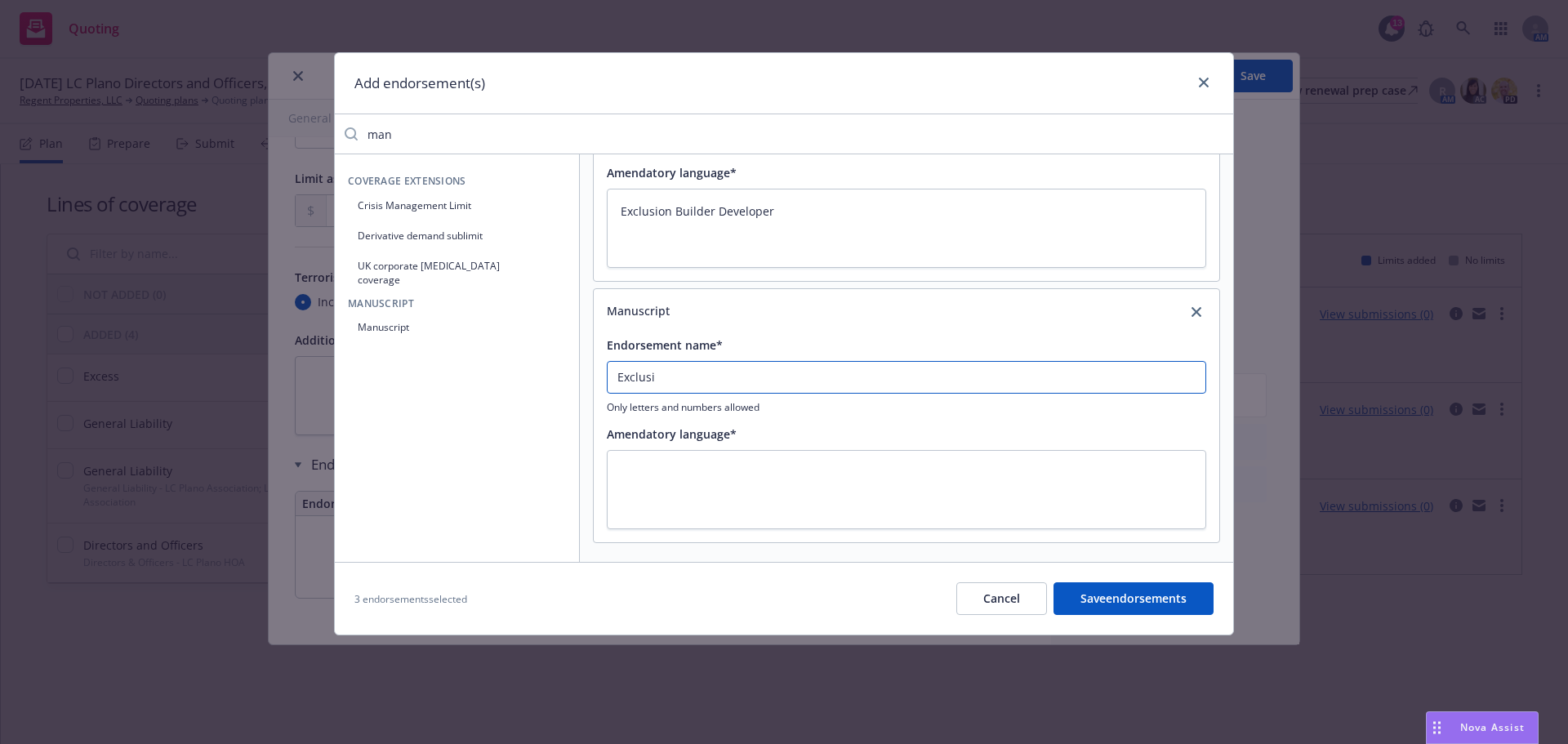
type textarea "x"
type input "Exclusio"
type textarea "x"
type input "Exclusion"
type textarea "x"
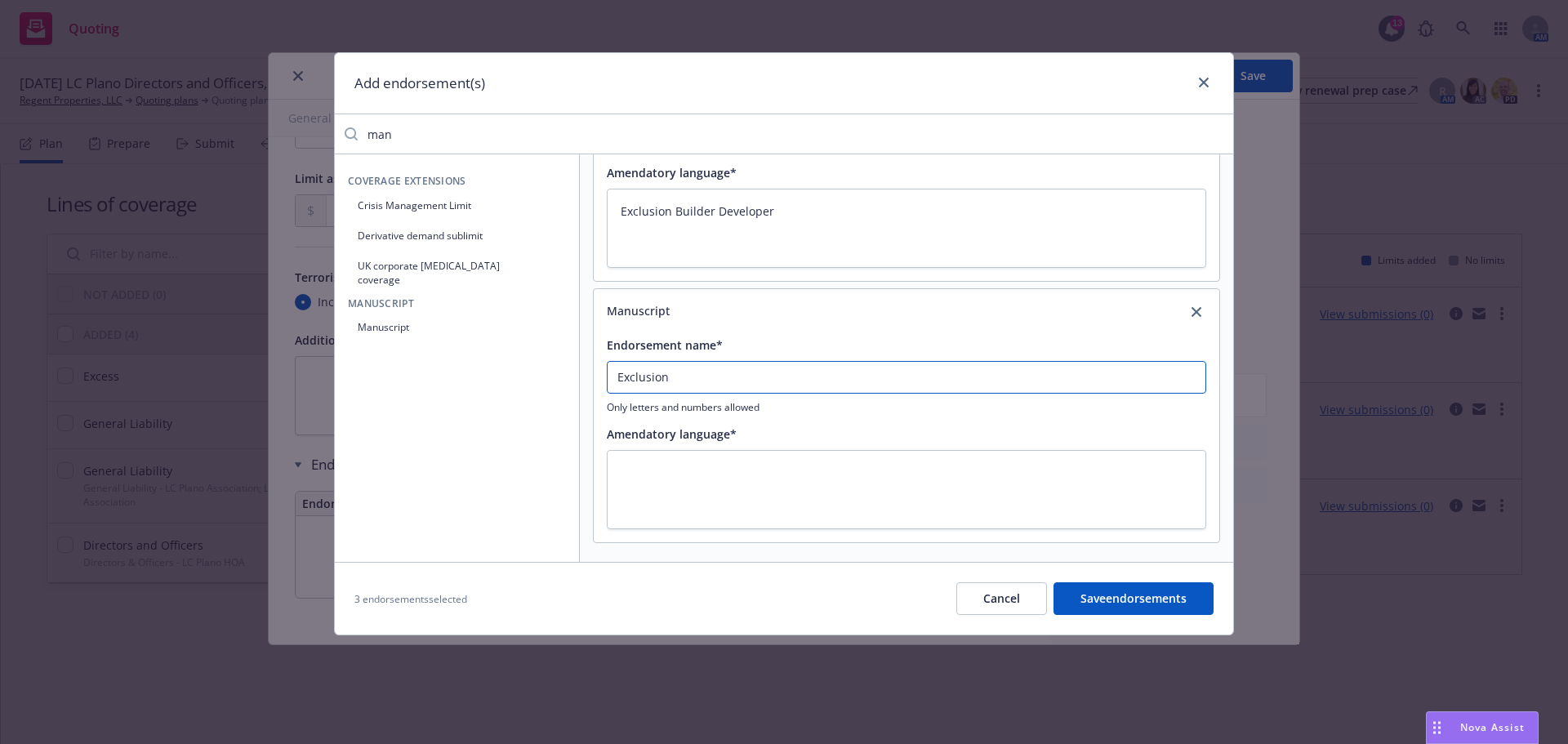
type input "Exclusion"
type textarea "x"
type input "Exclusion L"
type textarea "x"
type input "Exclusion Li"
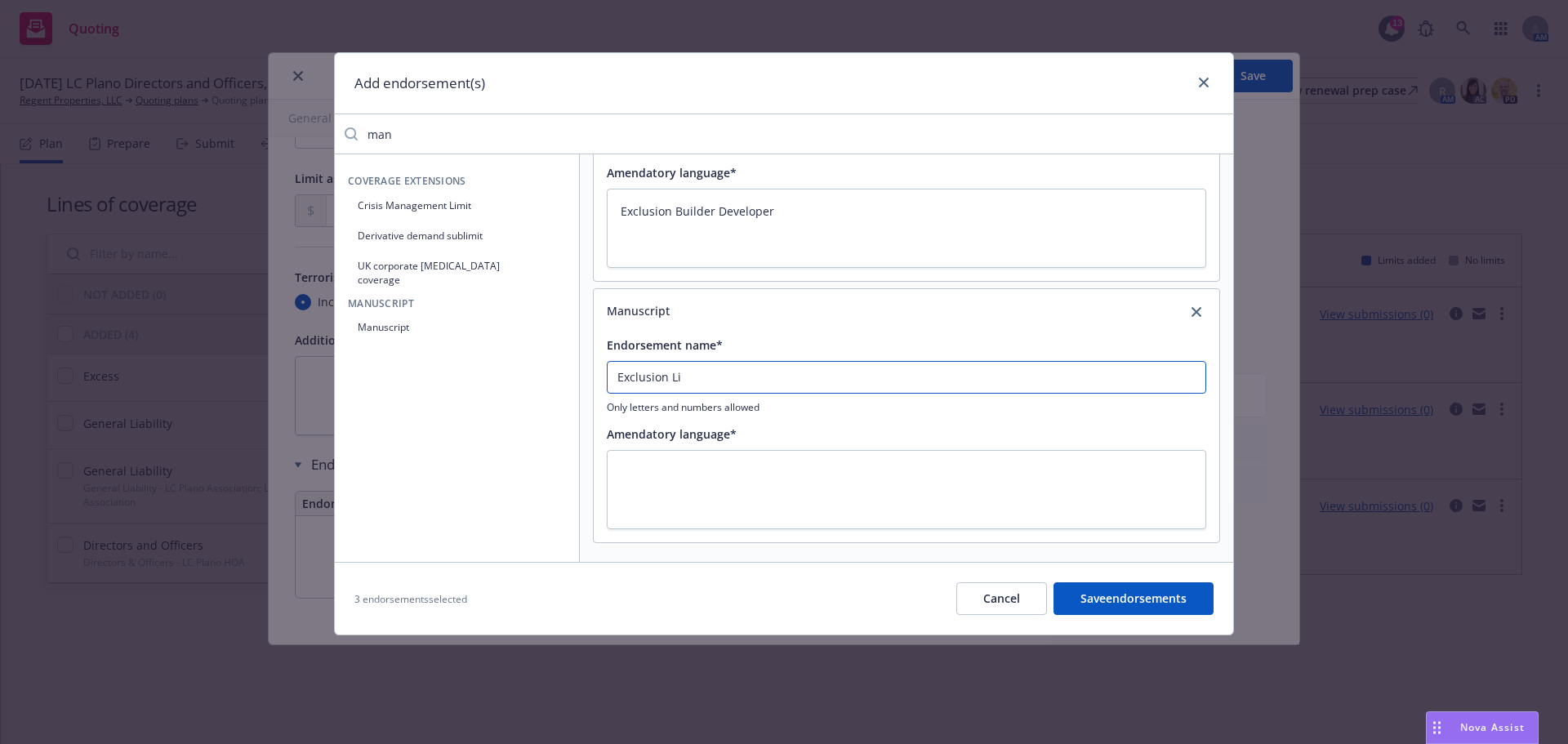
type textarea "x"
type input "Exclusion Lie"
type textarea "x"
type input "Exclusion Lien"
type textarea "x"
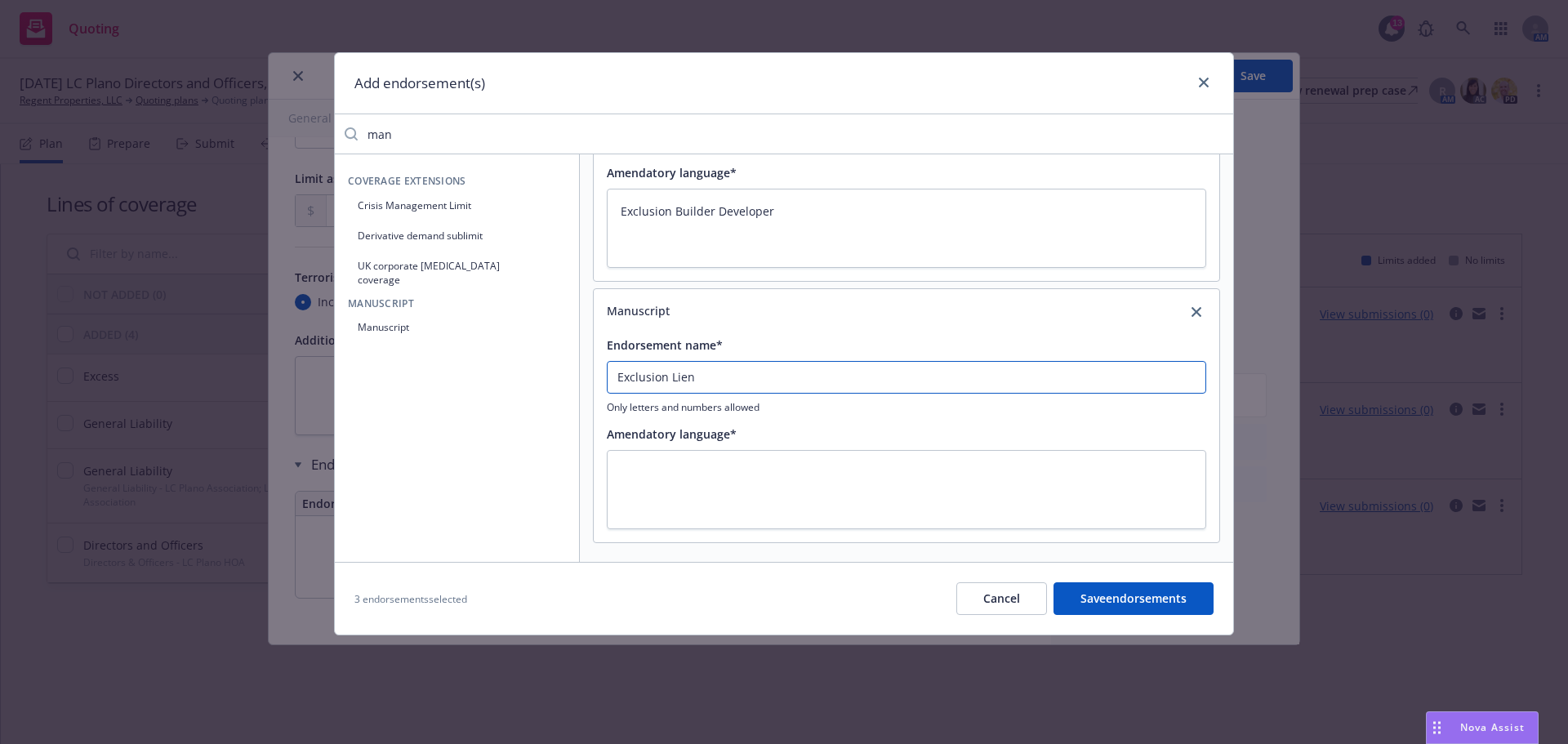
type input "Exclusion Lien"
type textarea "x"
type input "Exclusion Lien o"
type textarea "x"
type input "Exclusion Lien or"
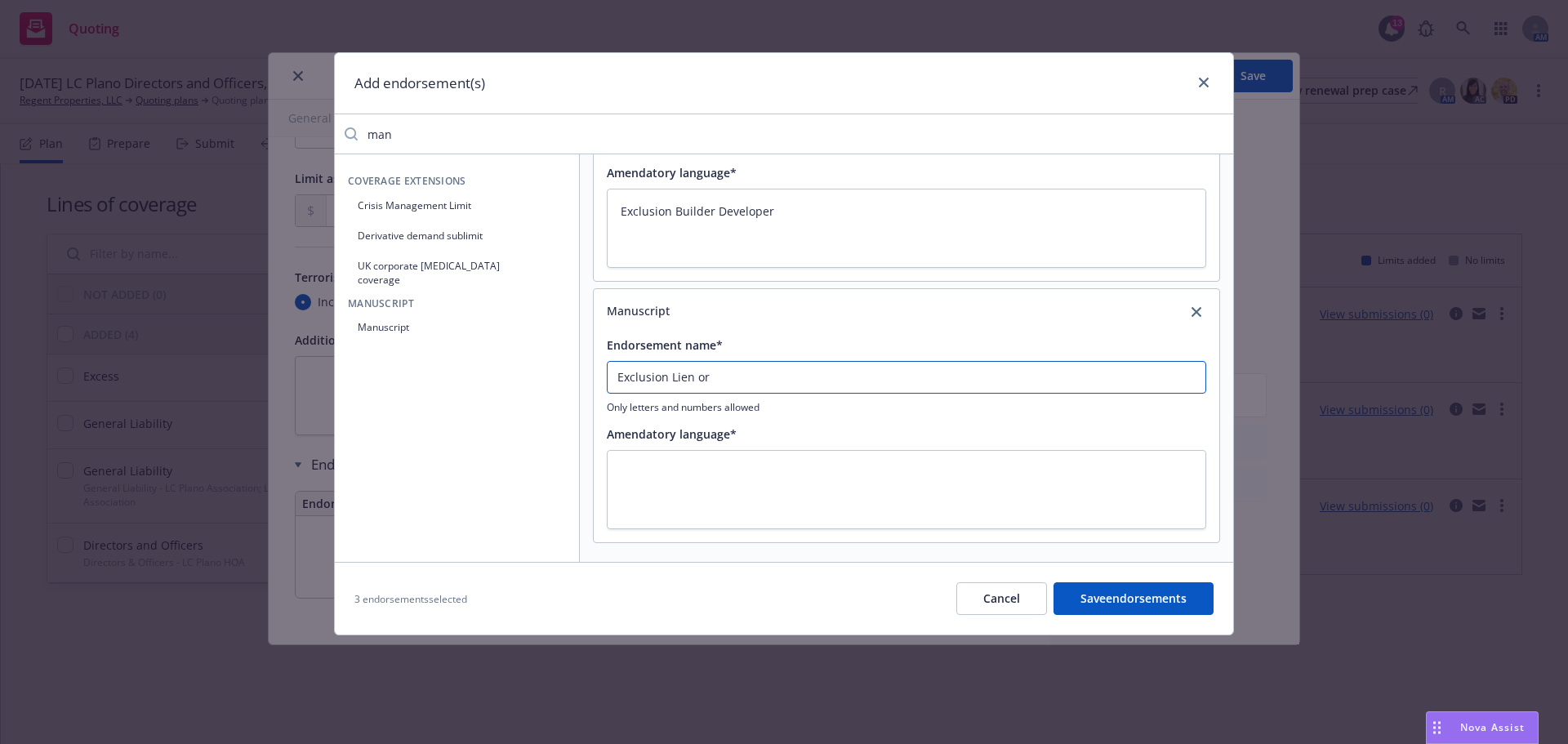
type textarea "x"
type input "Exclusion Lien or"
type textarea "x"
type input "Exclusion Lien or F"
type textarea "x"
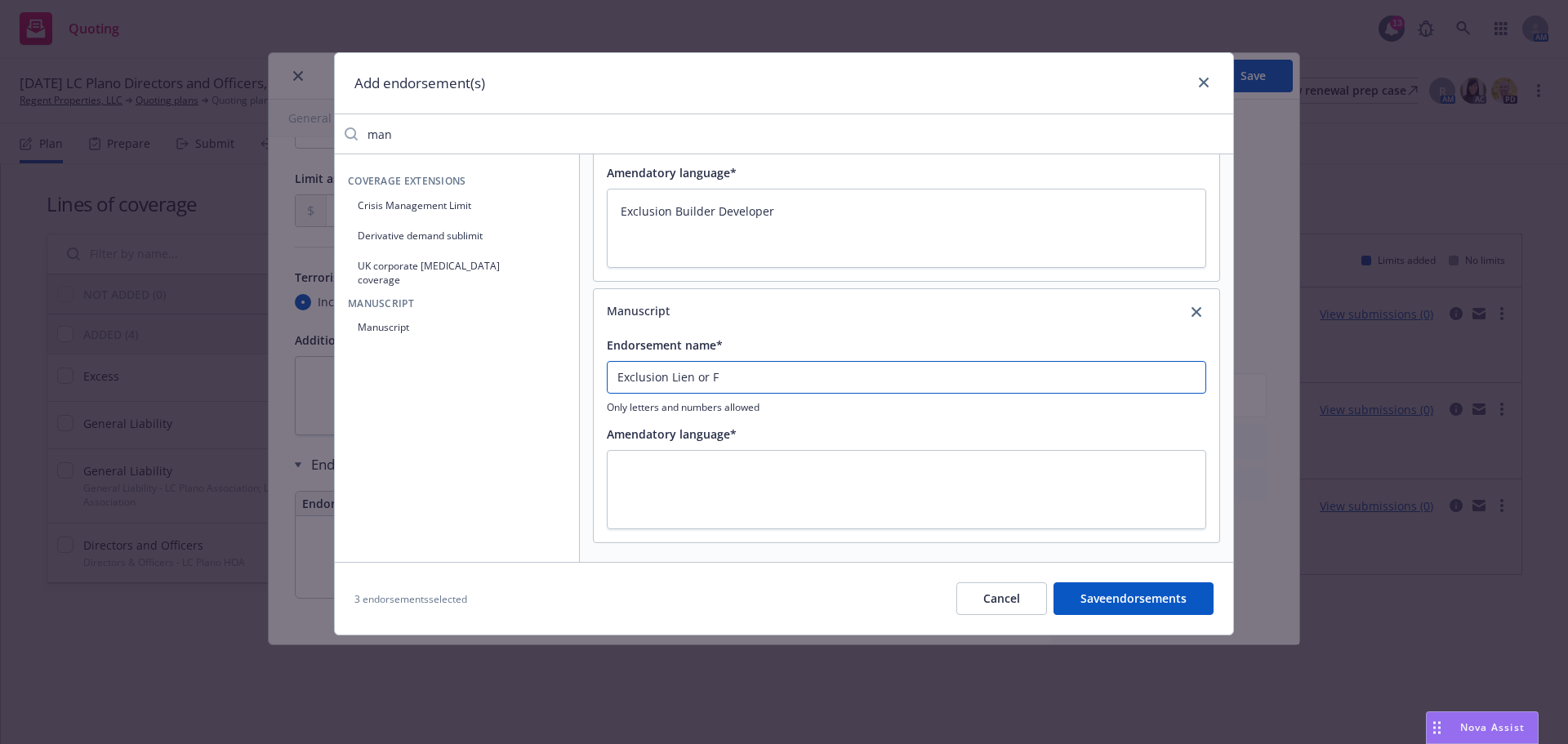
type input "Exclusion Lien or Fo"
type textarea "x"
type input "Exclusion Lien or For"
type textarea "x"
type input "Exclusion Lien or Fore"
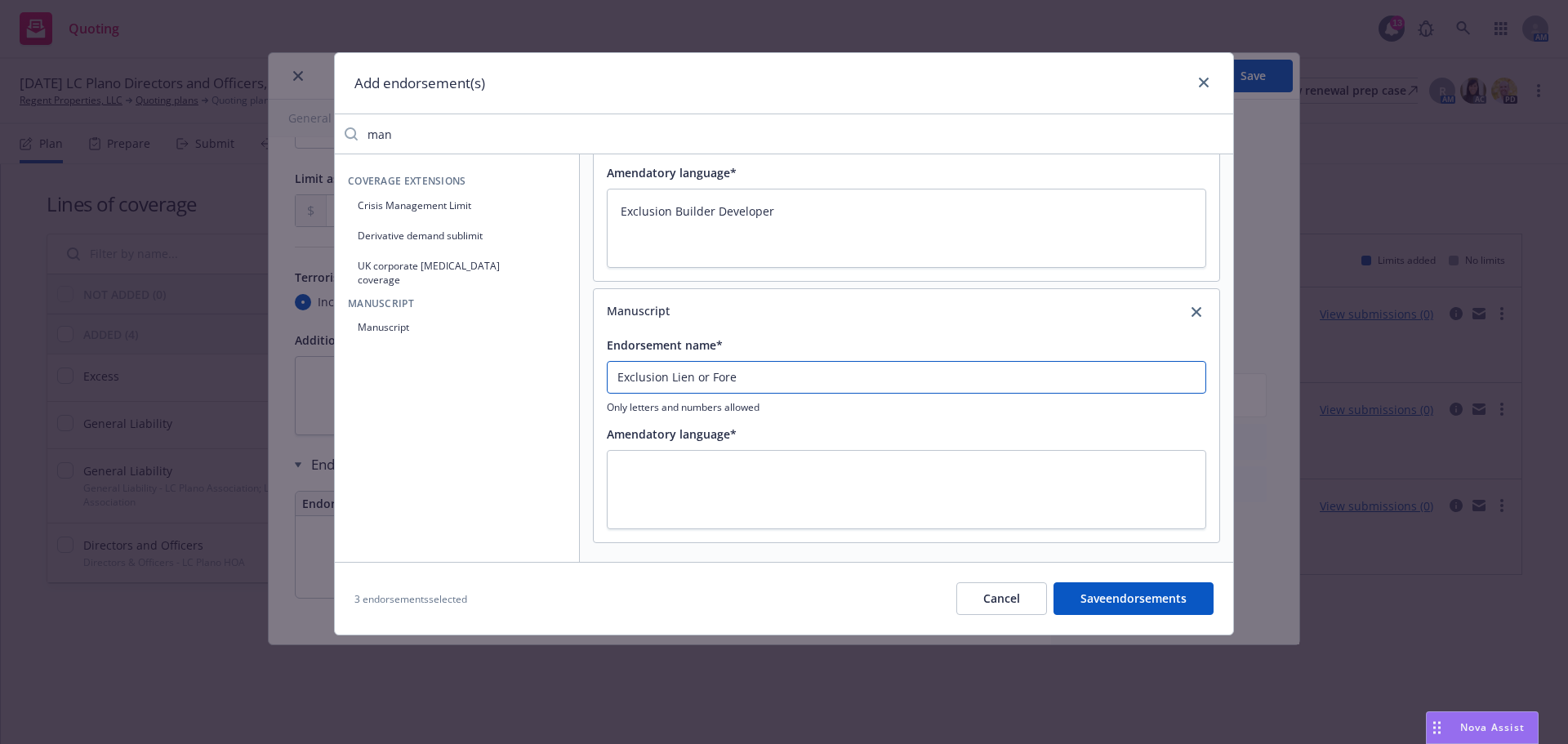
type textarea "x"
type input "Exclusion Lien or Forec"
type textarea "x"
type input "Exclusion Lien or Forecl"
type textarea "x"
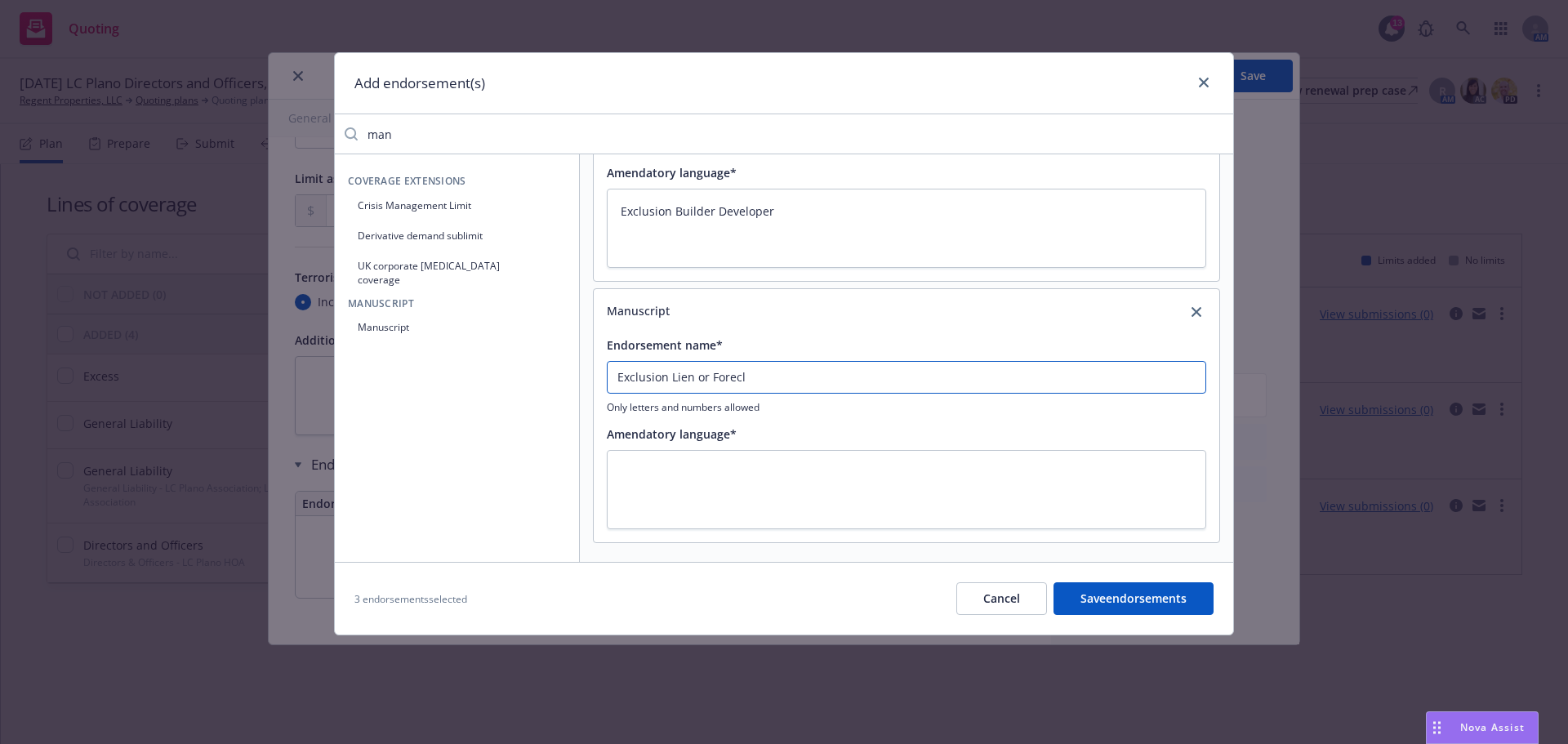
type input "Exclusion Lien or Foreclo"
type textarea "x"
type input "Exclusion Lien or Foreclos"
type textarea "x"
type input "Exclusion Lien or Foreclosu"
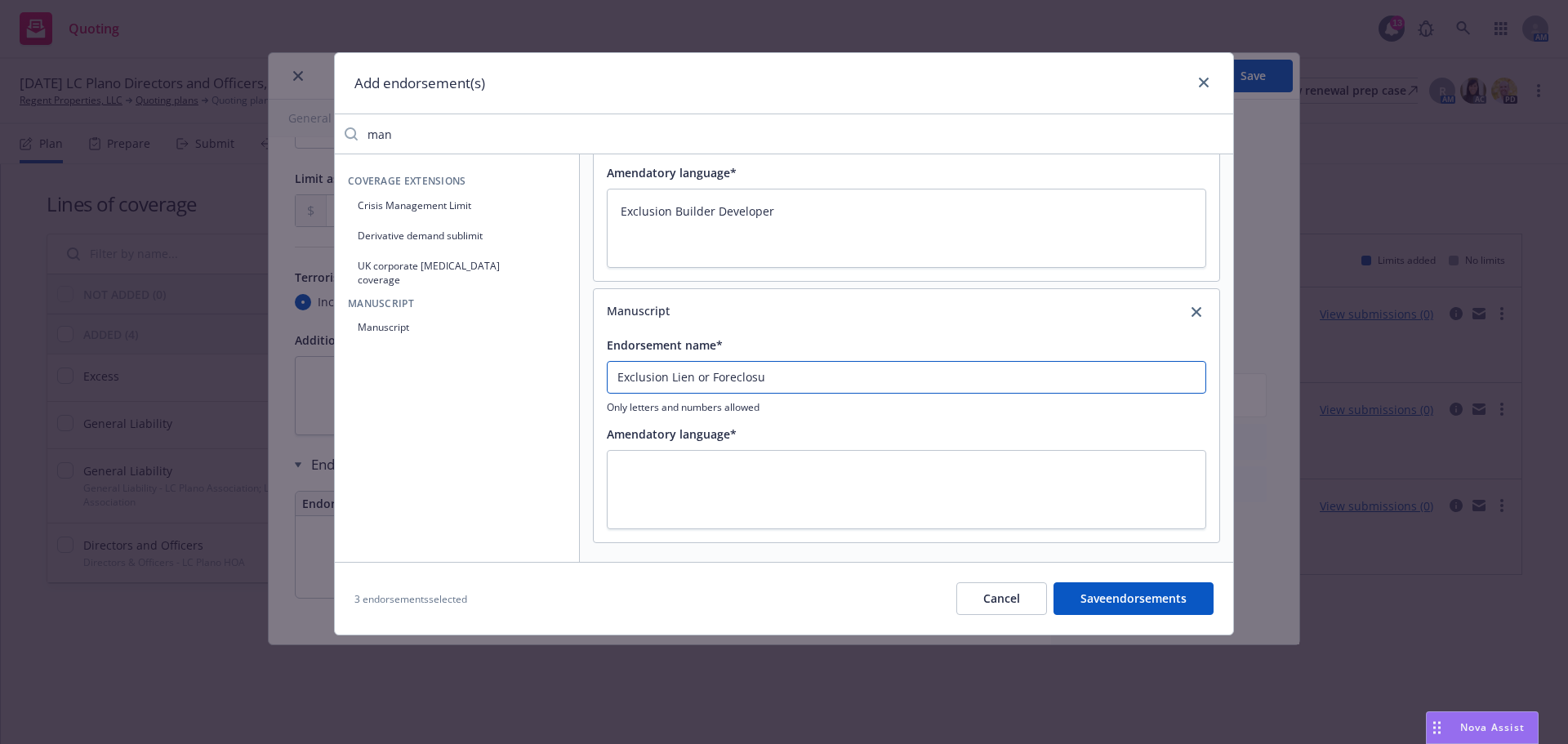
type textarea "x"
type input "Exclusion Lien or Foreclosur"
type textarea "x"
type input "Exclusion Lien or Foreclosure"
type textarea "x"
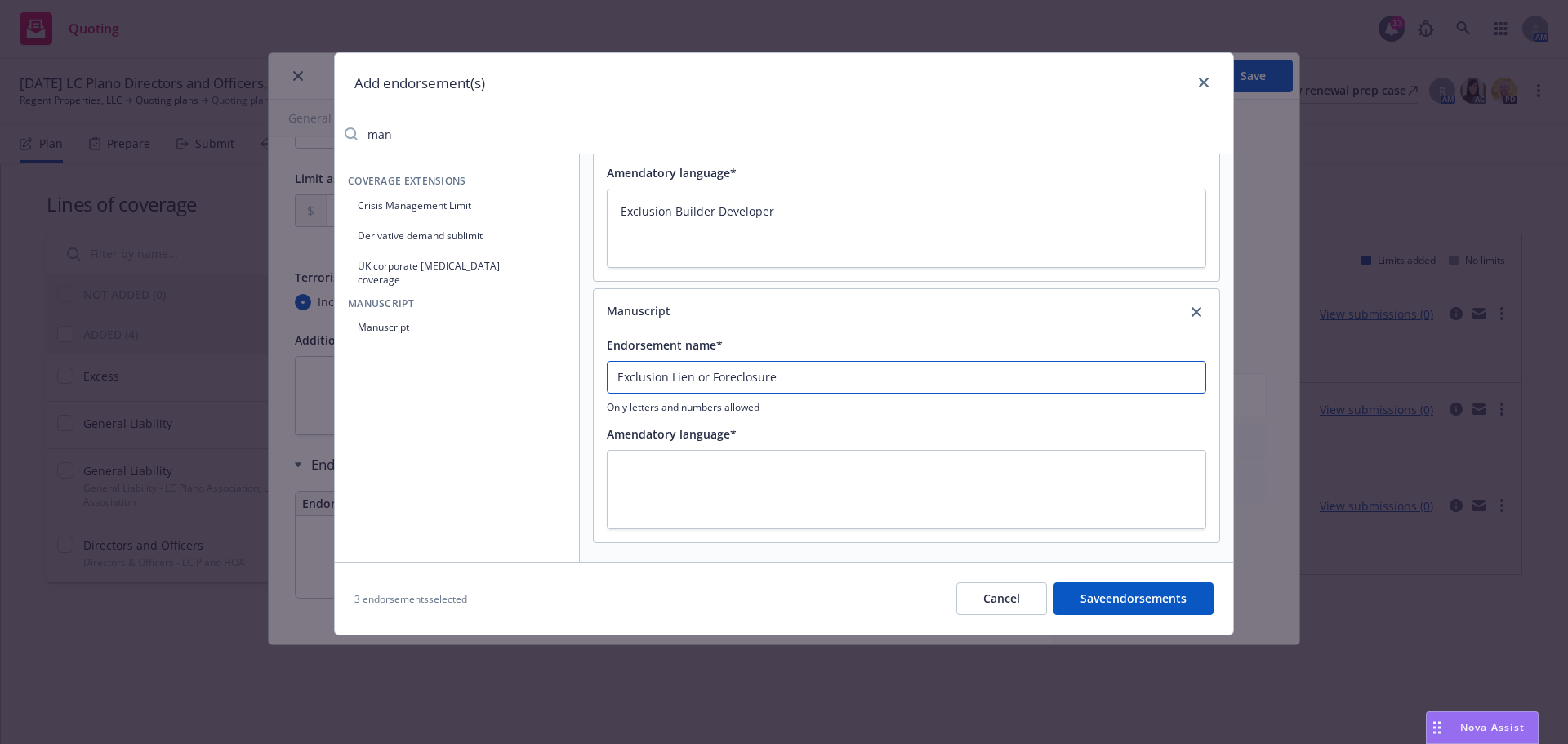
type input "Exclusion Lien or Foreclosure"
type textarea "x"
type input "Exclusion Lien or Foreclosure D"
type textarea "x"
type input "Exclusion Lien or Foreclosure Di"
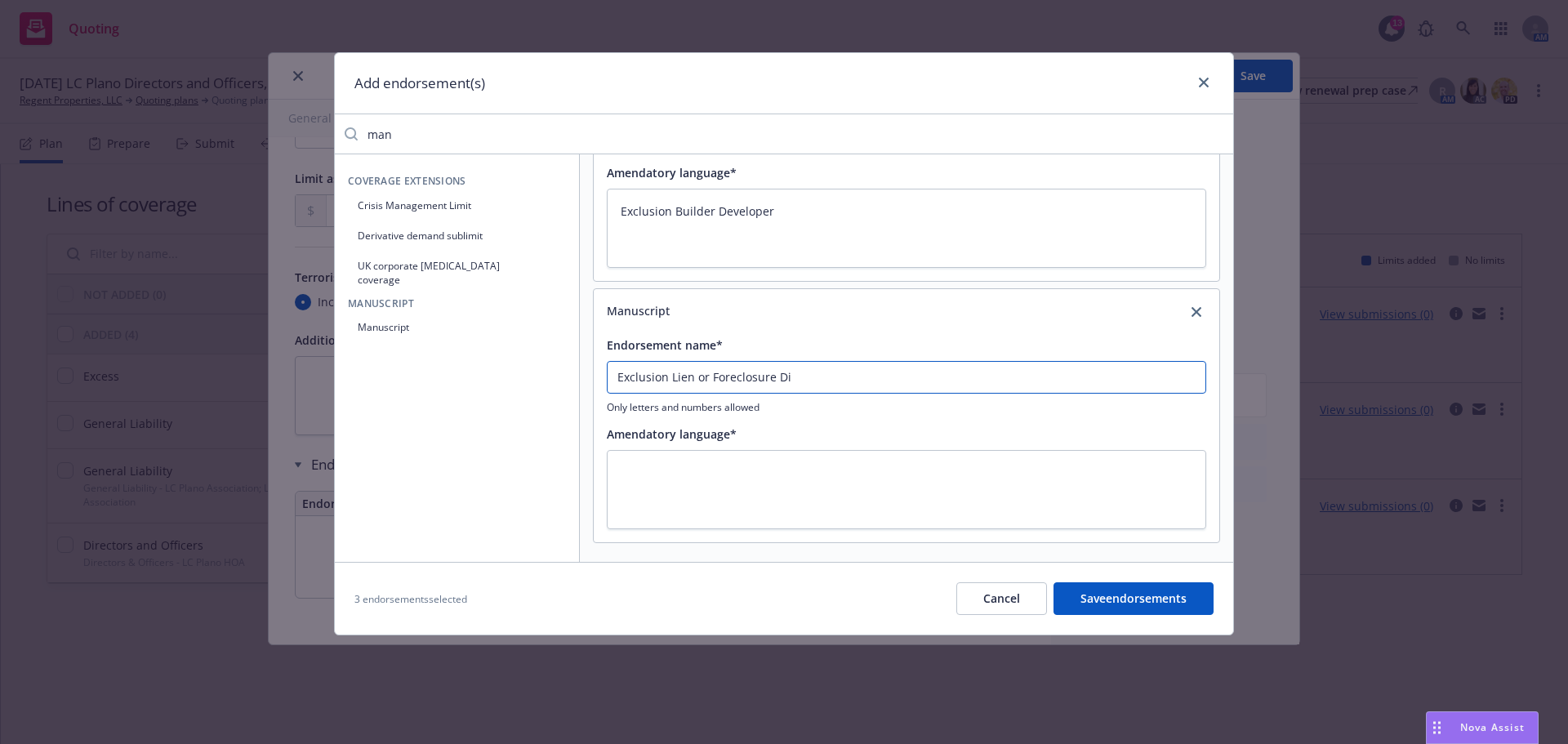
type textarea "x"
type input "Exclusion Lien or Foreclosure Disp"
type textarea "x"
type input "Exclusion Lien or Foreclosure Dispu"
type textarea "x"
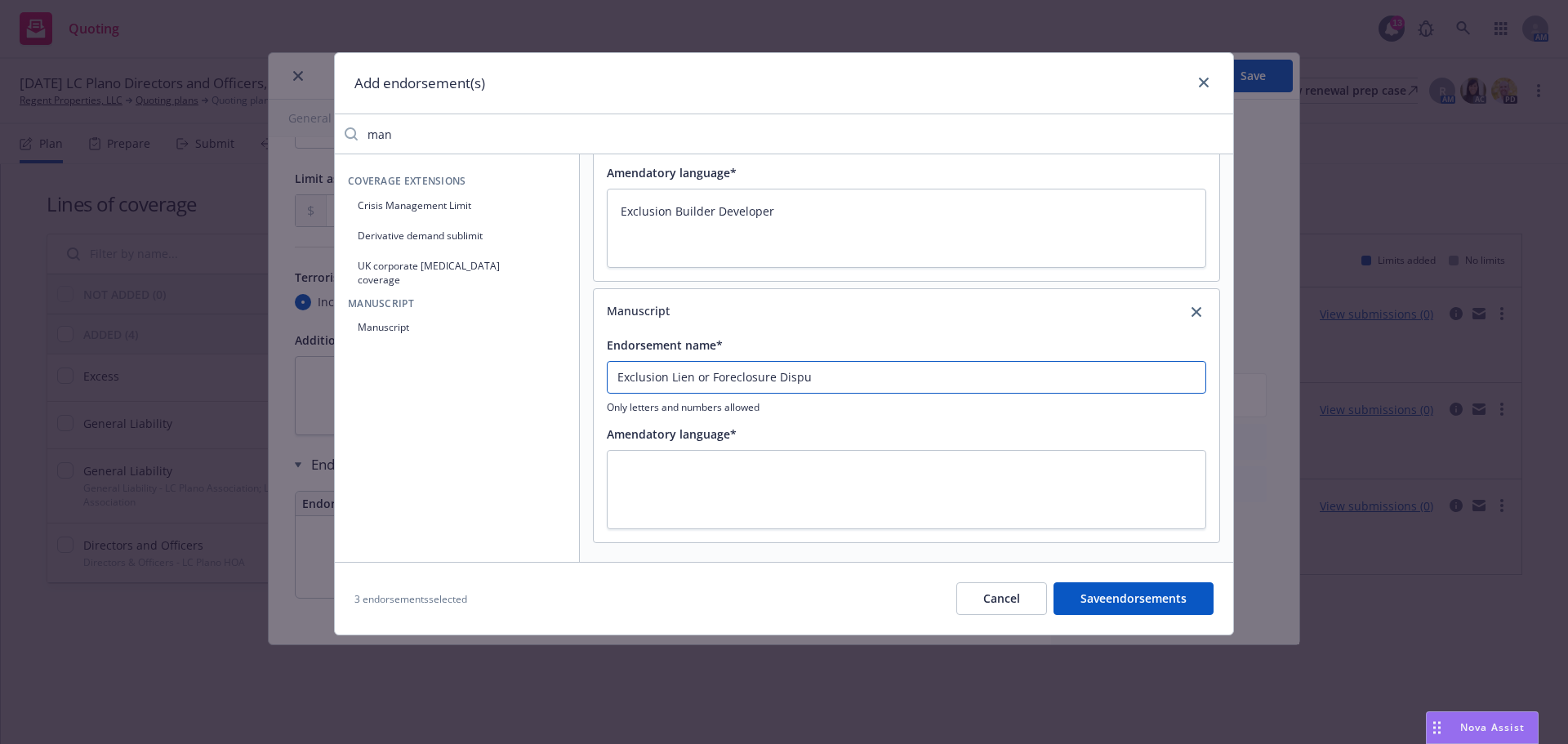
type input "Exclusion Lien or Foreclosure Disput"
type textarea "x"
type input "Exclusion Lien or Foreclosure Dispute"
type textarea "x"
type input "Exclusion Lien or Foreclosure Disputes"
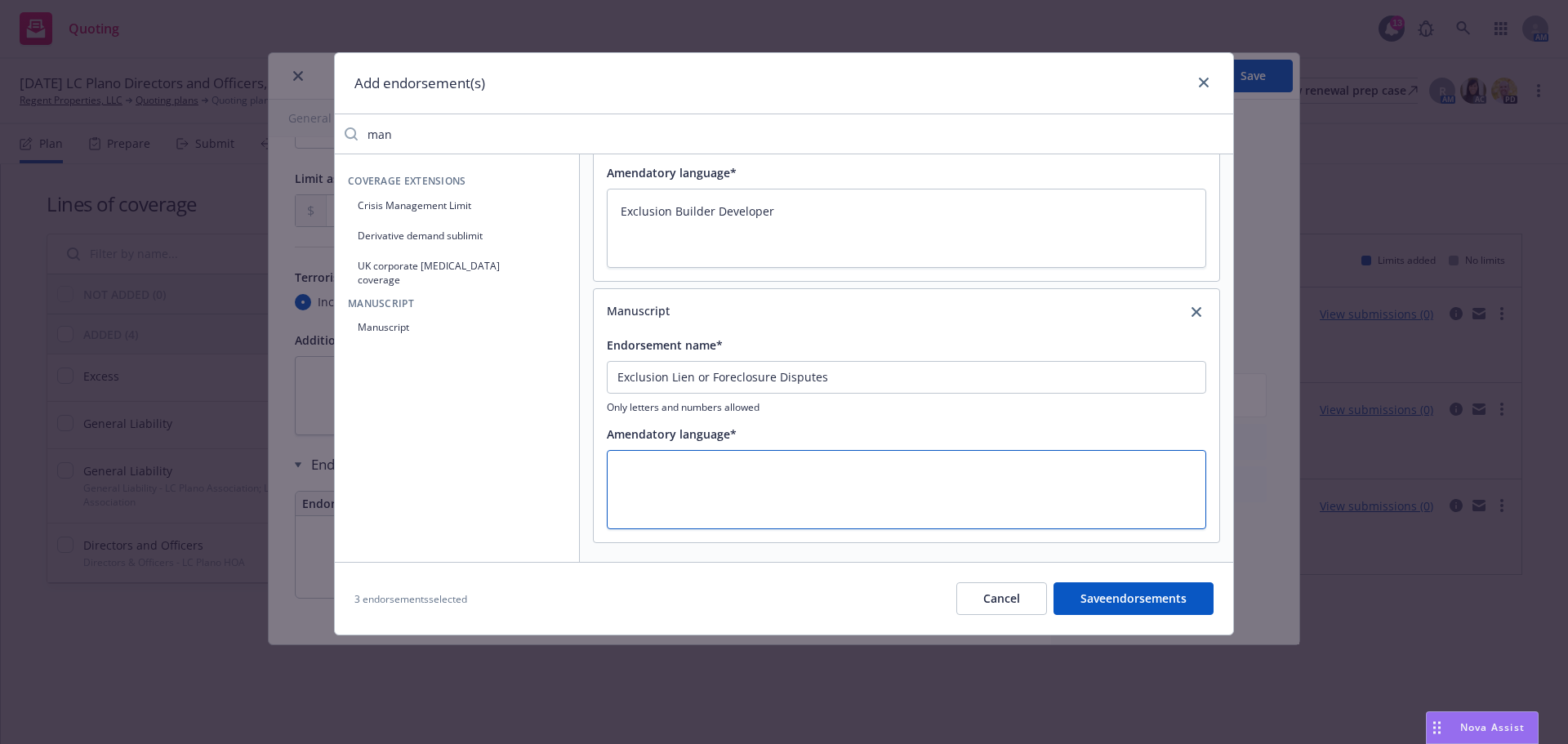
click at [729, 527] on textarea at bounding box center [906, 490] width 599 height 79
paste textarea "Exclusion Lien or Foreclosure Disputes"
type textarea "x"
type textarea "Exclusion Lien or Foreclosure Disputes"
click at [1150, 597] on button "Save endorsements" at bounding box center [1133, 599] width 160 height 33
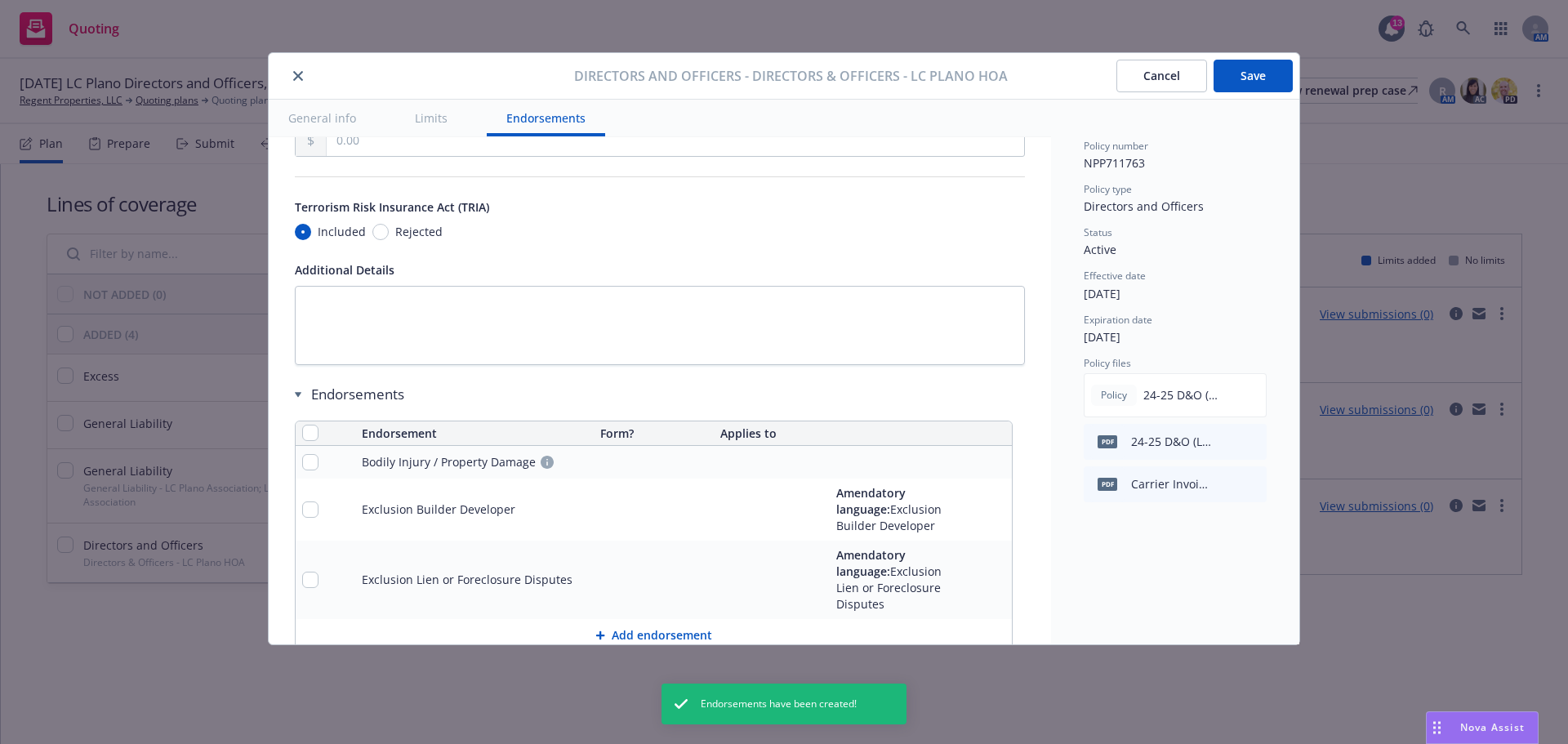
scroll to position [1536, 0]
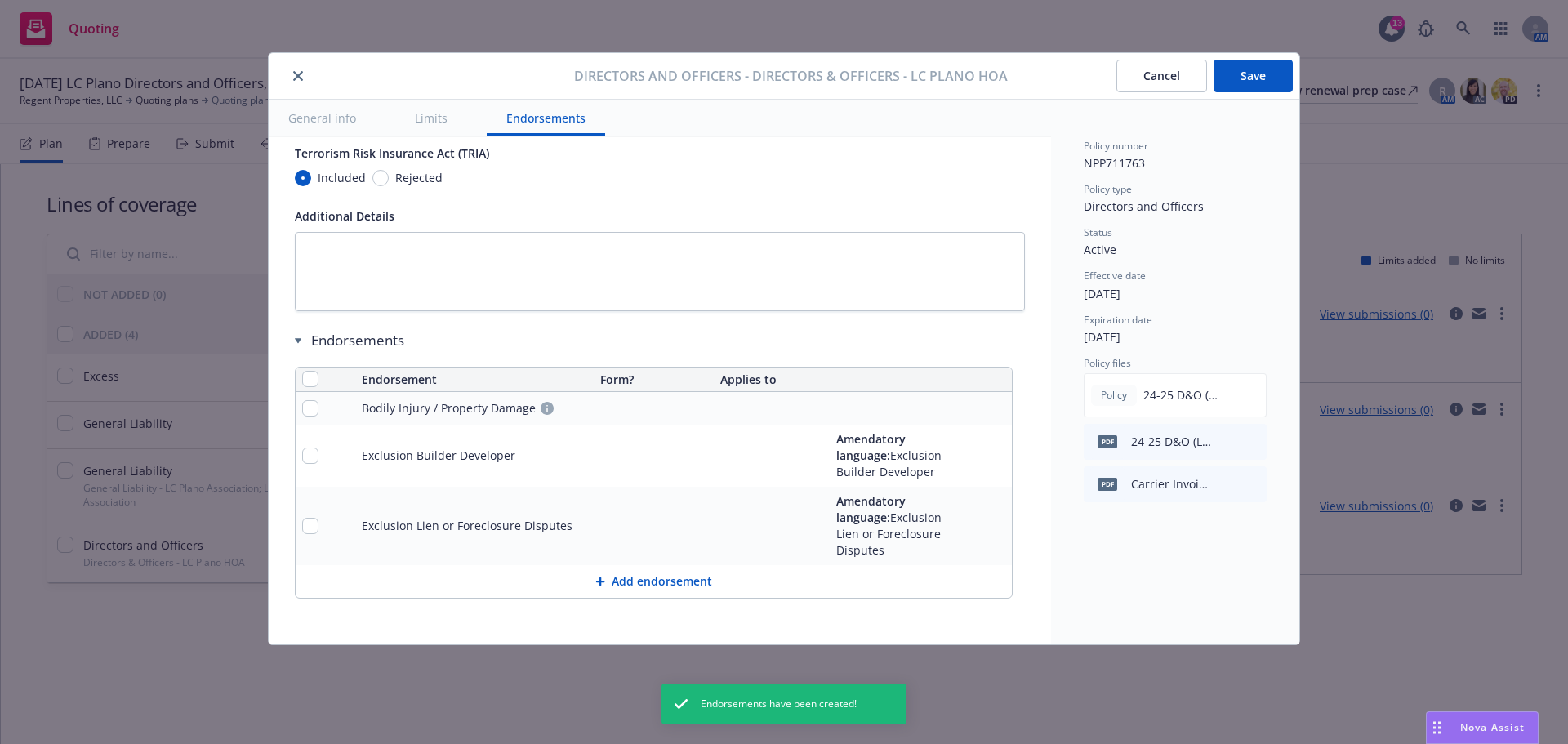
click at [1261, 76] on button "Save" at bounding box center [1253, 76] width 79 height 33
type textarea "x"
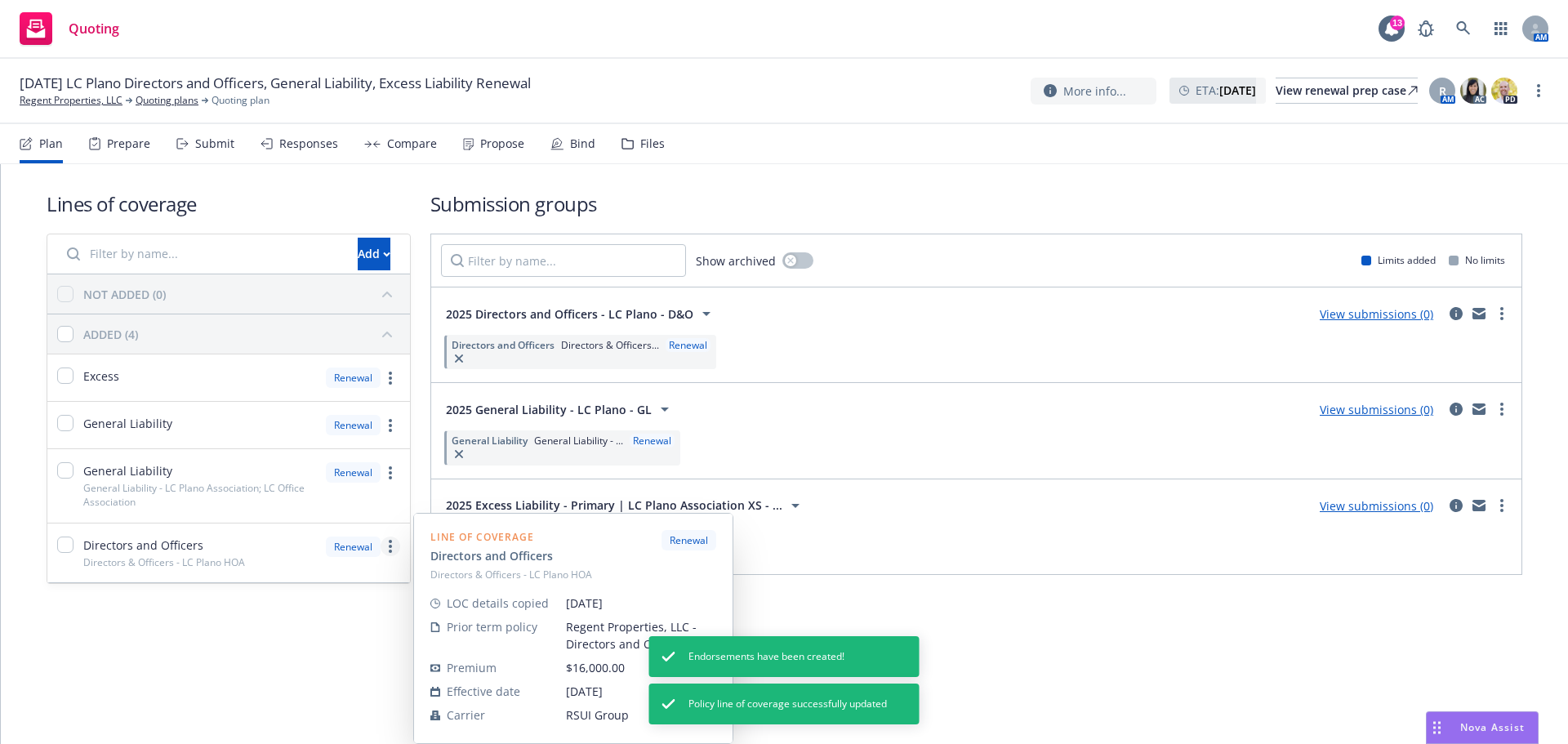
click at [390, 552] on circle "more" at bounding box center [391, 552] width 3 height 3
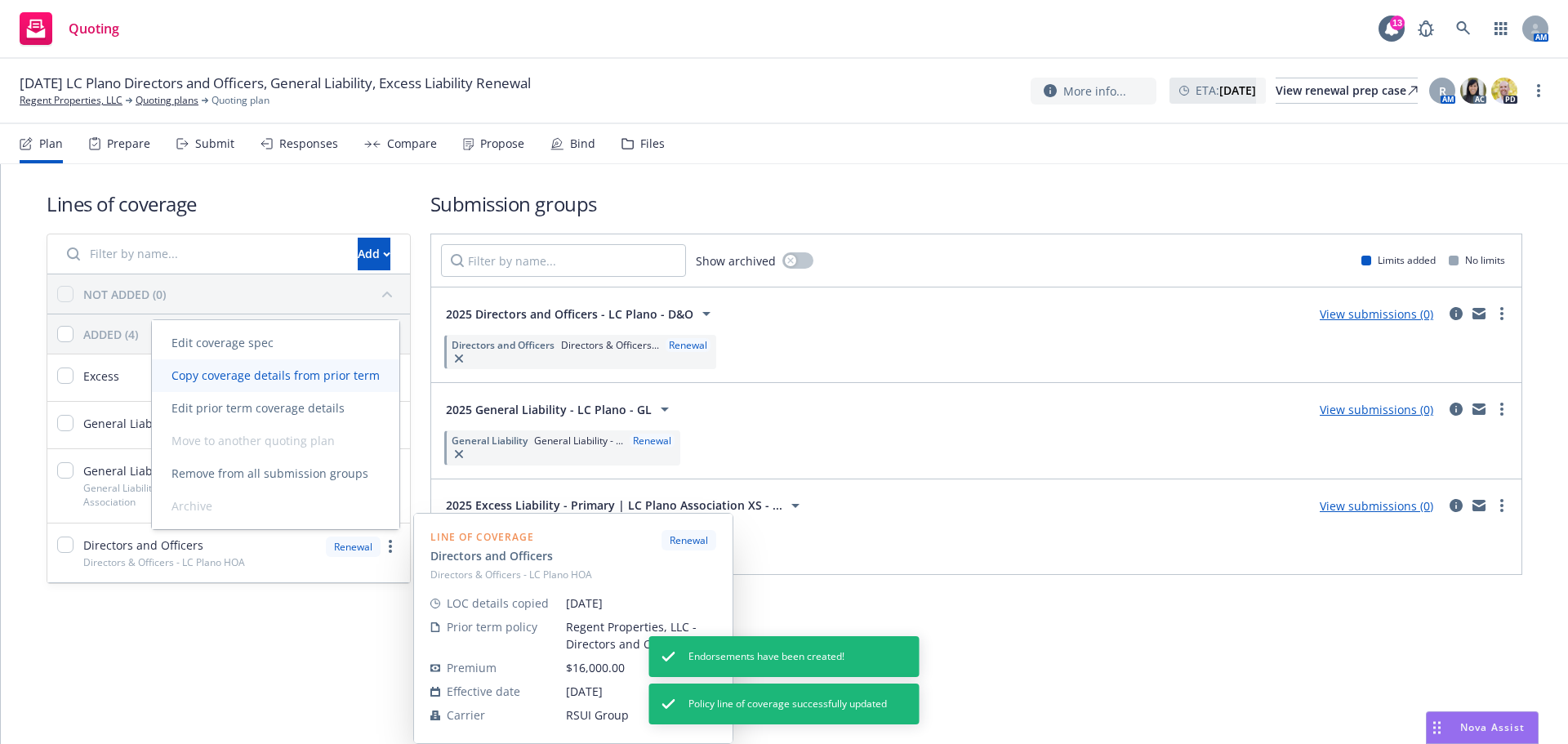
click at [307, 387] on link "Copy coverage details from prior term" at bounding box center [276, 375] width 247 height 33
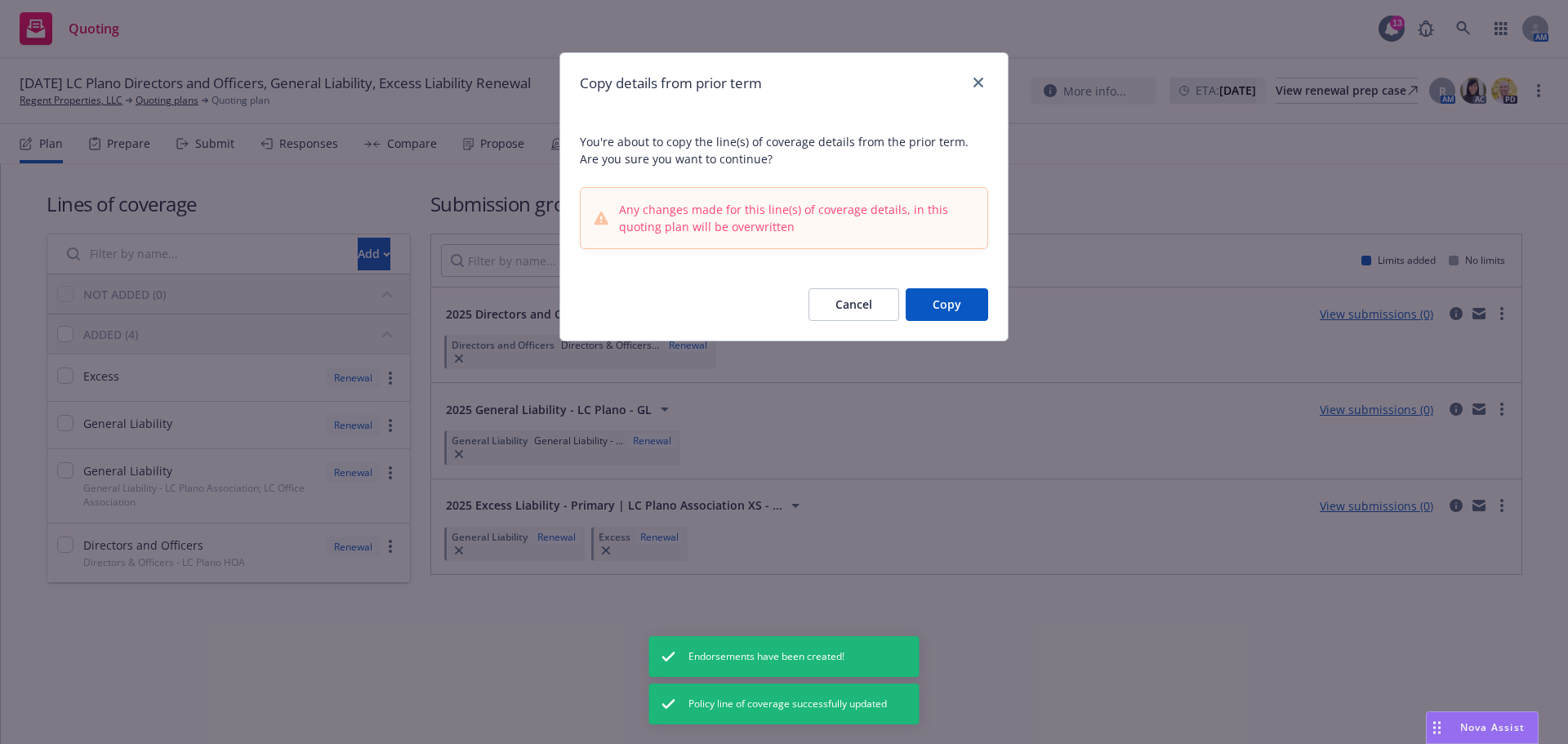
click at [951, 304] on button "Copy" at bounding box center [946, 305] width 82 height 33
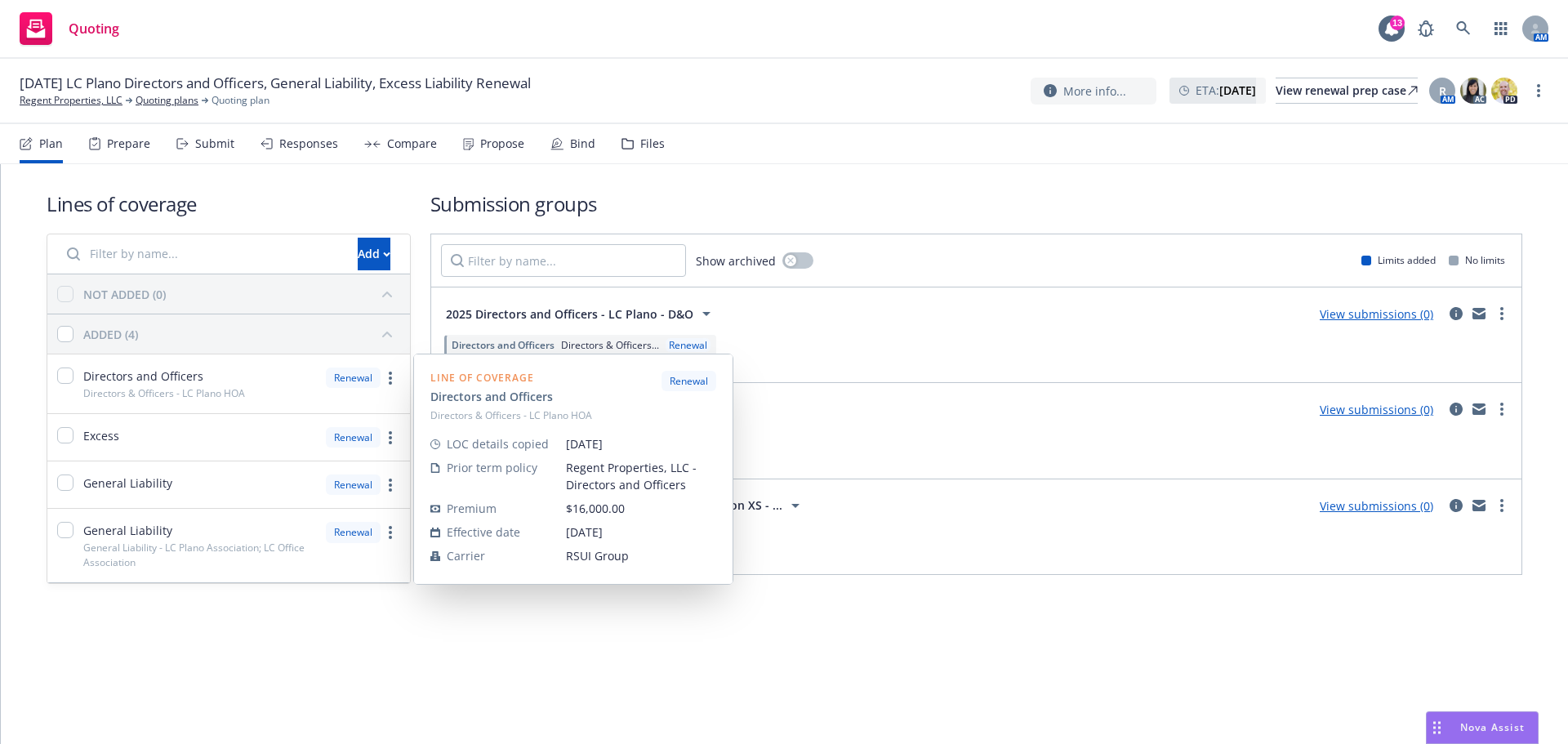
click at [1068, 692] on div "Lines of coverage Add NOT ADDED (0) ADDED (4) Directors and Officers Directors …" at bounding box center [784, 454] width 1567 height 580
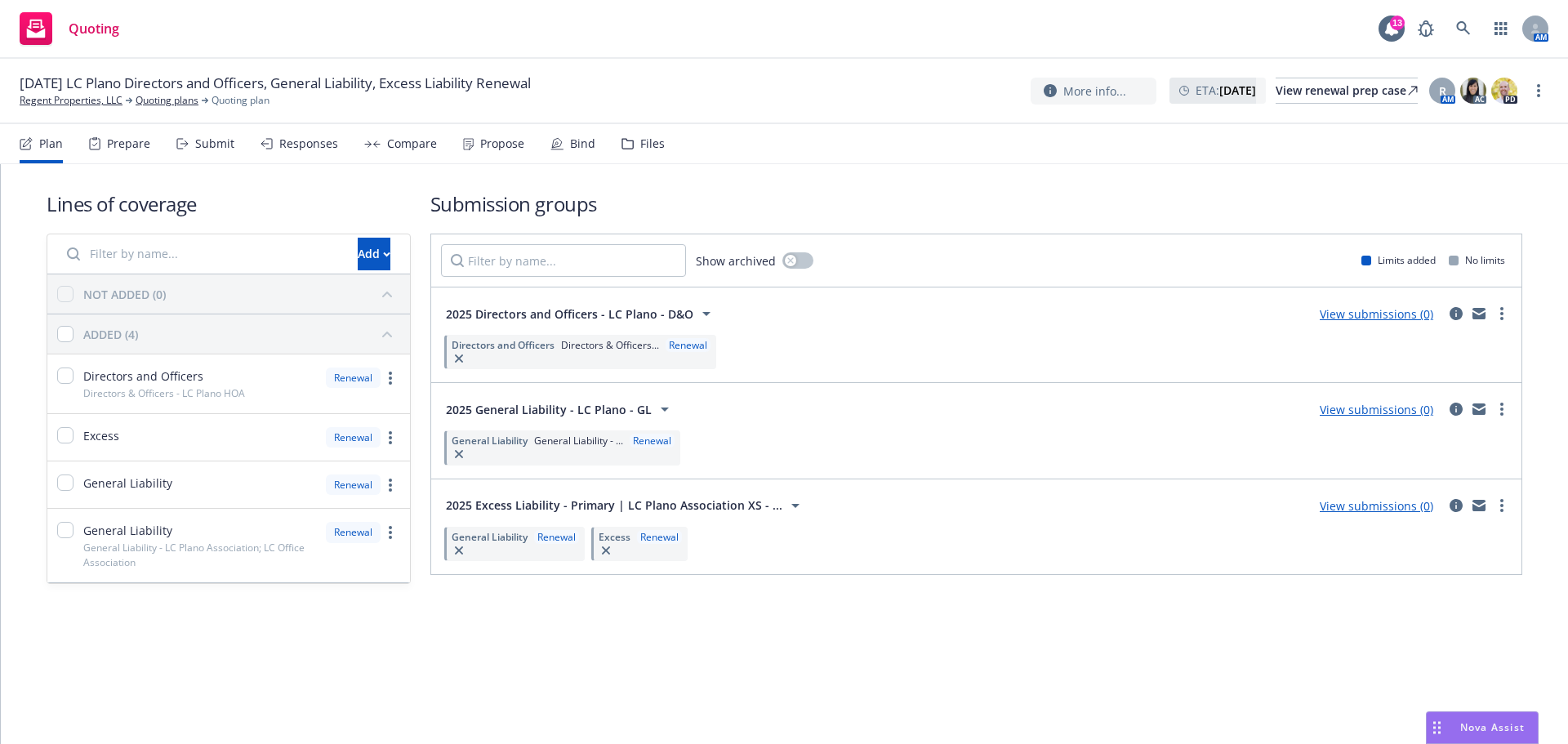
click at [1386, 312] on link "View submissions (0)" at bounding box center [1376, 314] width 113 height 15
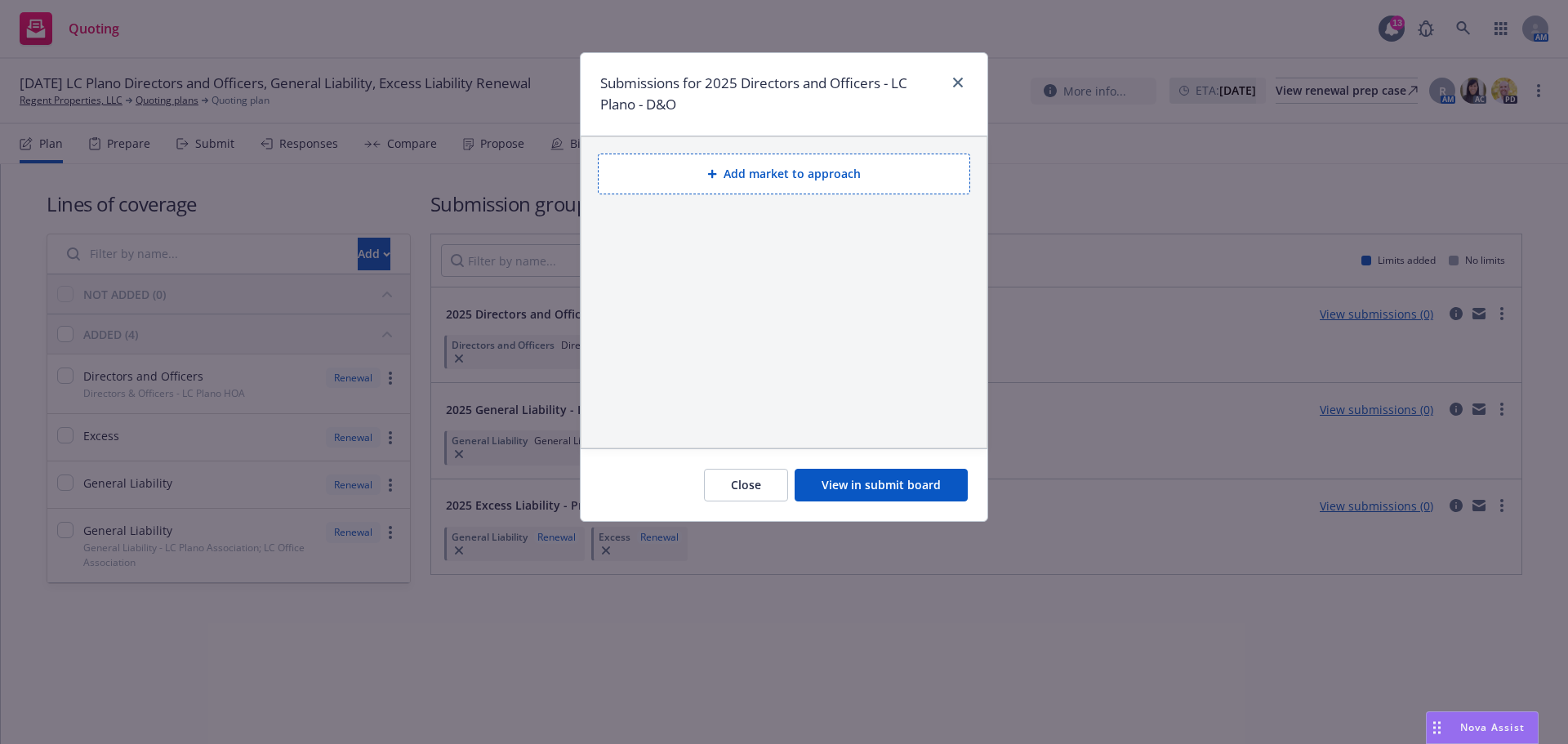
click at [817, 177] on button "Add market to approach" at bounding box center [784, 174] width 373 height 41
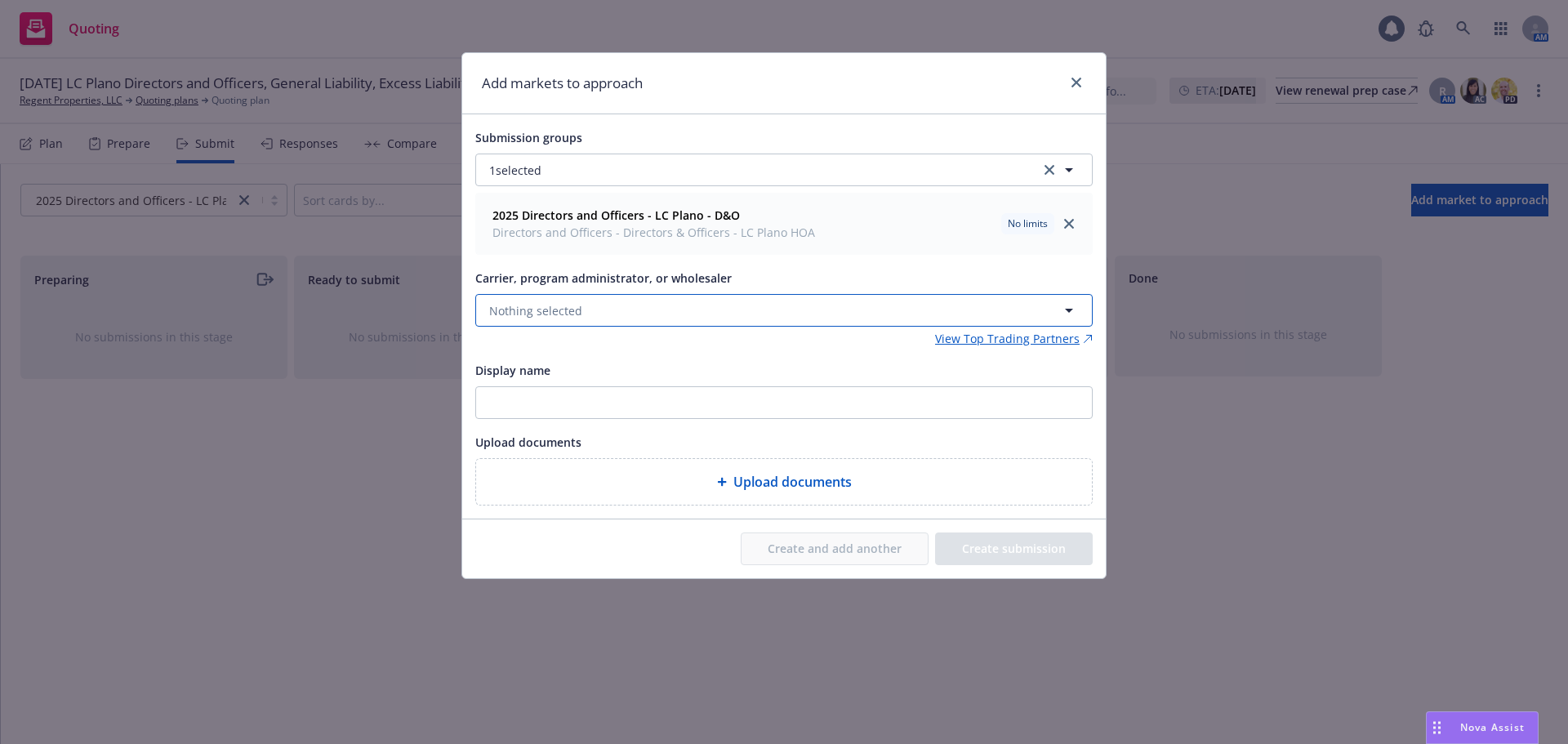
click at [594, 305] on button "Nothing selected" at bounding box center [783, 310] width 617 height 33
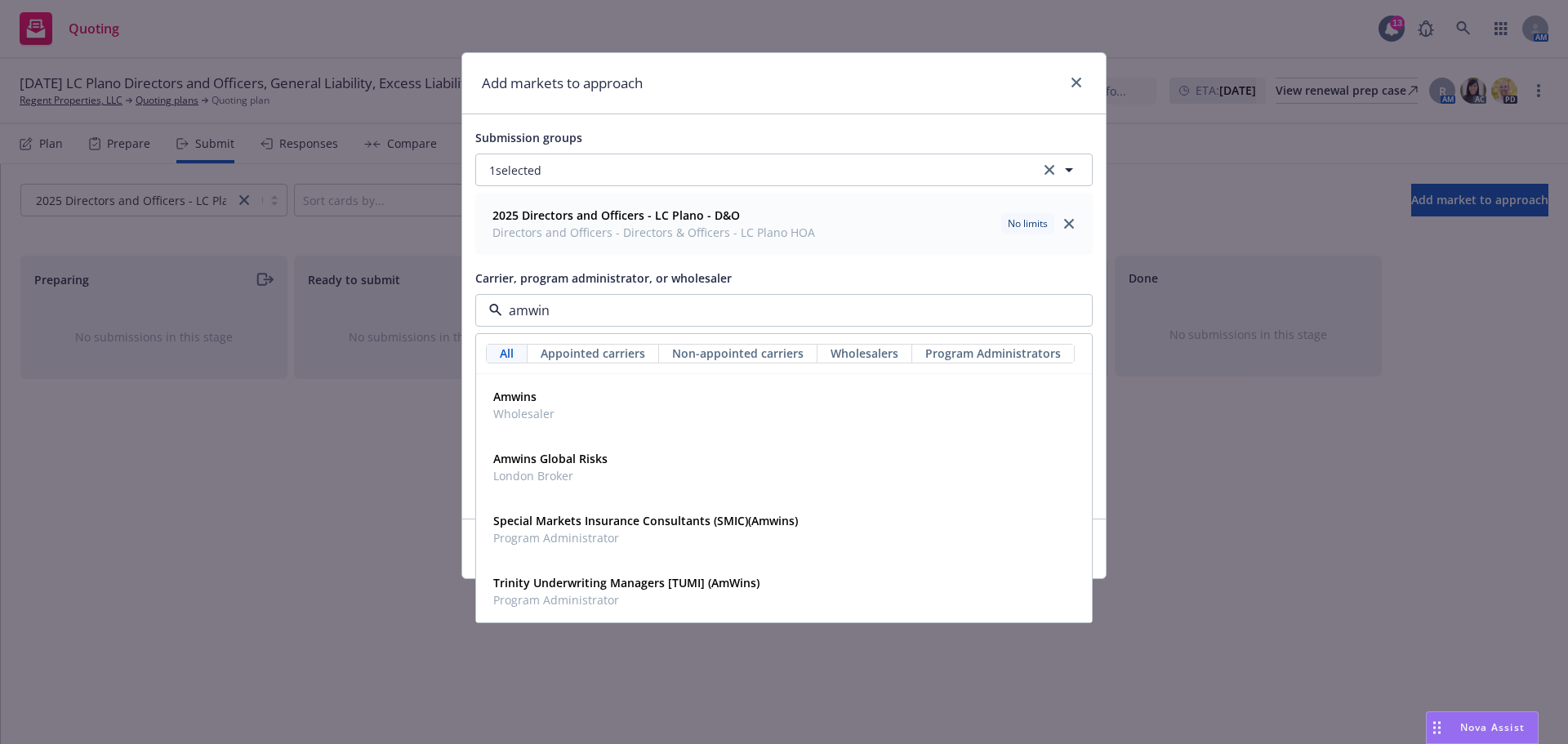
type input "amwins"
click at [576, 381] on div "Amwins Wholesaler" at bounding box center [783, 405] width 614 height 60
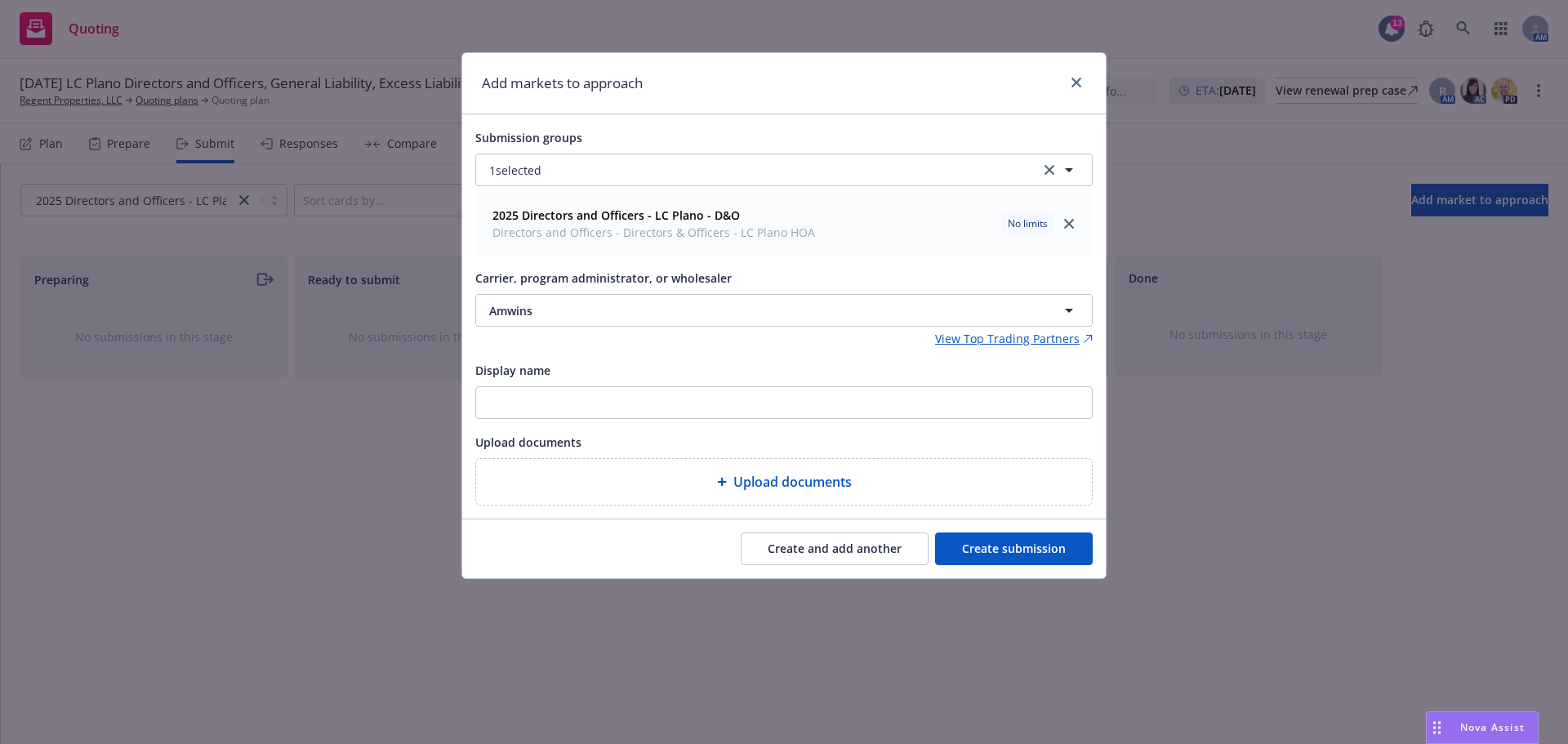
click at [1053, 551] on button "Create submission" at bounding box center [1014, 549] width 158 height 33
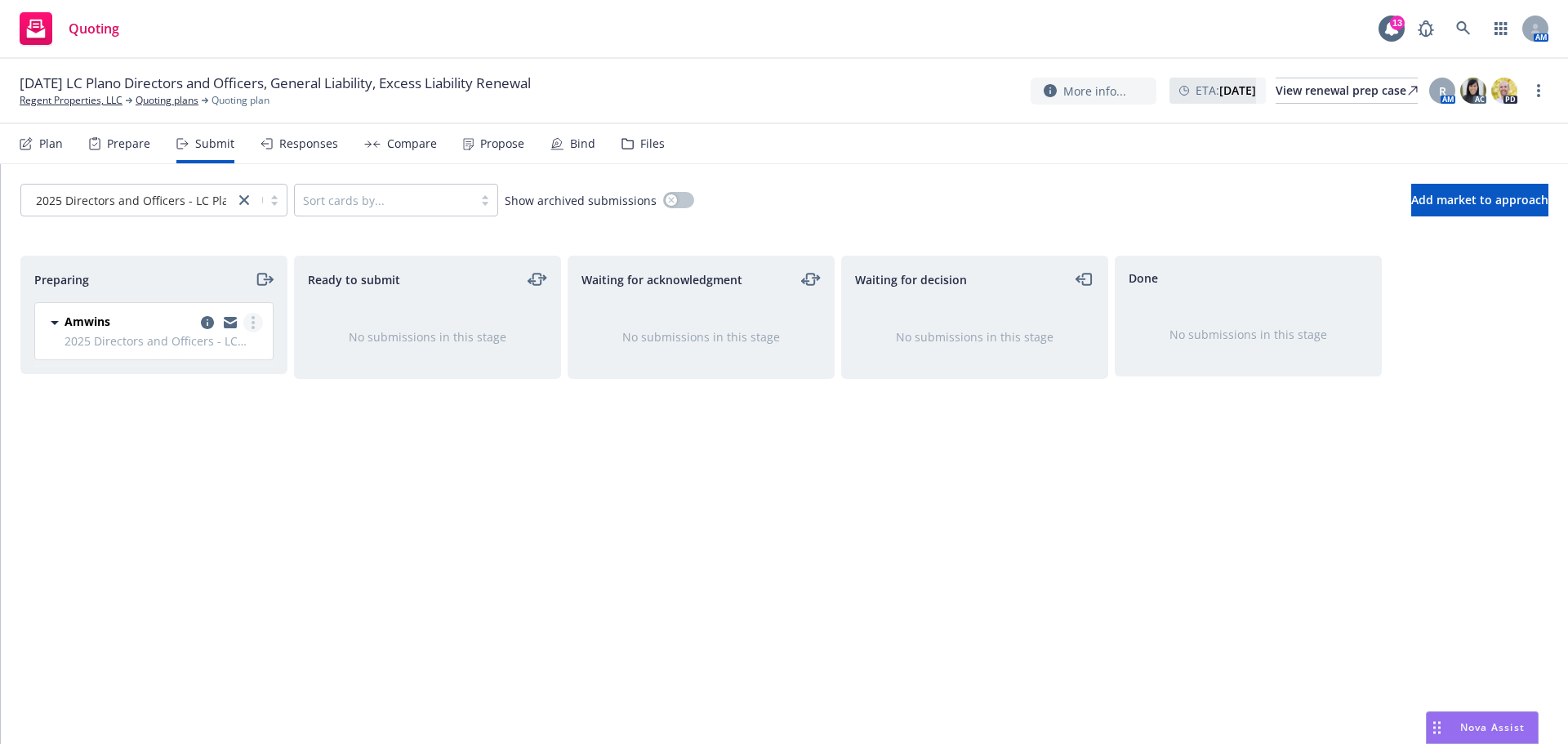
click at [258, 325] on link "more" at bounding box center [252, 322] width 20 height 20
click at [185, 456] on span "Add accepted decision" at bounding box center [180, 454] width 163 height 15
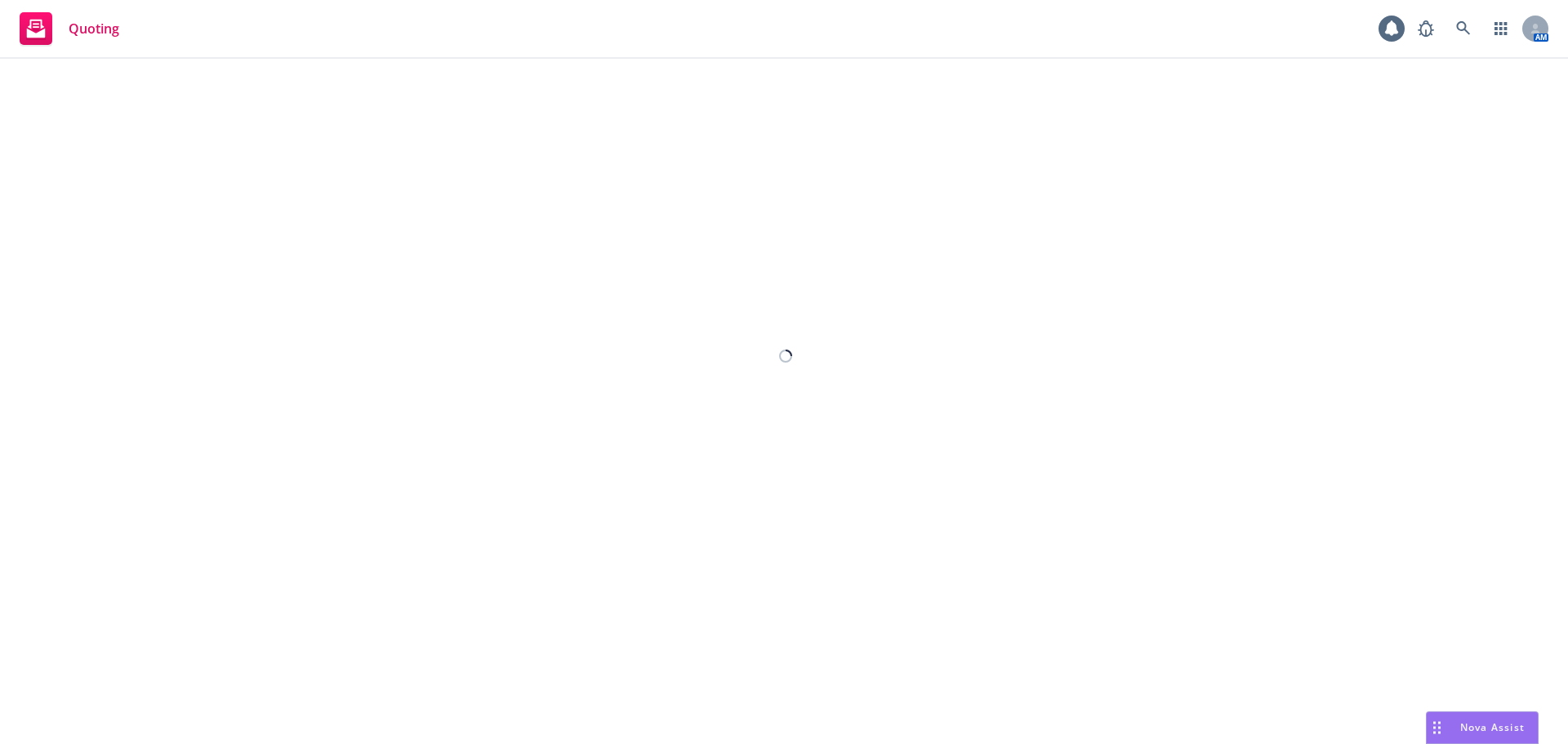
select select "12"
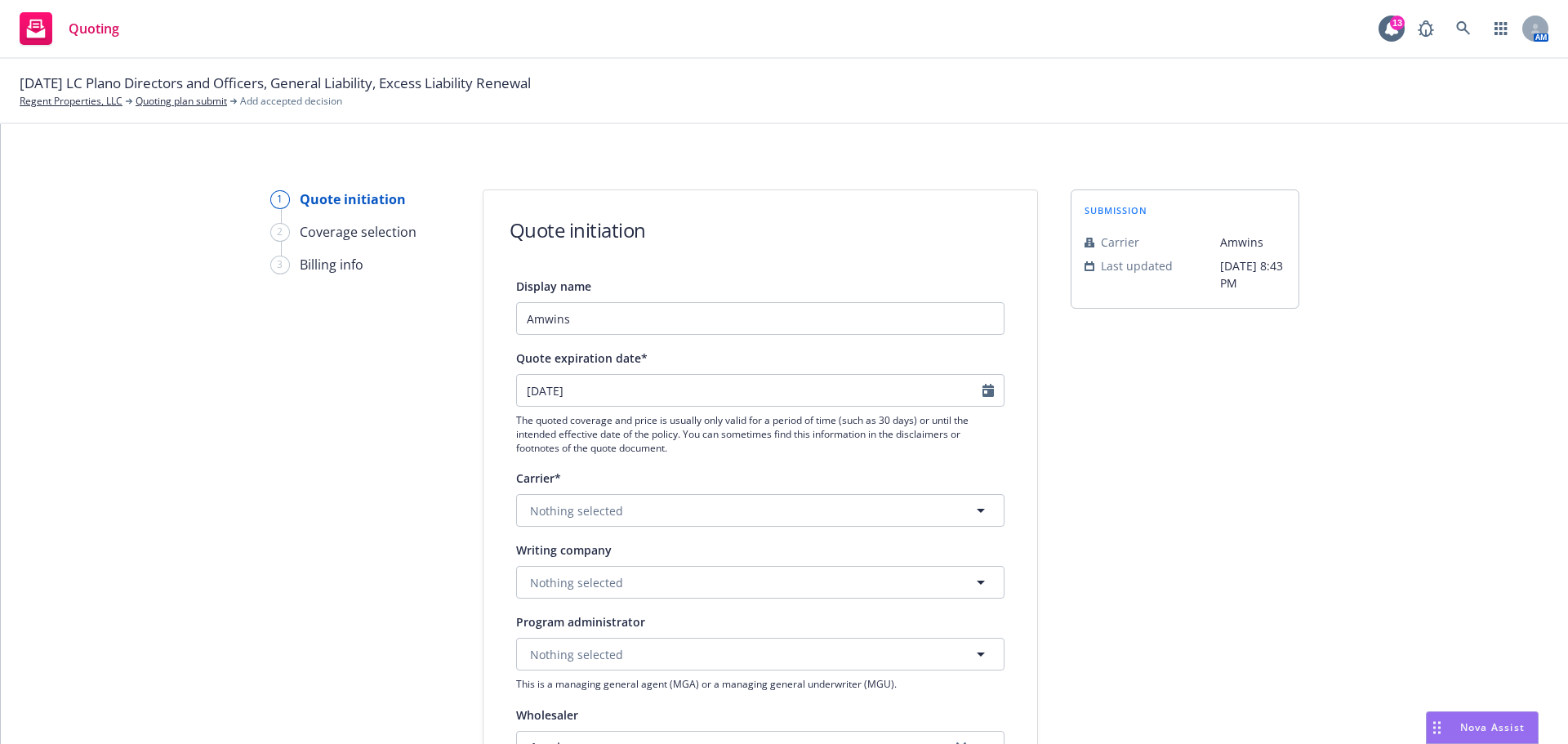
click at [262, 419] on div "1 Quote initiation 2 Coverage selection 3 Billing info Quote initiation Display…" at bounding box center [784, 737] width 1528 height 1095
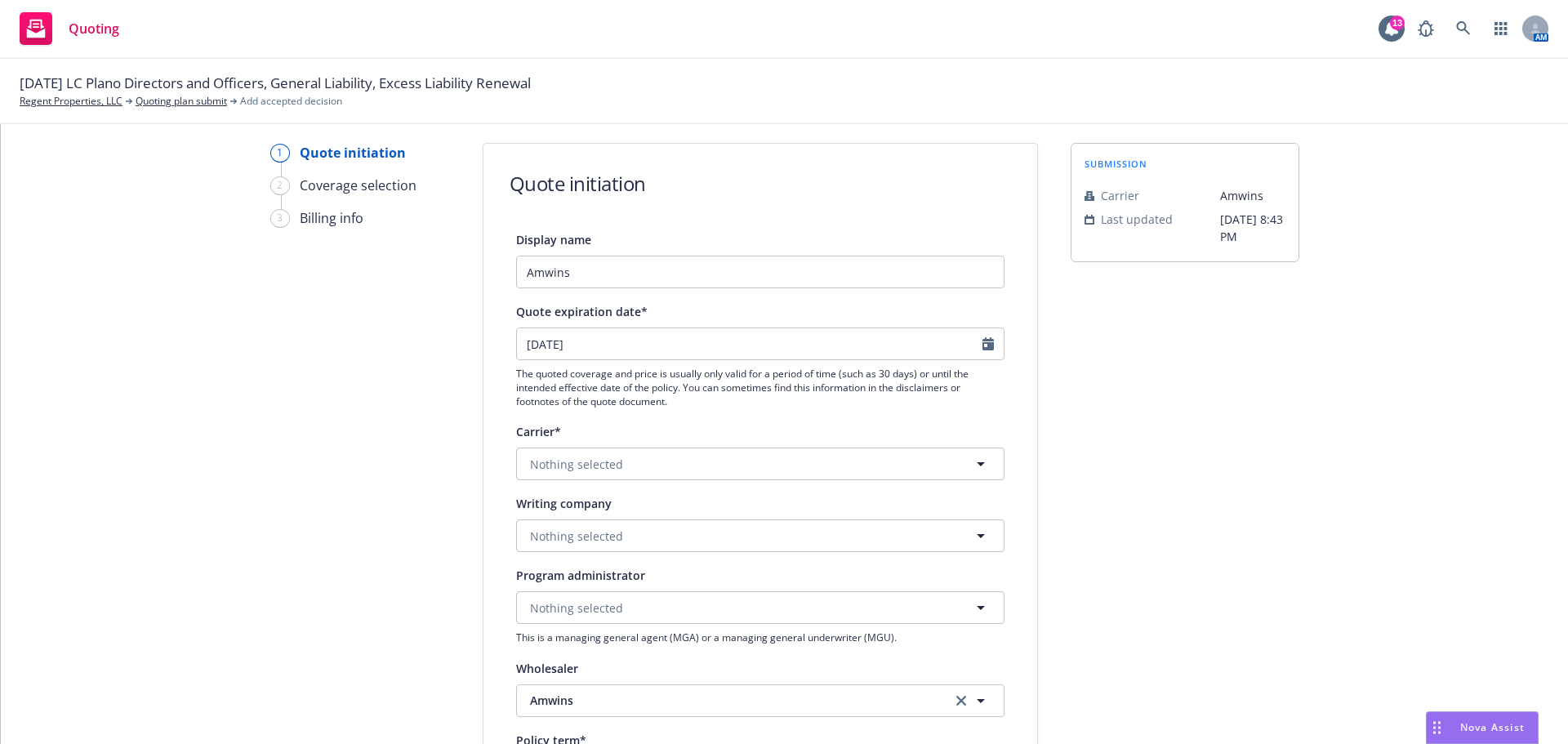
scroll to position [82, 0]
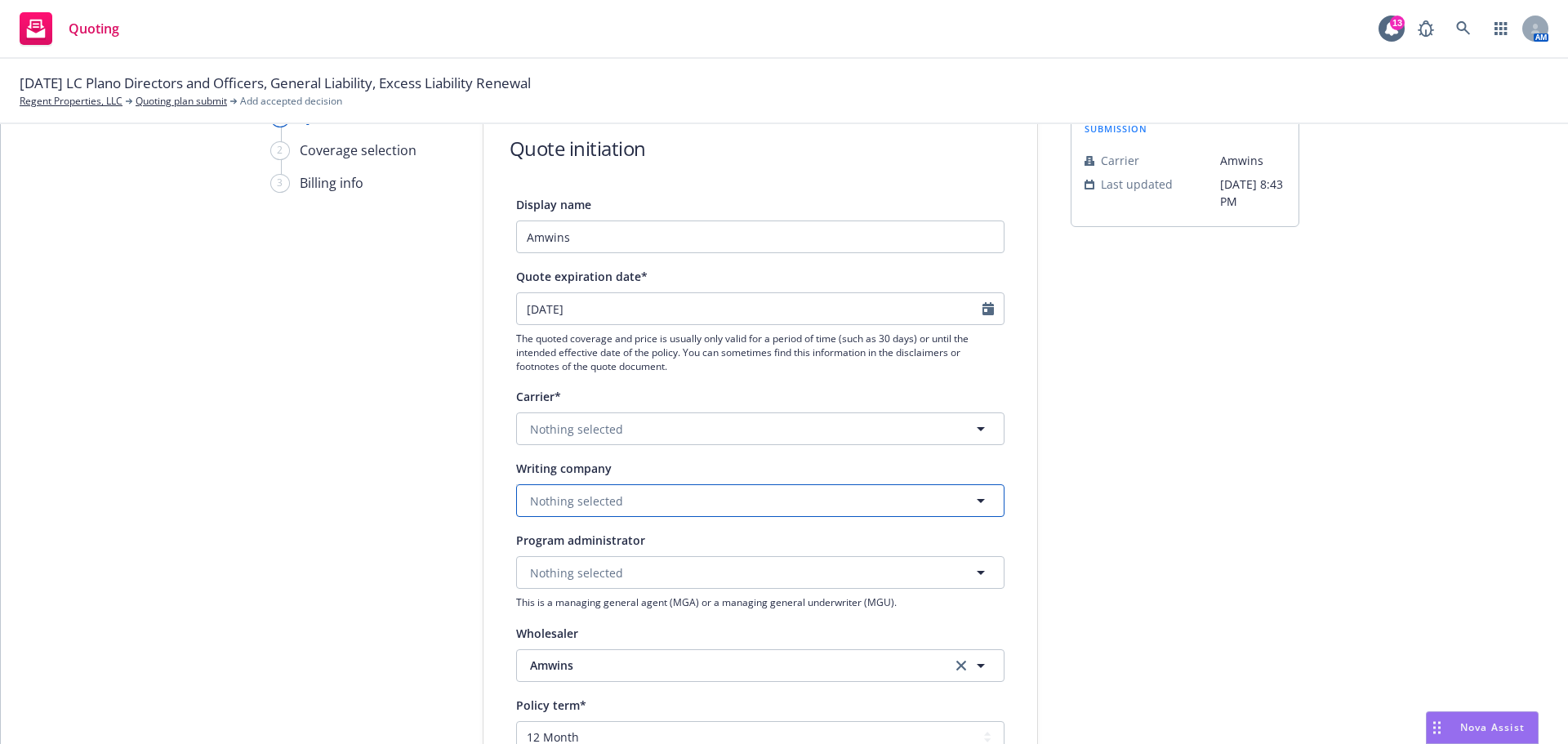
click at [596, 498] on span "Nothing selected" at bounding box center [576, 501] width 93 height 17
type input "rsui"
click at [619, 546] on strong "RSUI Indemnity Company" at bounding box center [605, 547] width 142 height 15
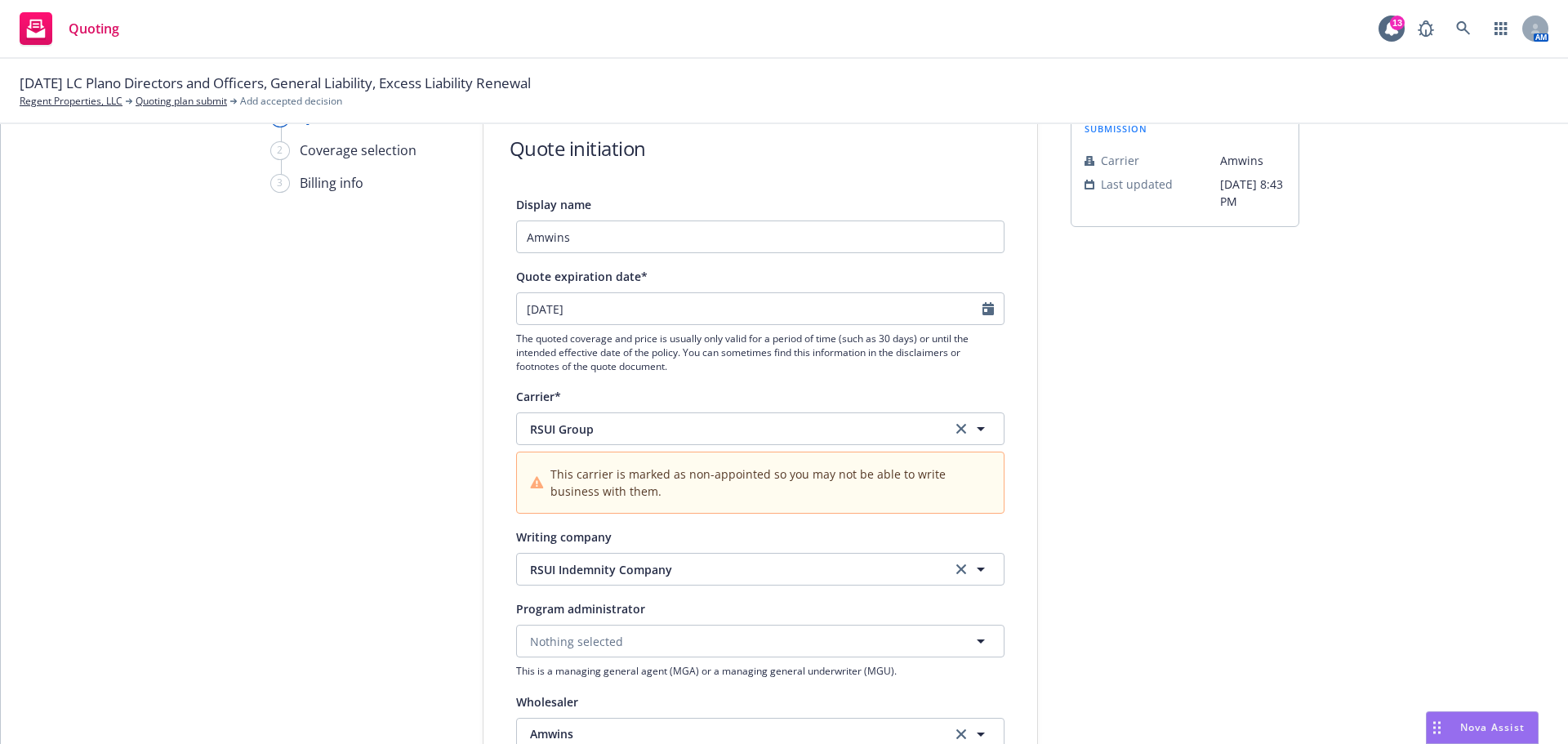
click at [252, 457] on div "1 Quote initiation 2 Coverage selection 3 Billing info Quote initiation Display…" at bounding box center [784, 690] width 1528 height 1164
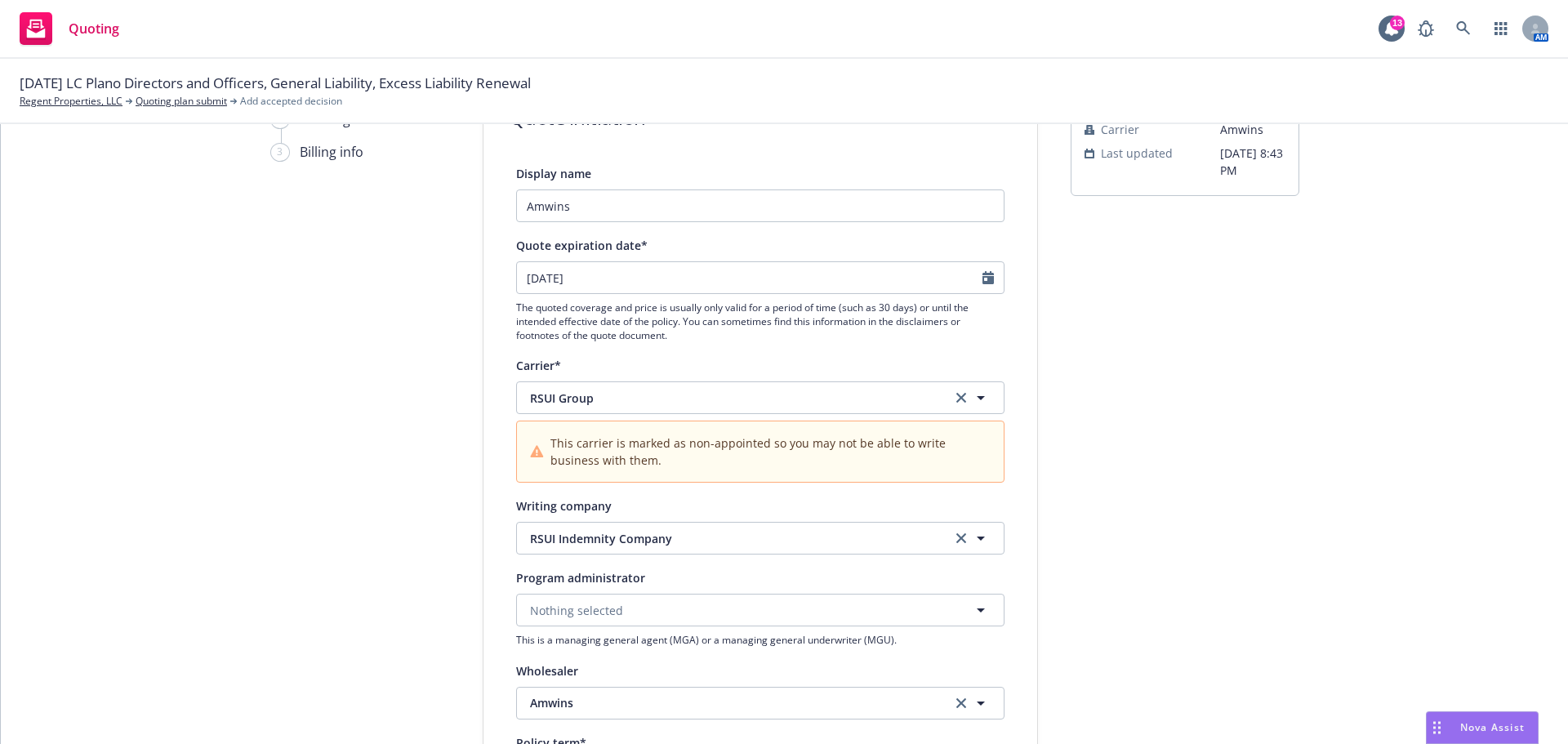
scroll to position [0, 0]
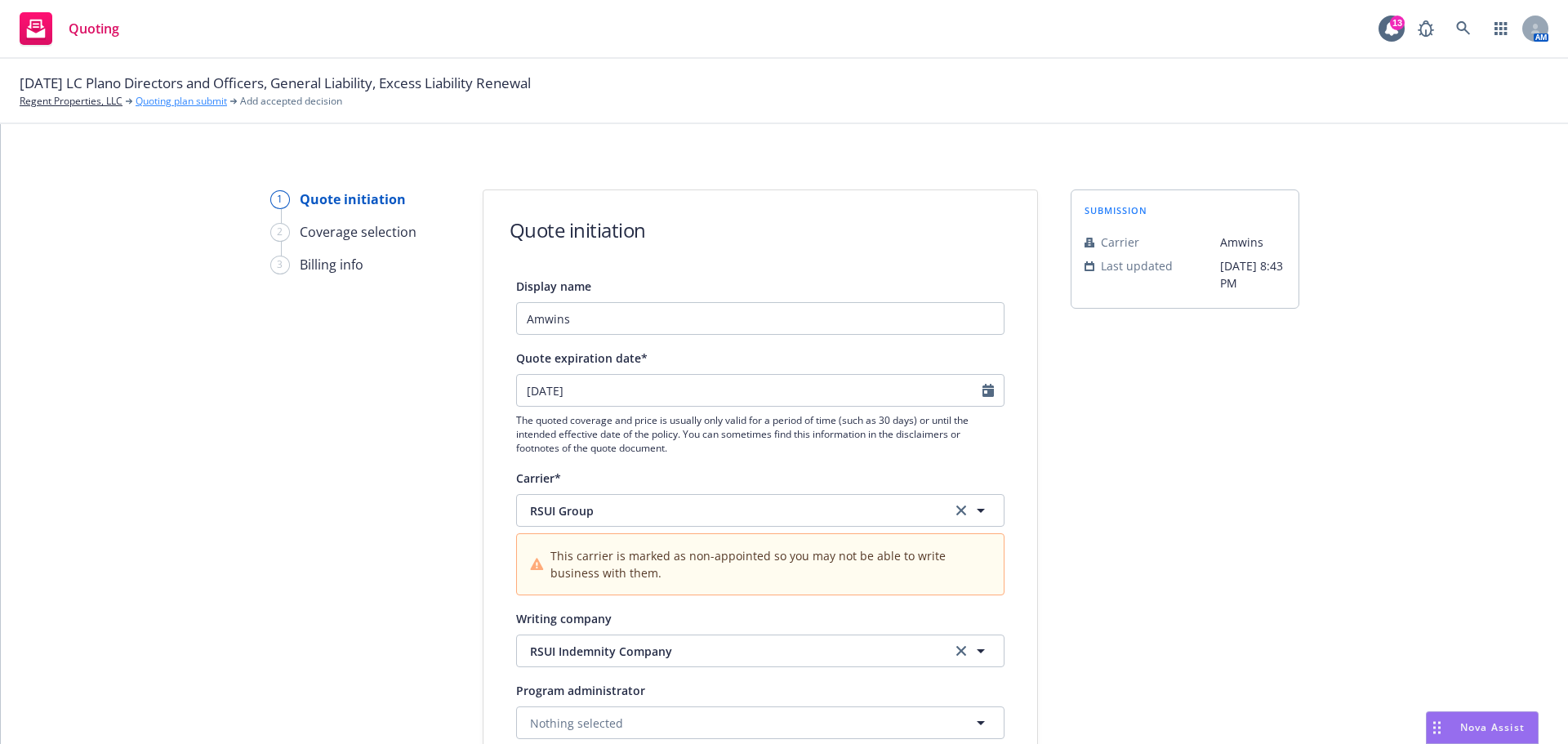
click at [195, 104] on link "Quoting plan submit" at bounding box center [181, 101] width 91 height 15
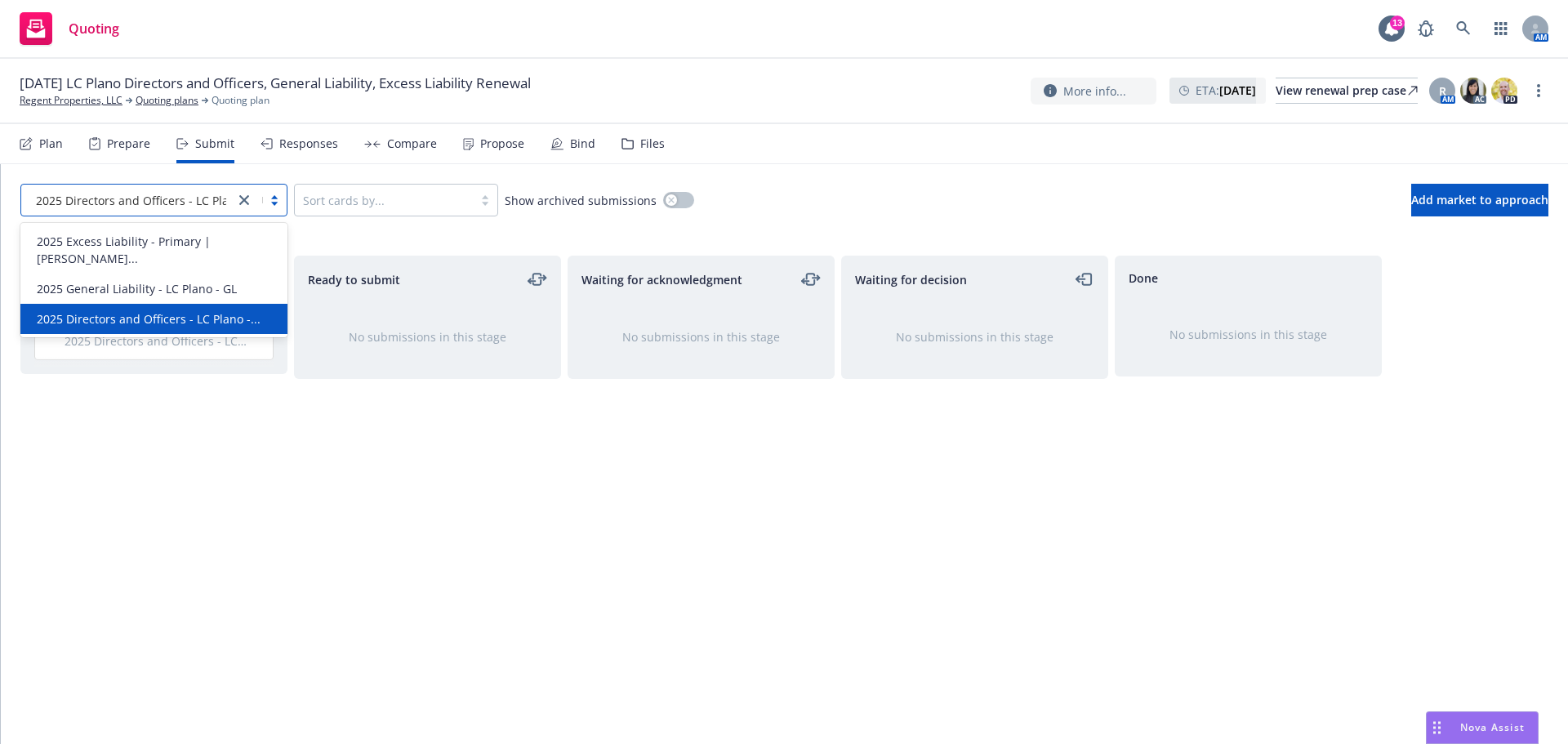
click at [270, 200] on div at bounding box center [260, 200] width 52 height 20
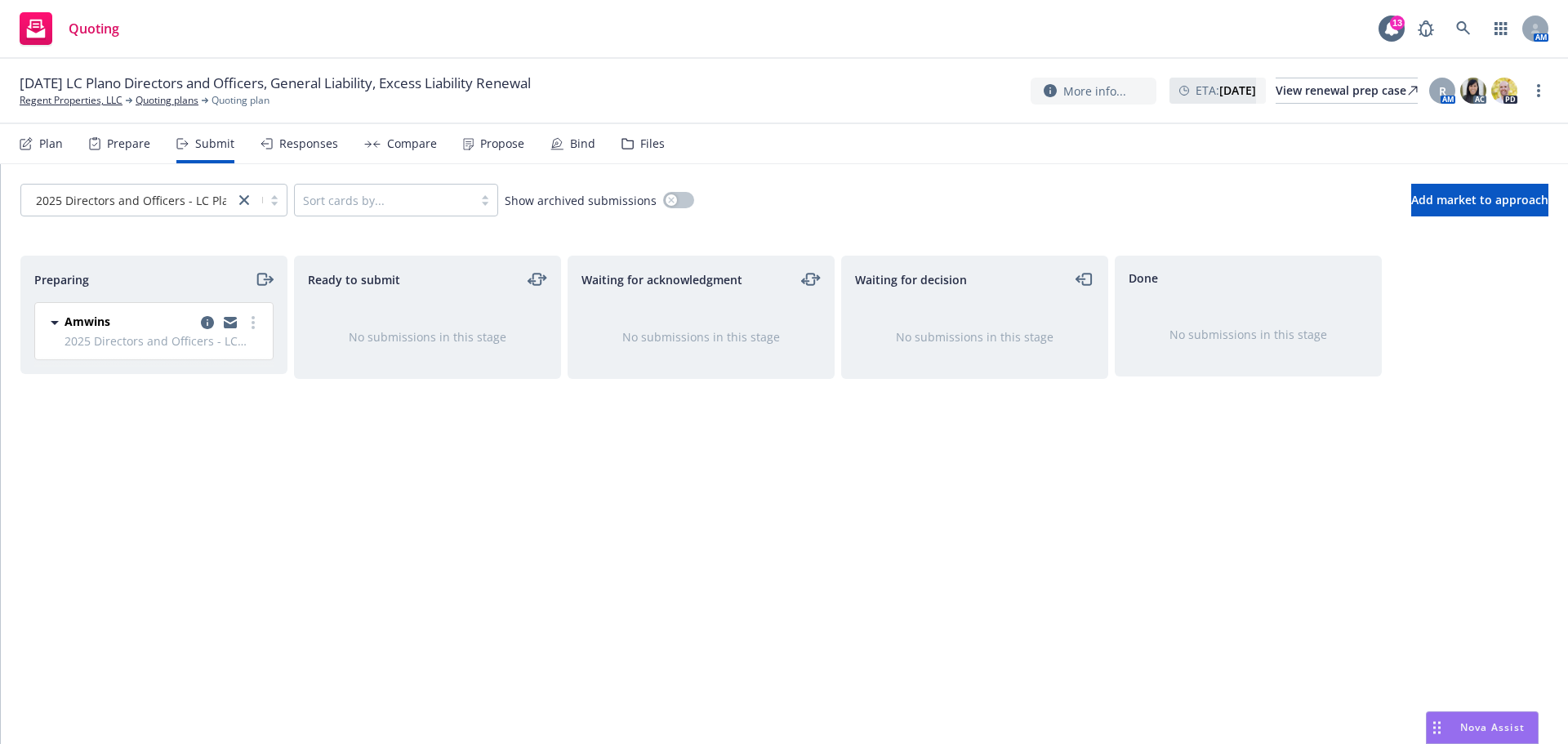
click at [272, 542] on div "Preparing Amwins 2025 Directors and Officers - LC Plano - D&O [DATE] 8:43 PM" at bounding box center [154, 483] width 267 height 454
click at [254, 317] on circle "more" at bounding box center [253, 318] width 3 height 3
click at [190, 463] on link "Add accepted decision" at bounding box center [180, 454] width 163 height 33
select select "12"
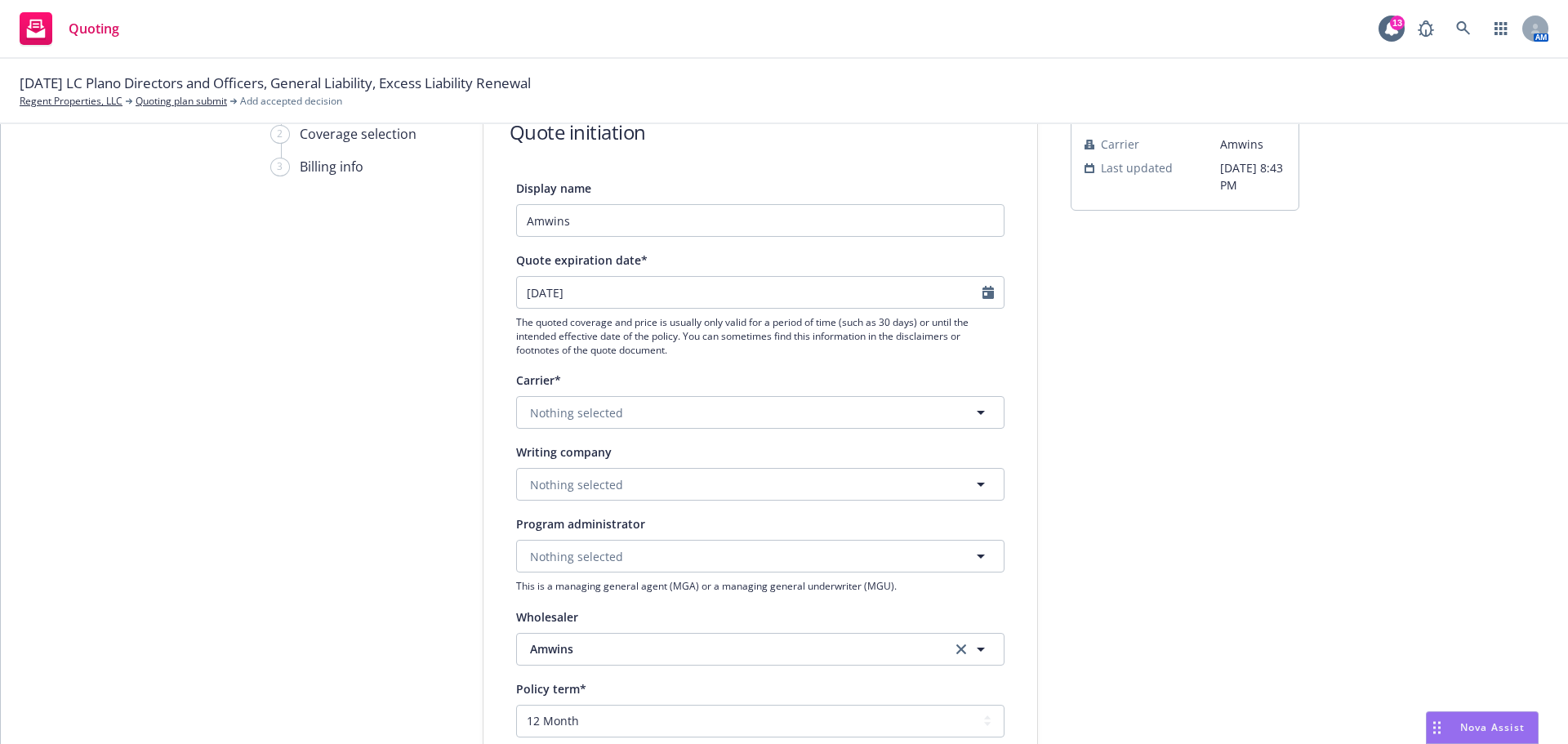
scroll to position [163, 0]
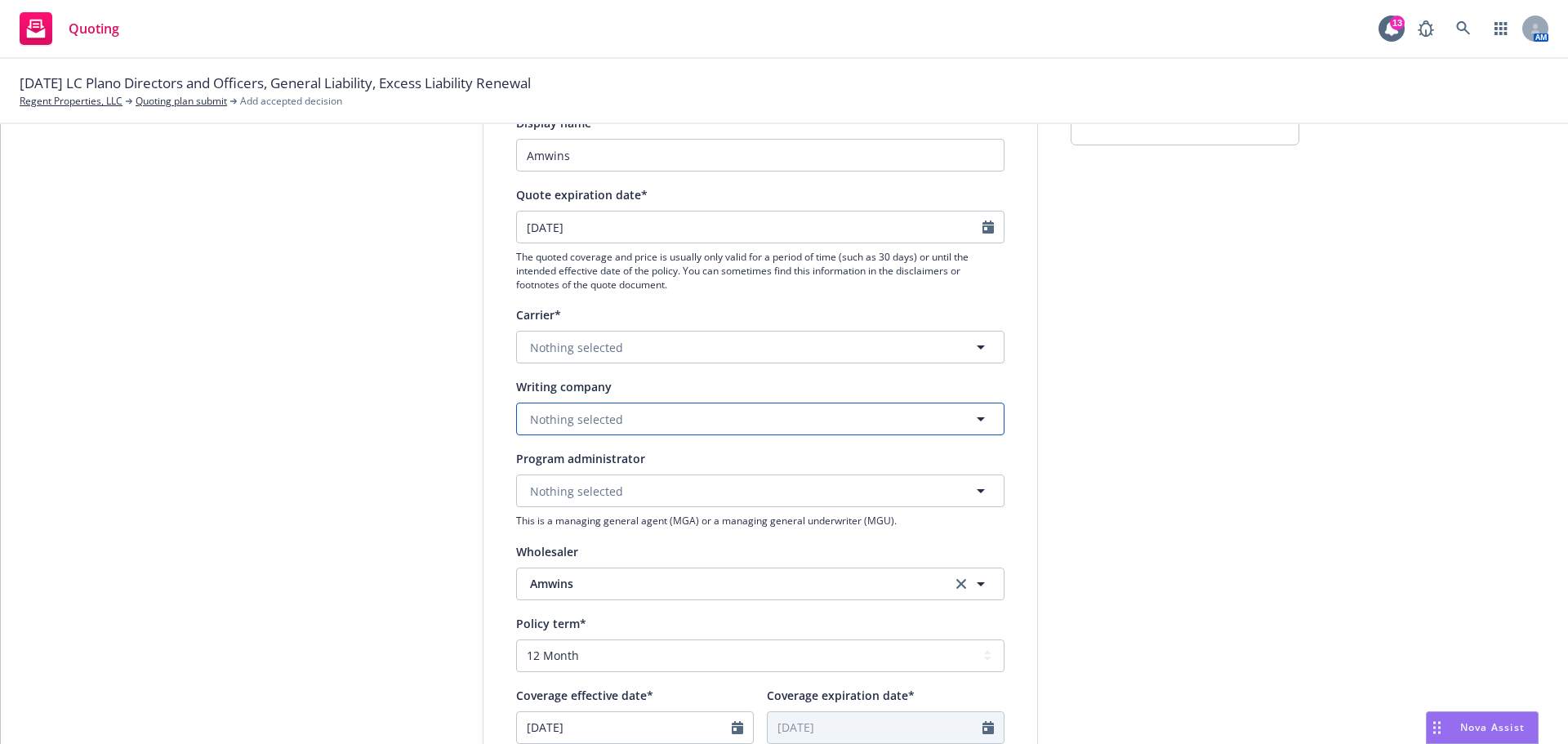
click at [556, 409] on button "Nothing selected" at bounding box center [760, 419] width 489 height 33
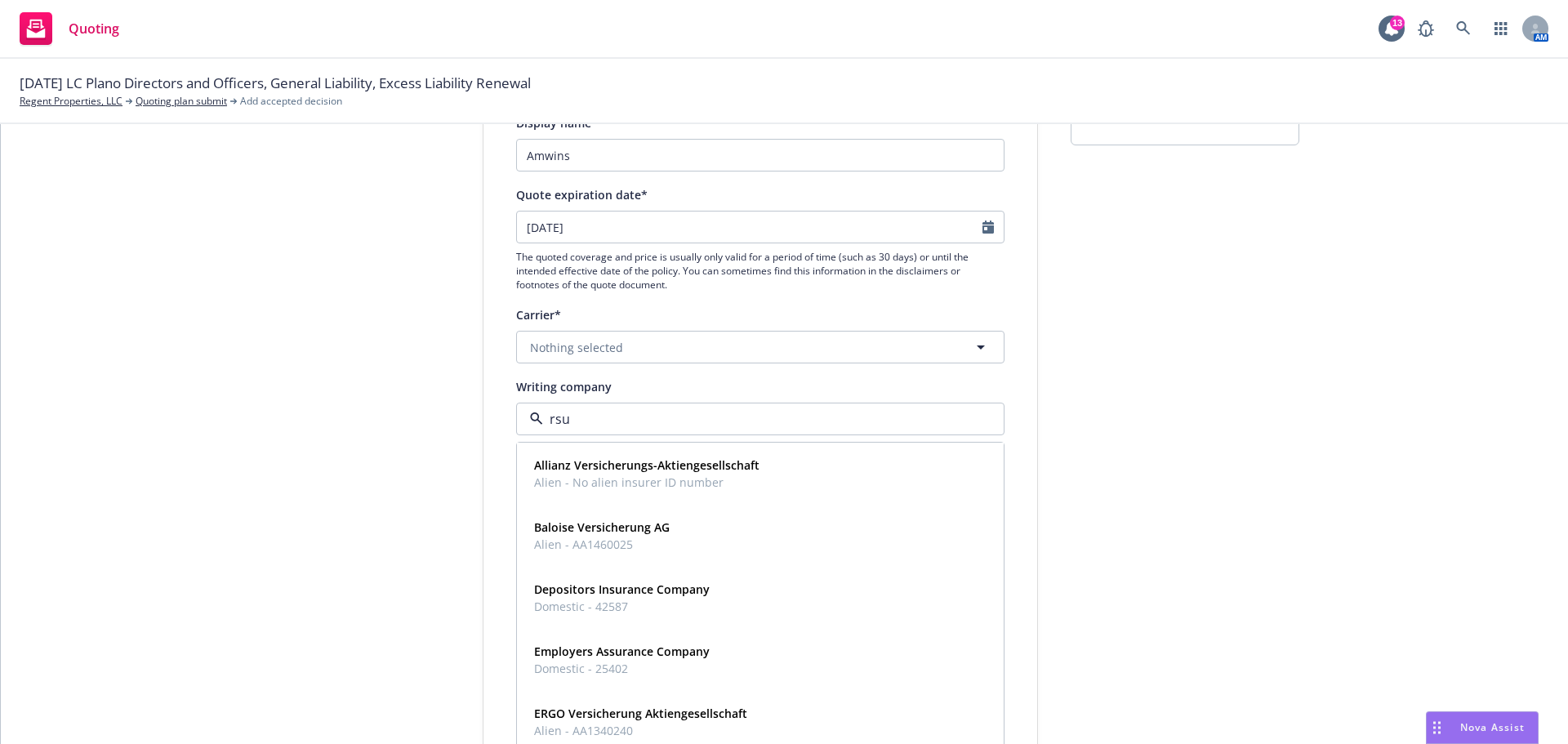
type input "rsui"
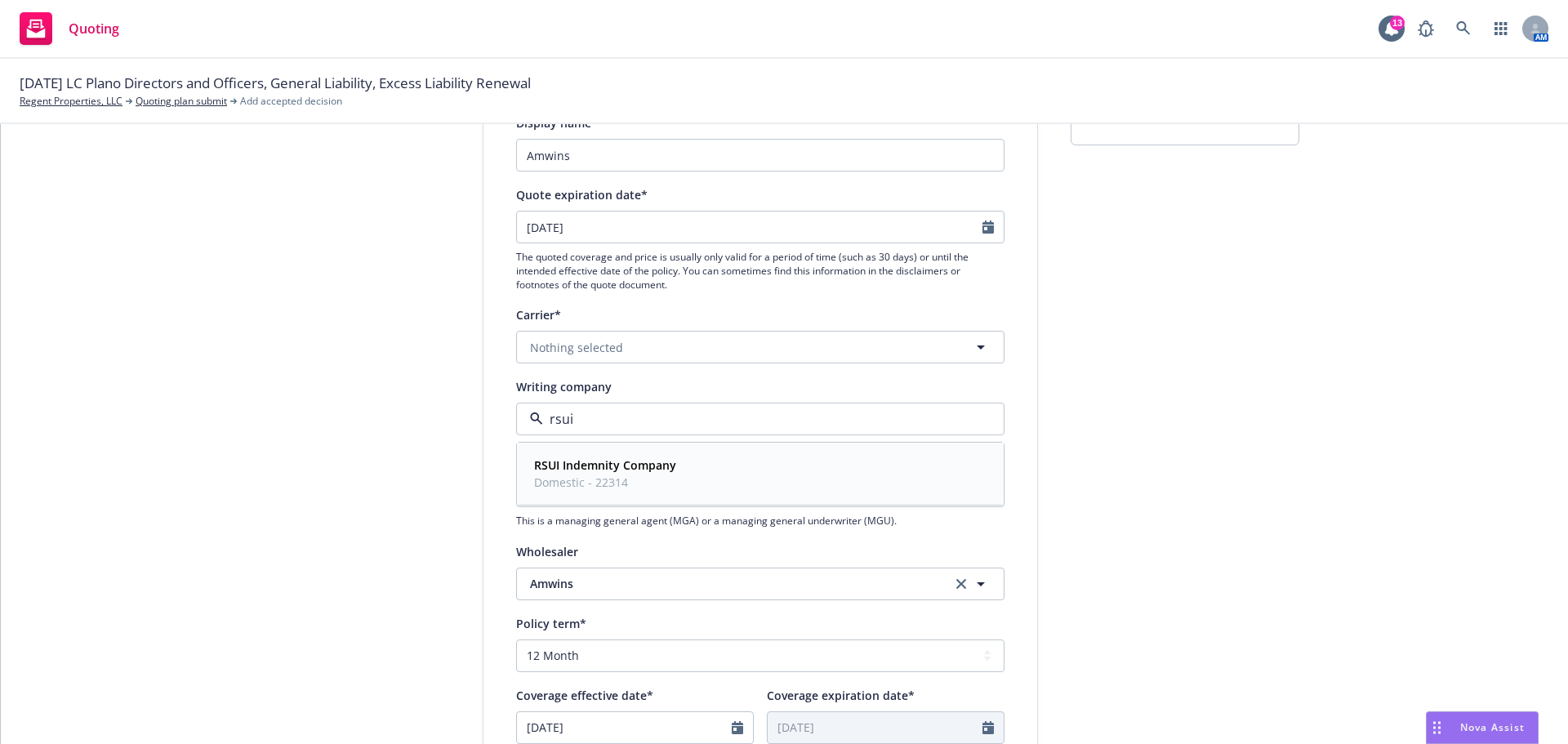
click at [555, 484] on span "Domestic - 22314" at bounding box center [605, 482] width 142 height 17
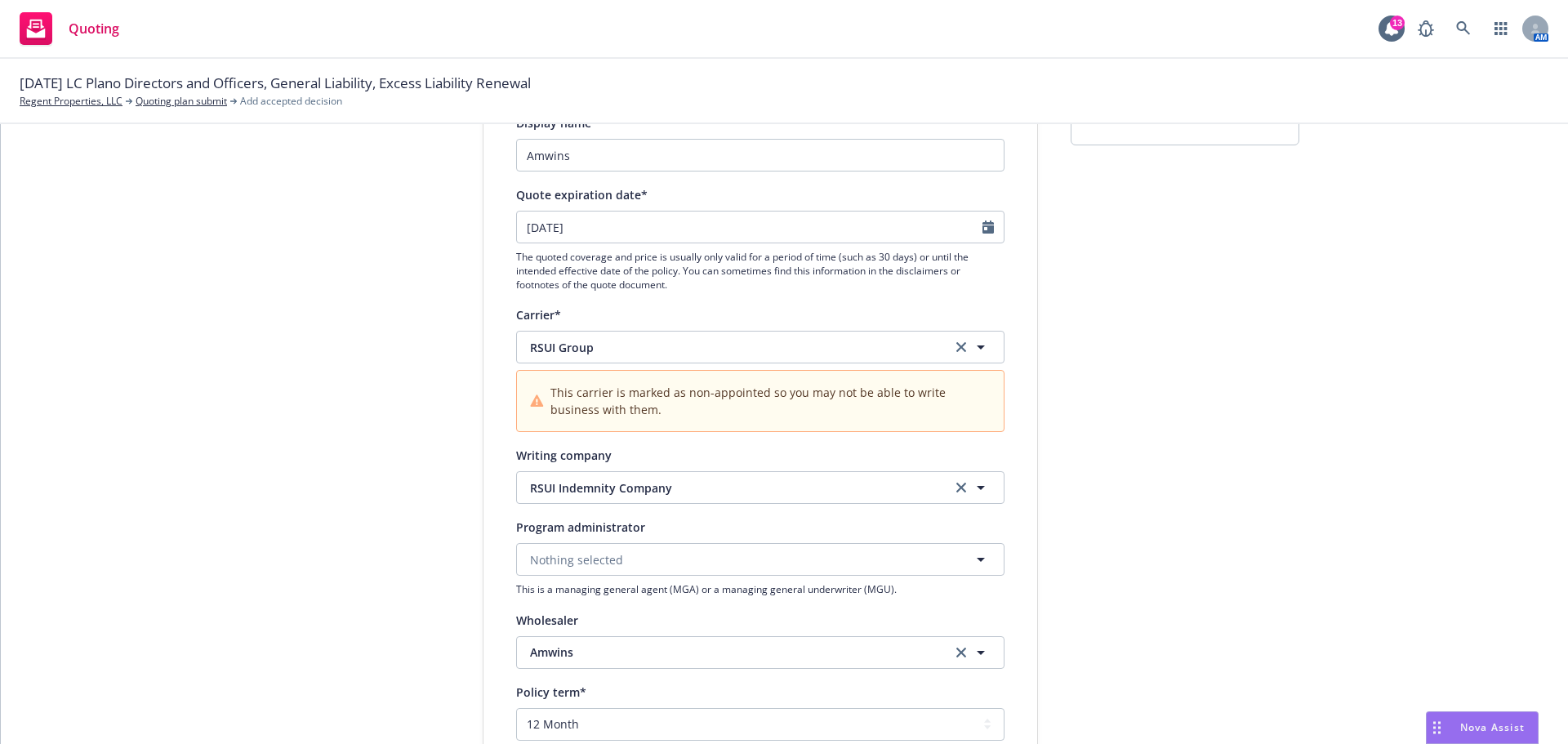
click at [282, 436] on div "1 Quote initiation 2 Coverage selection 3 Billing info" at bounding box center [360, 607] width 179 height 1164
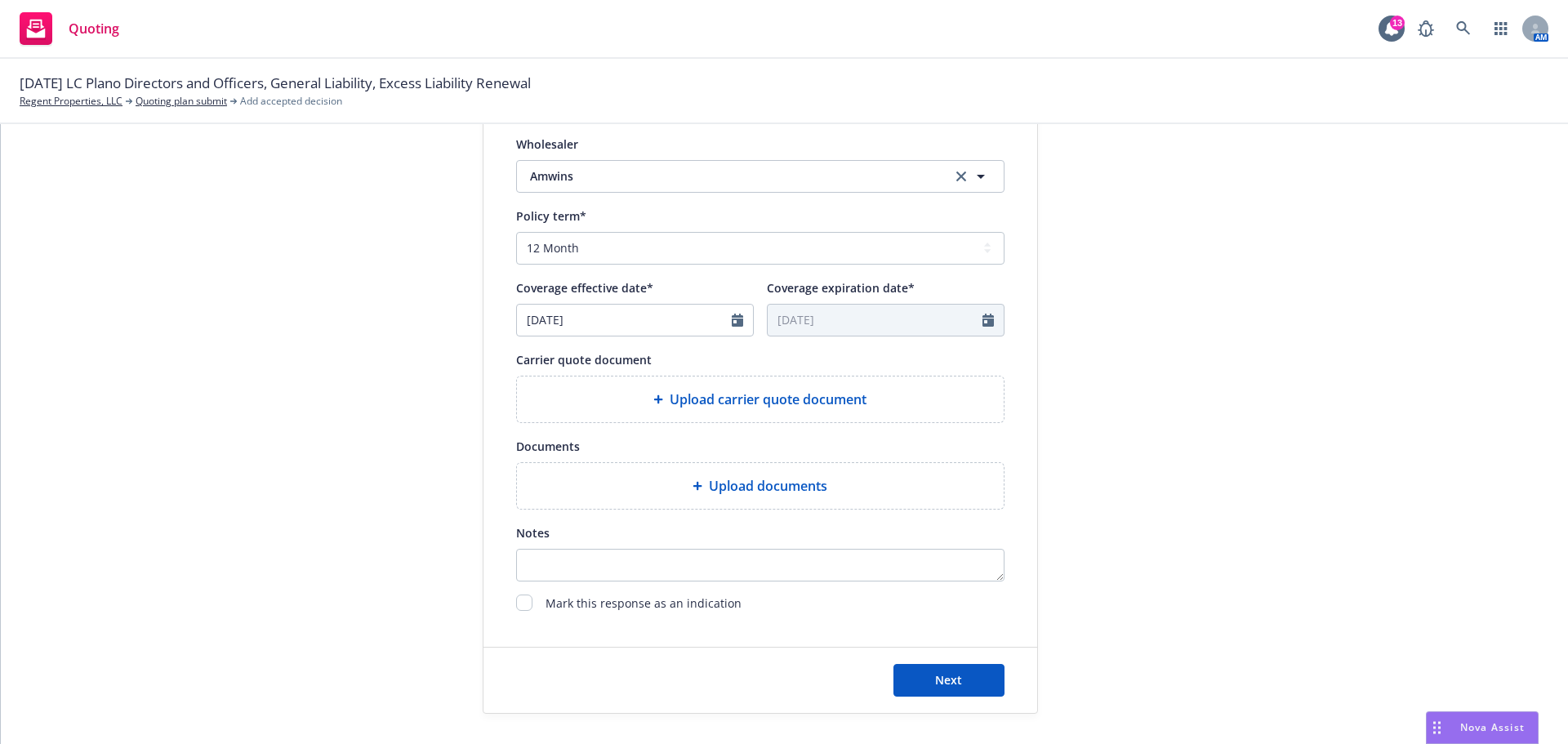
scroll to position [674, 0]
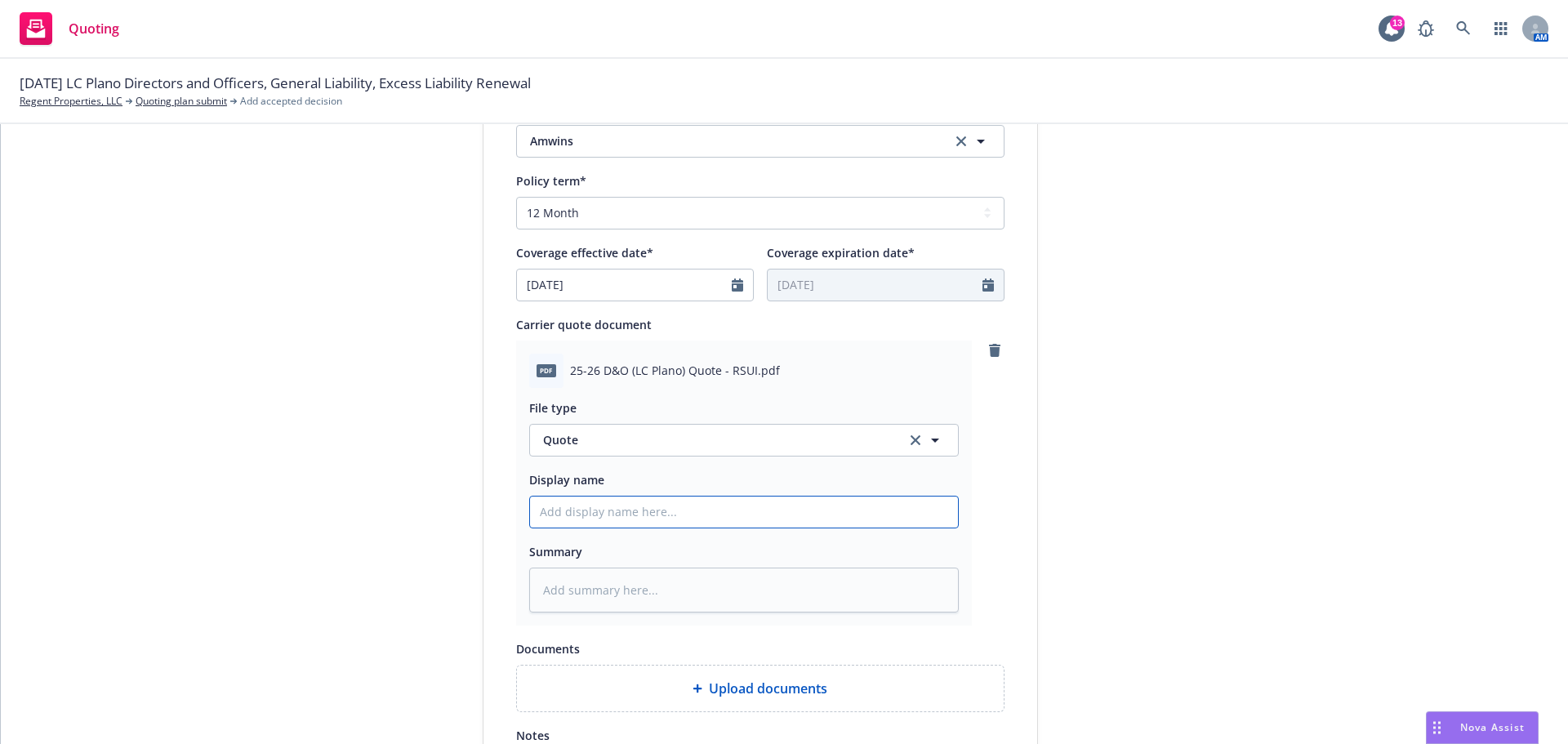
click at [654, 511] on input "Display name" at bounding box center [744, 512] width 428 height 31
paste input "25-26 D&O (LC Plano) Quote - RSUI"
type textarea "x"
type input "25-26 D&O (LC Plano) Quote - RSUI"
click at [308, 466] on div "1 Quote initiation 2 Coverage selection 3 Billing info" at bounding box center [360, 216] width 179 height 1402
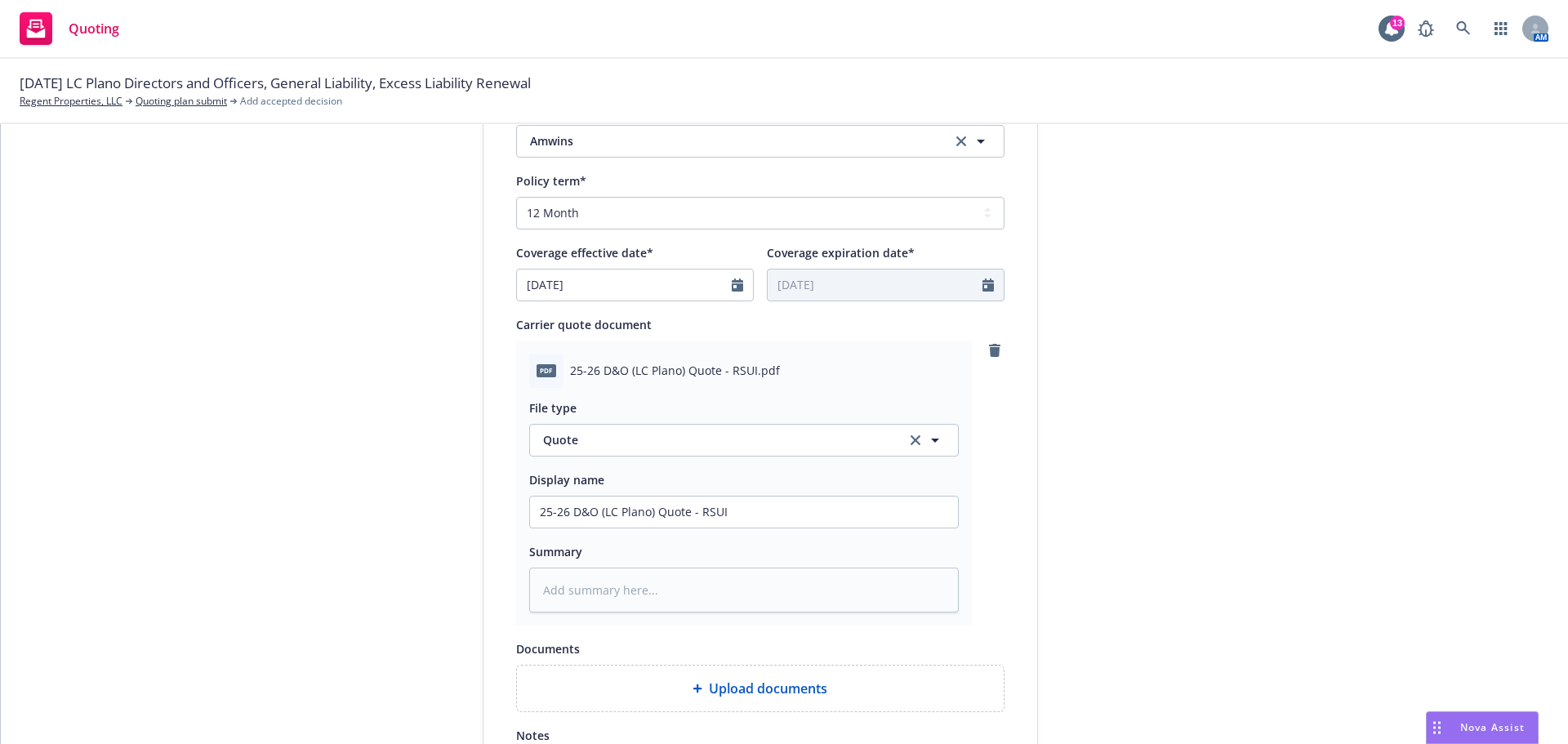
scroll to position [912, 0]
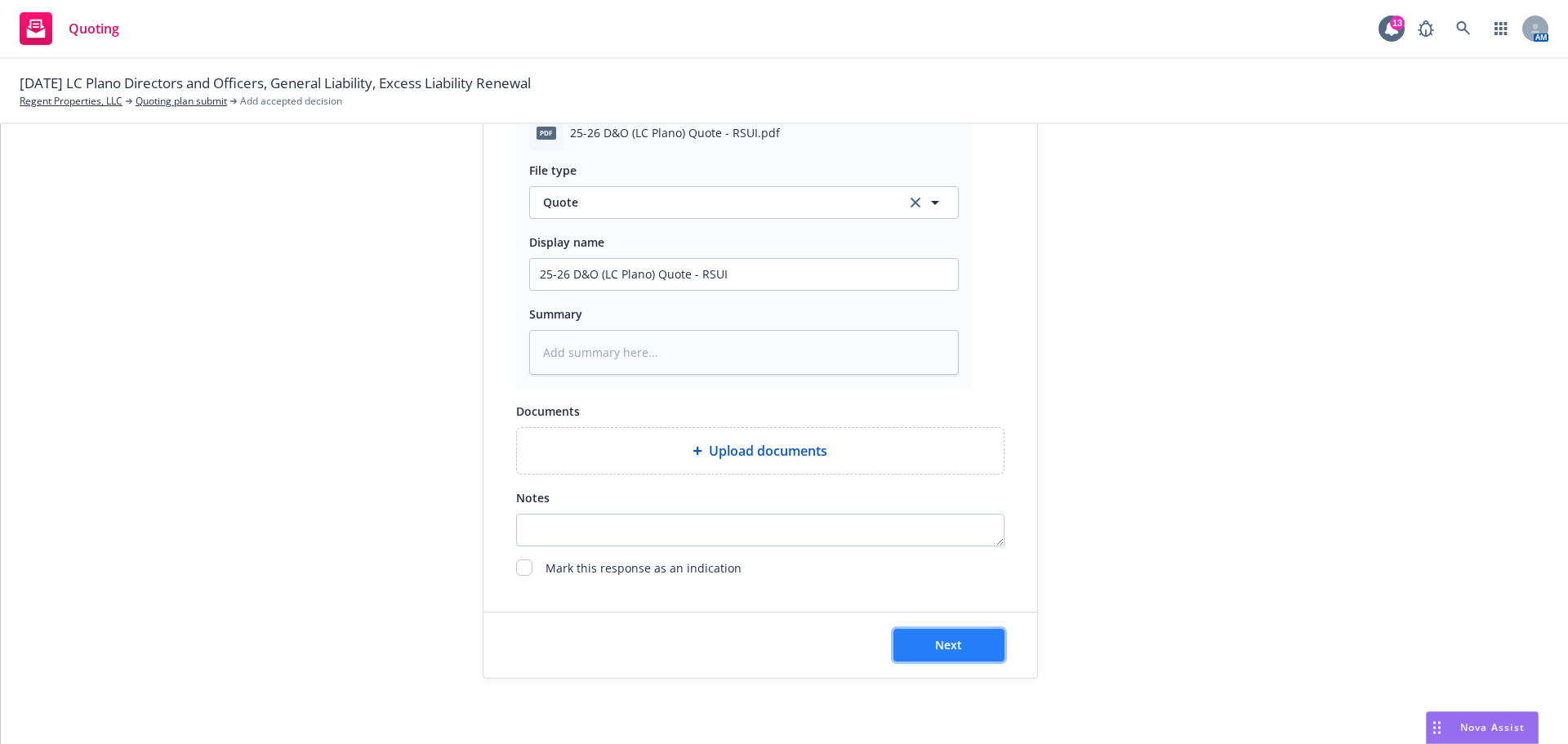
click at [921, 641] on button "Next" at bounding box center [948, 645] width 111 height 33
type textarea "x"
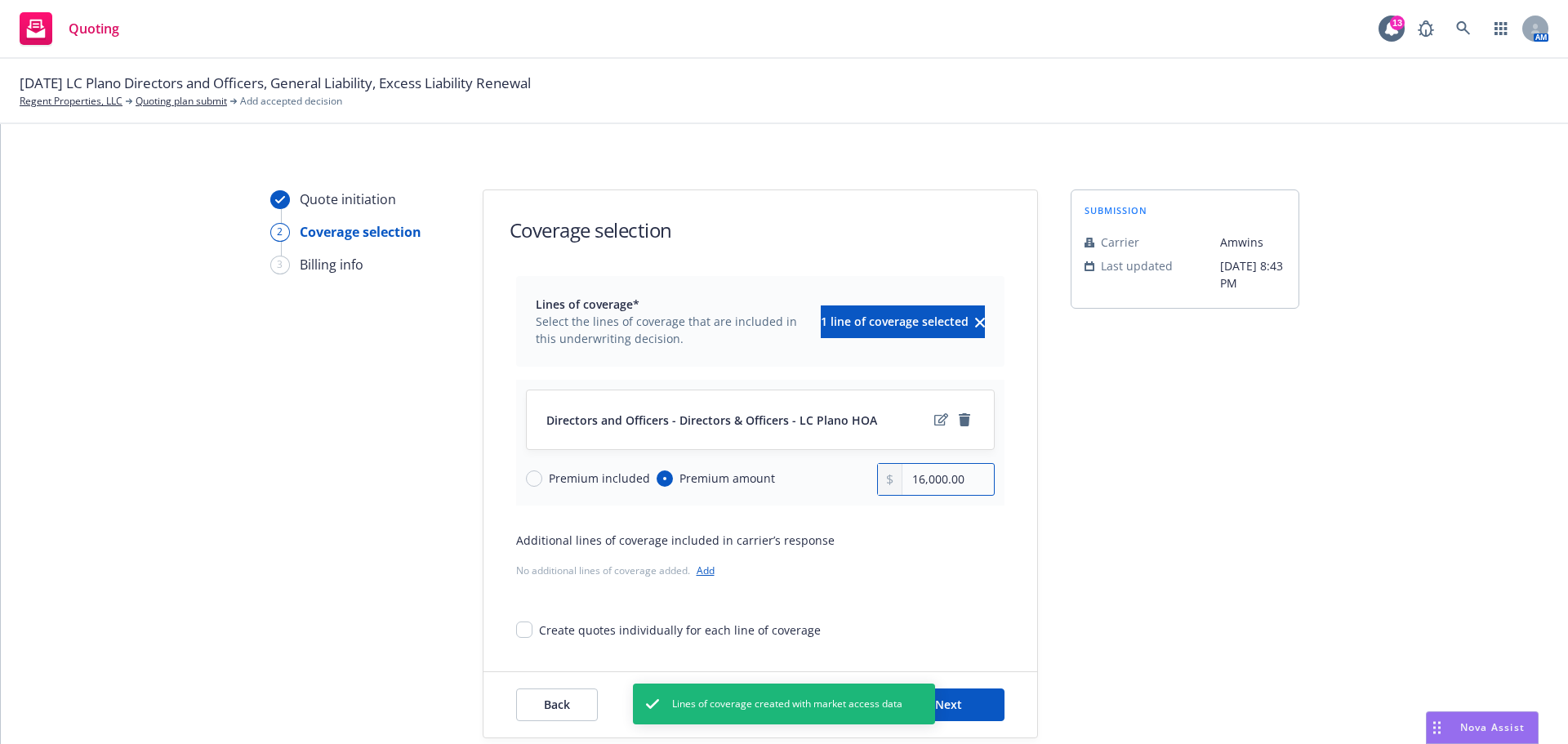
click at [949, 476] on input "16,000.00" at bounding box center [948, 479] width 91 height 31
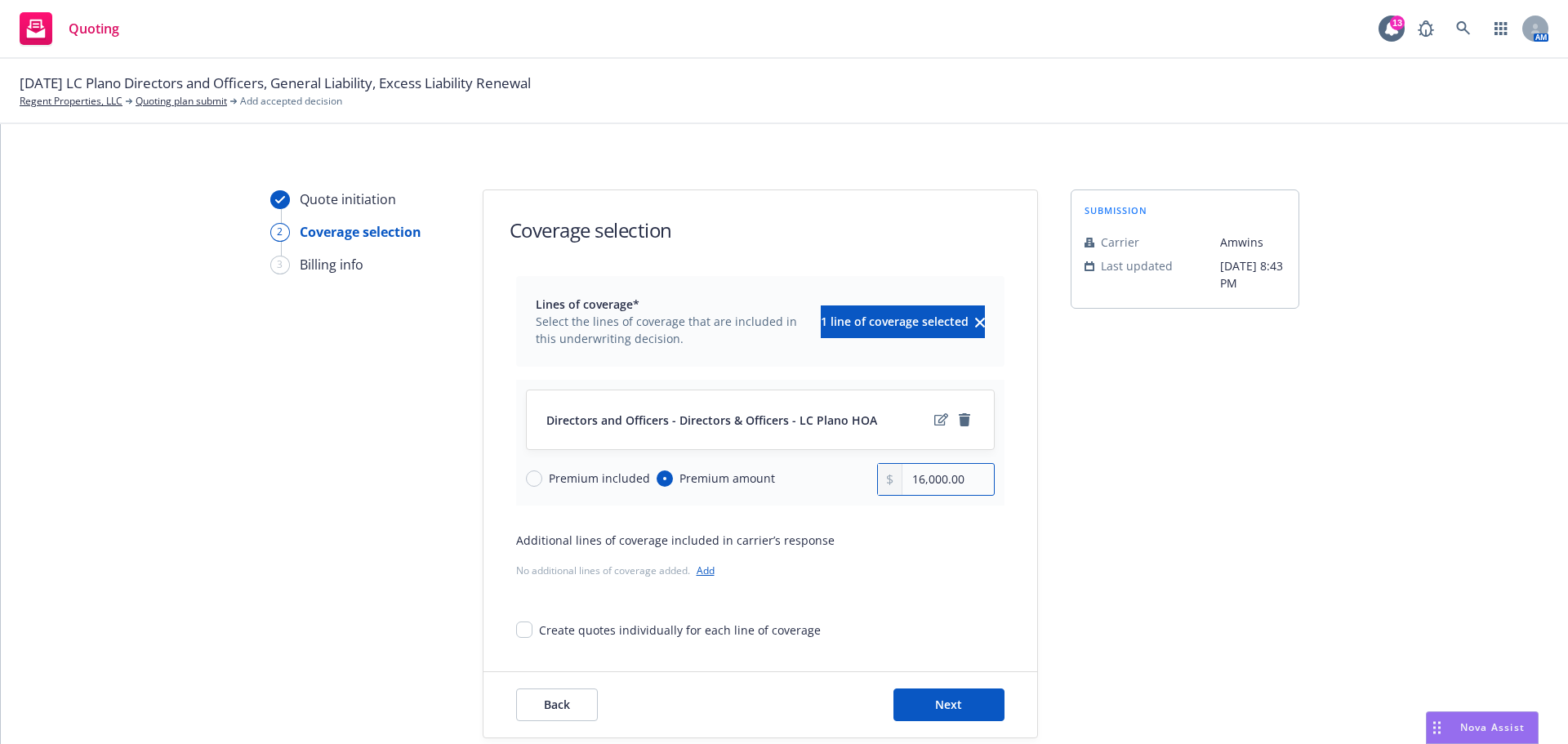
click at [936, 481] on input "16,000.00" at bounding box center [948, 479] width 91 height 31
type input "16,010.00"
click at [299, 430] on div "Quote initiation 2 Coverage selection 3 Billing info" at bounding box center [360, 464] width 179 height 549
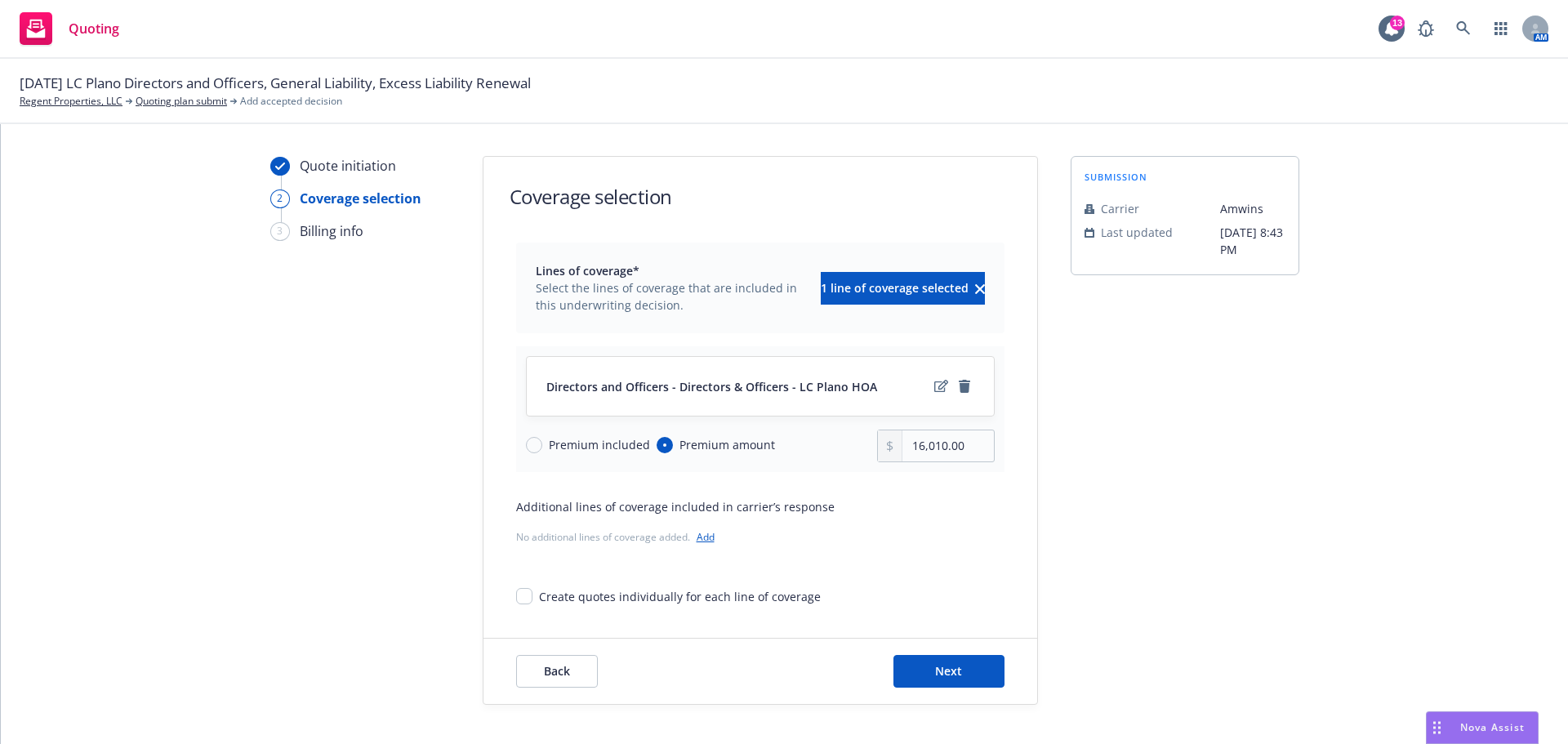
scroll to position [59, 0]
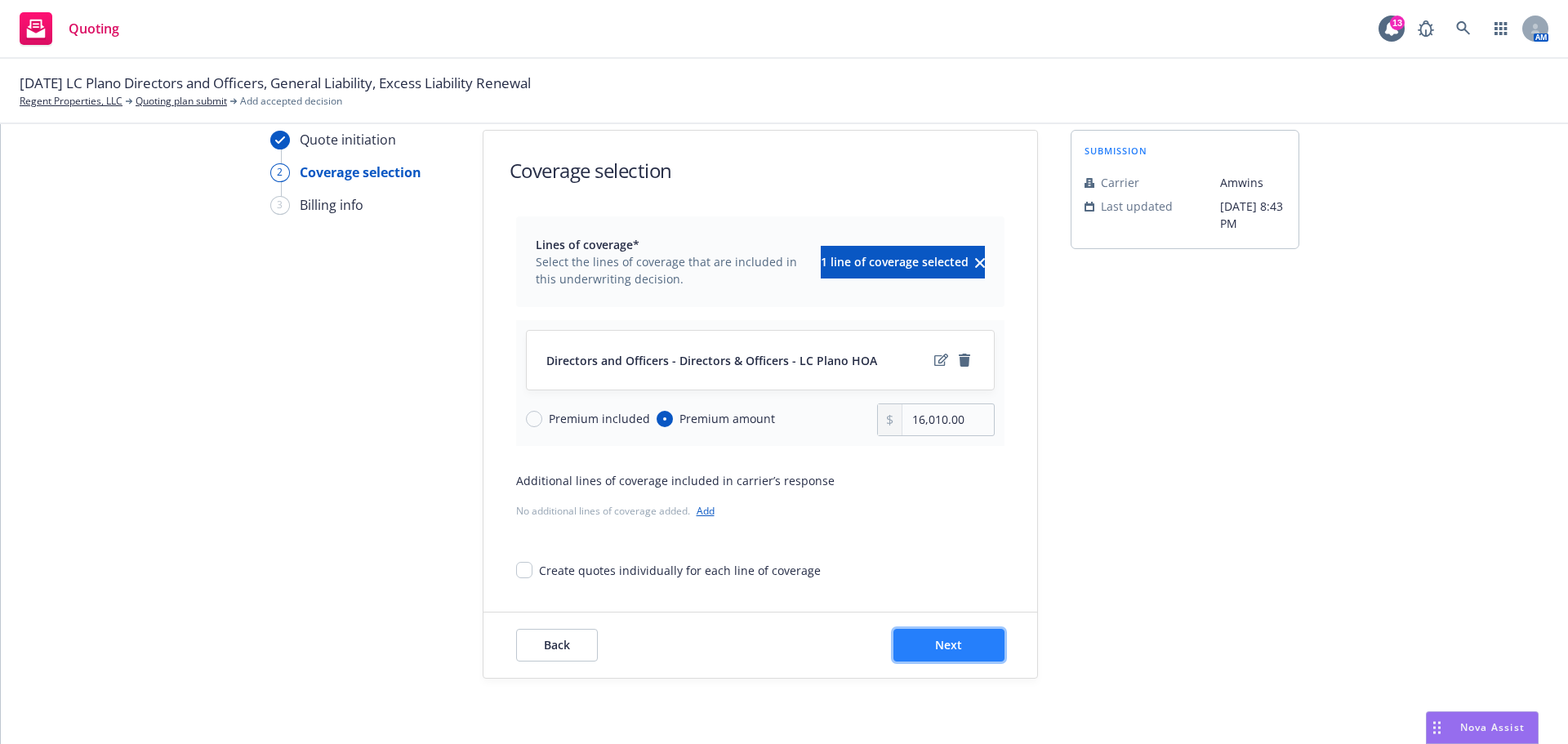
click at [941, 650] on span "Next" at bounding box center [948, 645] width 27 height 15
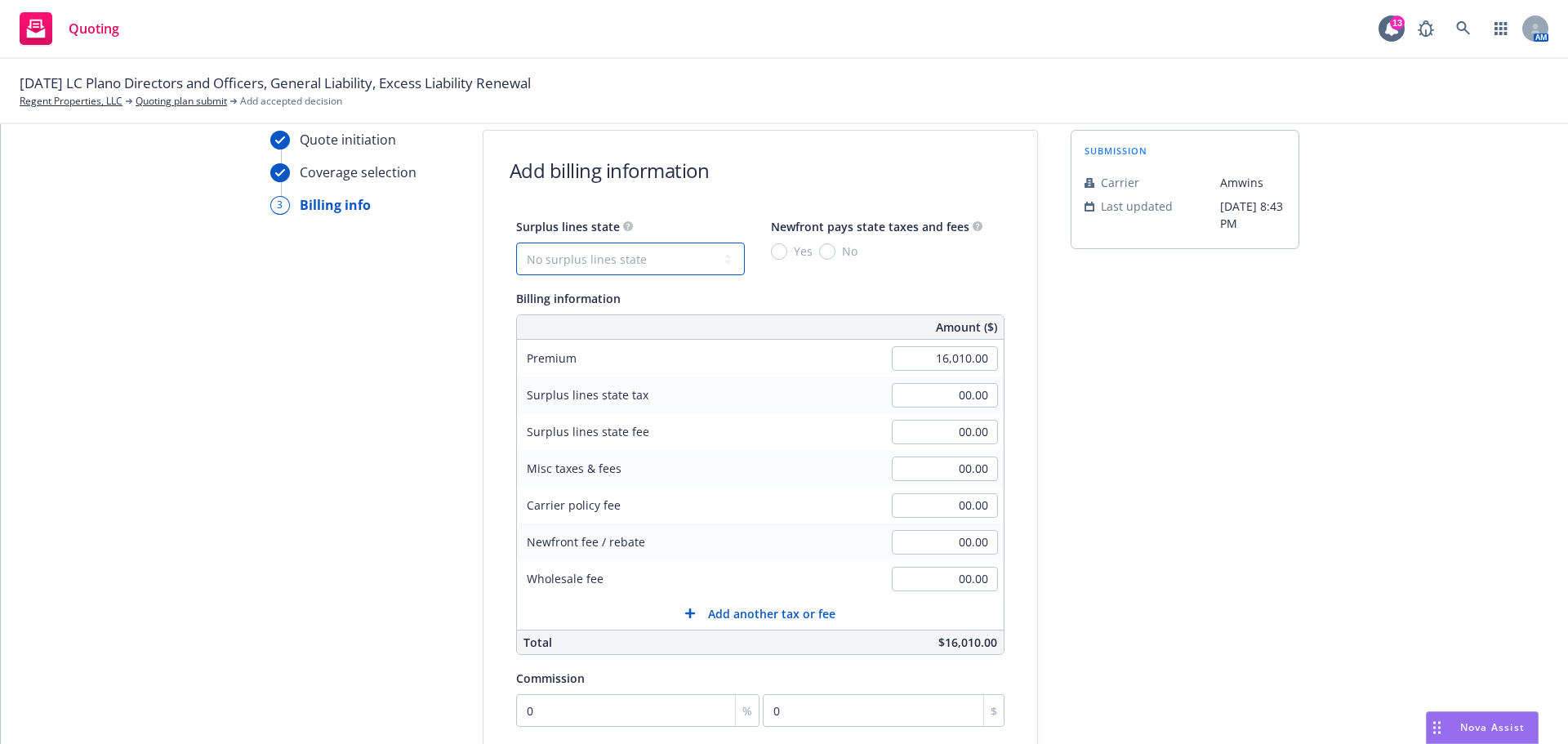
click at [594, 247] on select "No surplus lines state [US_STATE] [US_STATE] [US_STATE] [US_STATE] [US_STATE] […" at bounding box center [630, 259] width 228 height 33
click at [965, 580] on input "00.00" at bounding box center [945, 579] width 106 height 25
type input "350.00"
click at [1170, 514] on div "submission Carrier [PERSON_NAME] Last updated [DATE] 8:43 PM" at bounding box center [1185, 547] width 228 height 836
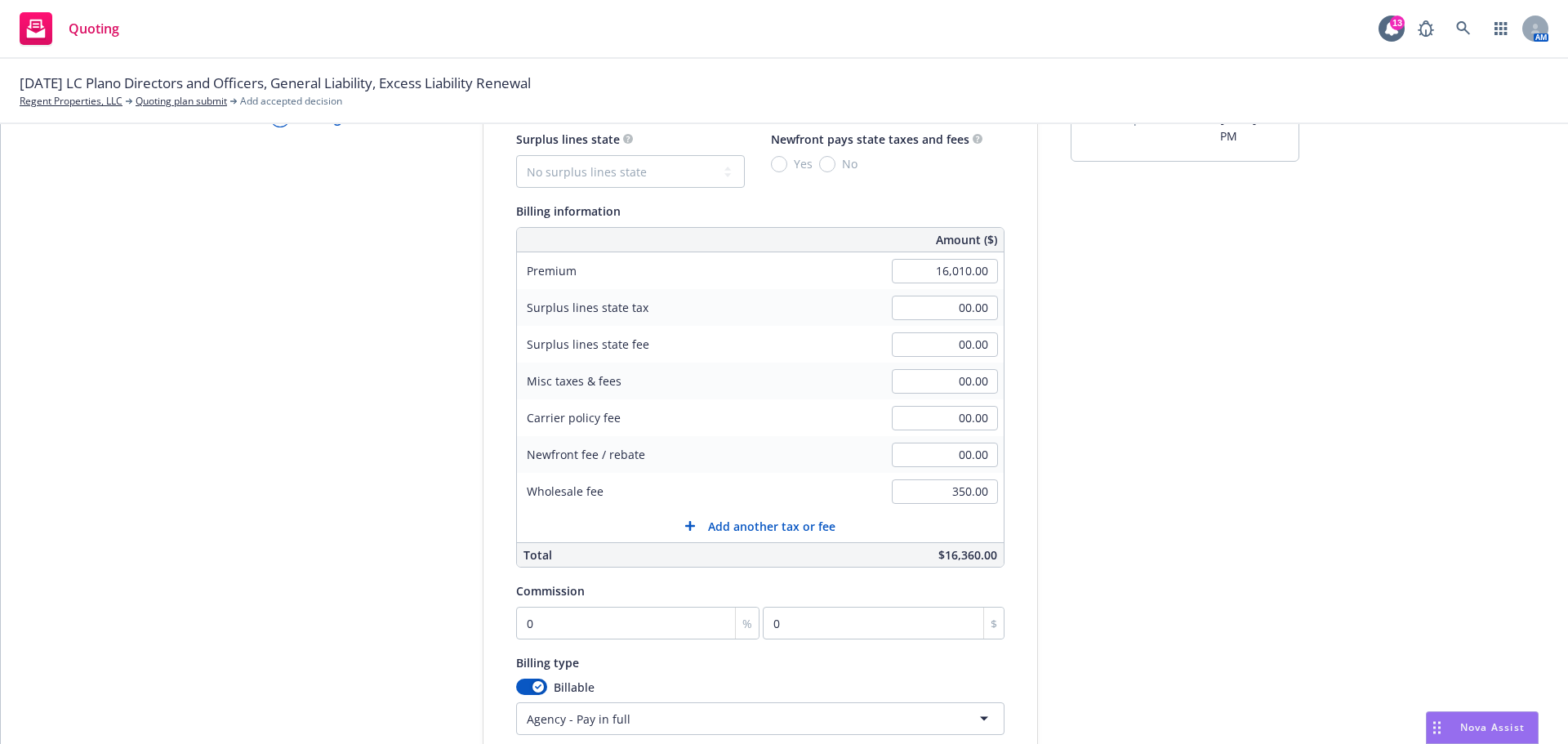
scroll to position [223, 0]
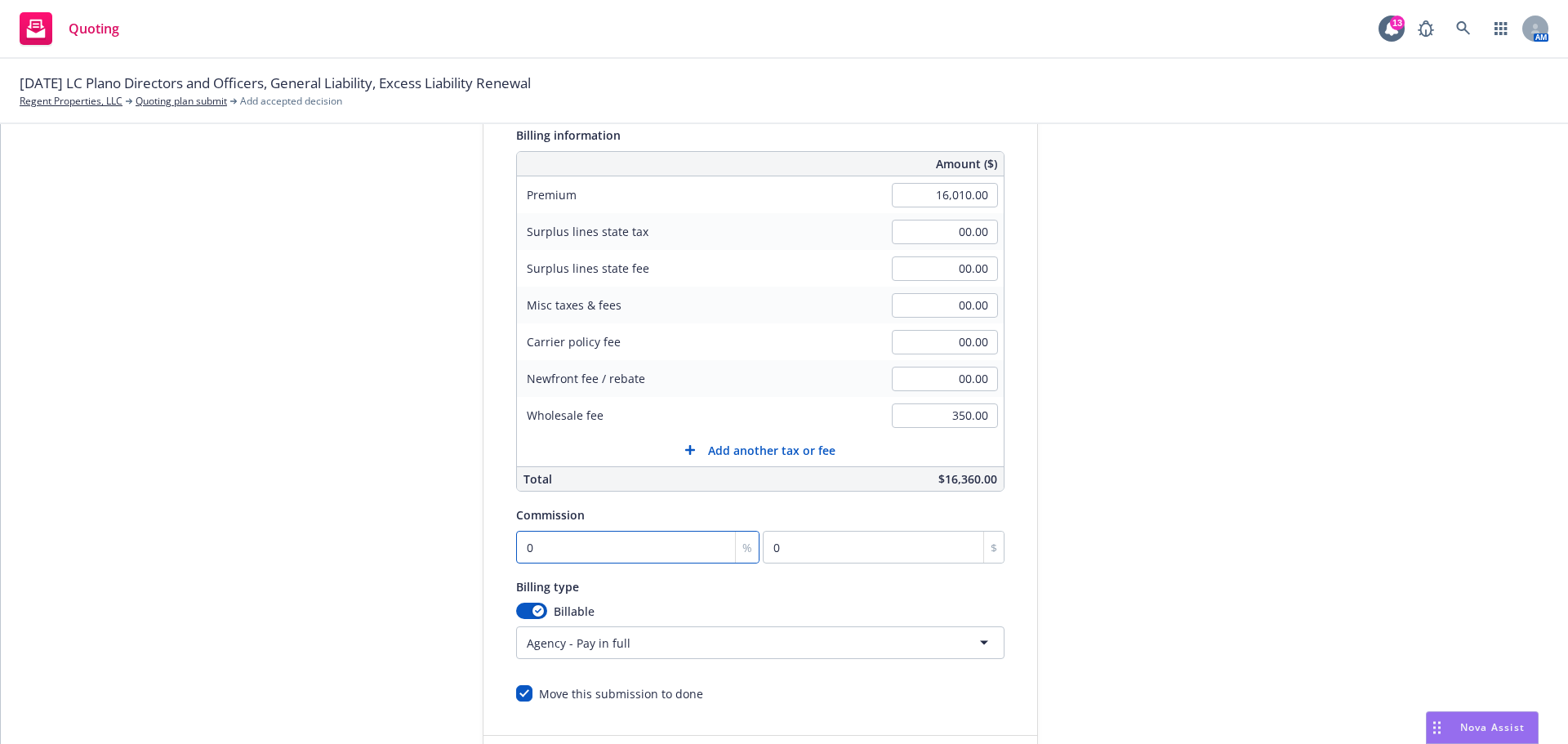
click at [592, 540] on input "0" at bounding box center [638, 547] width 244 height 33
type input "1"
type input "160.1"
type input "10"
type input "1601"
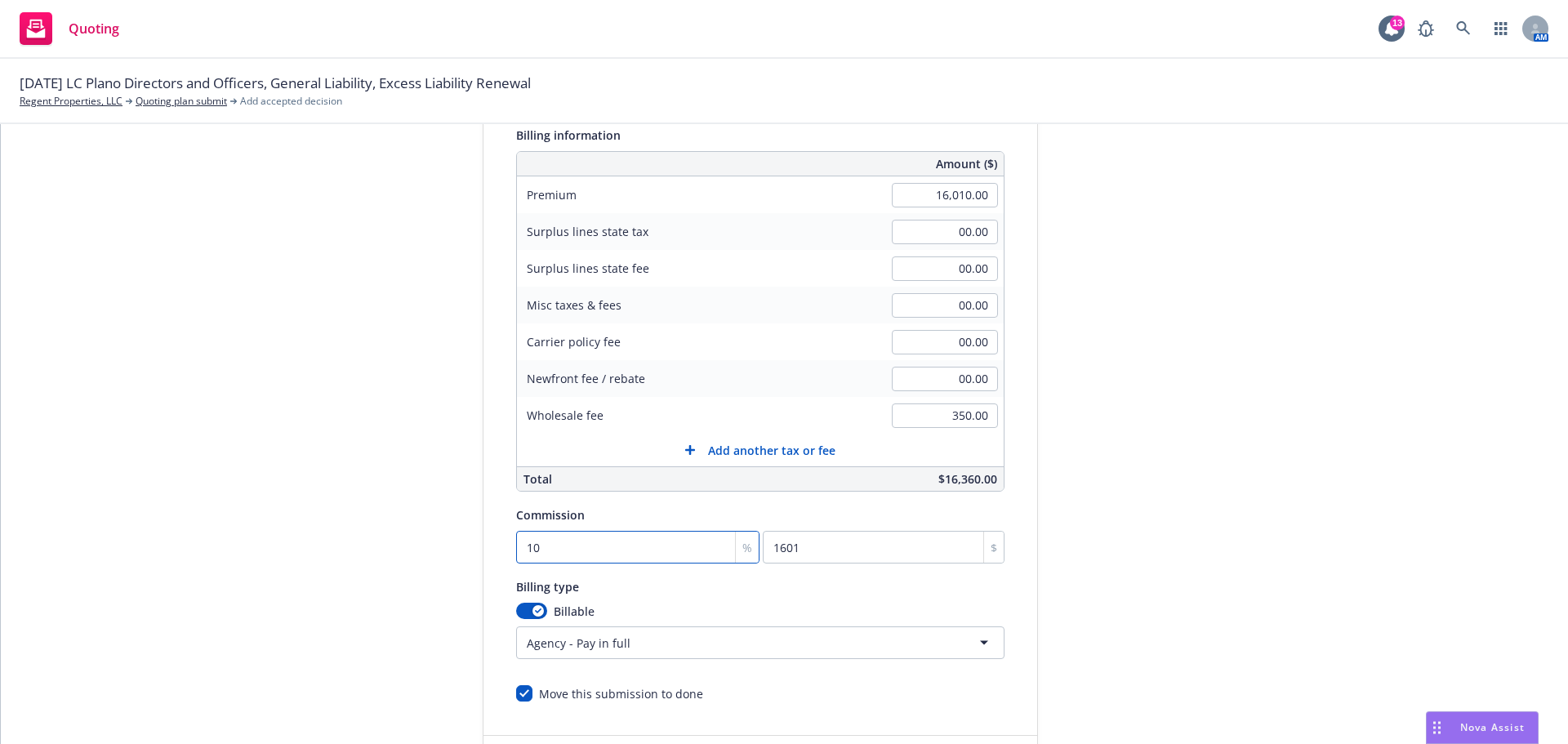
type input "10"
click at [402, 511] on div "Quote initiation Coverage selection 3 Billing info" at bounding box center [360, 384] width 179 height 836
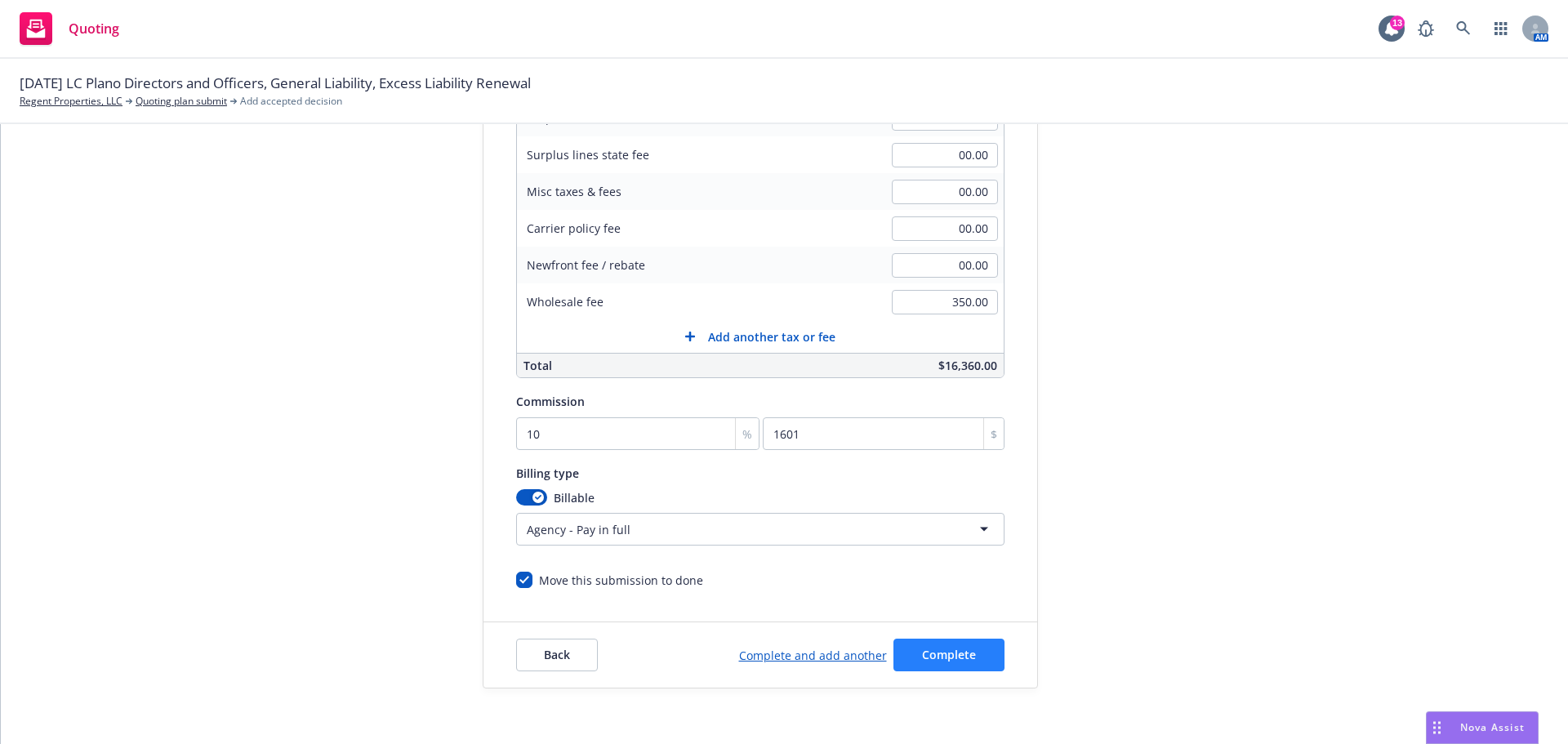
scroll to position [346, 0]
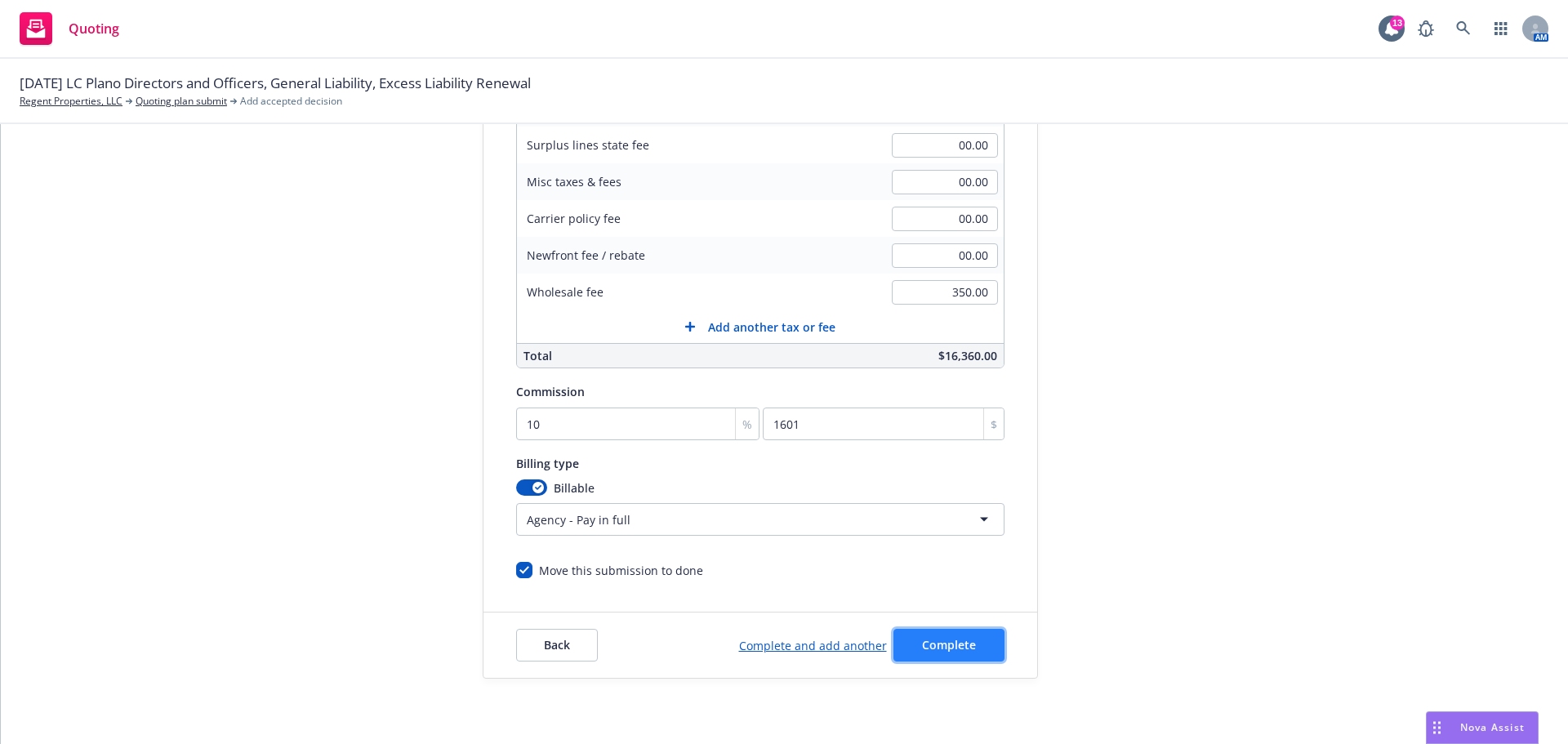
click at [934, 646] on span "Complete" at bounding box center [948, 645] width 54 height 15
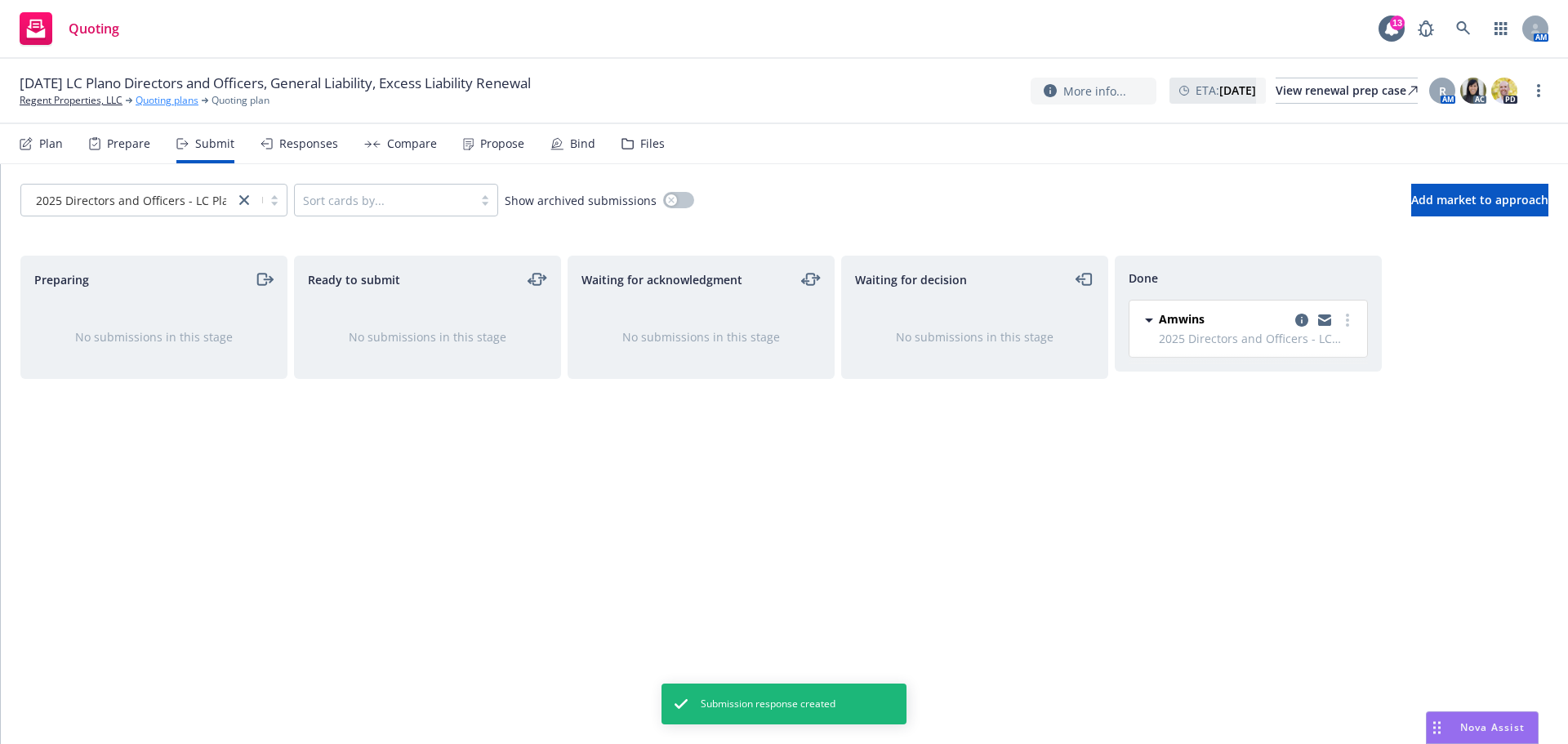
click at [162, 102] on link "Quoting plans" at bounding box center [167, 100] width 63 height 15
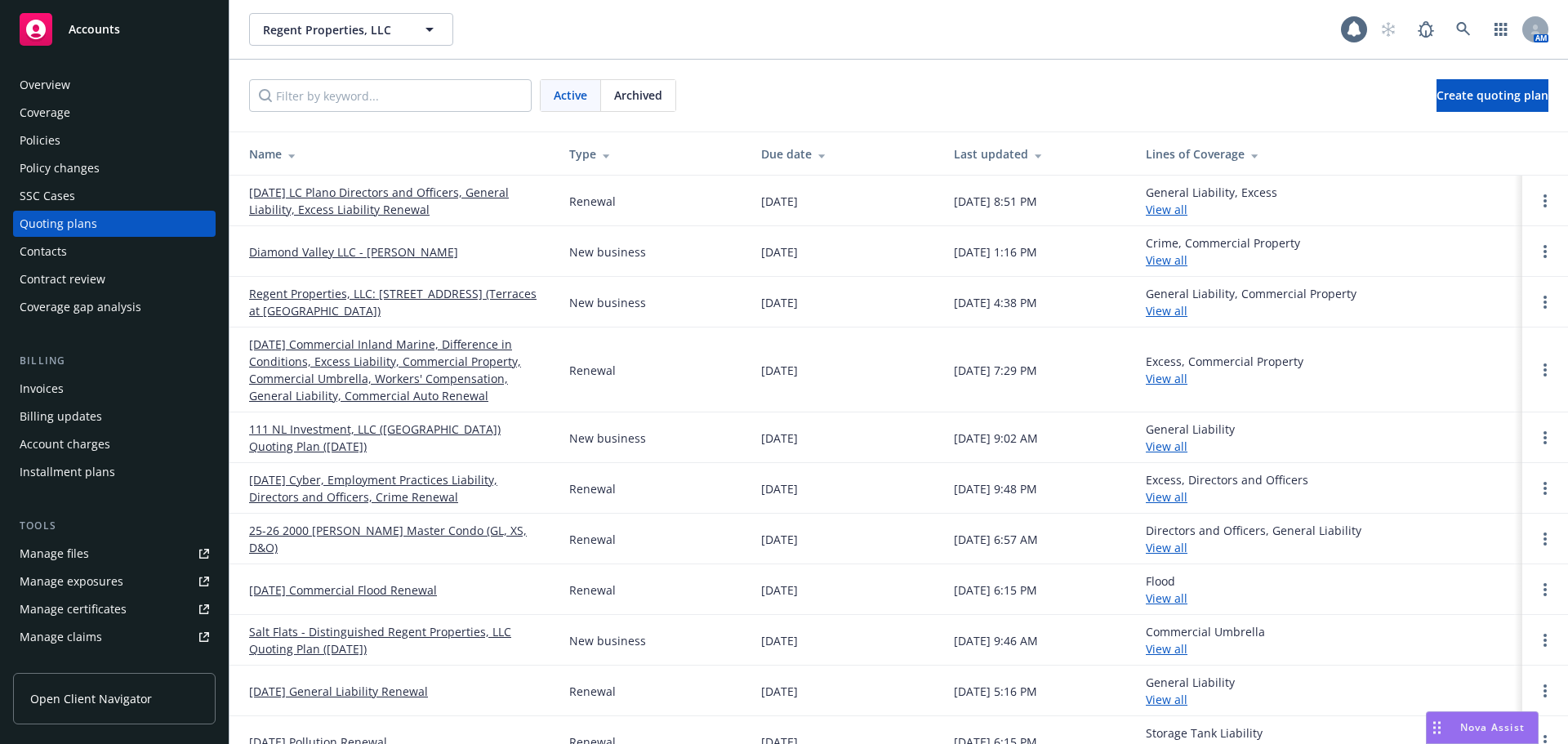
click at [379, 210] on link "[DATE] LC Plano Directors and Officers, General Liability, Excess Liability Ren…" at bounding box center [396, 201] width 294 height 34
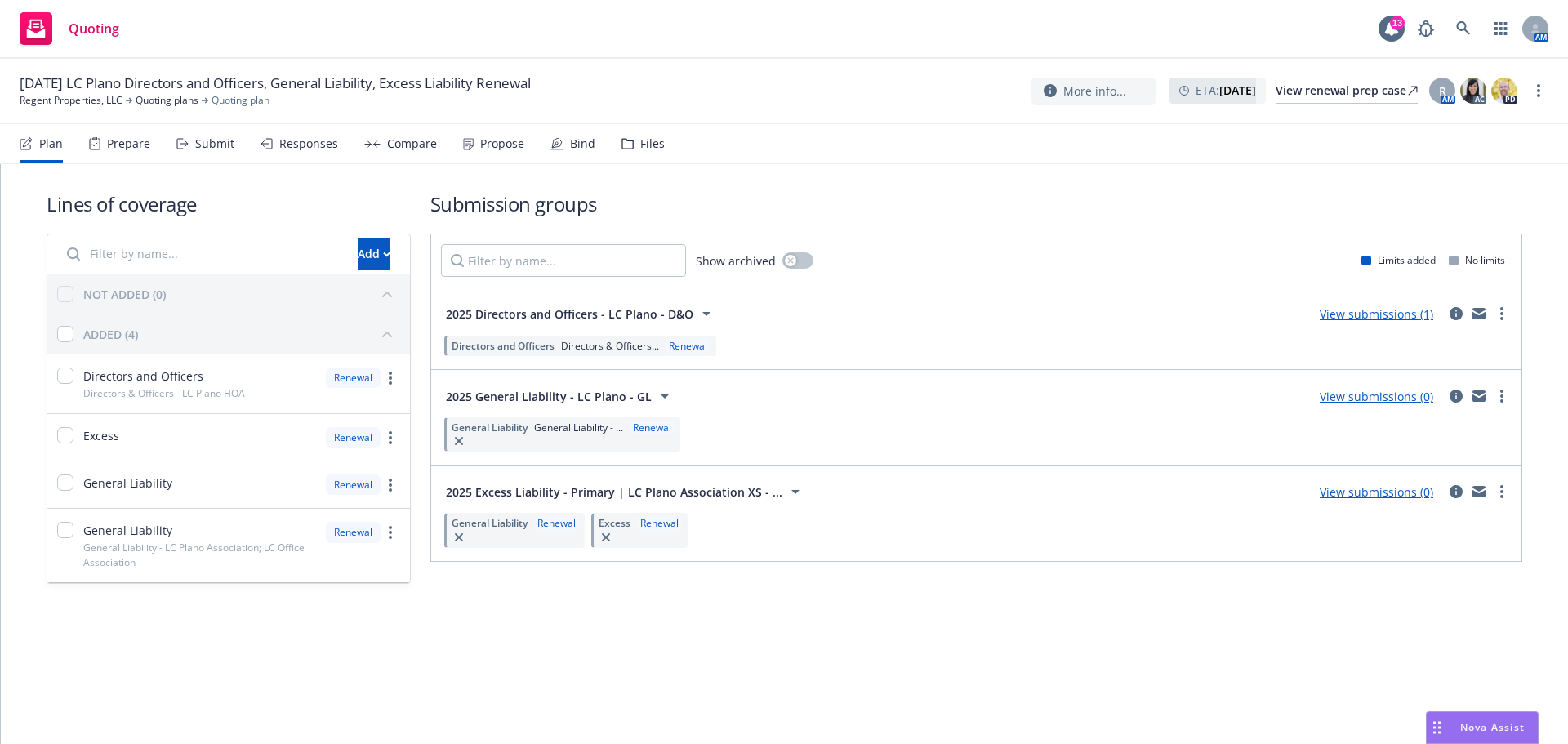
click at [528, 533] on div "General Liability Renewal" at bounding box center [514, 530] width 141 height 34
click at [551, 523] on div "Renewal" at bounding box center [556, 523] width 45 height 14
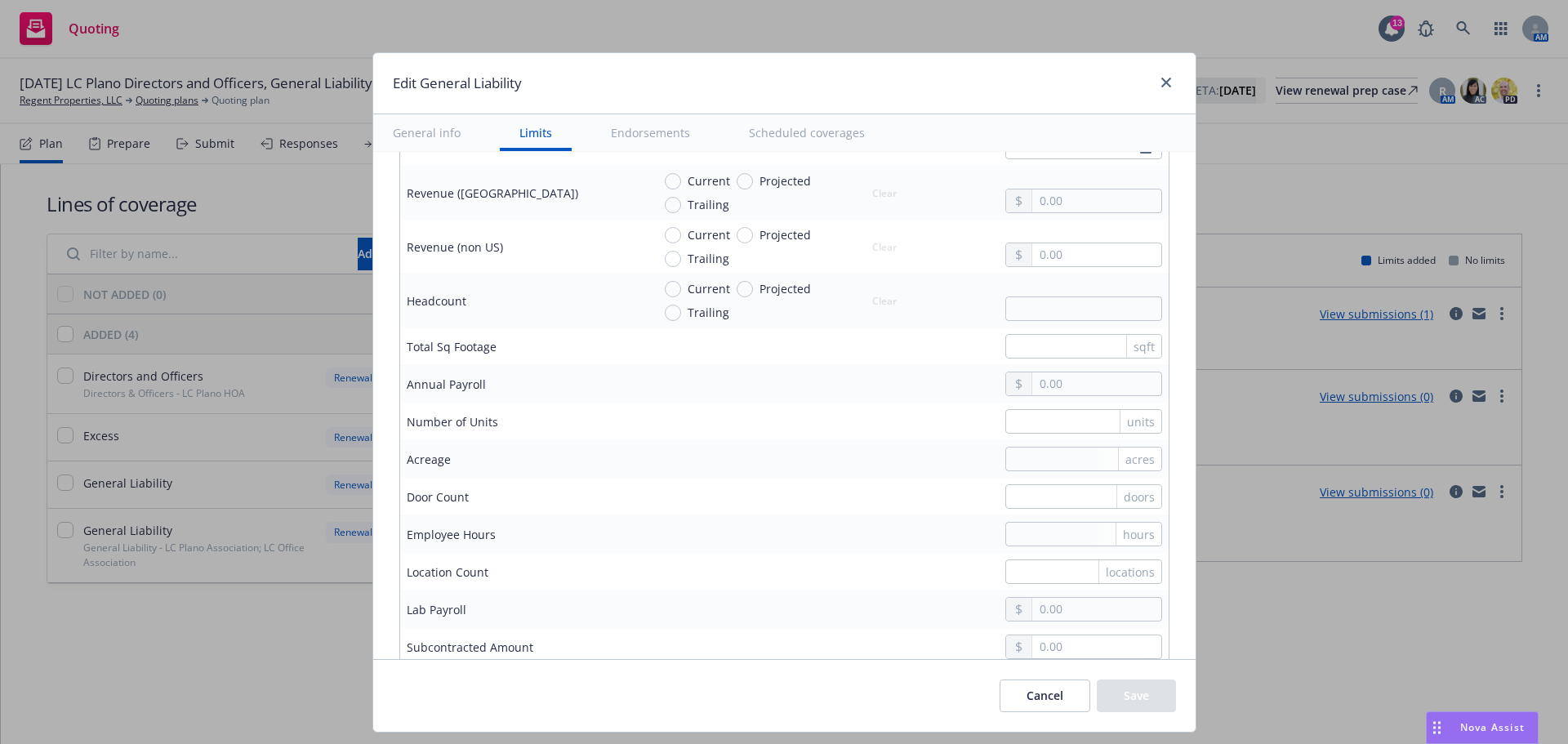
scroll to position [3379, 0]
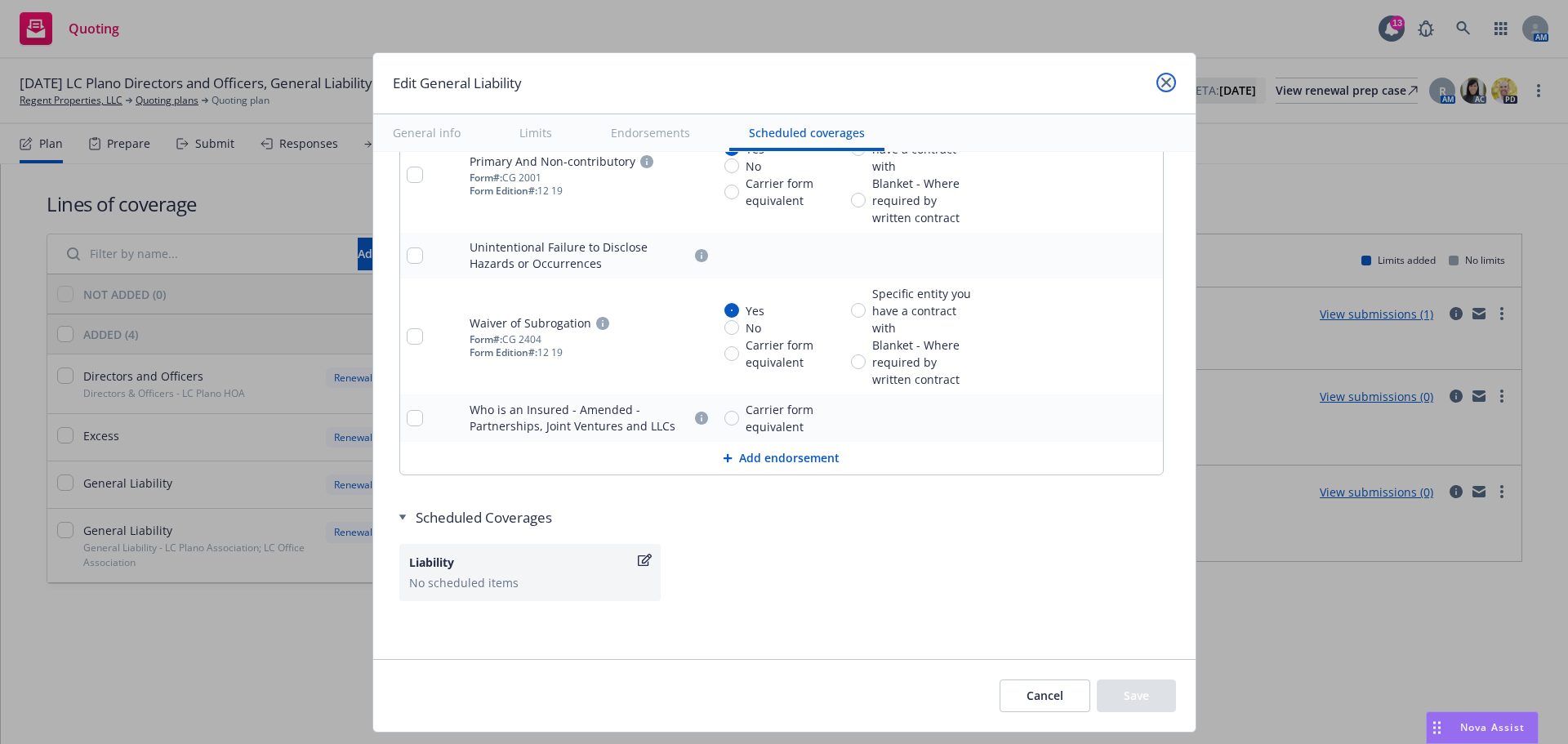
click at [1163, 82] on icon "close" at bounding box center [1165, 82] width 9 height 9
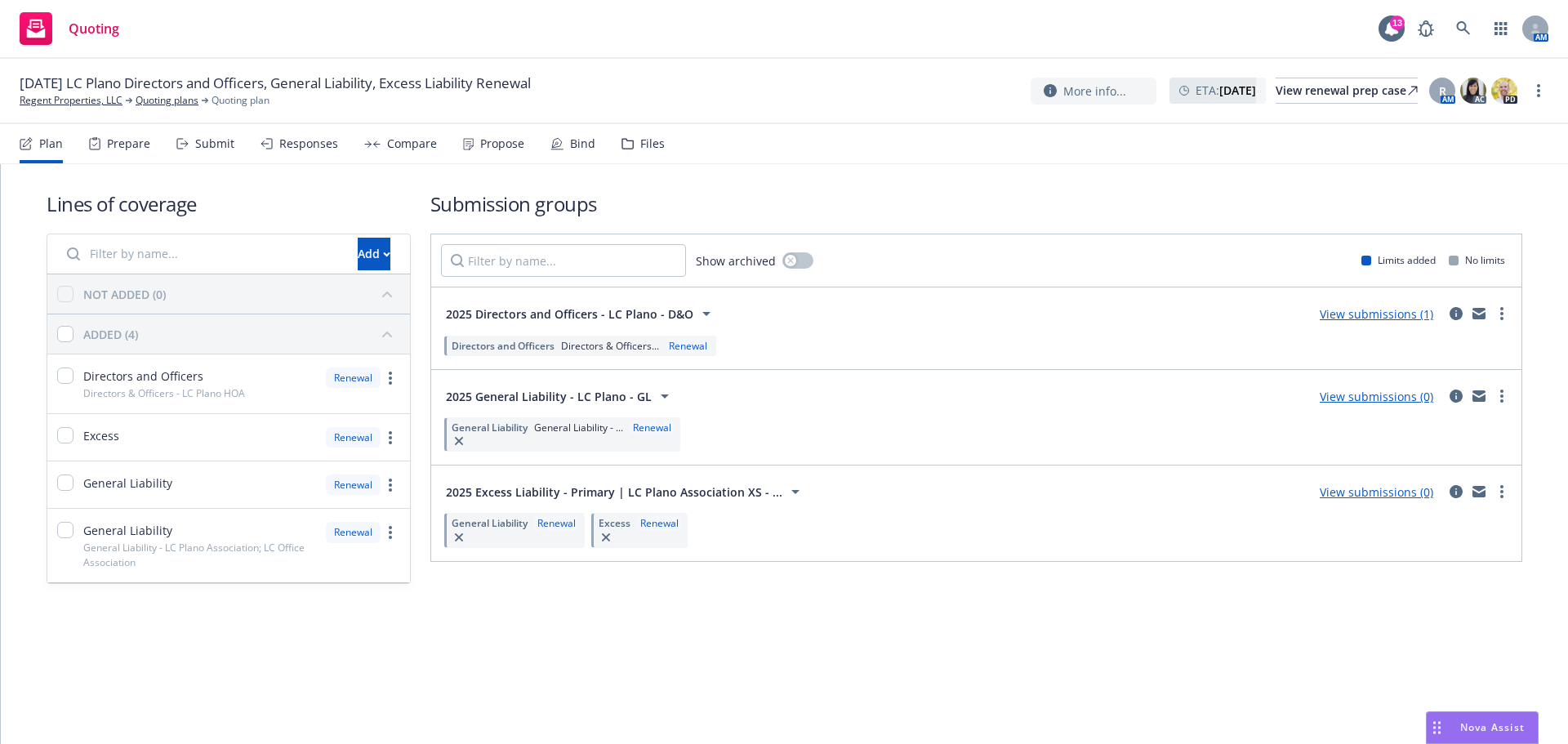
click at [574, 439] on div "General Liability General Liability - ... Renewal" at bounding box center [562, 435] width 236 height 34
click at [556, 420] on div "General Liability General Liability - ... Renewal" at bounding box center [562, 435] width 236 height 34
click at [554, 430] on span "General Liability - ..." at bounding box center [579, 428] width 89 height 14
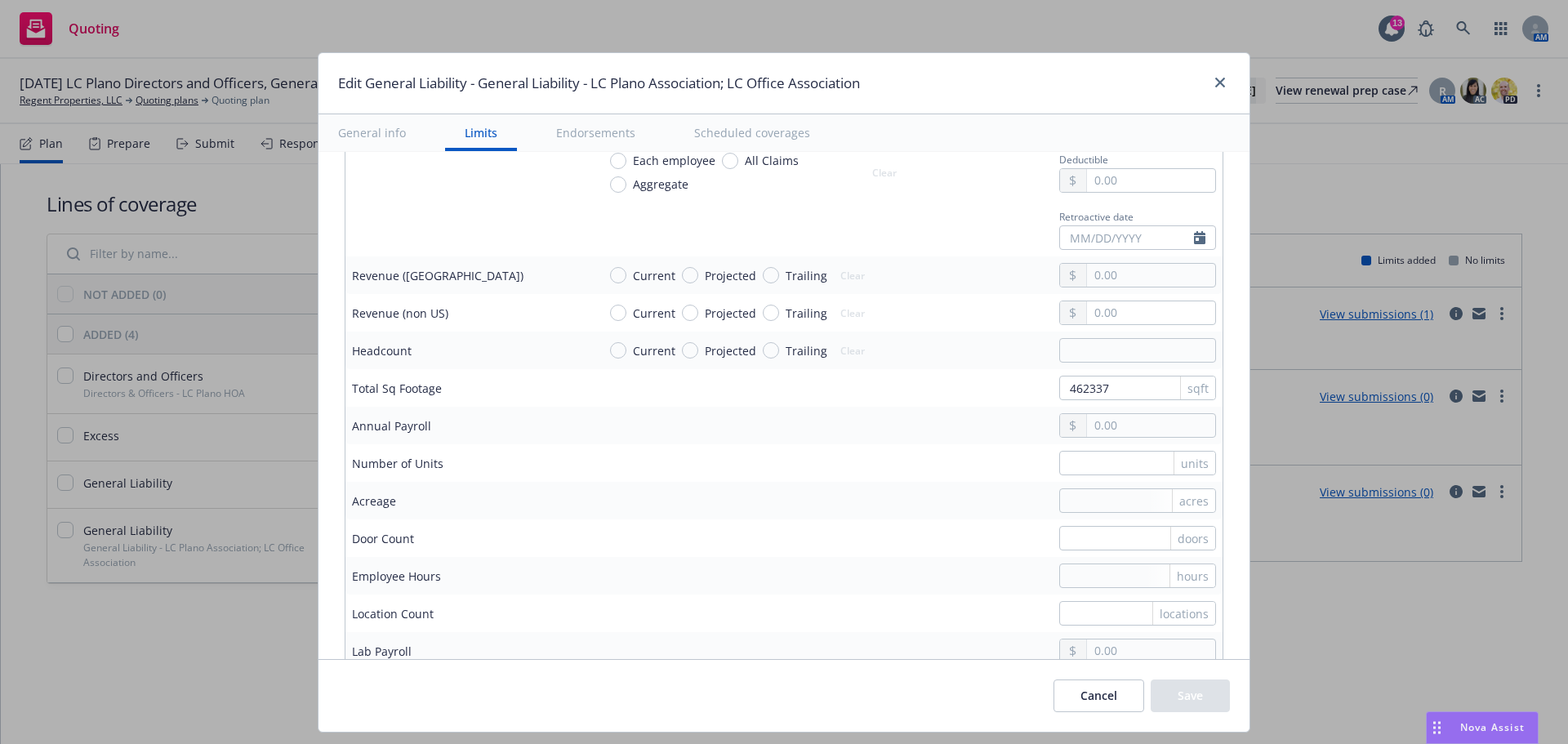
scroll to position [0, 0]
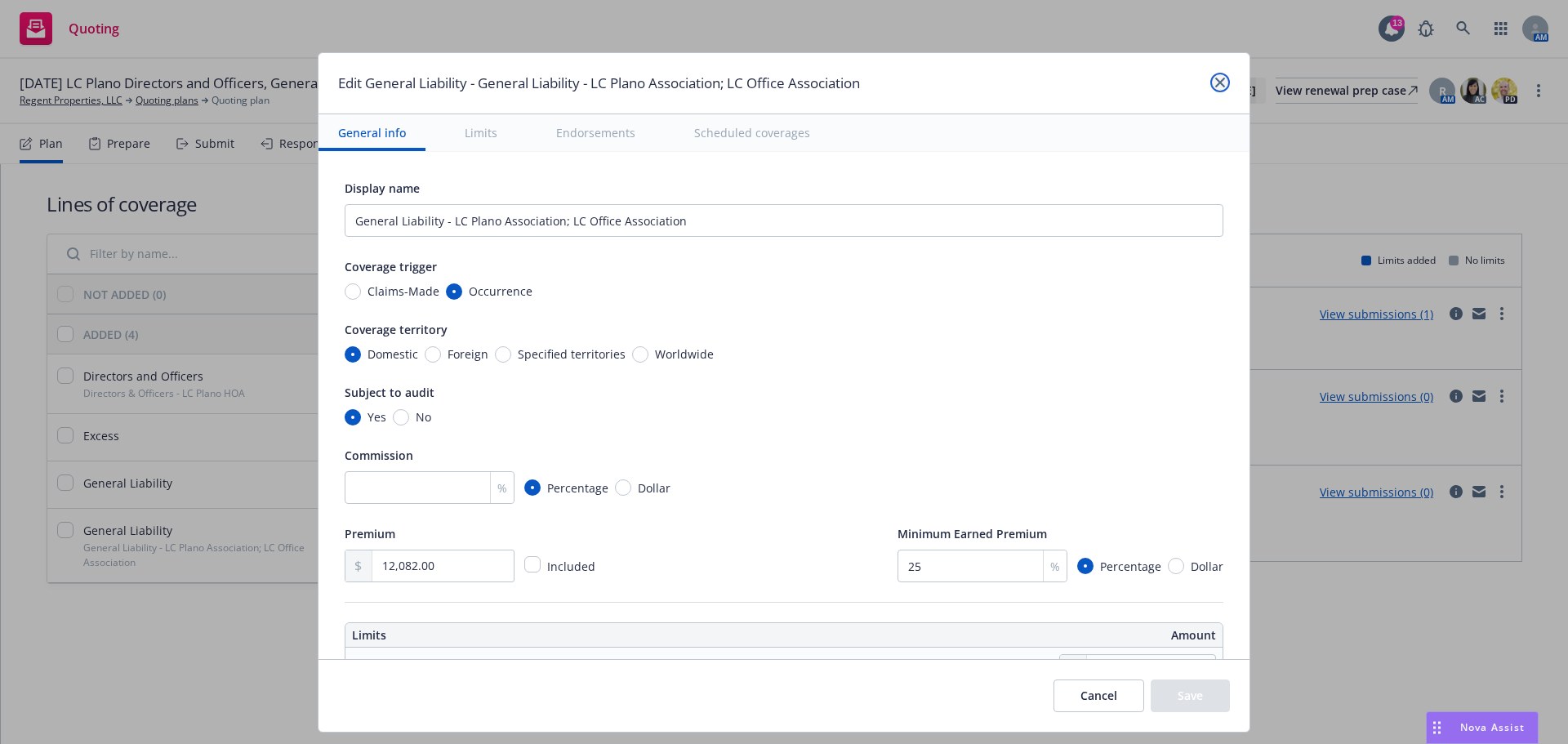
click at [1215, 84] on icon "close" at bounding box center [1219, 82] width 9 height 9
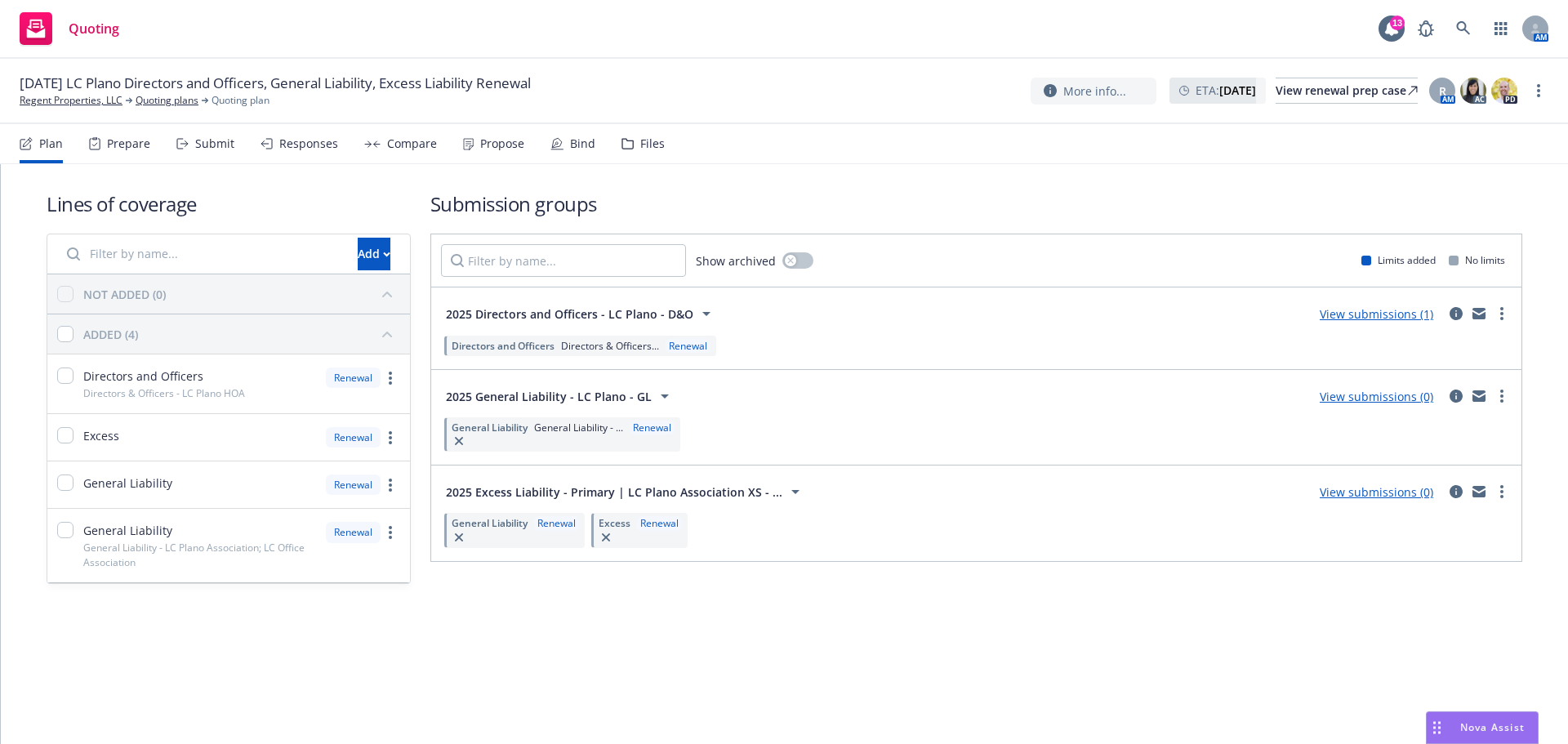
click at [1340, 604] on div "Lines of coverage Add NOT ADDED (0) ADDED (4) Directors and Officers Directors …" at bounding box center [784, 387] width 1475 height 446
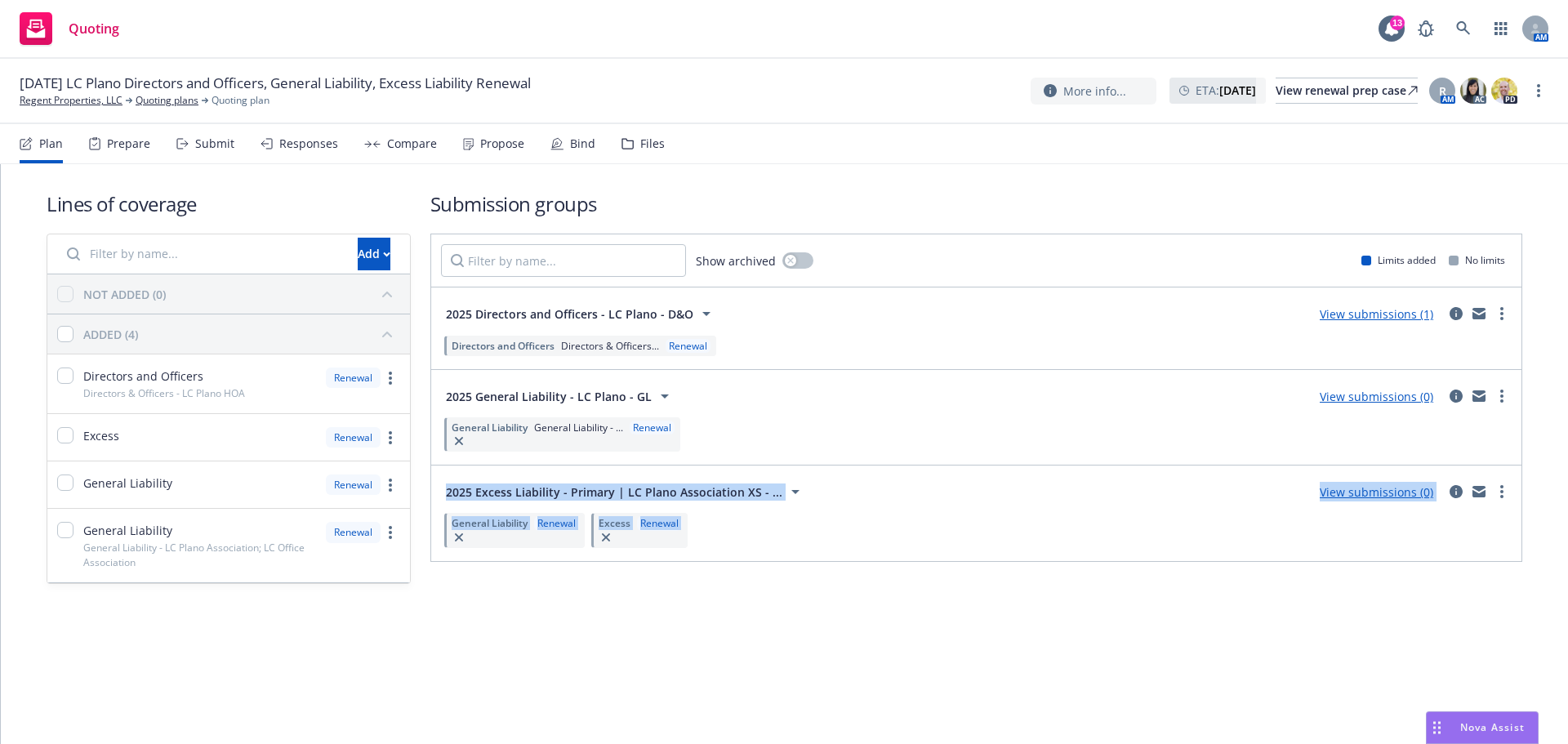
drag, startPoint x: 625, startPoint y: 536, endPoint x: 741, endPoint y: 442, distance: 149.3
click at [741, 442] on div "Show archived Limits added No limits 2025 Directors and Officers - LC Plano - D…" at bounding box center [975, 398] width 1091 height 328
click at [780, 623] on div "Lines of coverage Add NOT ADDED (0) ADDED (4) Directors and Officers Directors …" at bounding box center [784, 410] width 1567 height 491
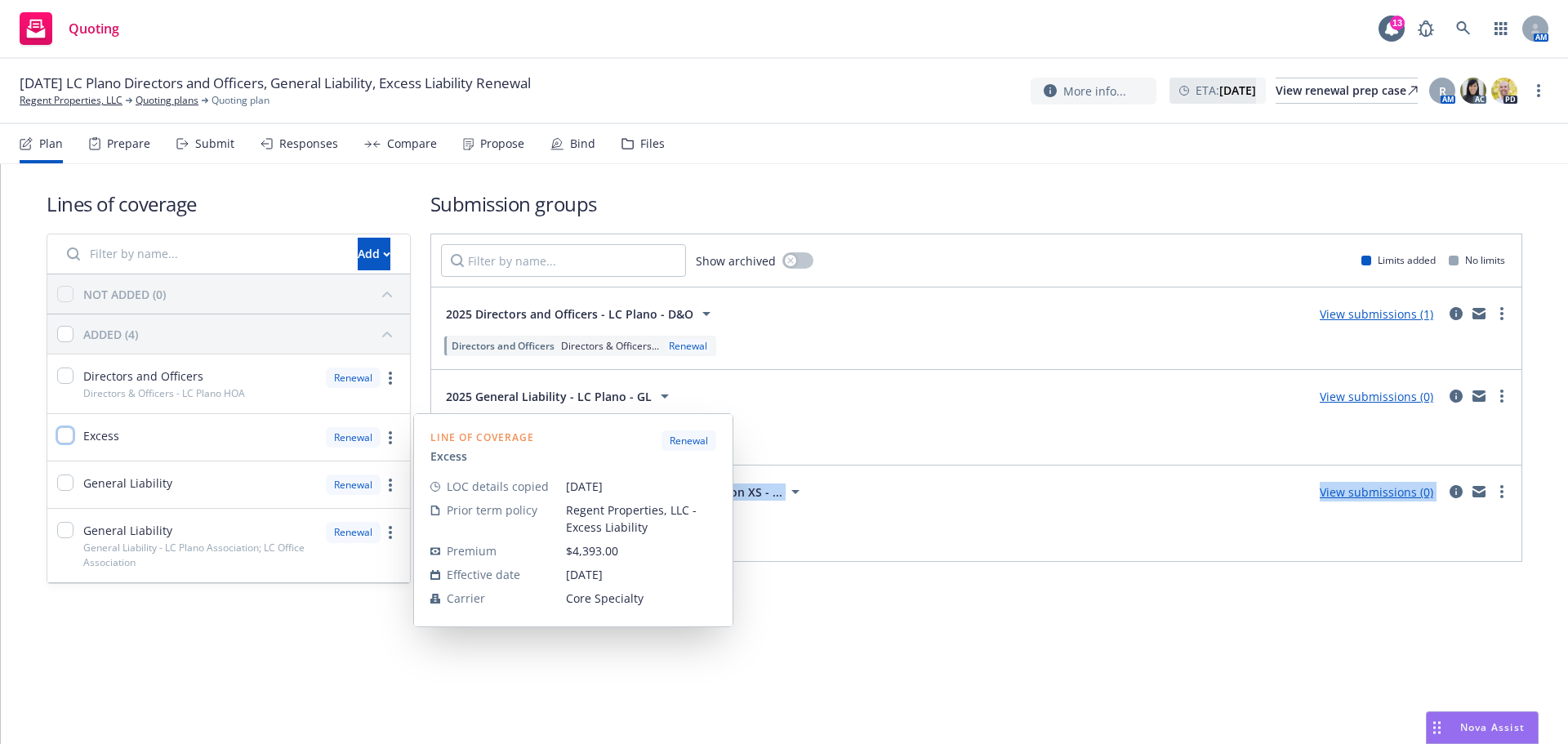
click at [62, 436] on input "checkbox" at bounding box center [65, 435] width 16 height 16
checkbox input "true"
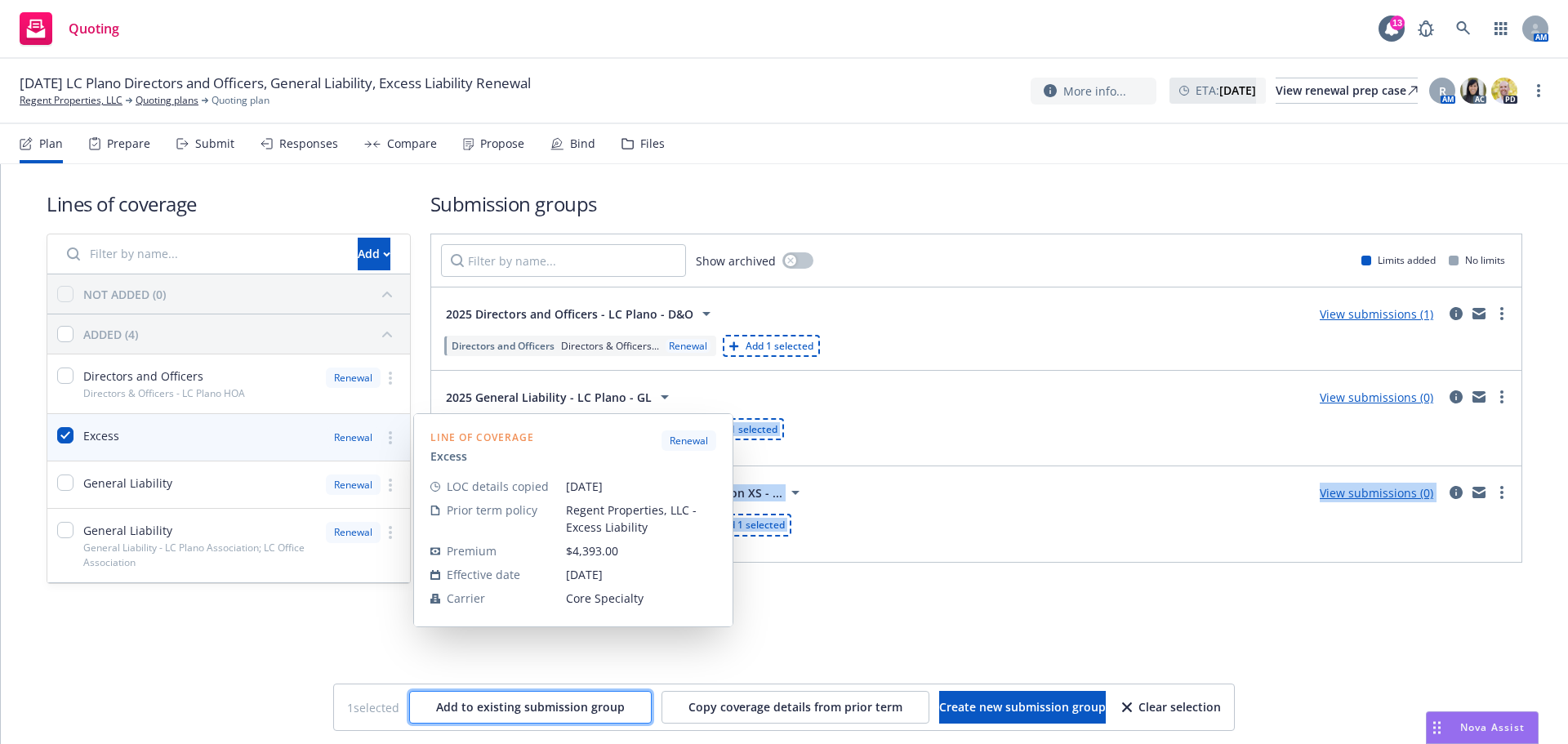
click at [520, 707] on span "Add to existing submission group" at bounding box center [531, 707] width 189 height 15
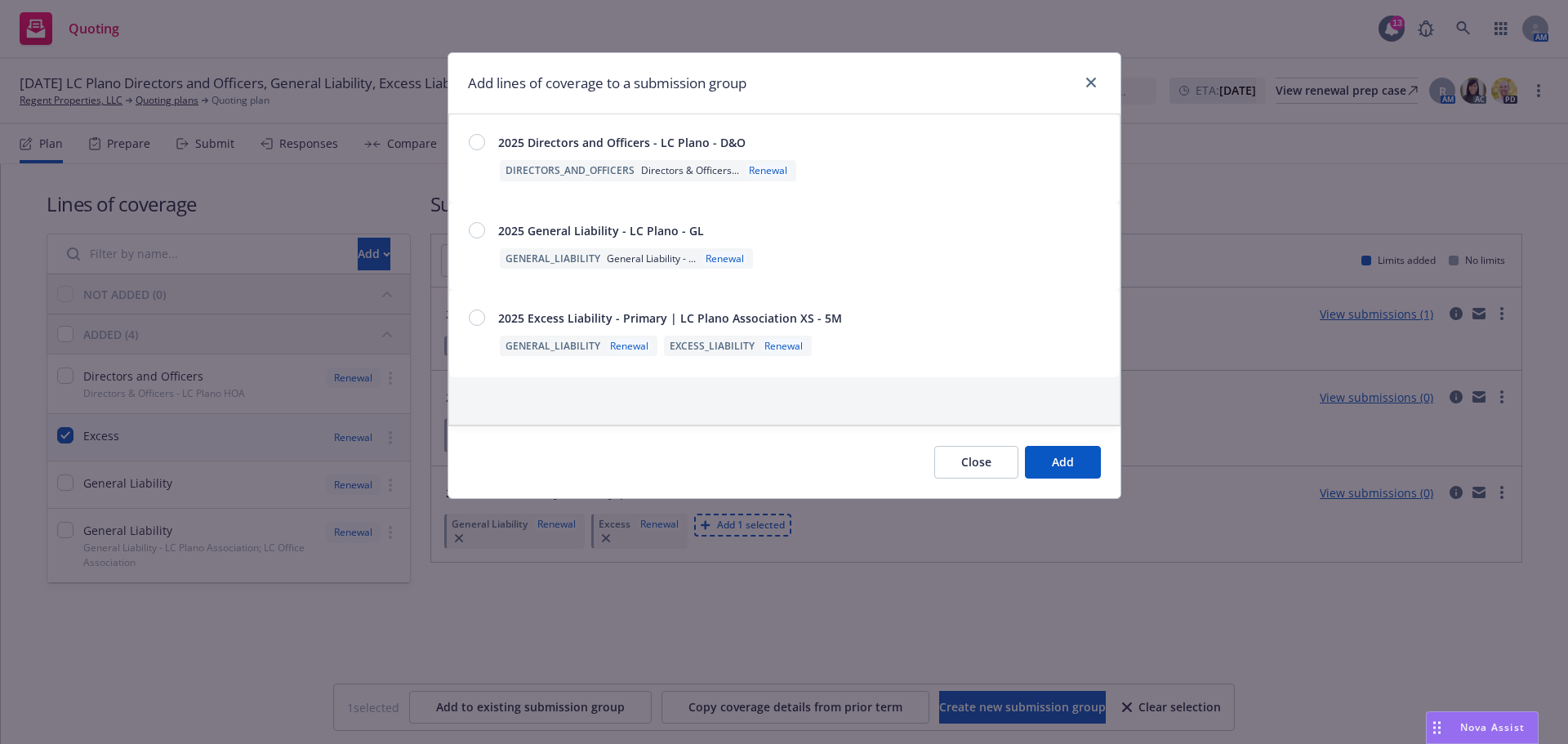
click at [473, 235] on div at bounding box center [477, 230] width 16 height 16
click at [1054, 464] on span "Add" at bounding box center [1063, 462] width 22 height 15
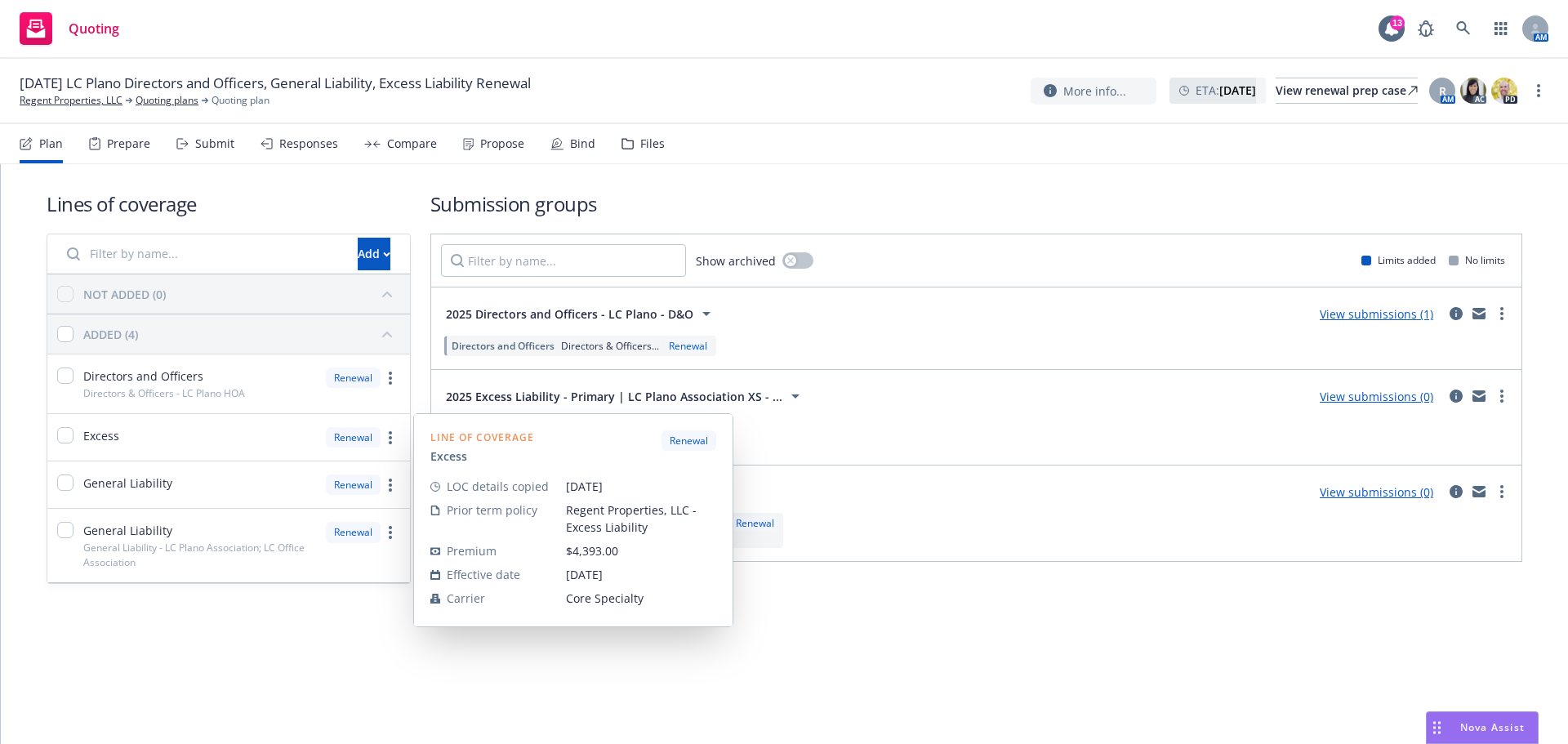
click at [712, 668] on div "Lines of coverage Add NOT ADDED (0) ADDED (4) Directors and Officers Directors …" at bounding box center [784, 454] width 1567 height 580
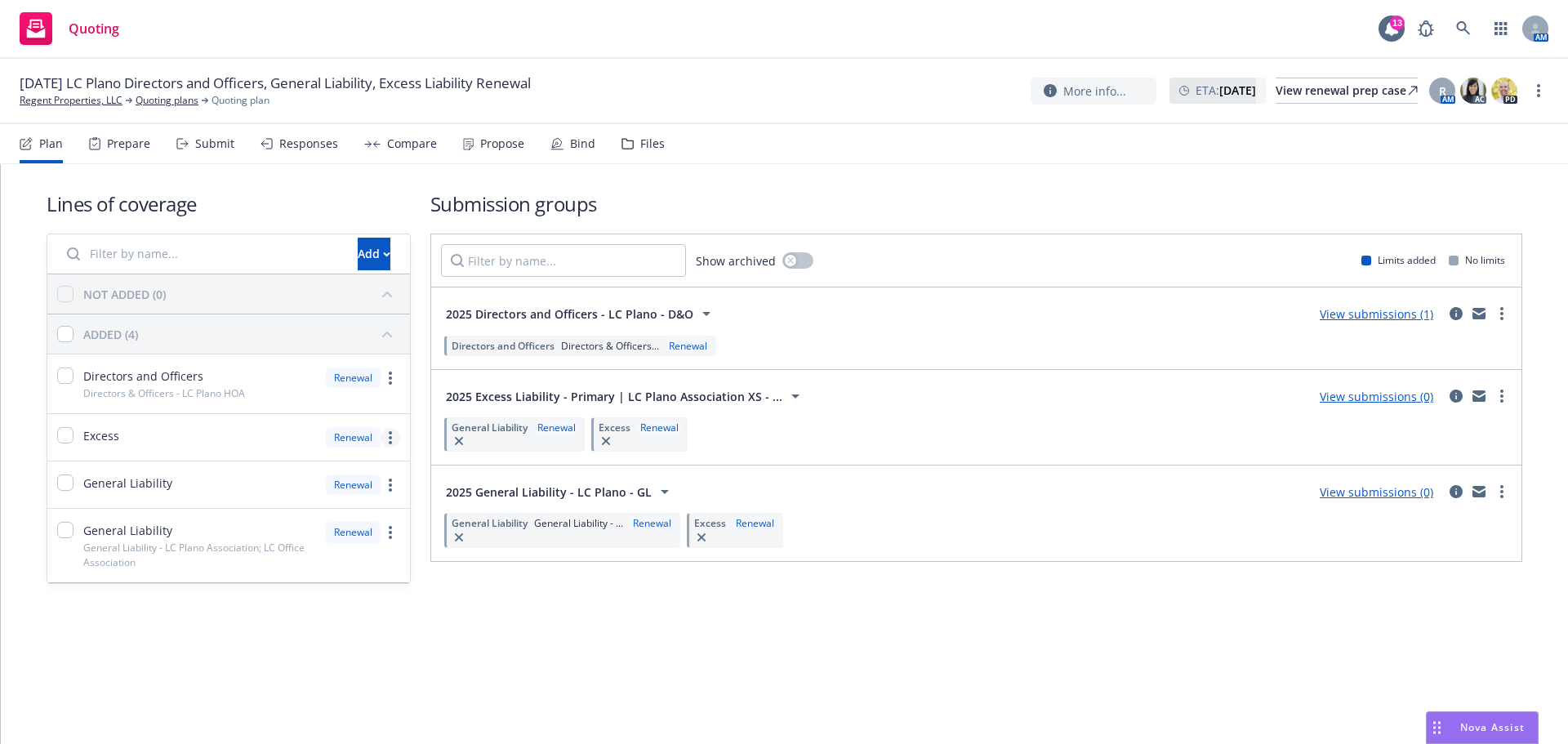
click at [386, 440] on link "more" at bounding box center [390, 437] width 20 height 20
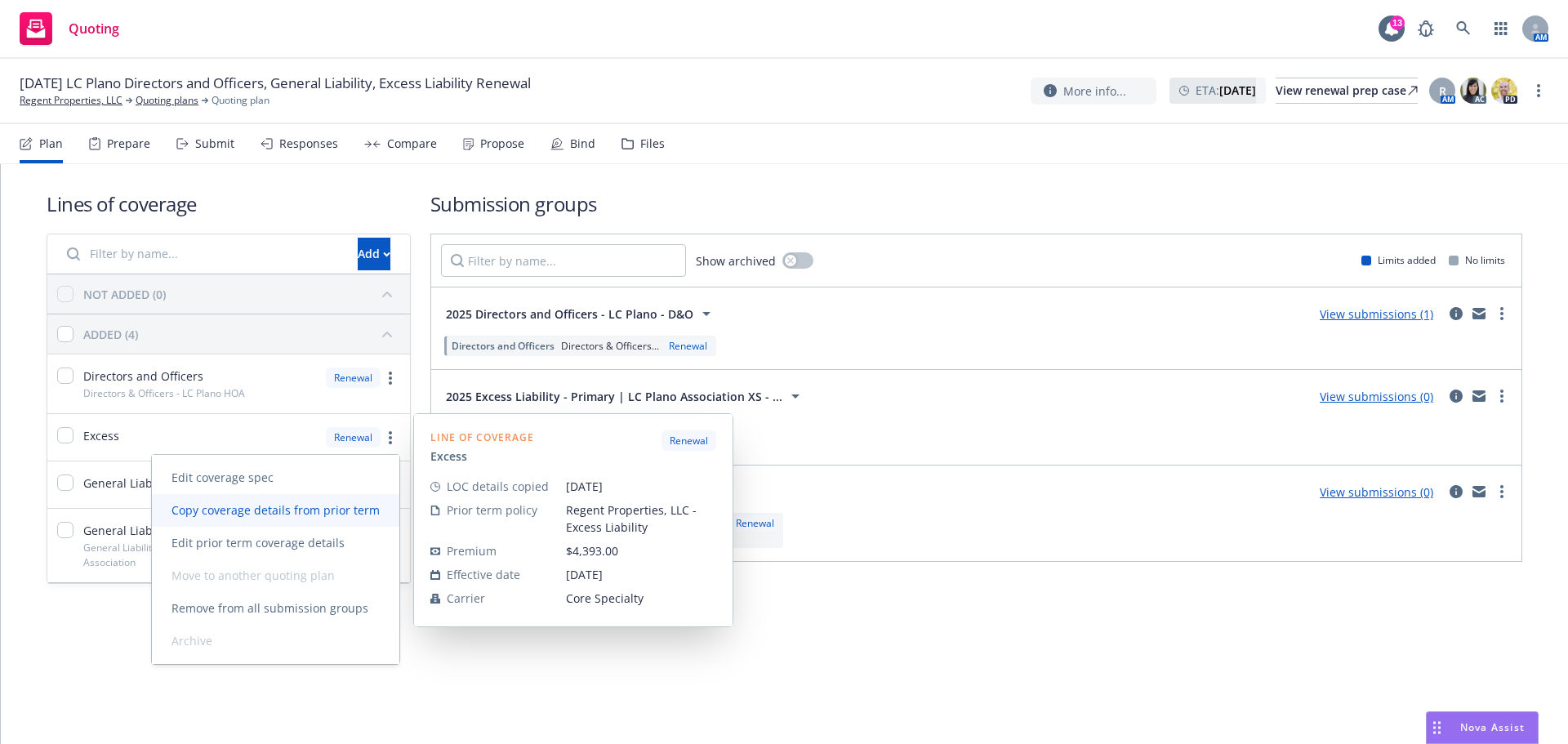
click at [343, 515] on span "Copy coverage details from prior term" at bounding box center [276, 510] width 247 height 15
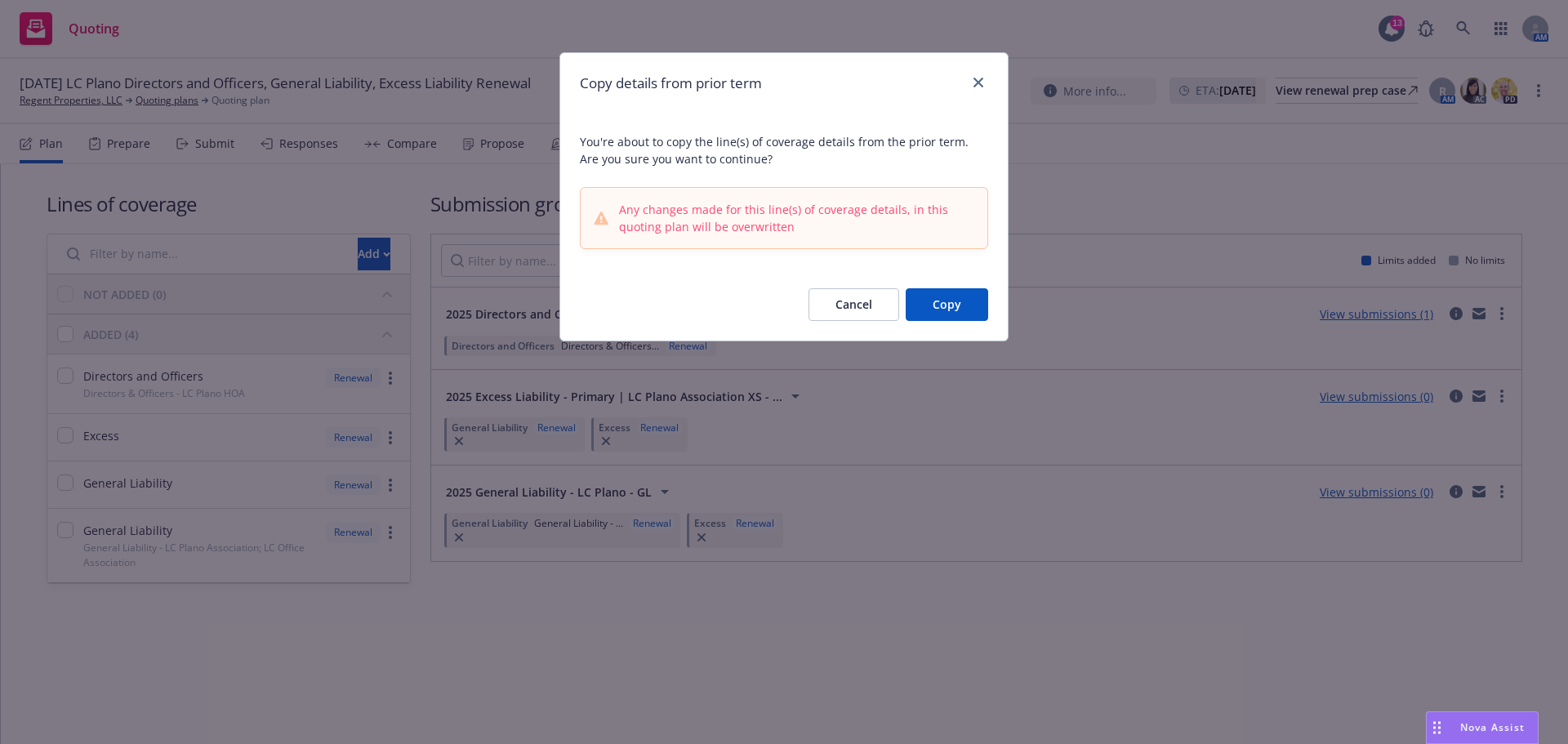
click at [926, 300] on button "Copy" at bounding box center [946, 305] width 82 height 33
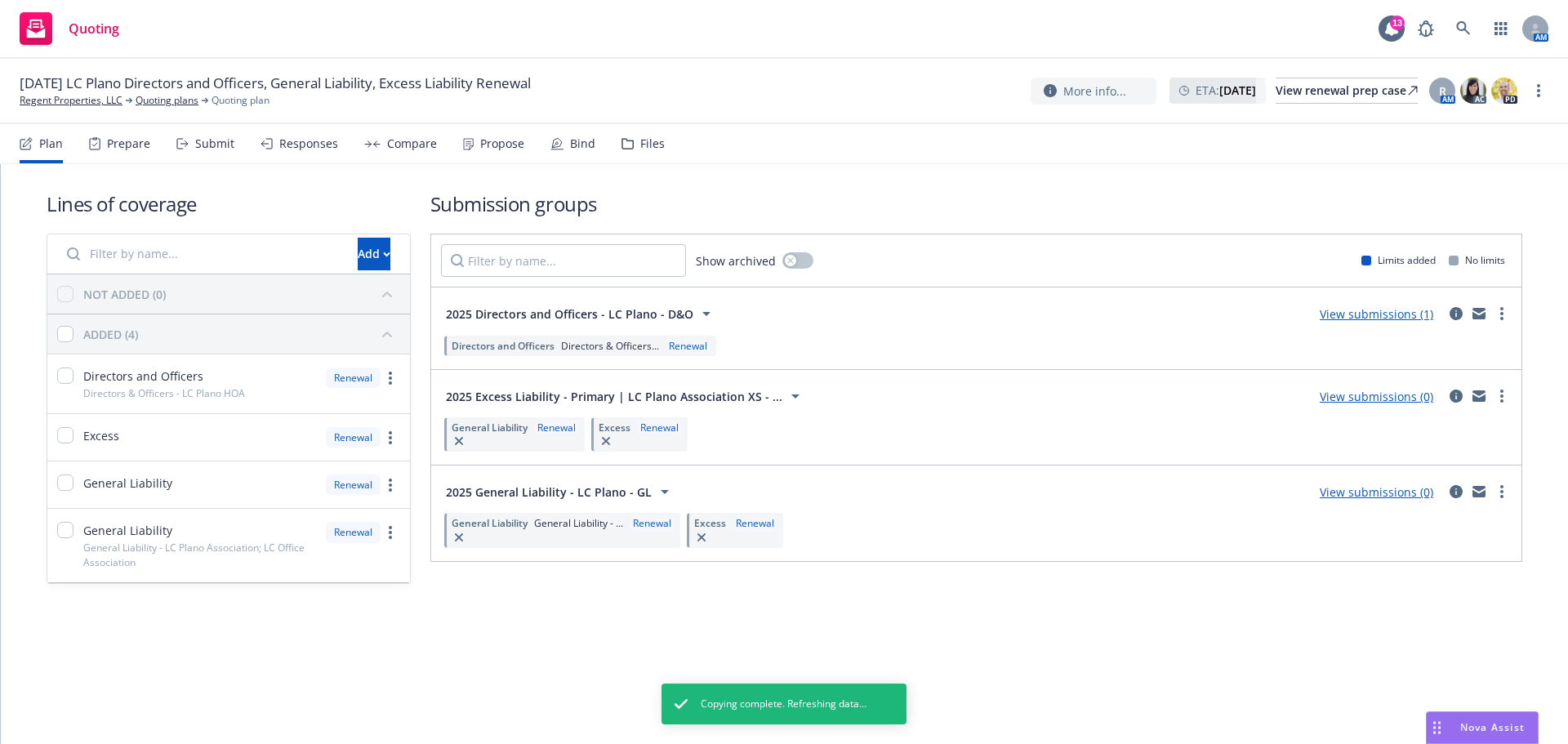
click at [537, 436] on div "General [PERSON_NAME]" at bounding box center [514, 435] width 141 height 34
click at [510, 430] on span "General Liability" at bounding box center [489, 428] width 76 height 14
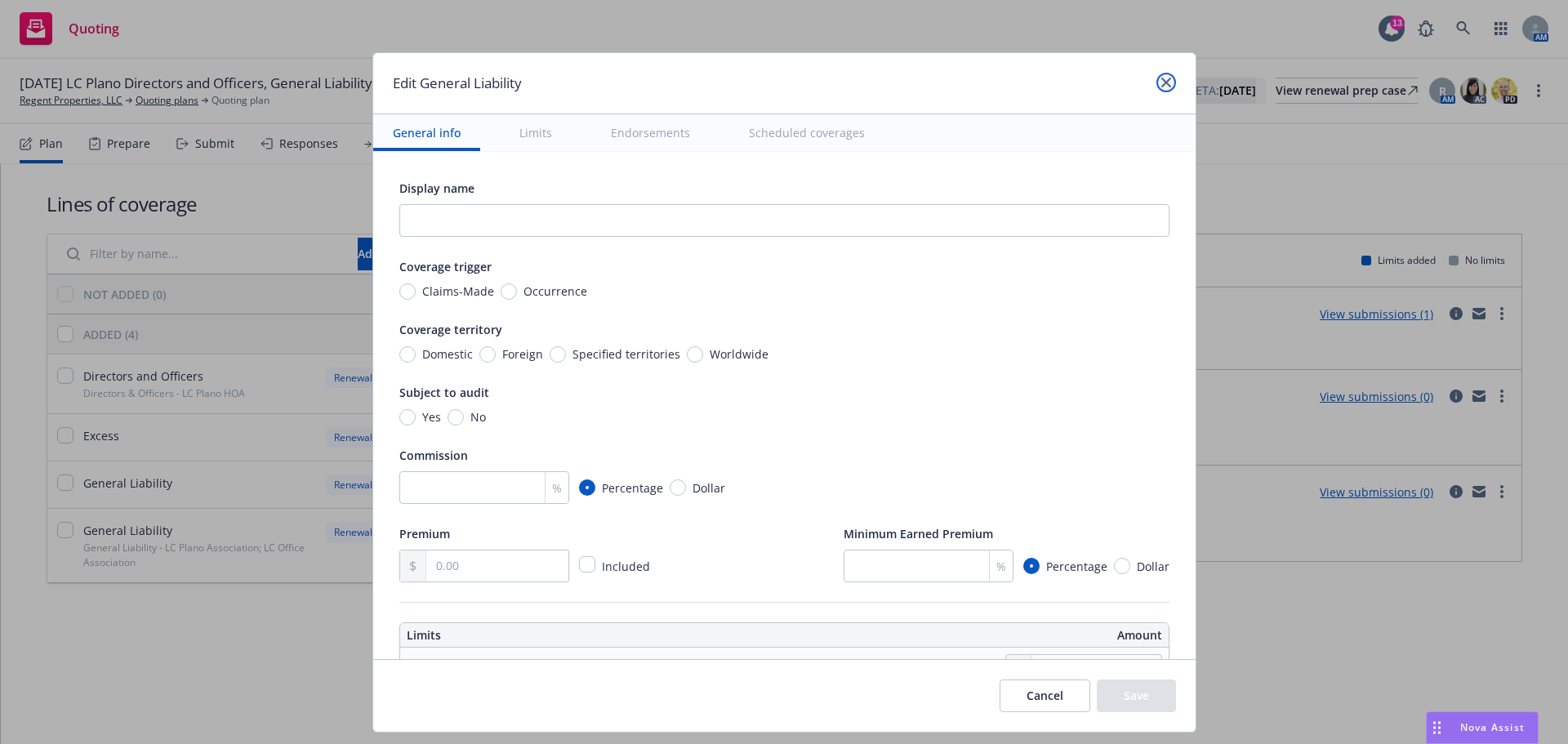
click at [1162, 83] on icon "close" at bounding box center [1165, 82] width 9 height 9
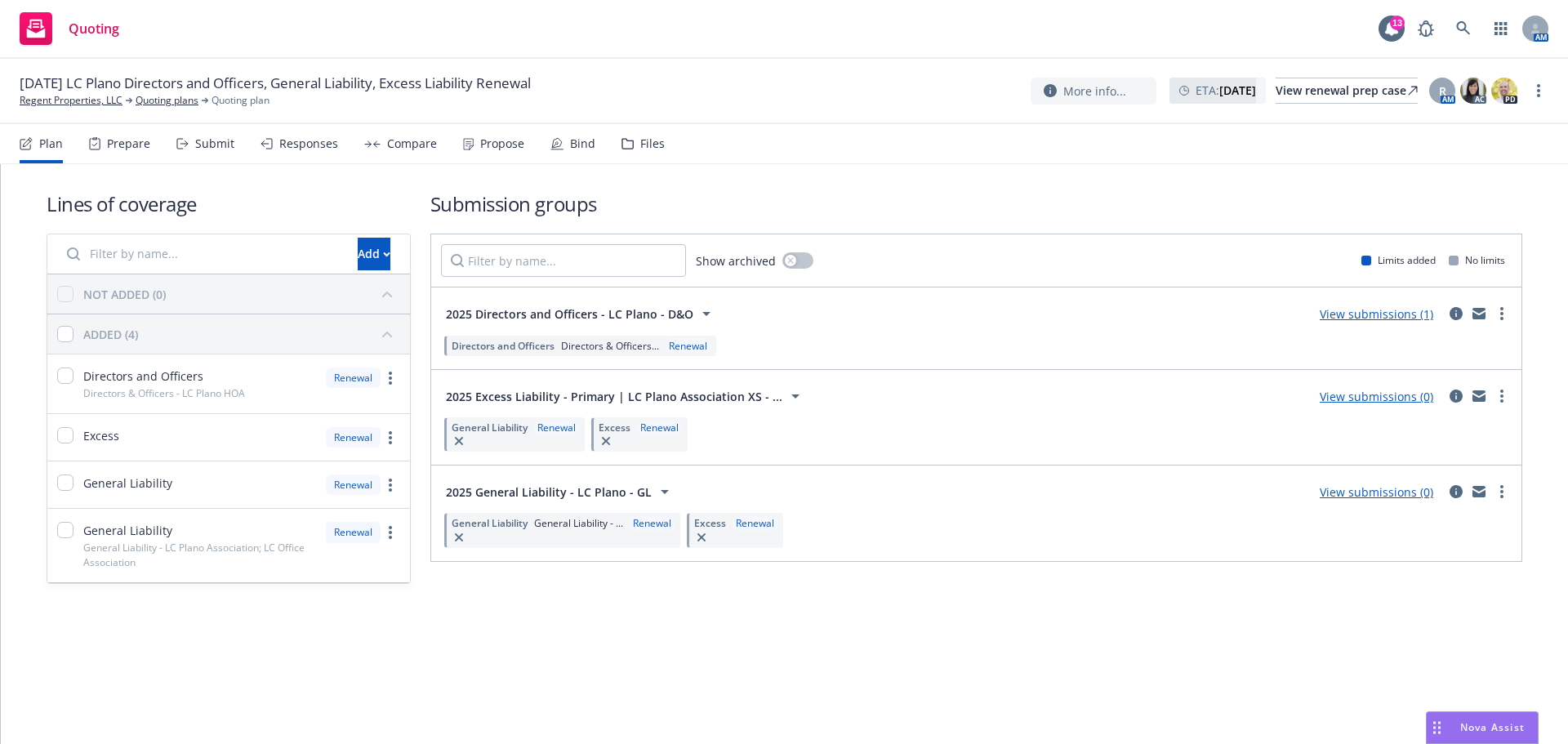
click at [582, 523] on span "General Liability - ..." at bounding box center [579, 523] width 89 height 14
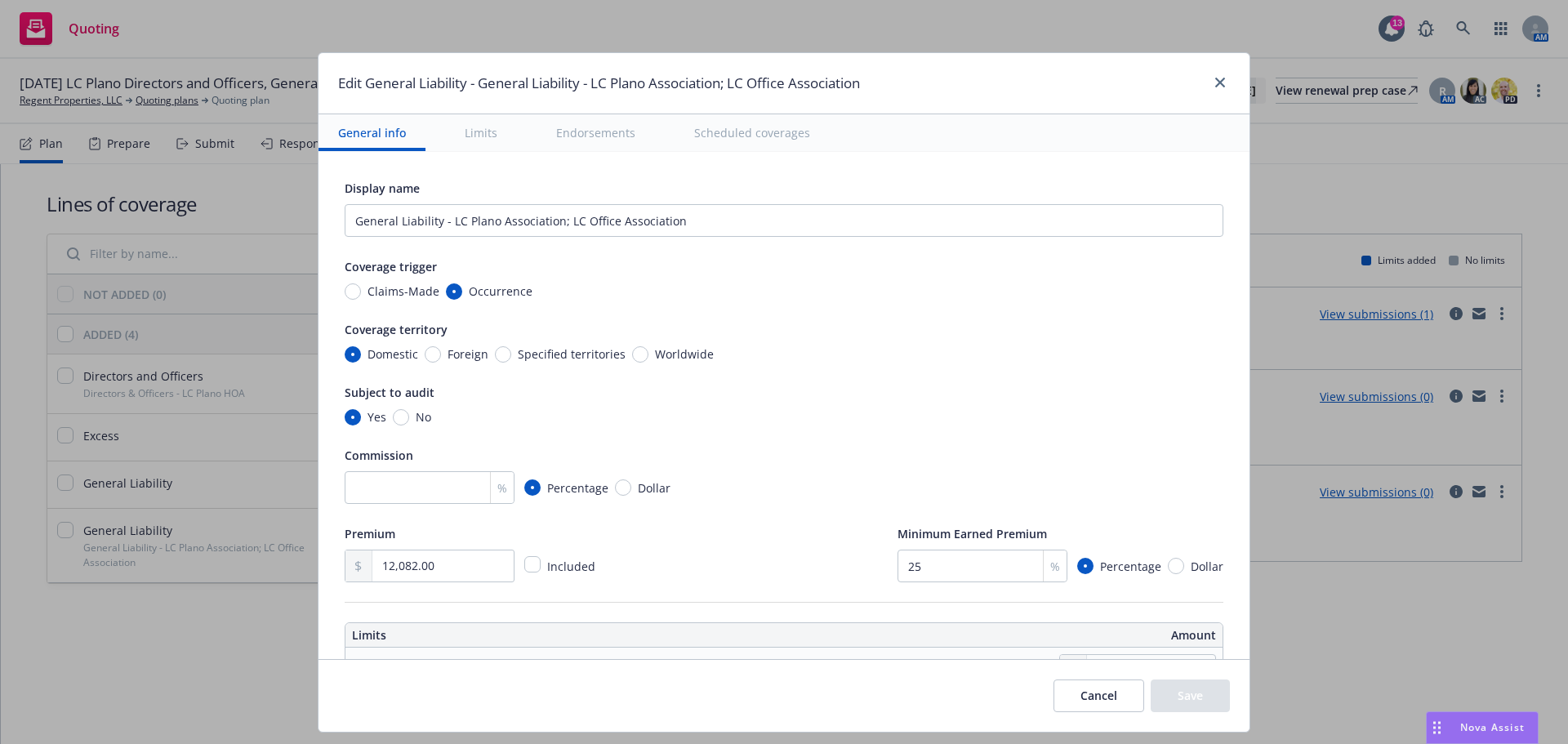
click at [1206, 75] on div at bounding box center [1216, 83] width 26 height 21
click at [1206, 76] on div at bounding box center [1216, 83] width 26 height 21
click at [1211, 76] on link "close" at bounding box center [1219, 82] width 20 height 20
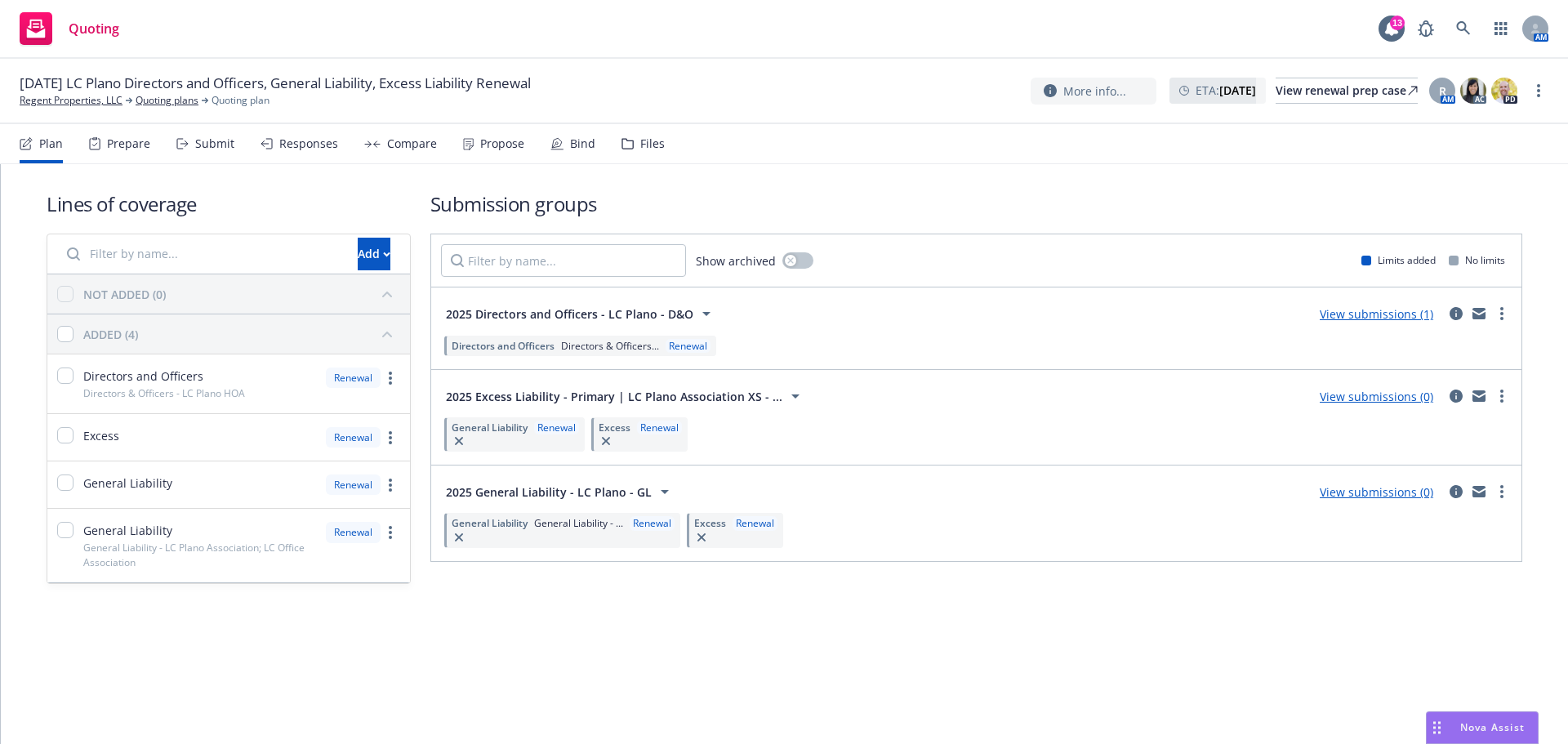
click at [738, 521] on div "Renewal" at bounding box center [755, 523] width 45 height 14
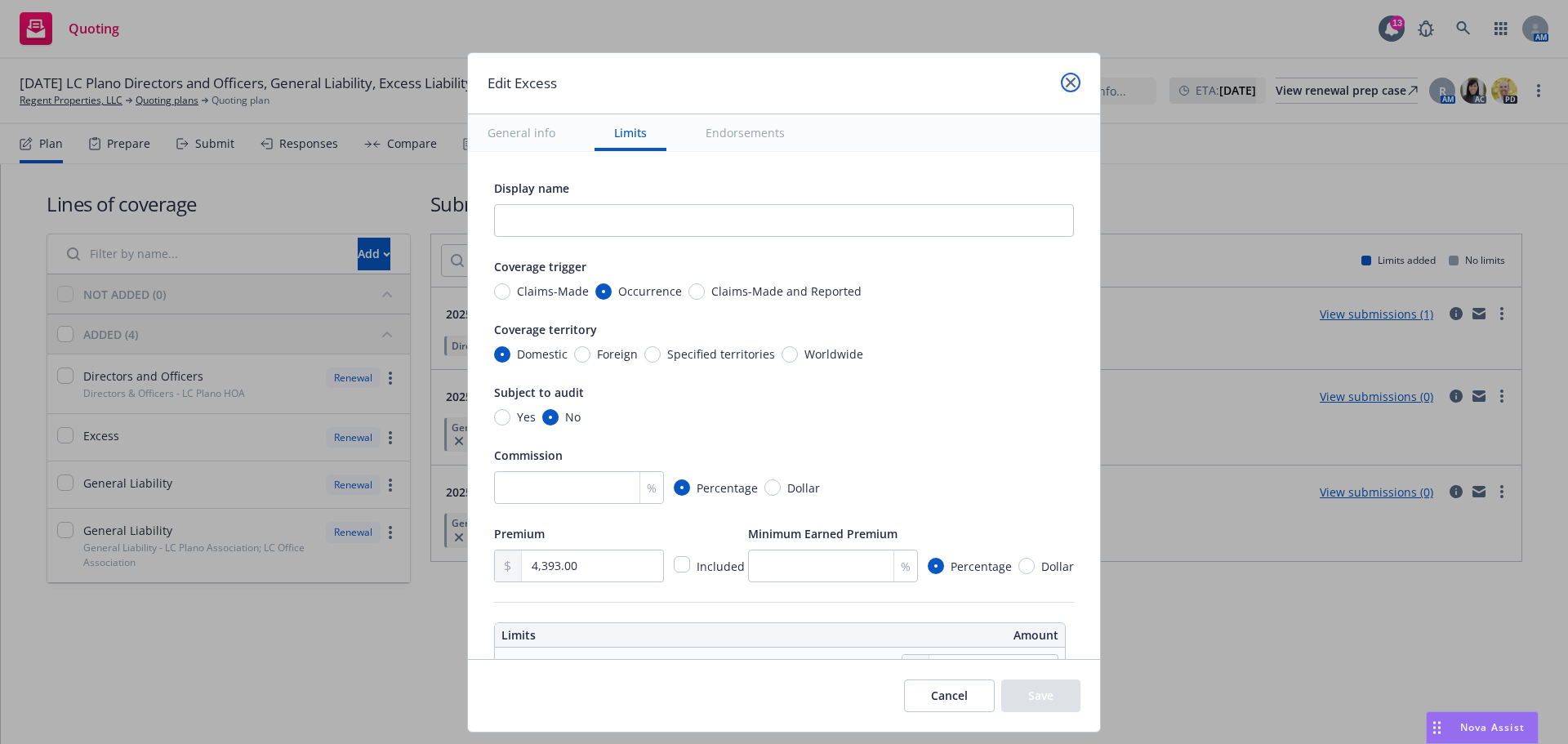
click at [1066, 82] on icon "close" at bounding box center [1070, 82] width 9 height 9
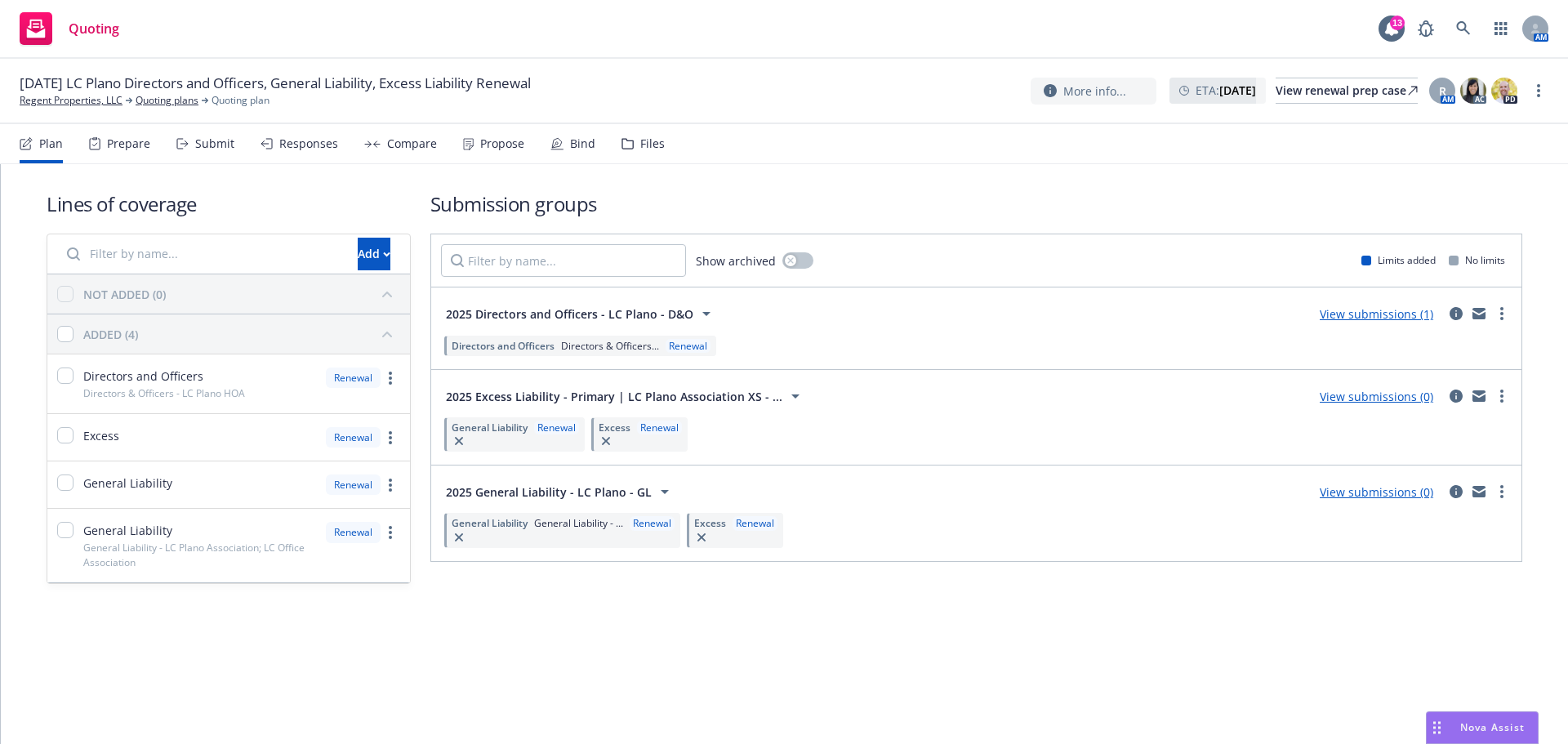
click at [577, 484] on span "2025 General Liability - LC Plano - GL" at bounding box center [549, 492] width 206 height 17
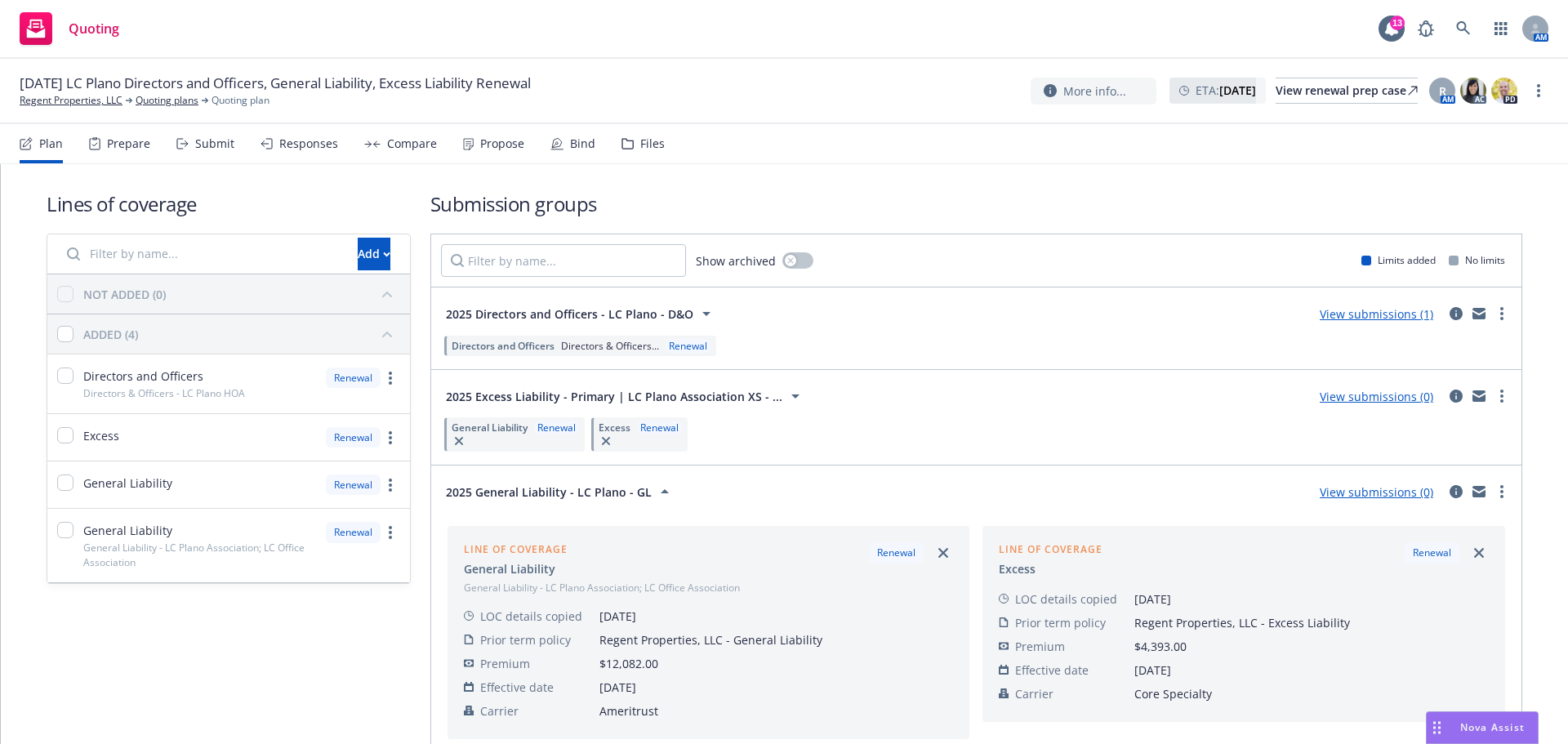
click at [577, 490] on span "2025 General Liability - LC Plano - GL" at bounding box center [549, 492] width 206 height 17
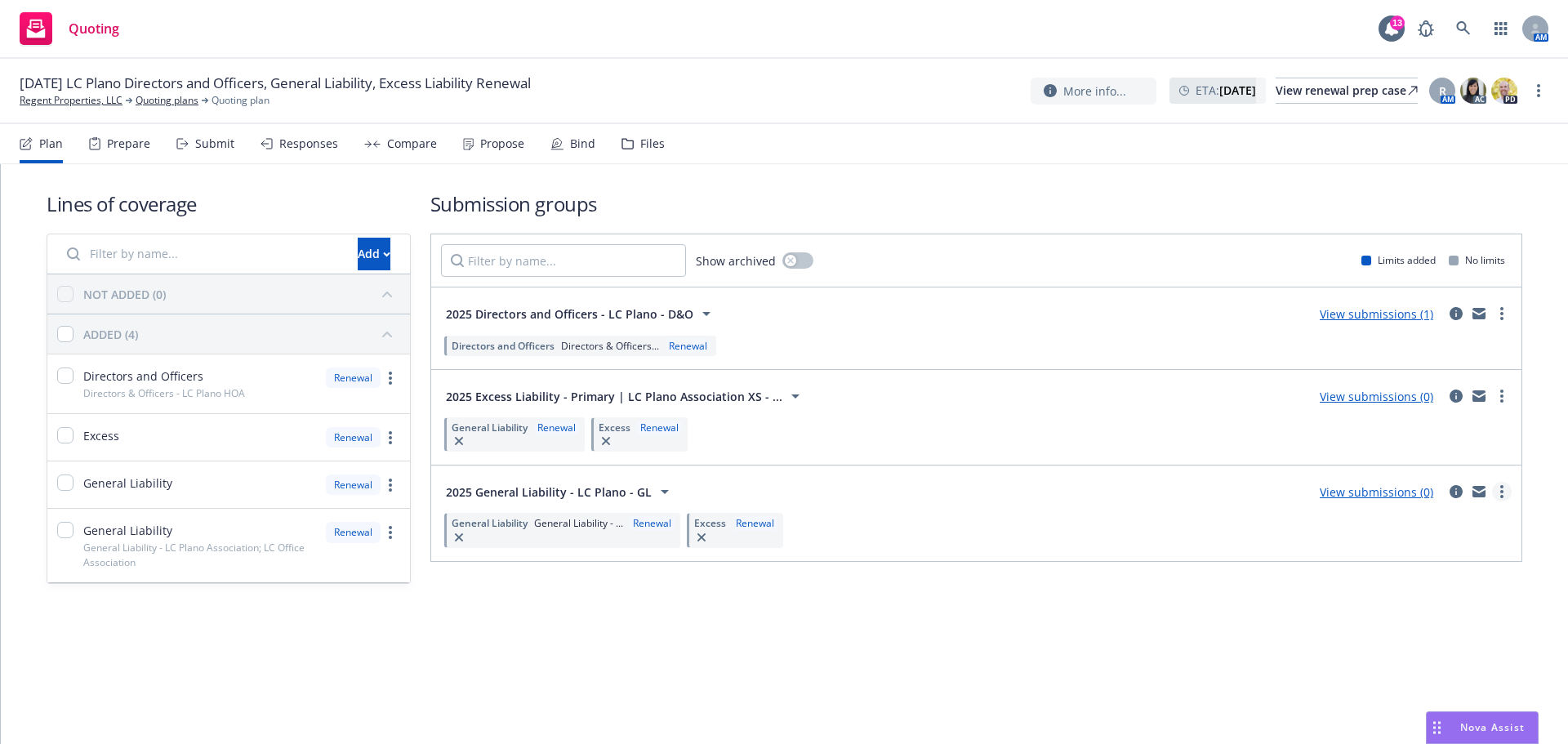
click at [1503, 491] on link "more" at bounding box center [1501, 491] width 20 height 20
click at [1154, 674] on div "Lines of coverage Add NOT ADDED (0) ADDED (4) Directors and Officers Directors …" at bounding box center [784, 454] width 1567 height 580
click at [498, 430] on span "General Liability" at bounding box center [489, 428] width 76 height 14
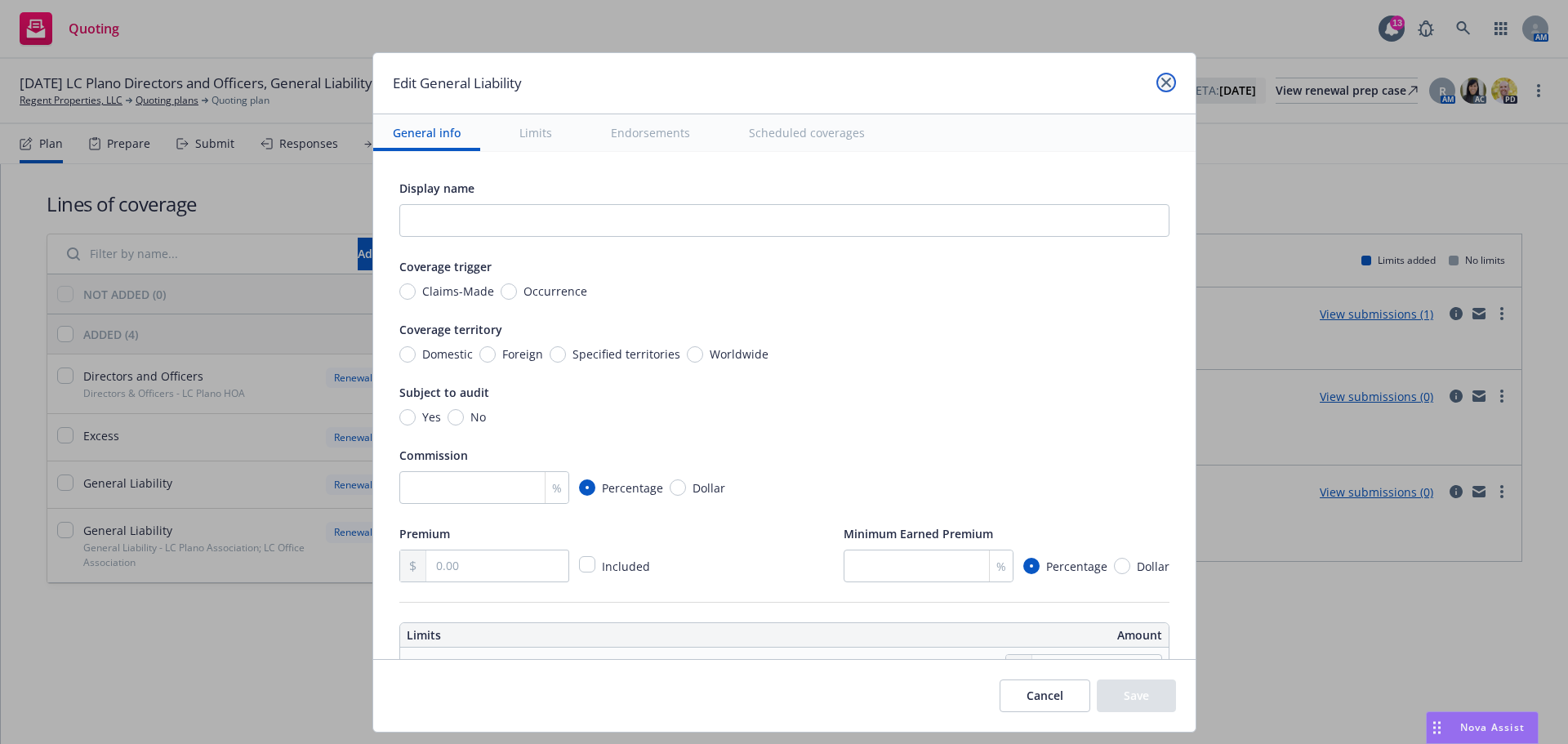
click at [1164, 82] on icon "close" at bounding box center [1165, 82] width 9 height 9
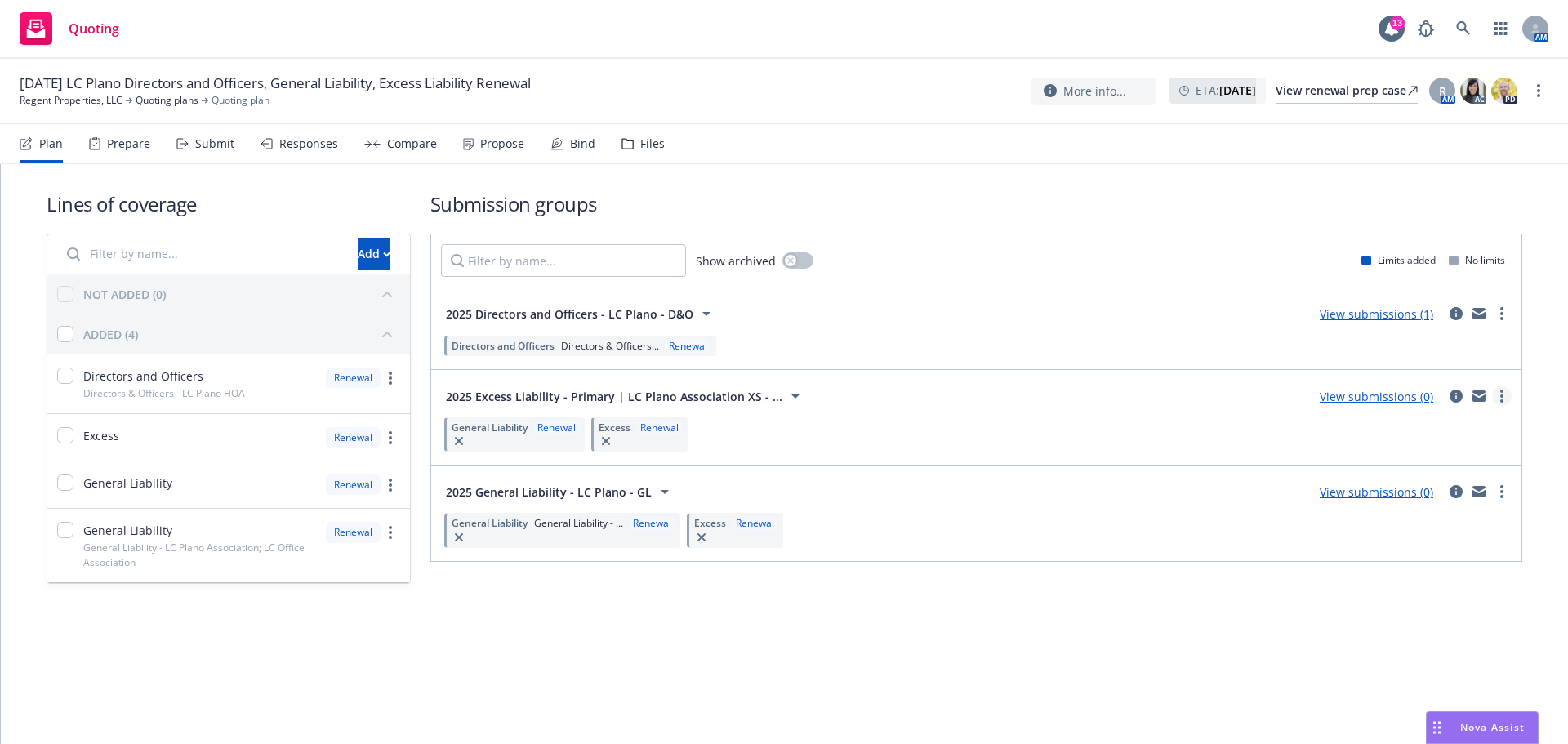
click at [1502, 399] on icon "more" at bounding box center [1502, 396] width 3 height 13
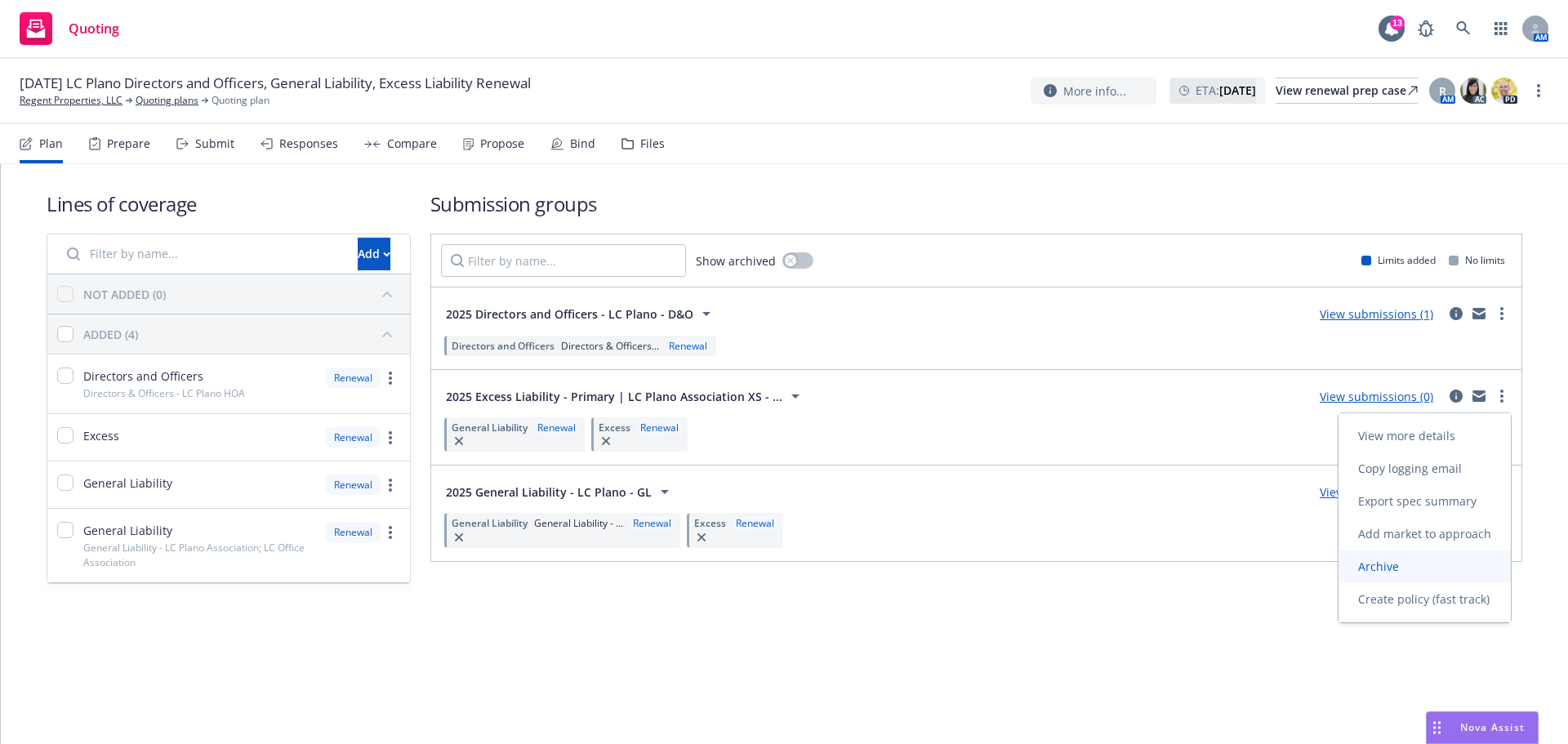
click at [1421, 567] on link "Archive" at bounding box center [1424, 567] width 173 height 33
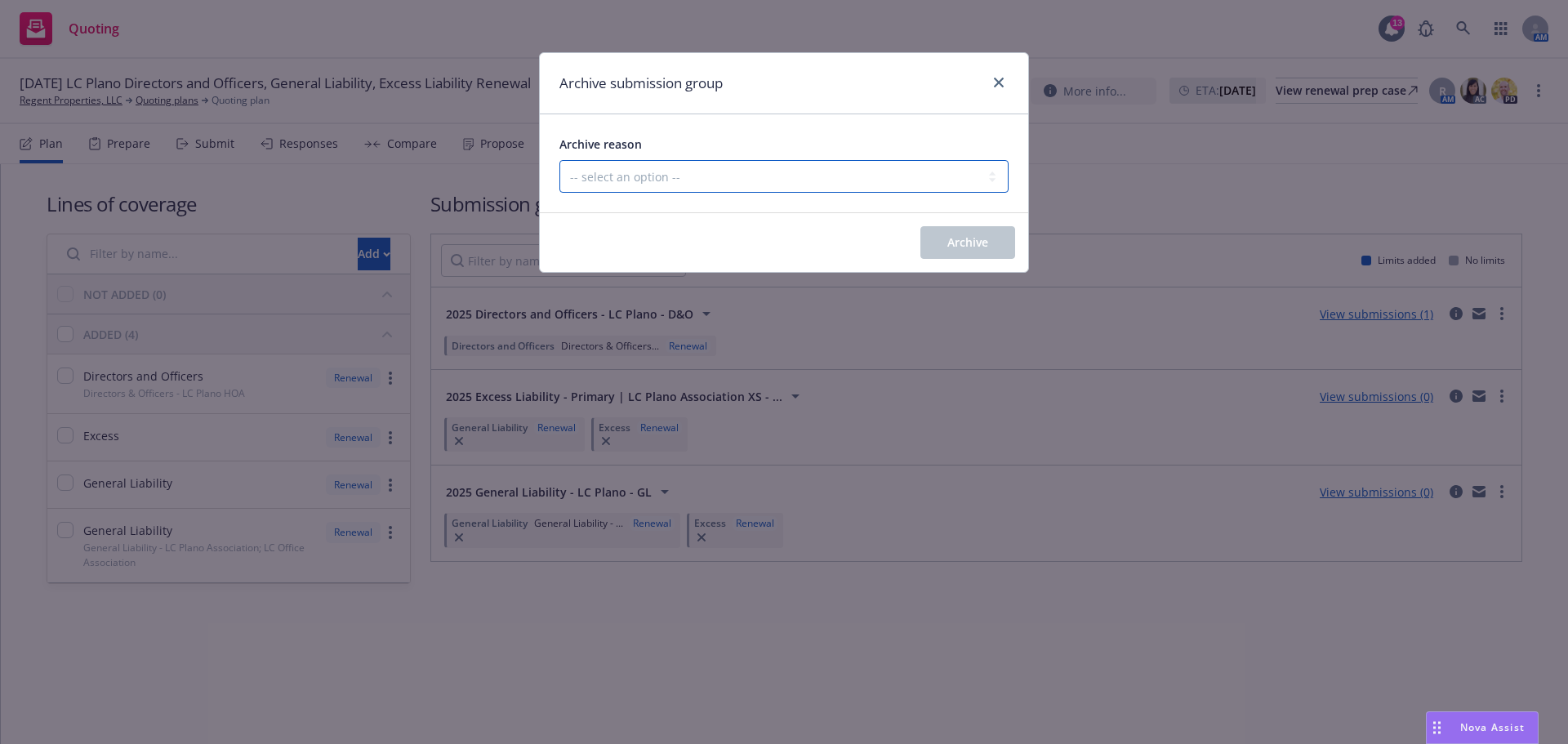
click at [809, 169] on select "-- select an option -- Customer no longer needs this coverage Duplicate Histori…" at bounding box center [783, 176] width 449 height 33
select select "DUPLICATE"
click at [559, 160] on select "-- select an option -- Customer no longer needs this coverage Duplicate Histori…" at bounding box center [783, 176] width 449 height 33
click at [971, 252] on button "Archive" at bounding box center [968, 242] width 94 height 33
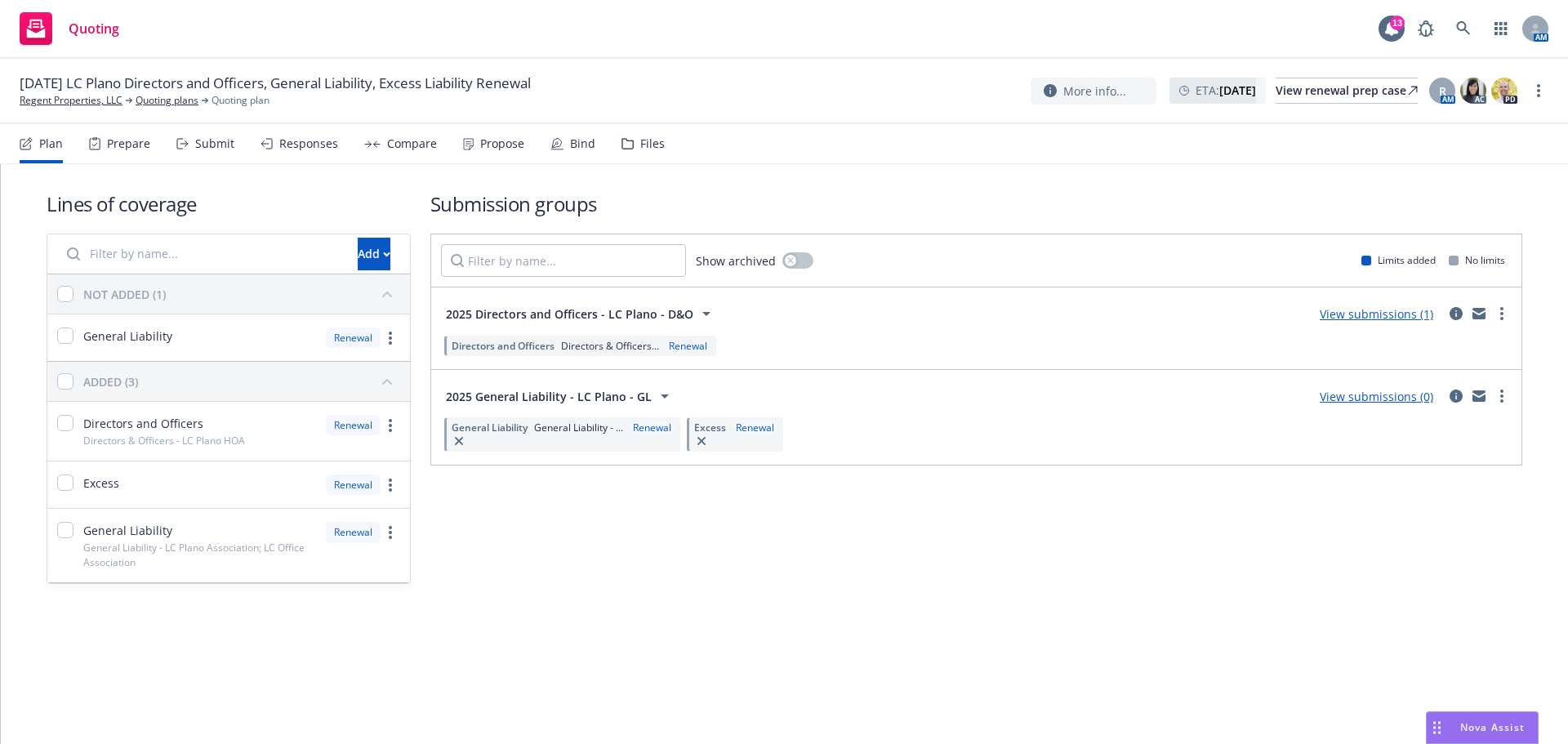
click at [895, 499] on div "Submission groups Show archived Limits added No limits 2025 Directors and Offic…" at bounding box center [975, 387] width 1091 height 393
click at [1381, 398] on link "View submissions (0)" at bounding box center [1376, 397] width 113 height 15
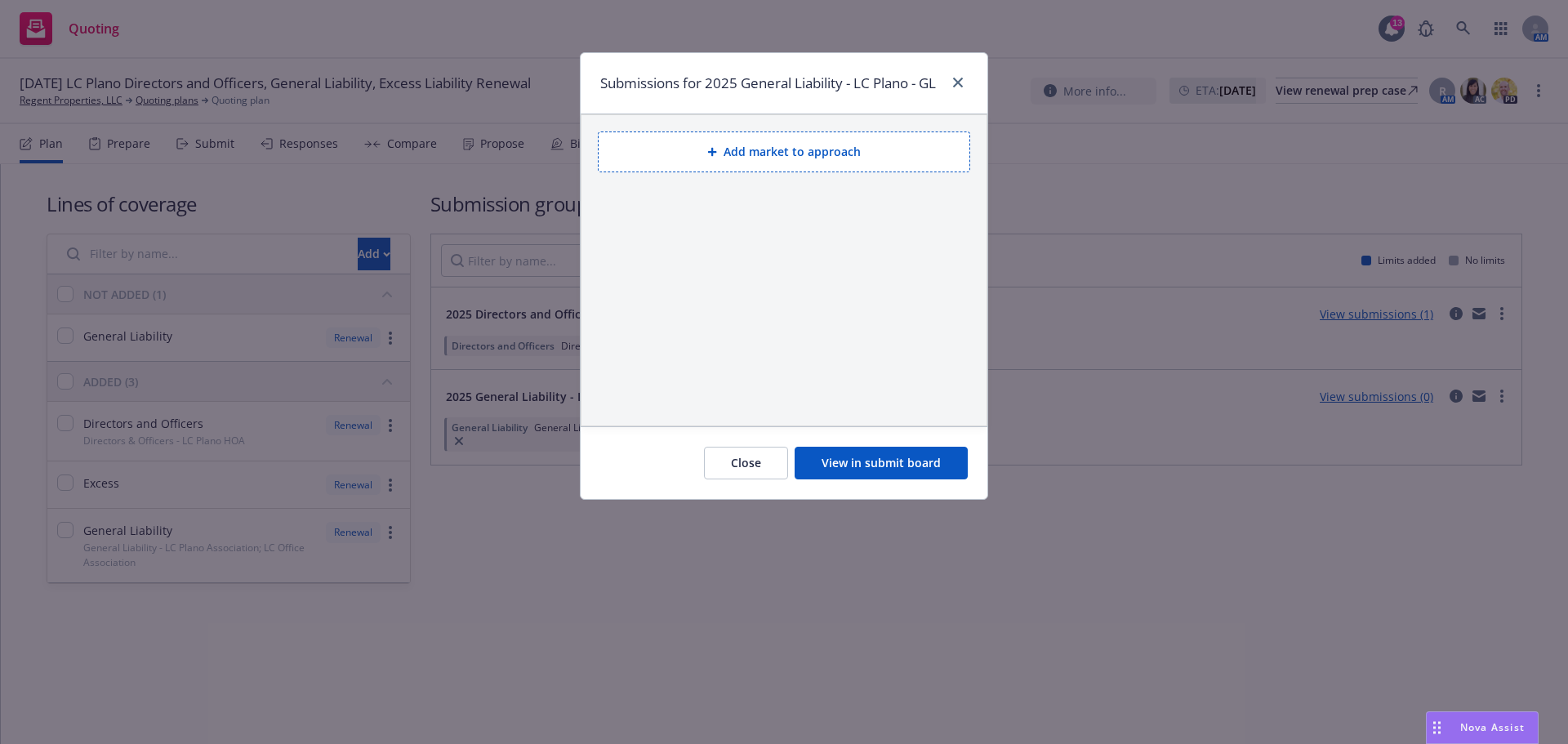
click at [717, 157] on icon at bounding box center [711, 151] width 9 height 9
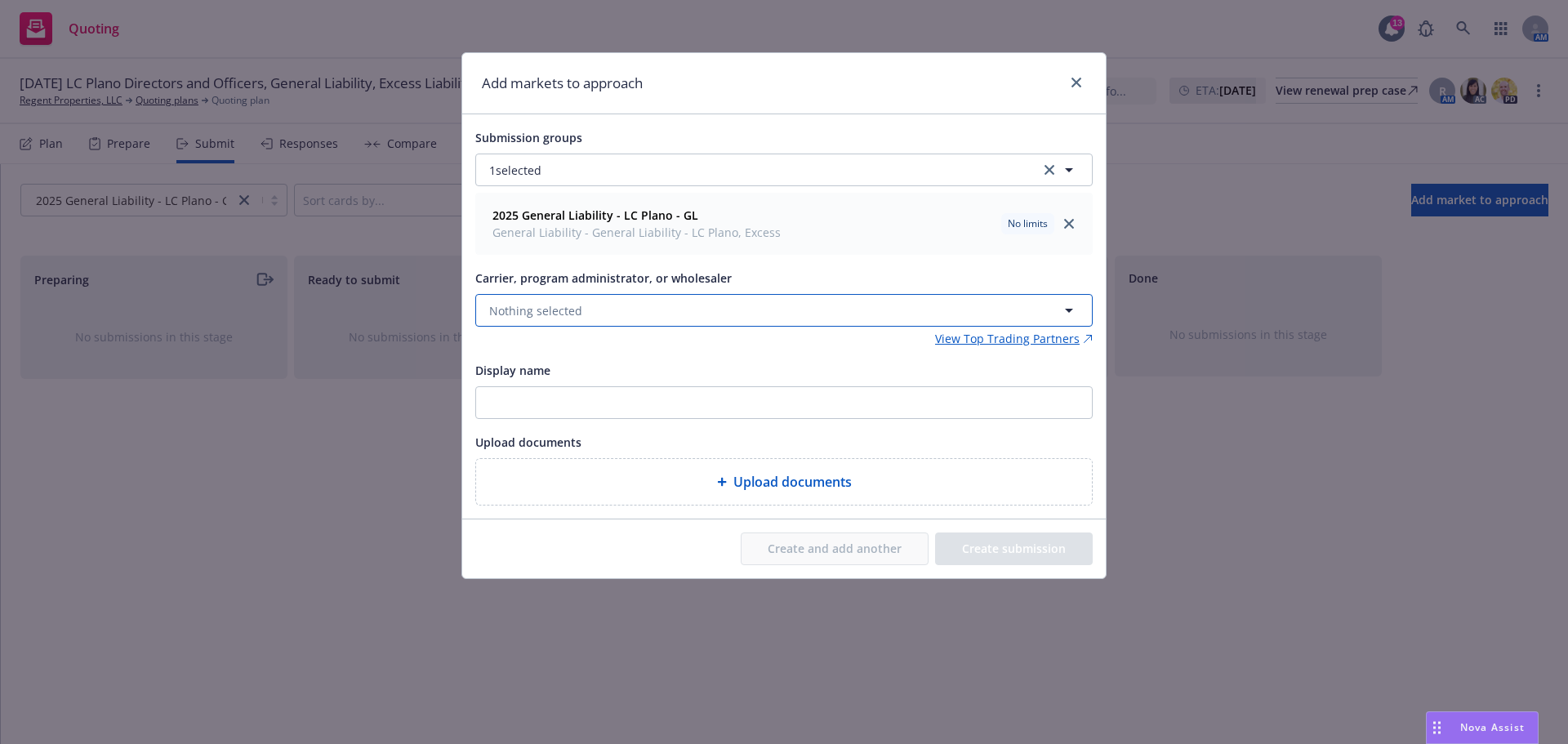
click at [567, 309] on span "Nothing selected" at bounding box center [536, 311] width 93 height 17
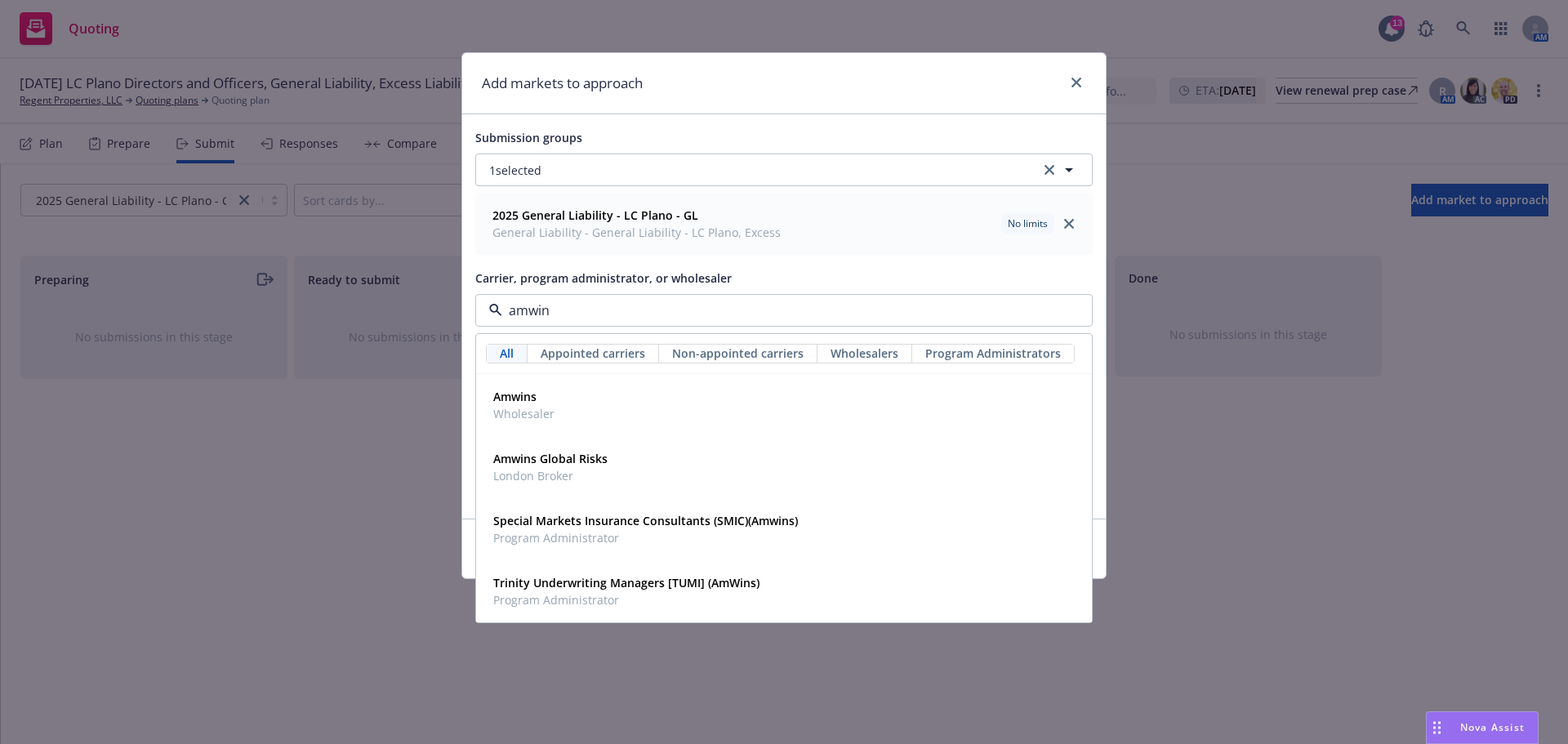
type input "amwins"
click at [548, 387] on div "Amwins Wholesaler" at bounding box center [522, 406] width 71 height 41
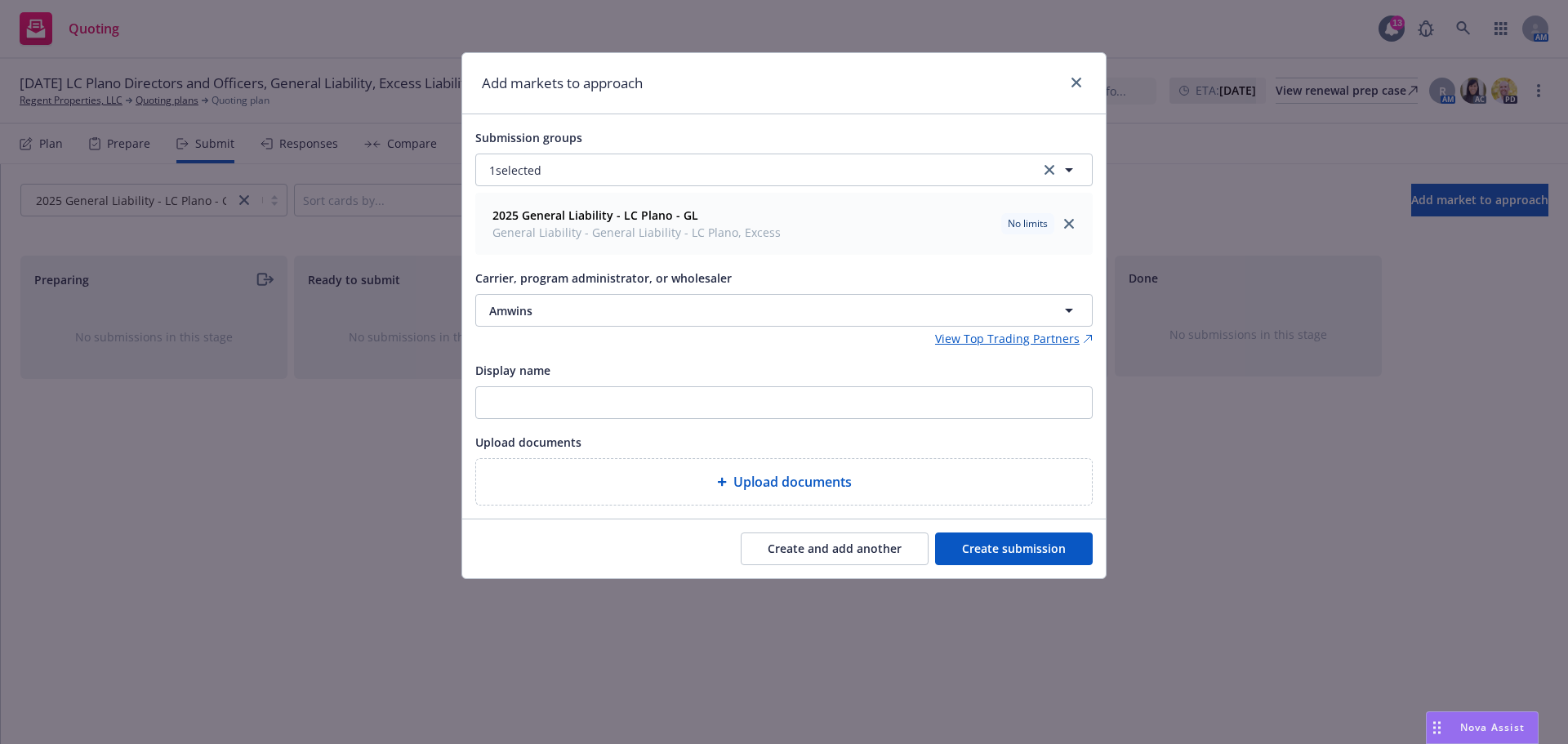
click at [989, 542] on button "Create submission" at bounding box center [1014, 549] width 158 height 33
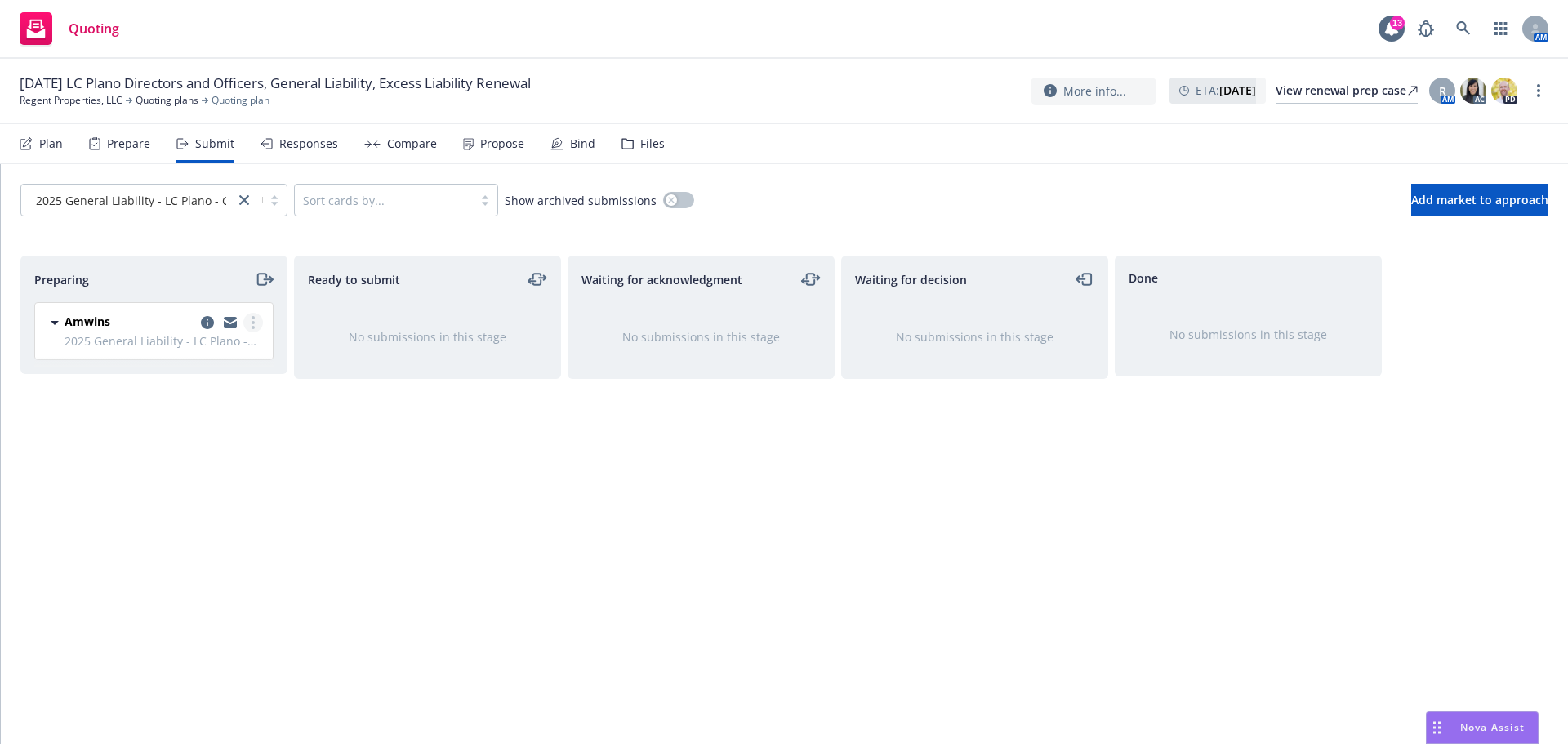
click at [254, 322] on icon "more" at bounding box center [253, 322] width 3 height 13
click at [191, 458] on span "Add accepted decision" at bounding box center [180, 454] width 163 height 15
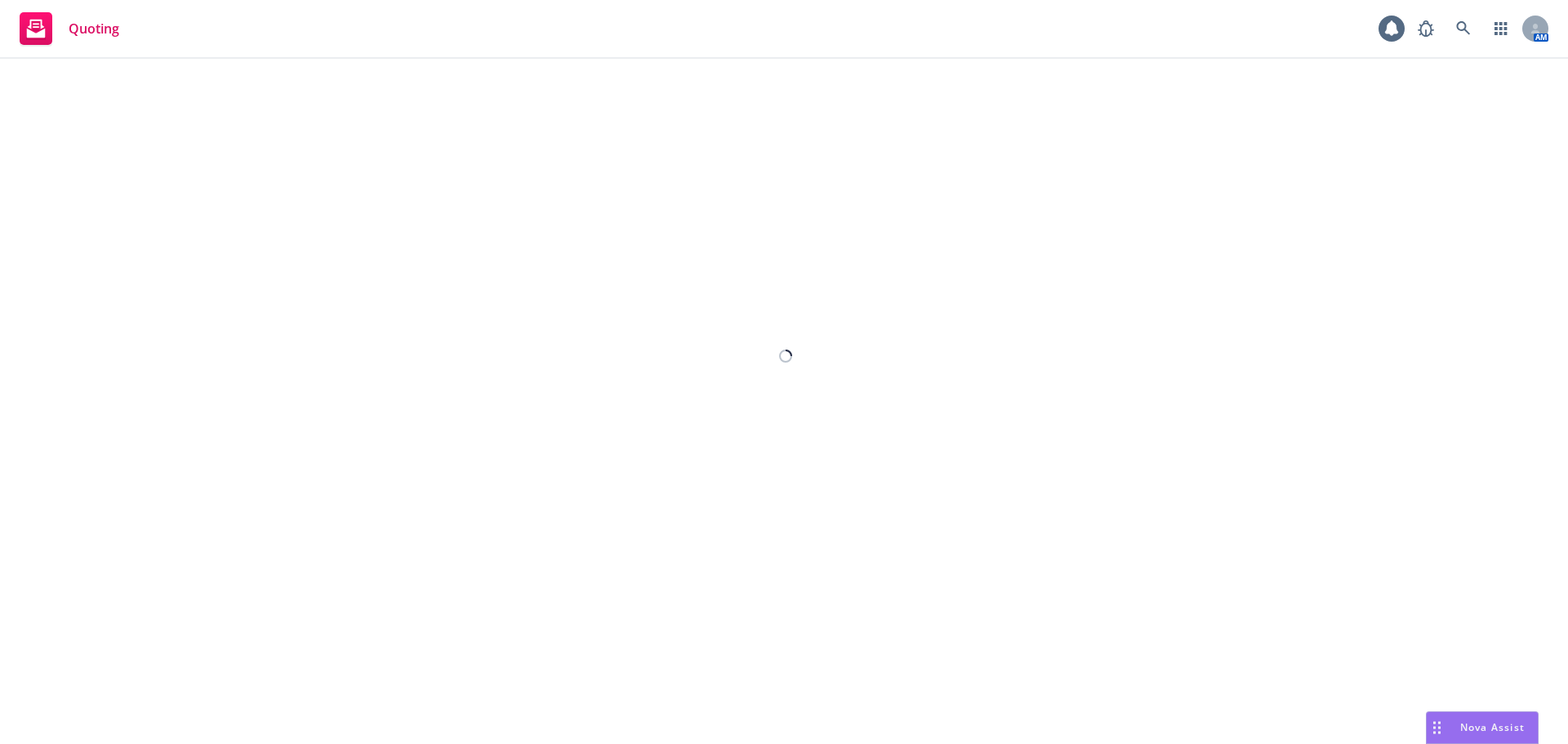
select select "12"
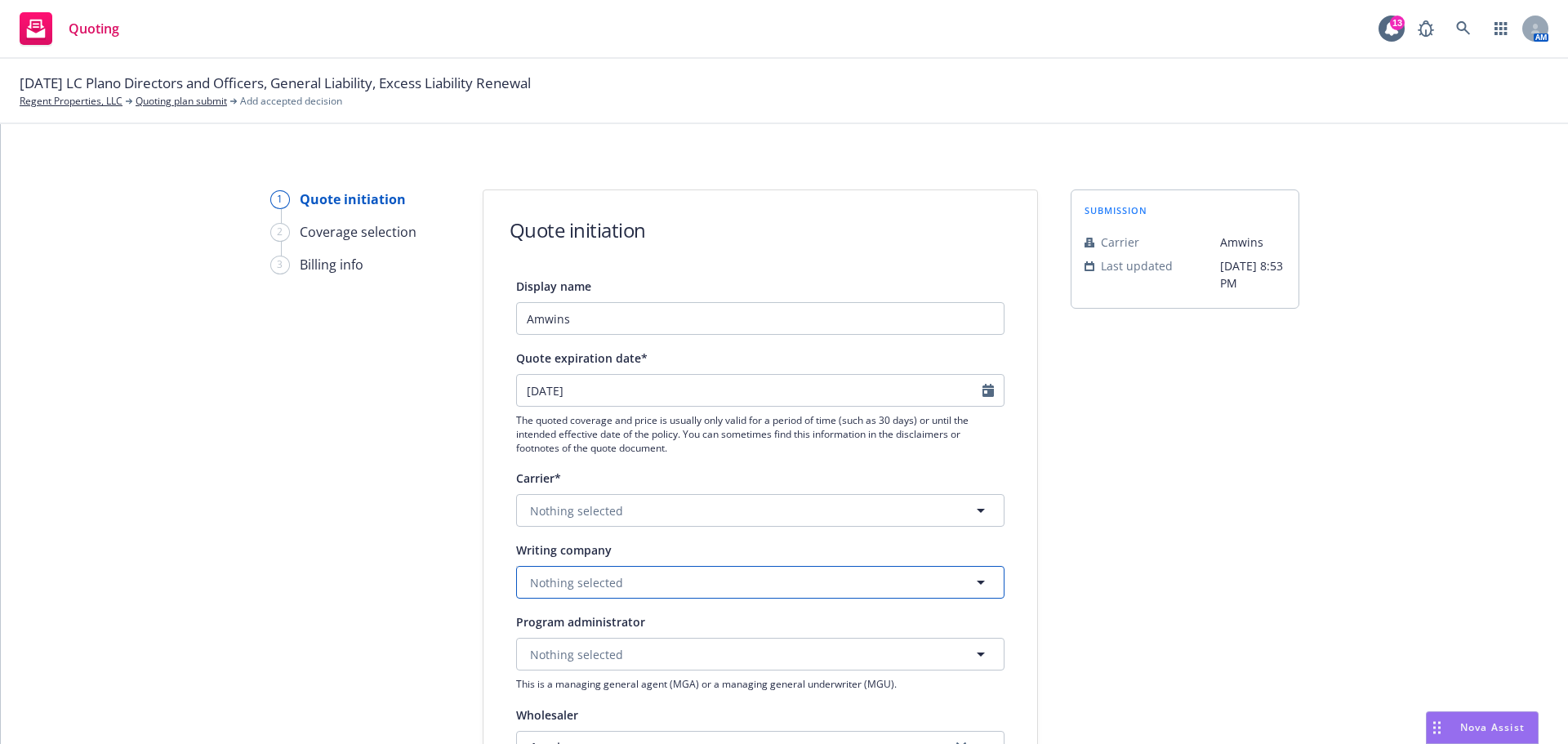
click at [605, 574] on span "Nothing selected" at bounding box center [576, 582] width 93 height 17
type input "starstone"
click at [639, 531] on span "Domestic - 44776" at bounding box center [646, 536] width 224 height 17
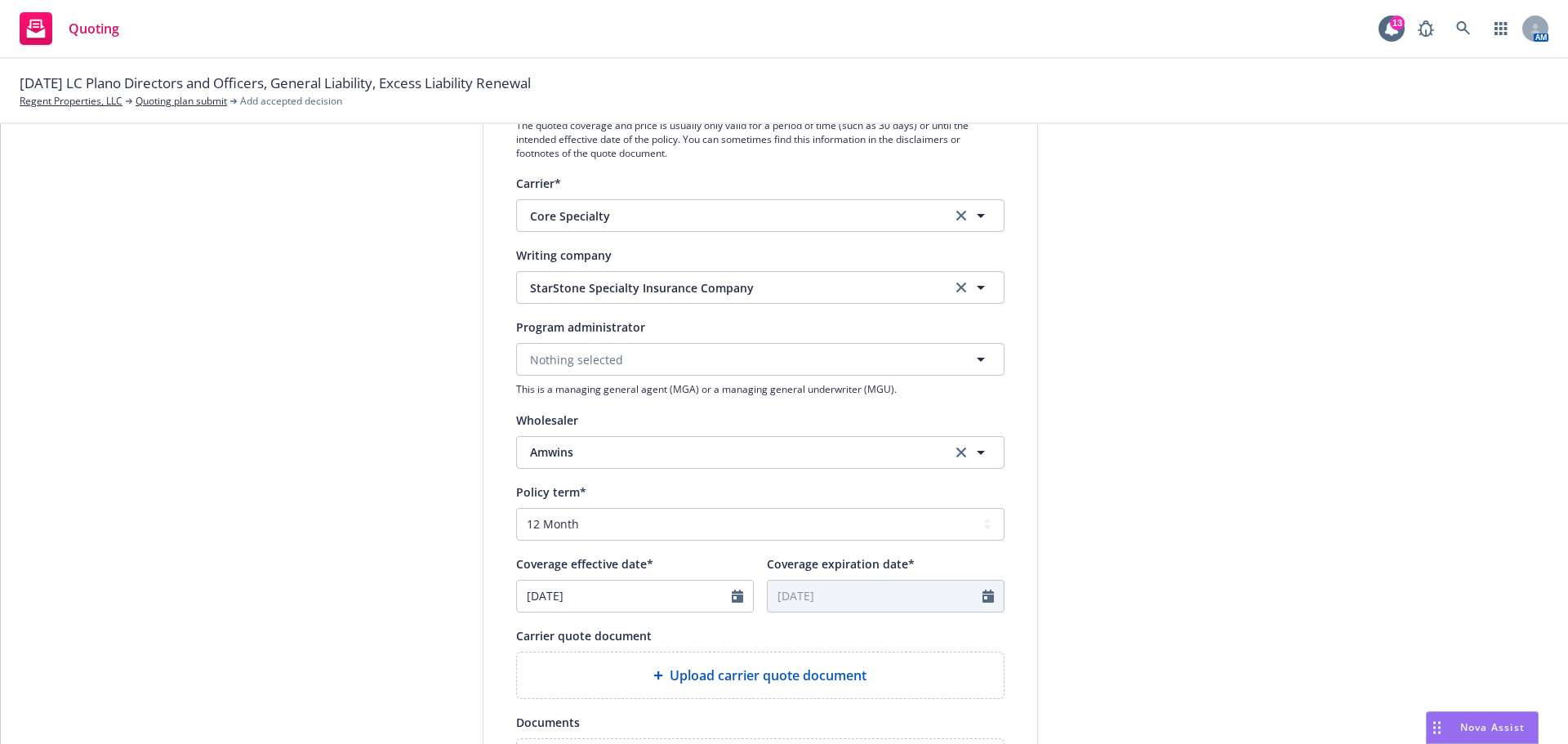
scroll to position [326, 0]
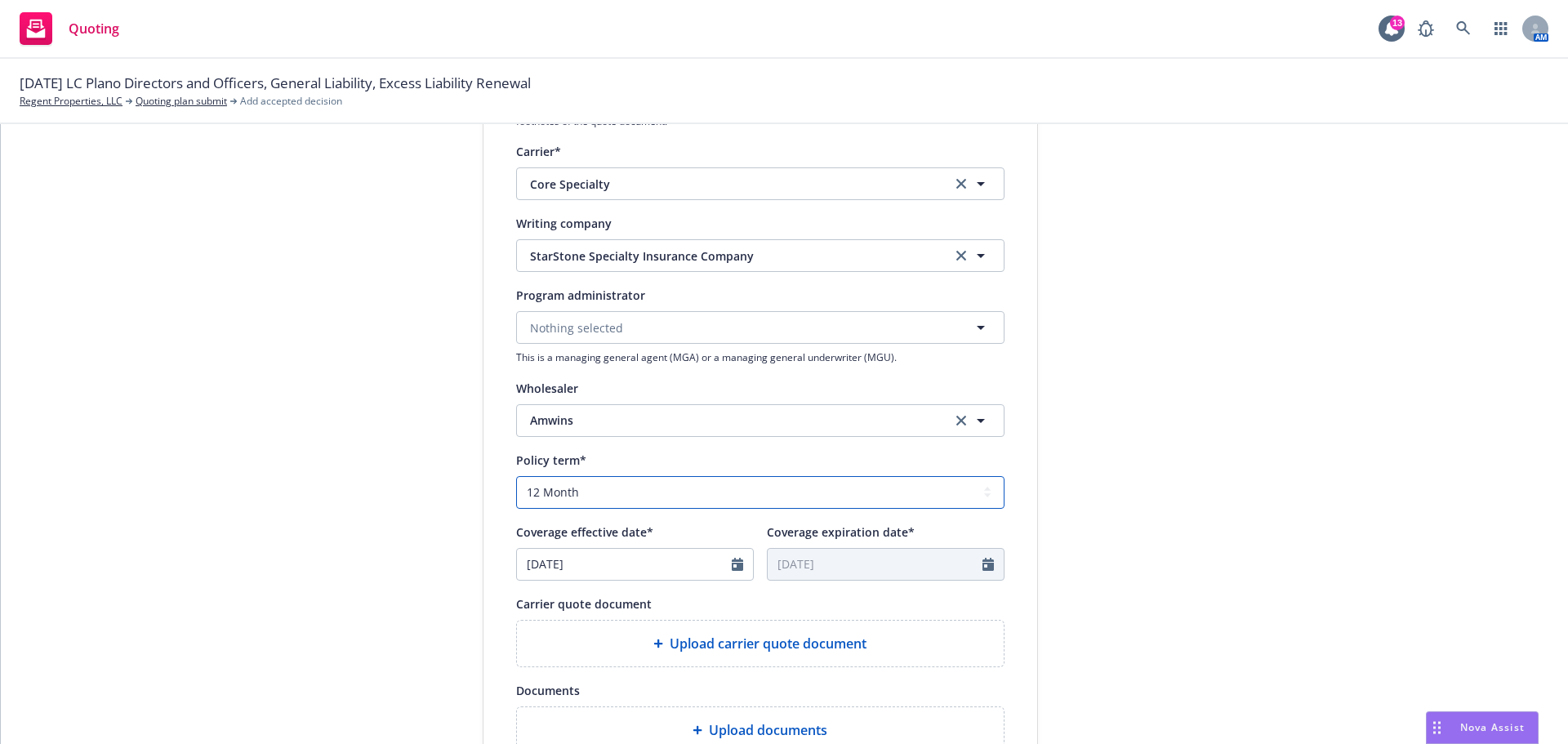
click at [564, 495] on select "Select policy term 12 Month 6 Month 4 Month 3 Month 2 Month 1 Month 36 Month (3…" at bounding box center [760, 492] width 489 height 33
select select "other"
click at [516, 476] on select "Select policy term 12 Month 6 Month 4 Month 3 Month 2 Month 1 Month 36 Month (3…" at bounding box center [760, 492] width 489 height 33
select select "9"
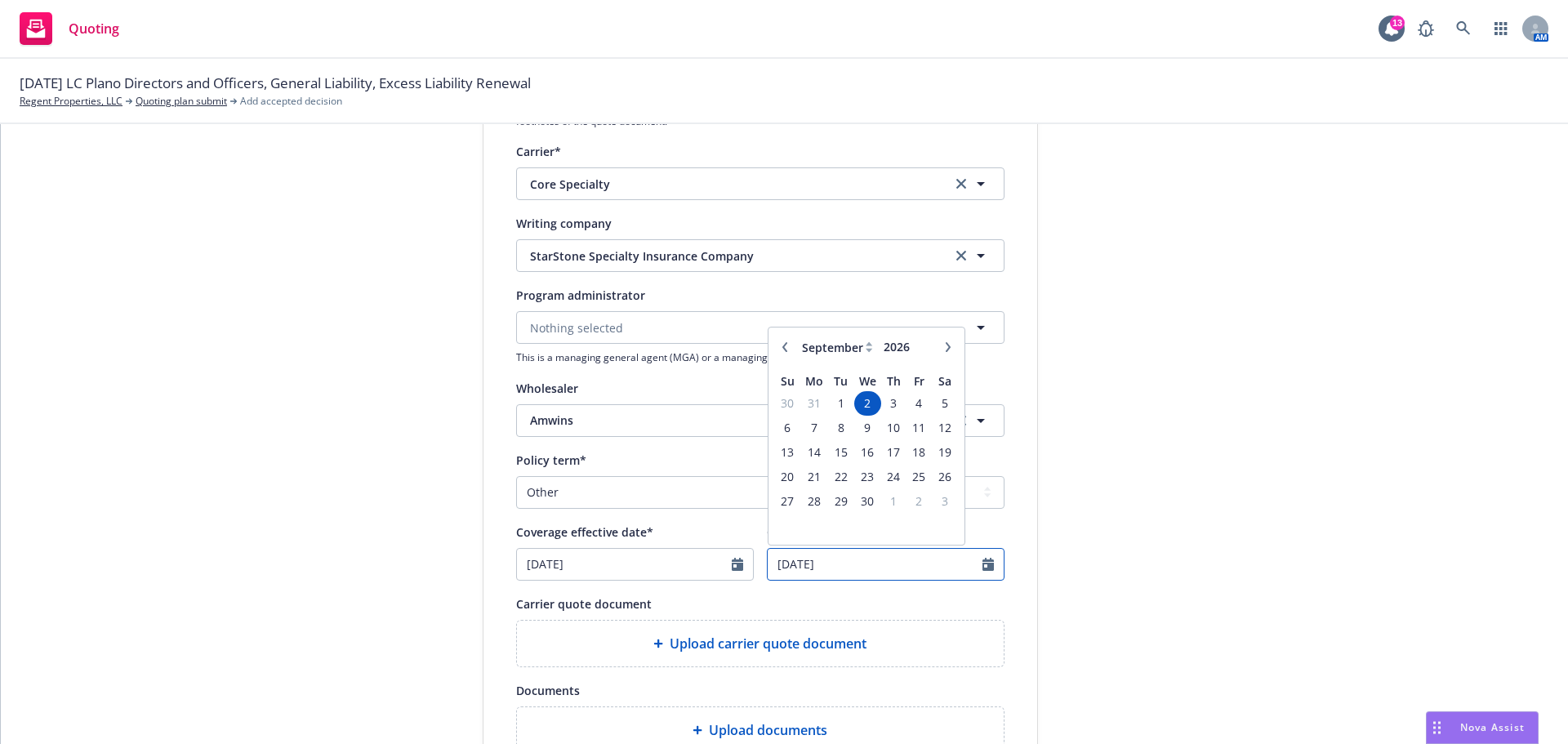
drag, startPoint x: 841, startPoint y: 564, endPoint x: 722, endPoint y: 553, distance: 119.5
click at [722, 553] on div "Coverage effective date* 09/02/2025 Coverage expiration date* 09/02/2026 Januar…" at bounding box center [760, 552] width 489 height 58
type input "08/01/2026"
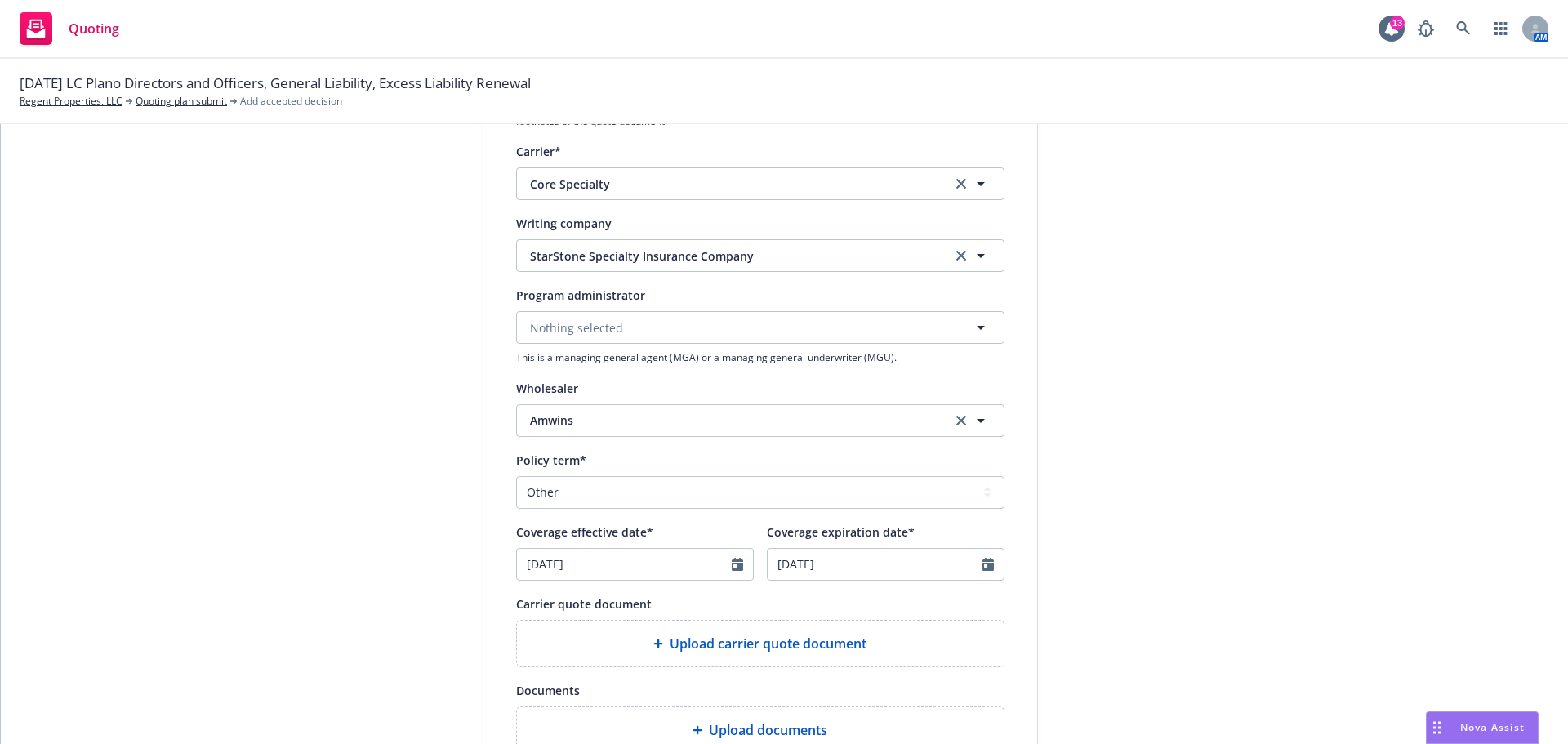
click at [1197, 456] on div "submission Carrier Amwins Last updated 8/26, 8:53 PM" at bounding box center [1185, 410] width 228 height 1095
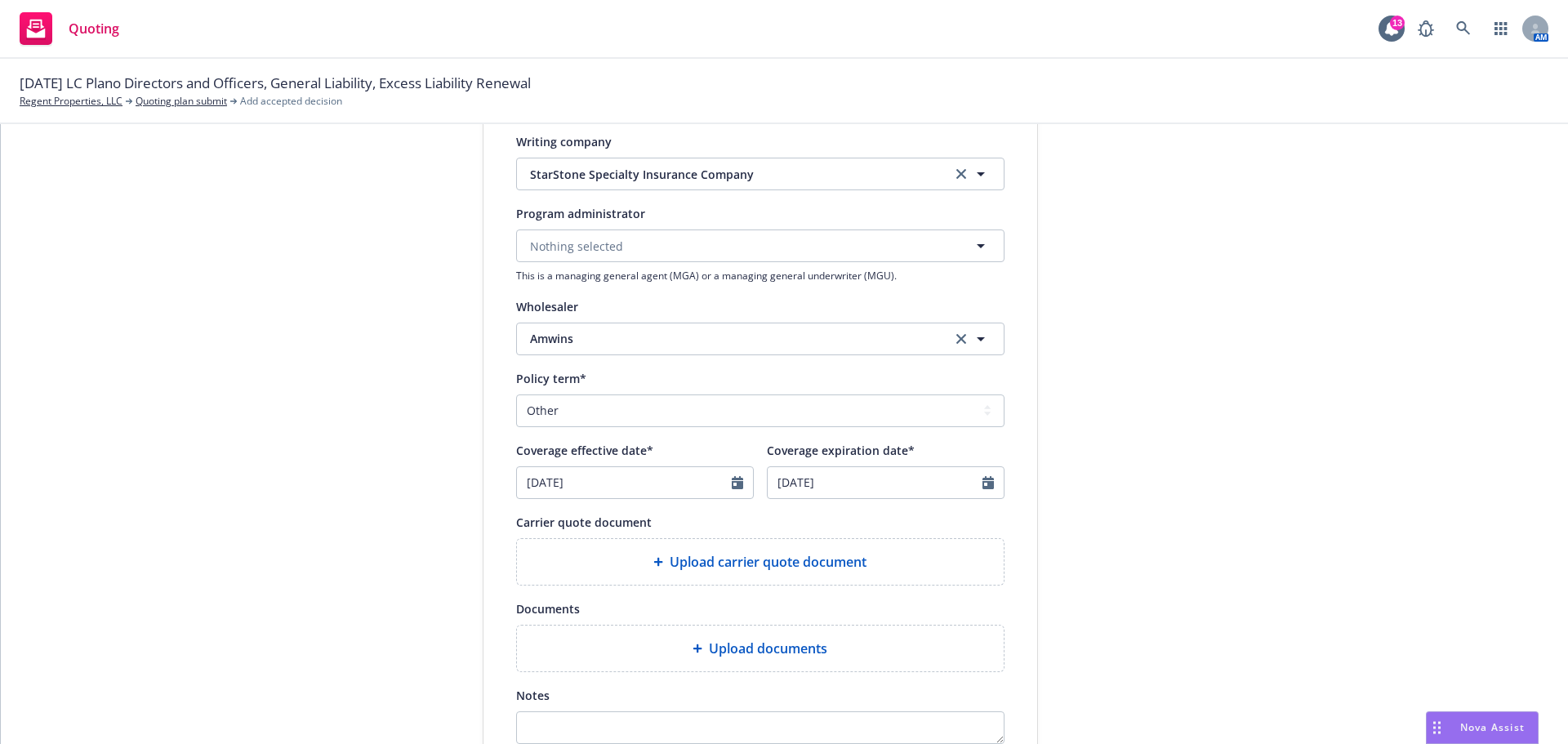
scroll to position [490, 0]
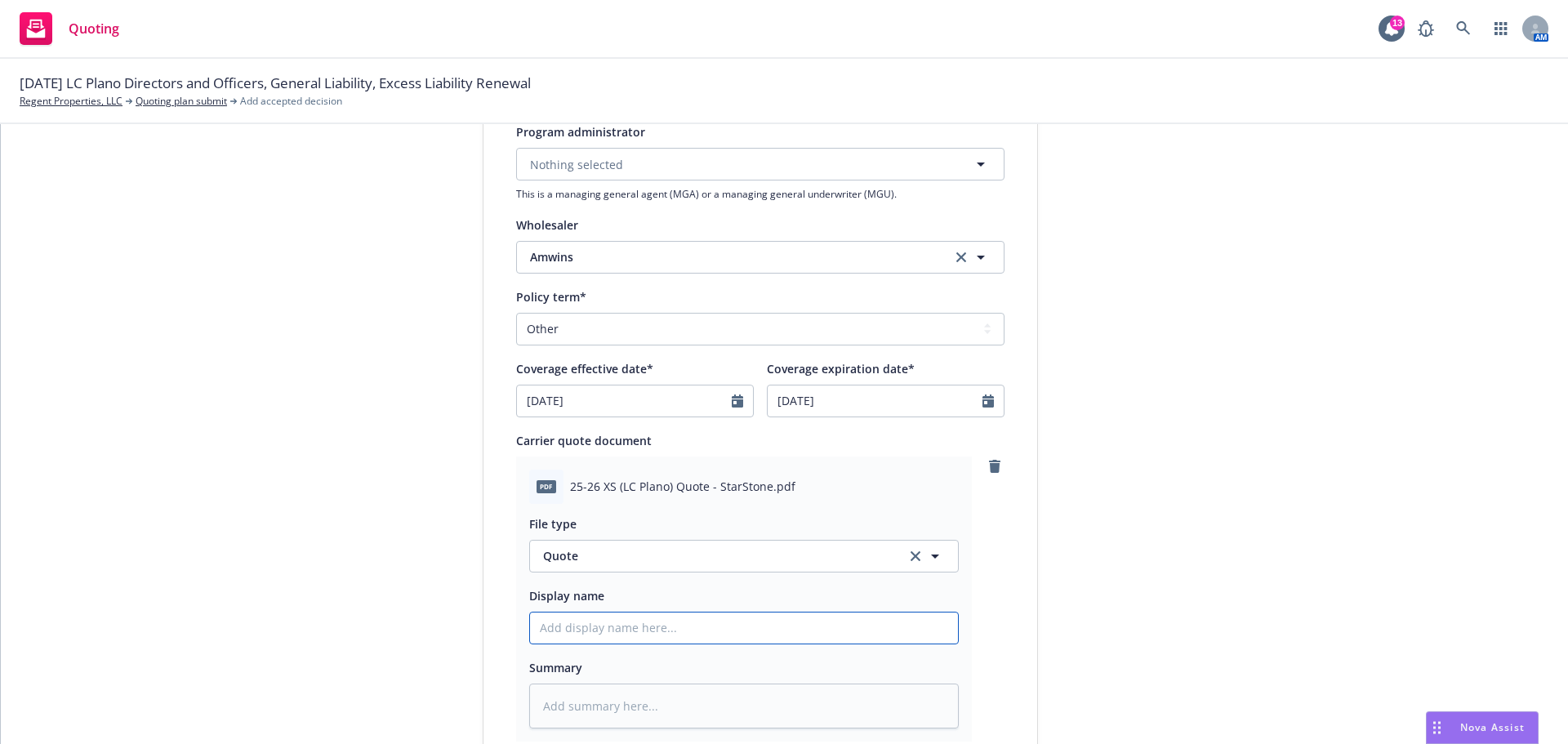
click at [787, 634] on input "Display name" at bounding box center [744, 628] width 428 height 31
paste input "25-26 XS (LC Plano) Quote - StarStone"
type textarea "x"
type input "25-26 XS (LC Plano) Quote - StarStone"
click at [413, 546] on div "1 Quote initiation 2 Coverage selection 3 Billing info" at bounding box center [360, 366] width 179 height 1333
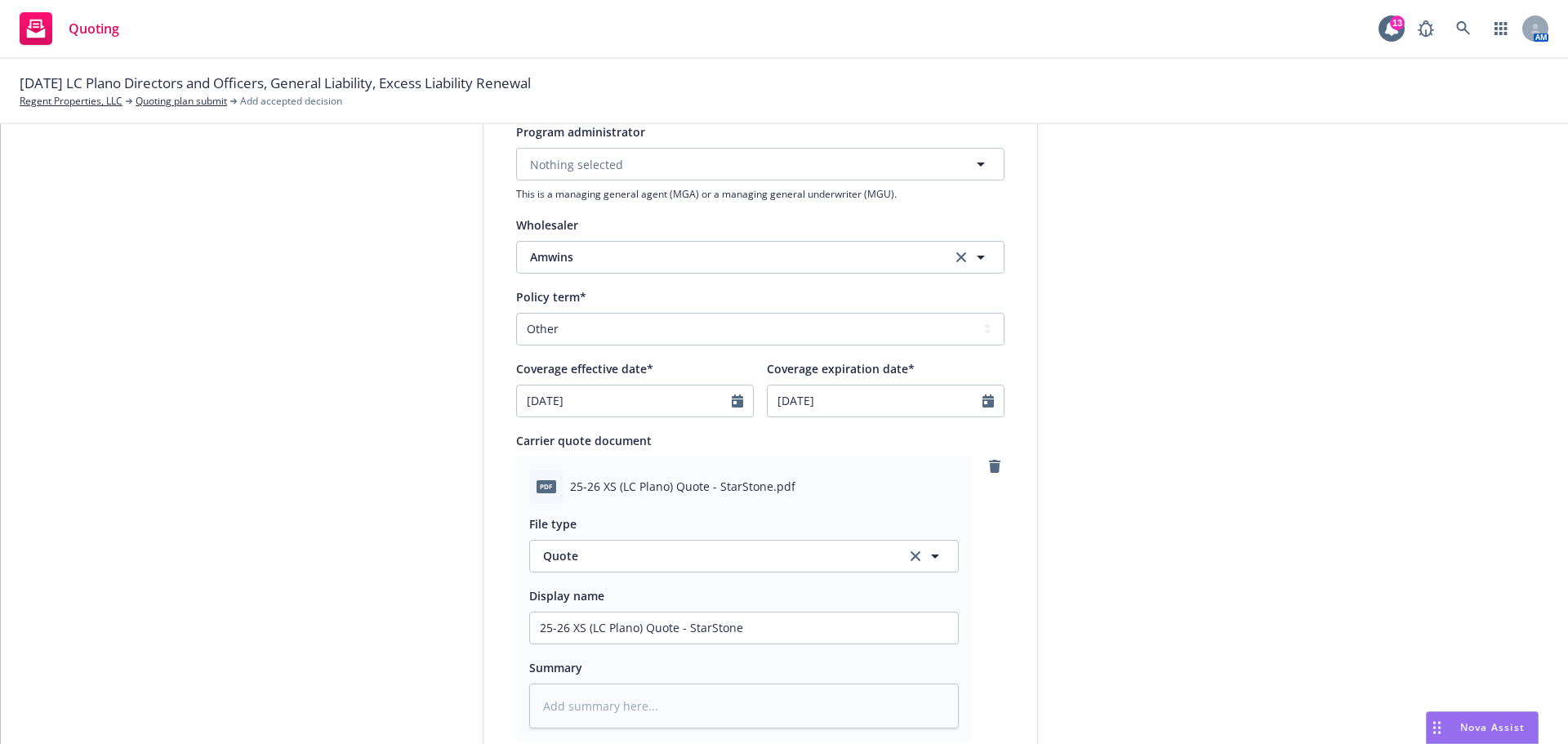
scroll to position [817, 0]
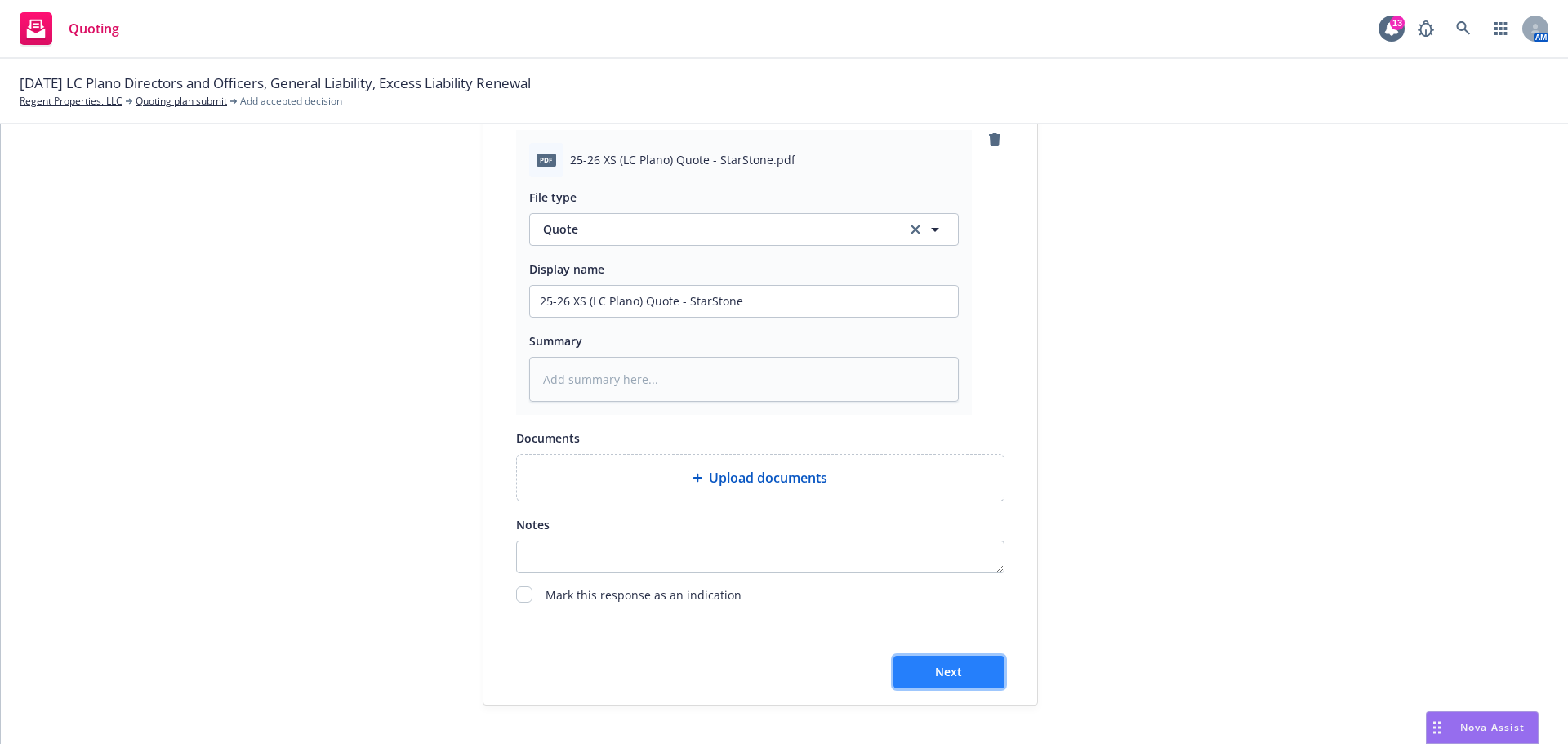
click at [951, 673] on span "Next" at bounding box center [948, 672] width 27 height 15
type textarea "x"
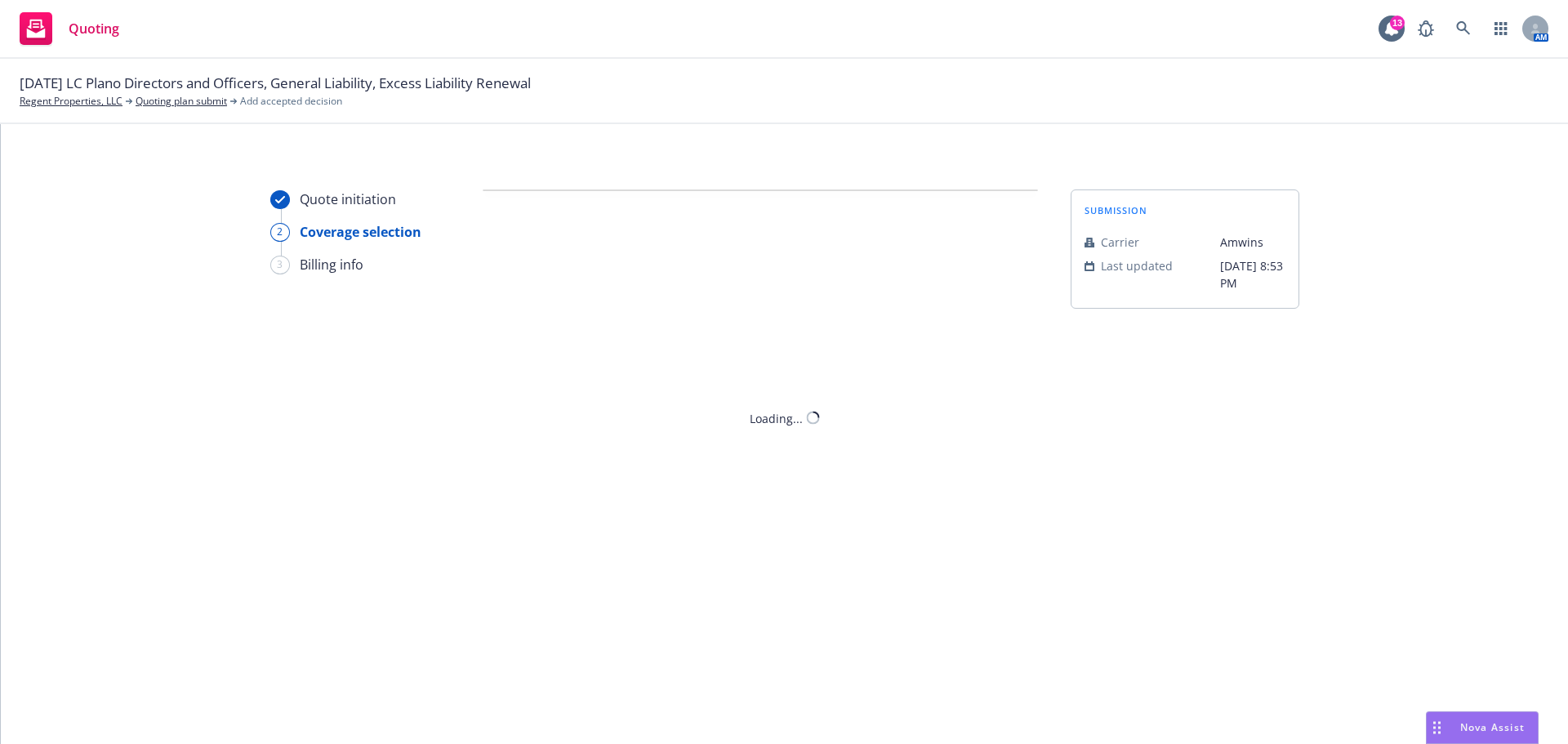
scroll to position [0, 0]
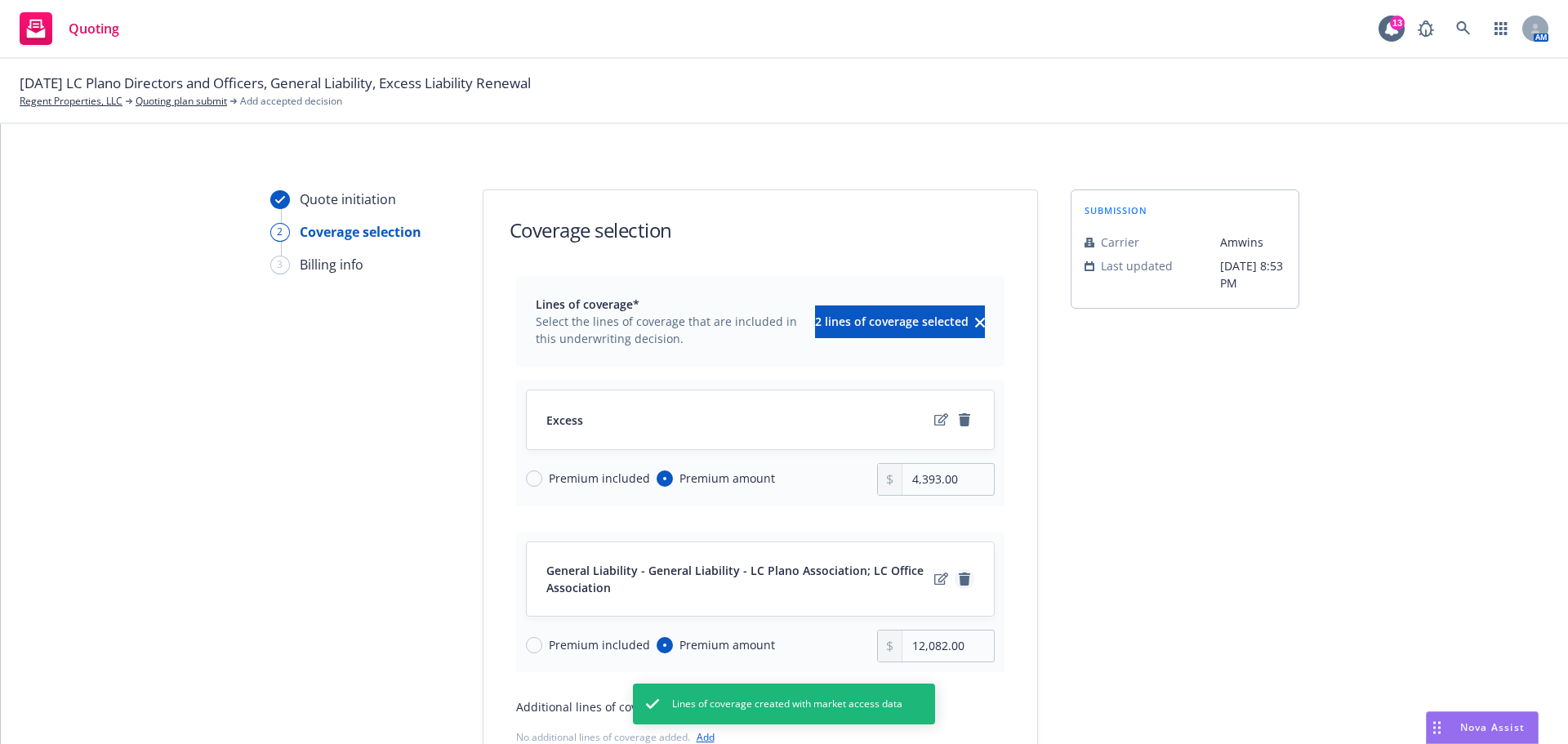
click at [958, 580] on icon "remove" at bounding box center [963, 579] width 11 height 13
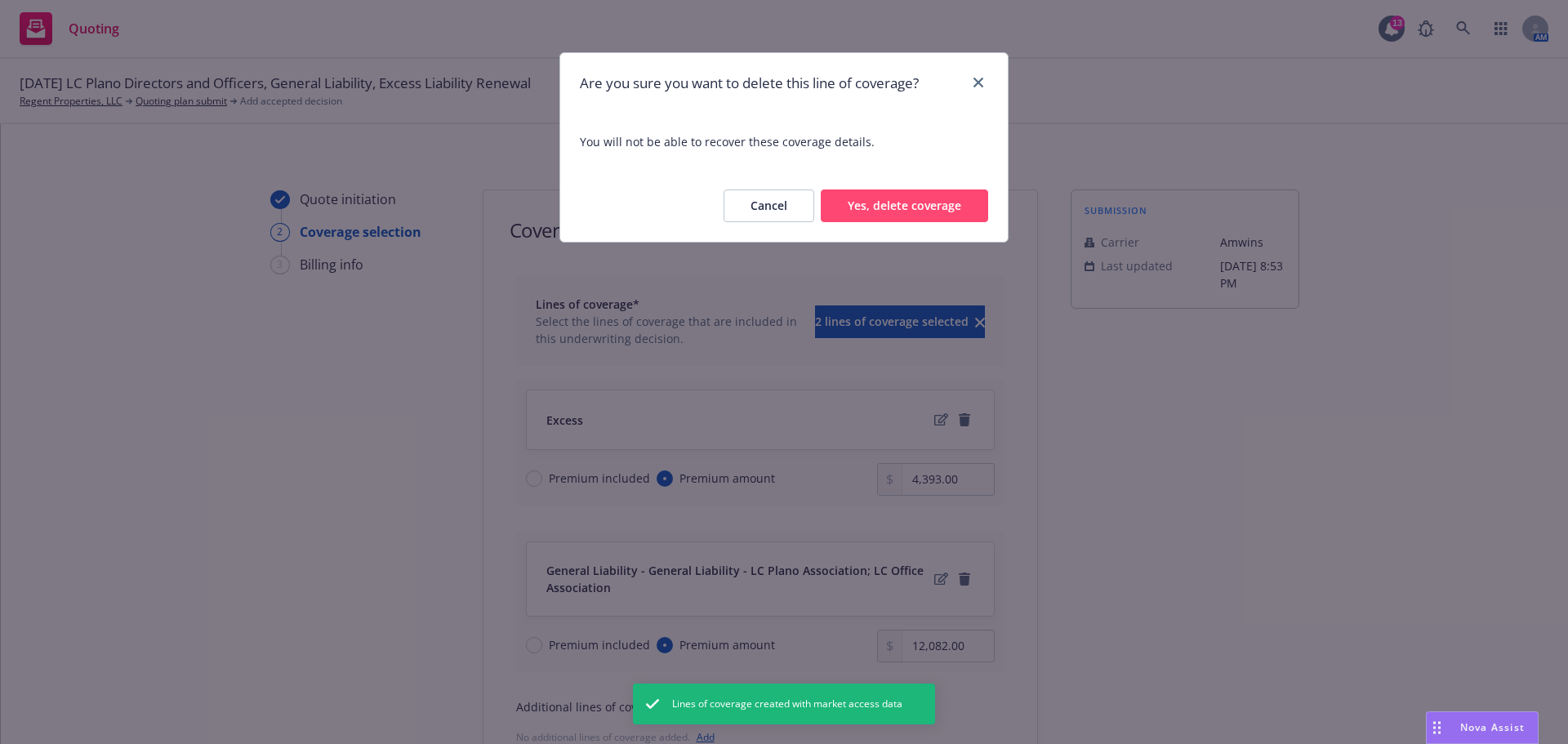
click at [895, 208] on button "Yes, delete coverage" at bounding box center [904, 206] width 167 height 33
